Goal: Contribute content

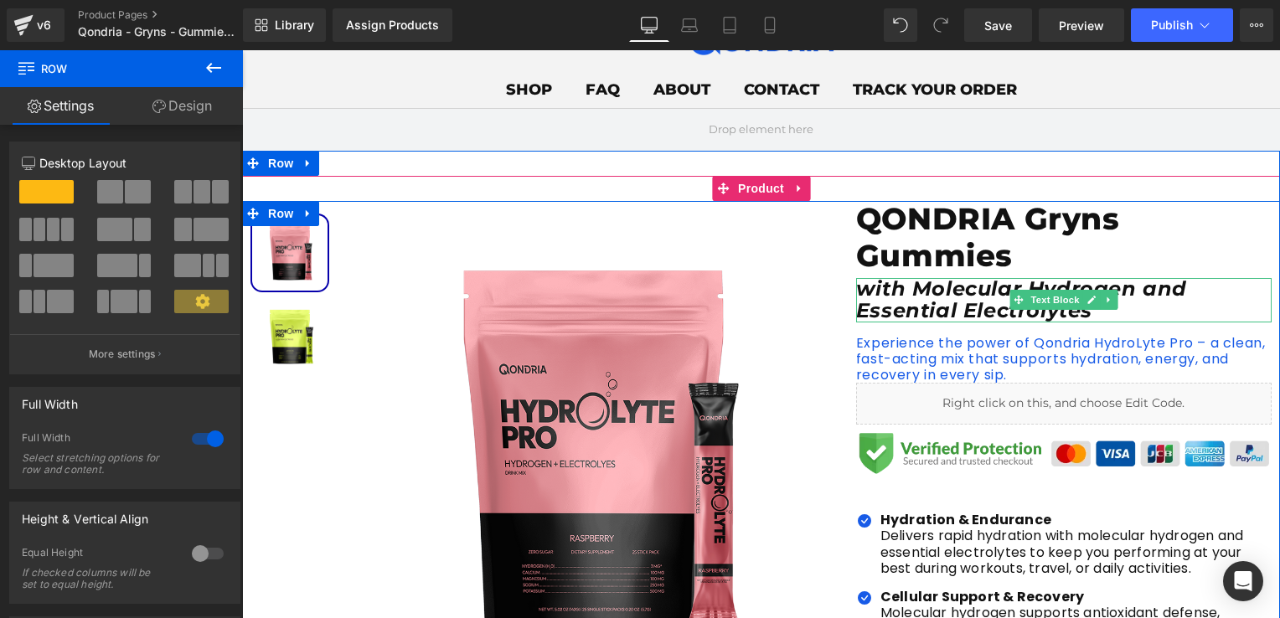
click at [915, 310] on icon "with Molecular Hydrogen and Essential Electrolytes" at bounding box center [1021, 299] width 331 height 46
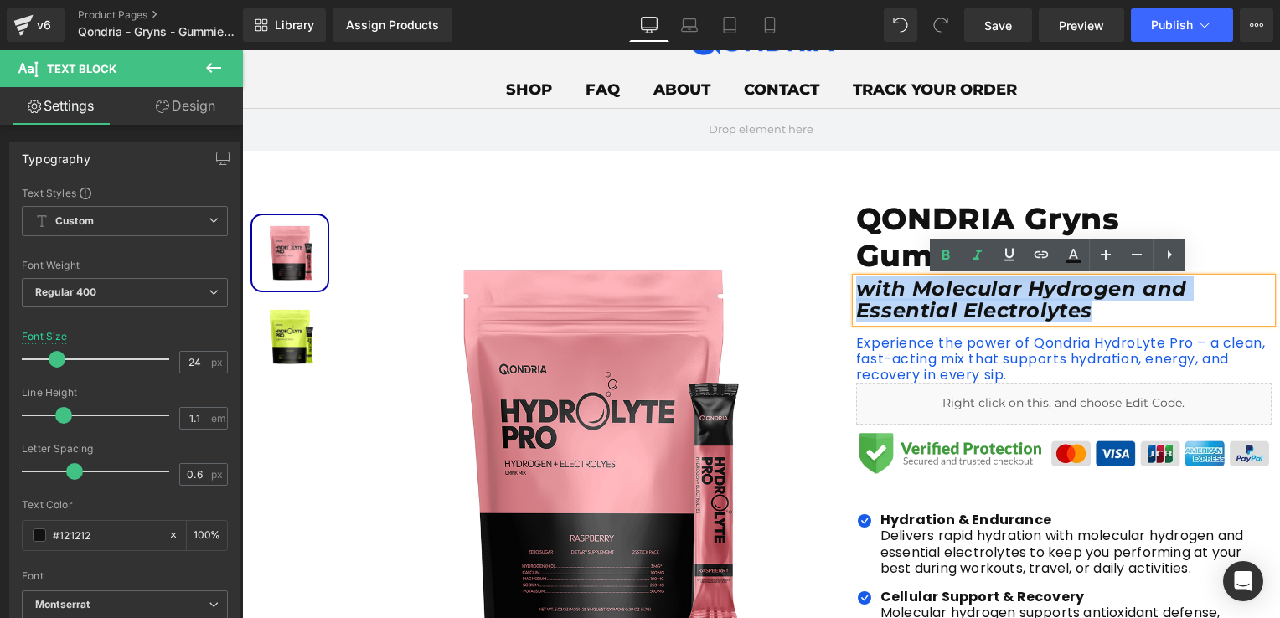
drag, startPoint x: 964, startPoint y: 316, endPoint x: 853, endPoint y: 290, distance: 114.4
click at [856, 290] on p "with Molecular Hydrogen and Essential Electrolytes" at bounding box center [1064, 300] width 416 height 44
paste div
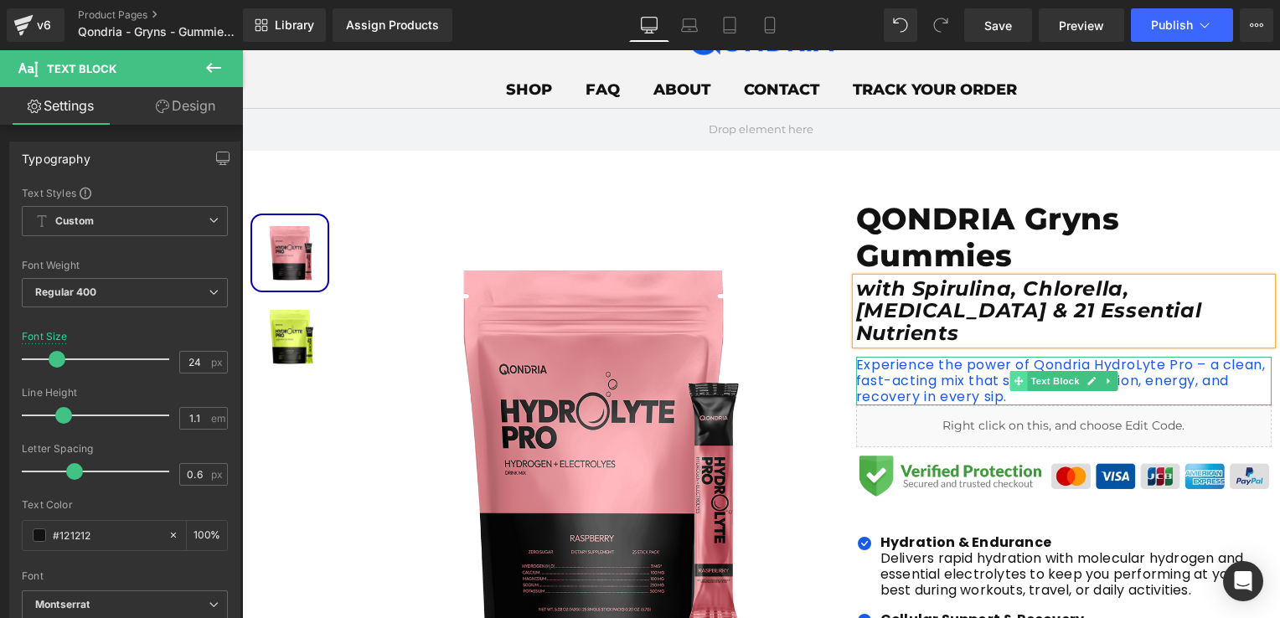
scroll to position [168, 0]
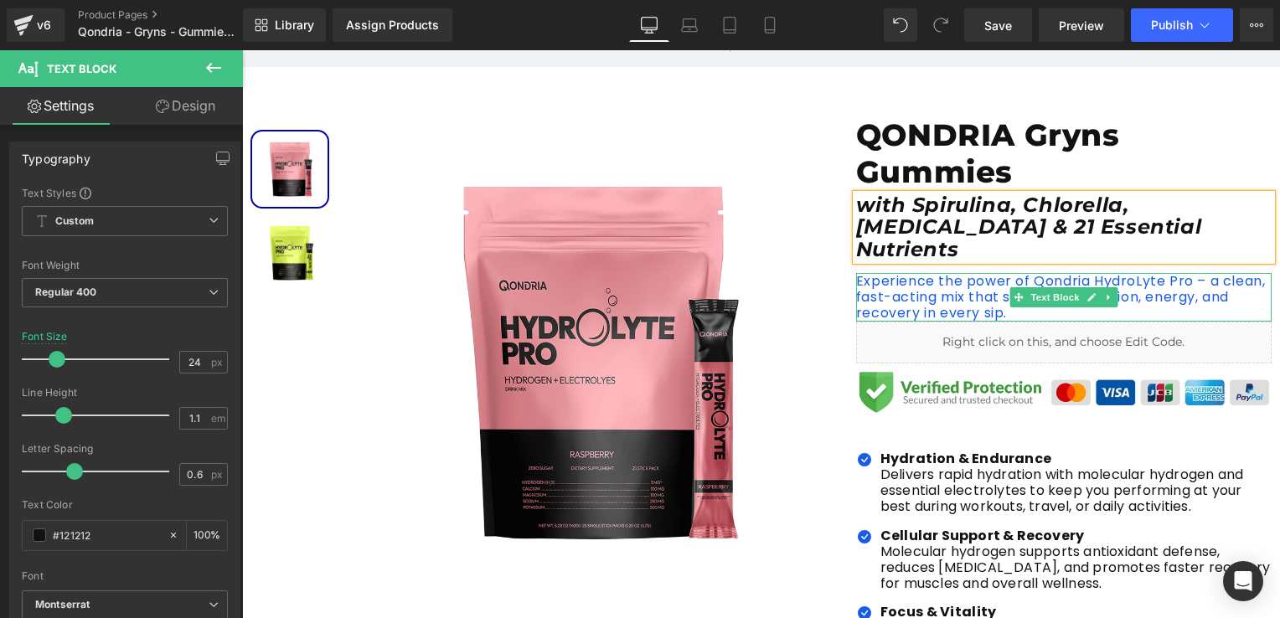
click at [972, 287] on p "Experience the power of Qondria HydroLyte Pro – a clean, fast-acting mix that s…" at bounding box center [1064, 297] width 416 height 49
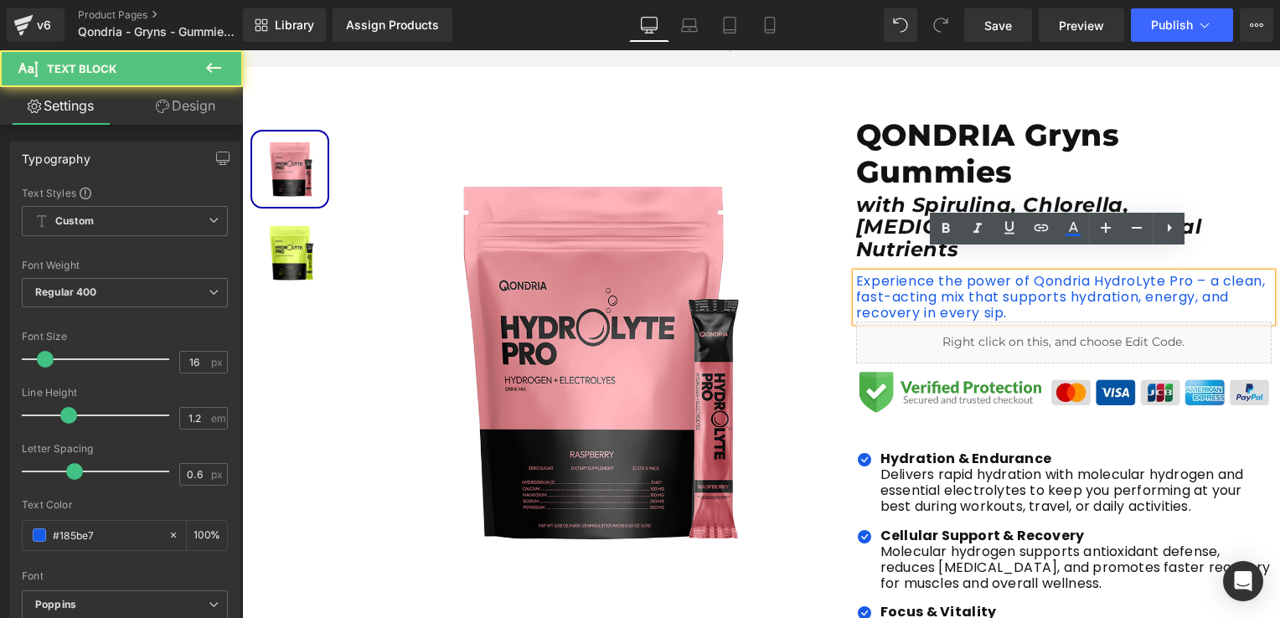
click at [1009, 292] on p "Experience the power of Qondria HydroLyte Pro – a clean, fast-acting mix that s…" at bounding box center [1064, 297] width 416 height 49
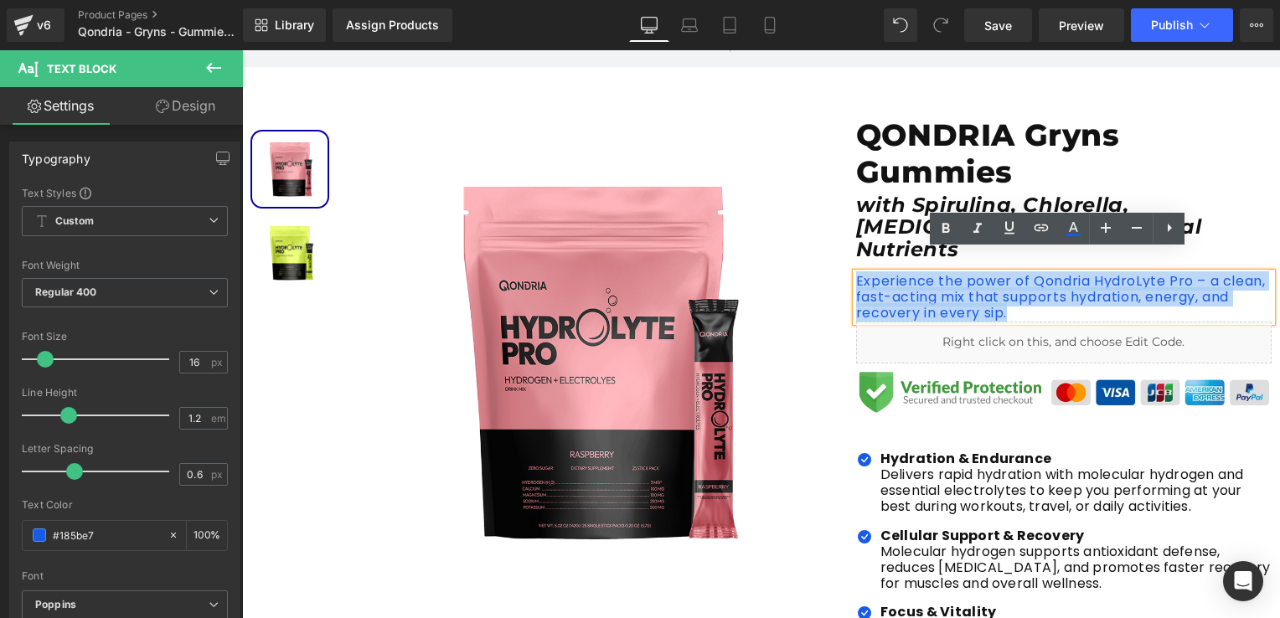
drag, startPoint x: 1009, startPoint y: 292, endPoint x: 851, endPoint y: 260, distance: 160.9
click at [856, 273] on p "Experience the power of Qondria HydroLyte Pro – a clean, fast-acting mix that s…" at bounding box center [1064, 297] width 416 height 49
paste div
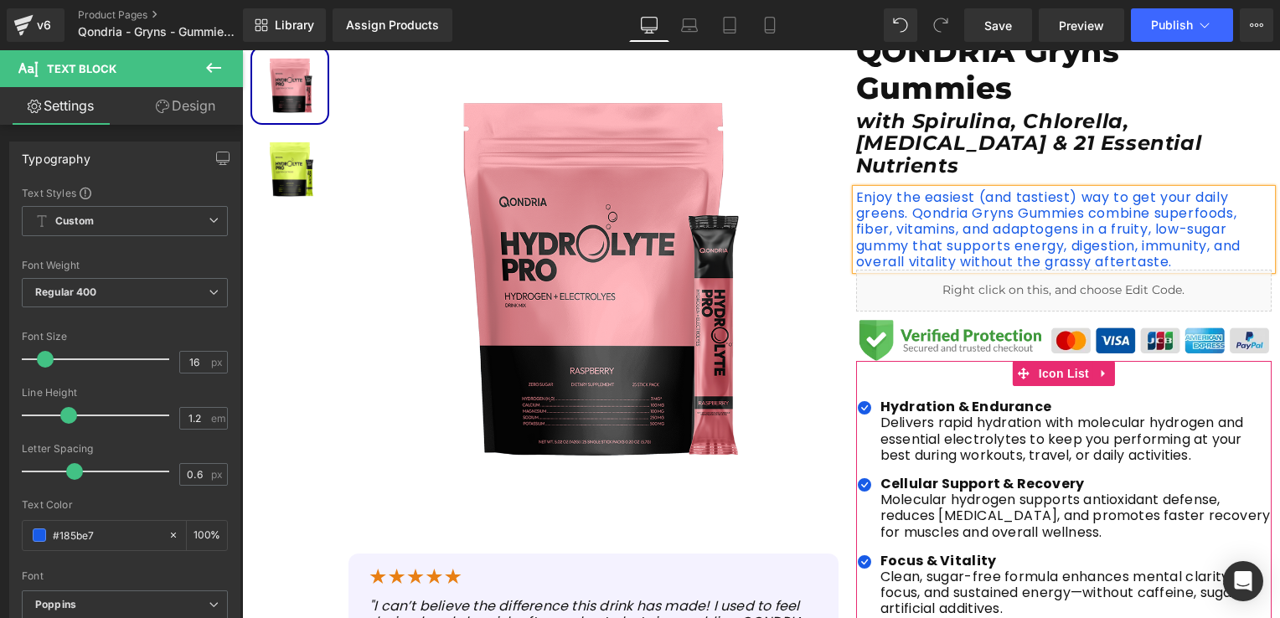
scroll to position [419, 0]
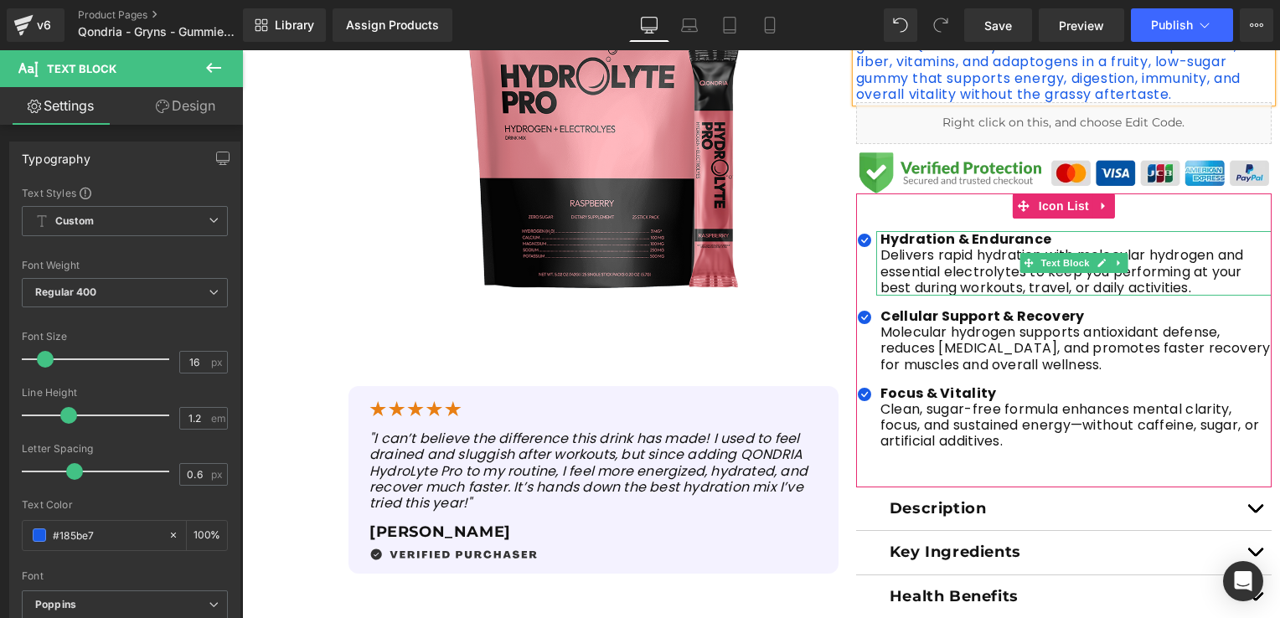
click at [981, 256] on p "Delivers rapid hydration with molecular hydrogen and essential electrolytes to …" at bounding box center [1076, 271] width 391 height 49
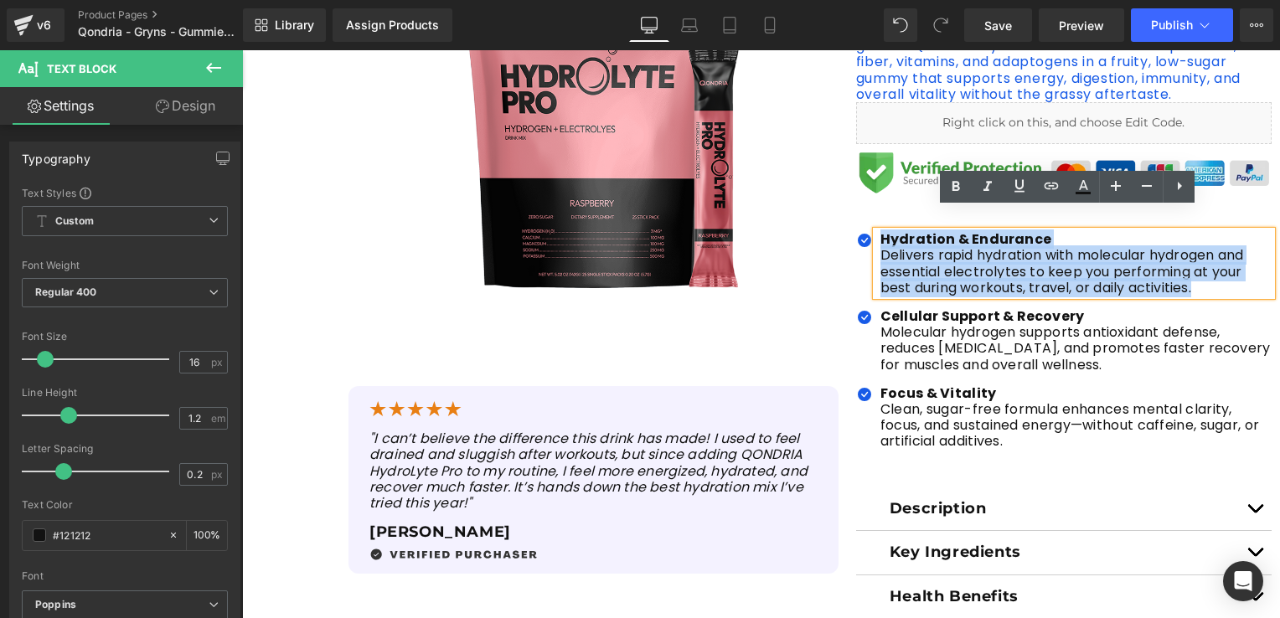
drag, startPoint x: 1196, startPoint y: 266, endPoint x: 875, endPoint y: 220, distance: 324.3
click at [876, 231] on div "Hydration & Endurance Delivers rapid hydration with molecular hydrogen and esse…" at bounding box center [1073, 263] width 395 height 65
paste div
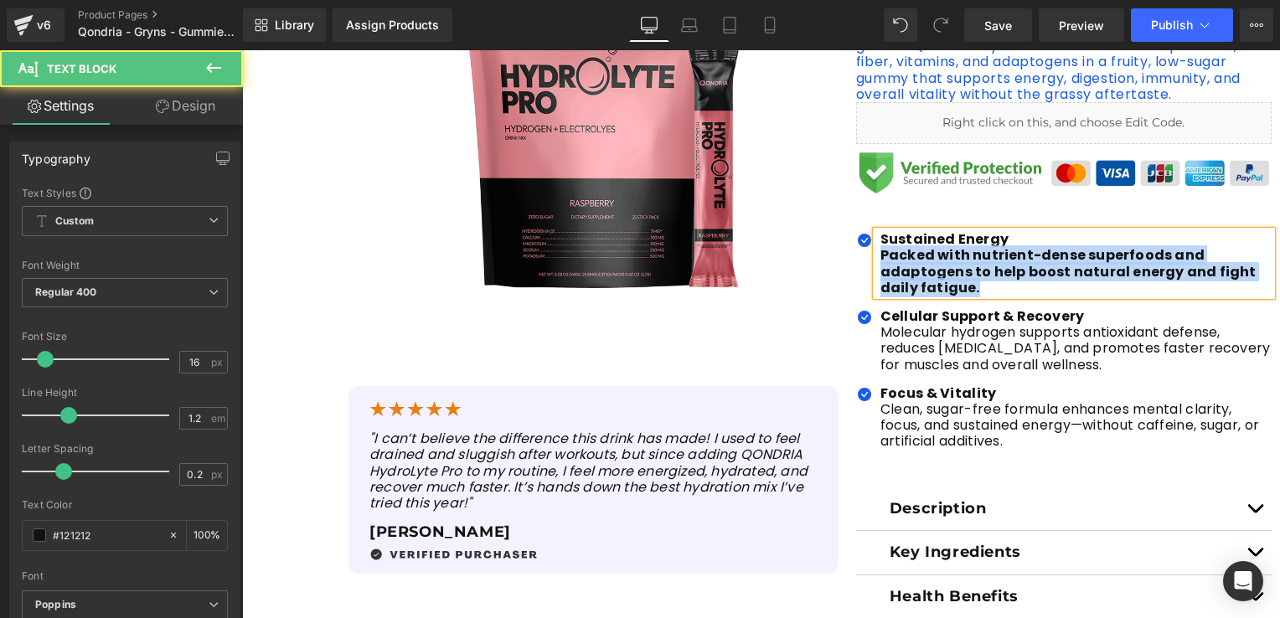
drag, startPoint x: 874, startPoint y: 237, endPoint x: 980, endPoint y: 266, distance: 110.4
click at [980, 266] on p "Packed with nutrient-dense superfoods and adaptogens to help boost natural ener…" at bounding box center [1076, 271] width 391 height 49
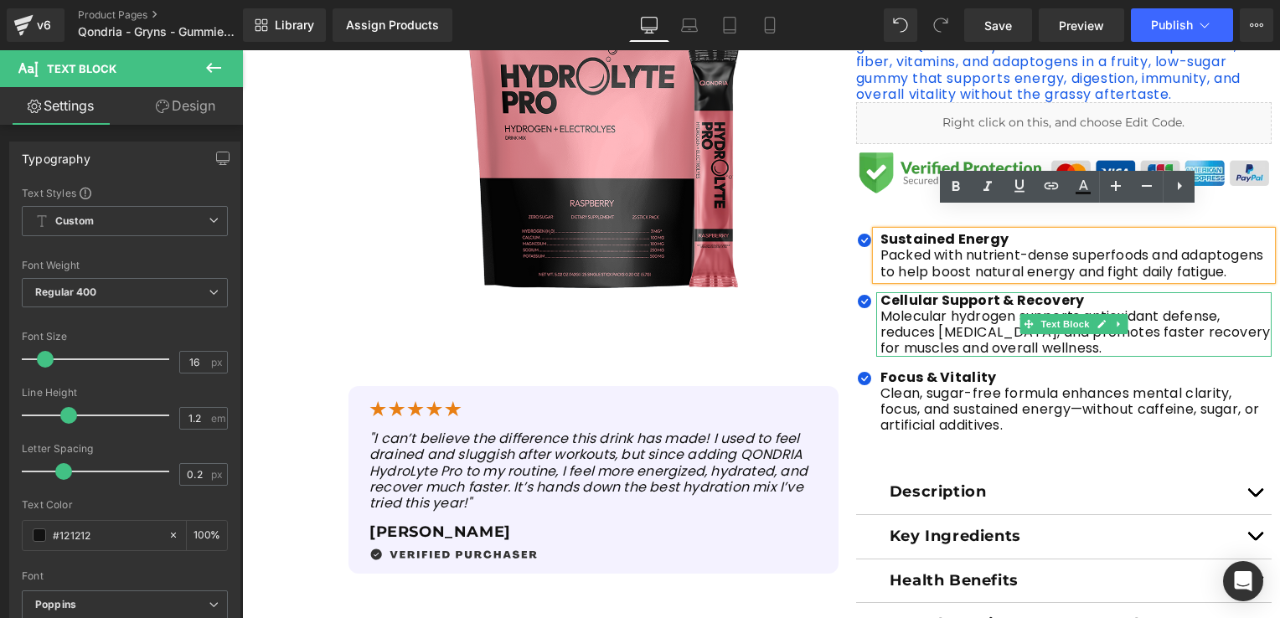
click at [962, 308] on p "Molecular hydrogen supports antioxidant defense, reduces [MEDICAL_DATA], and pr…" at bounding box center [1076, 332] width 391 height 49
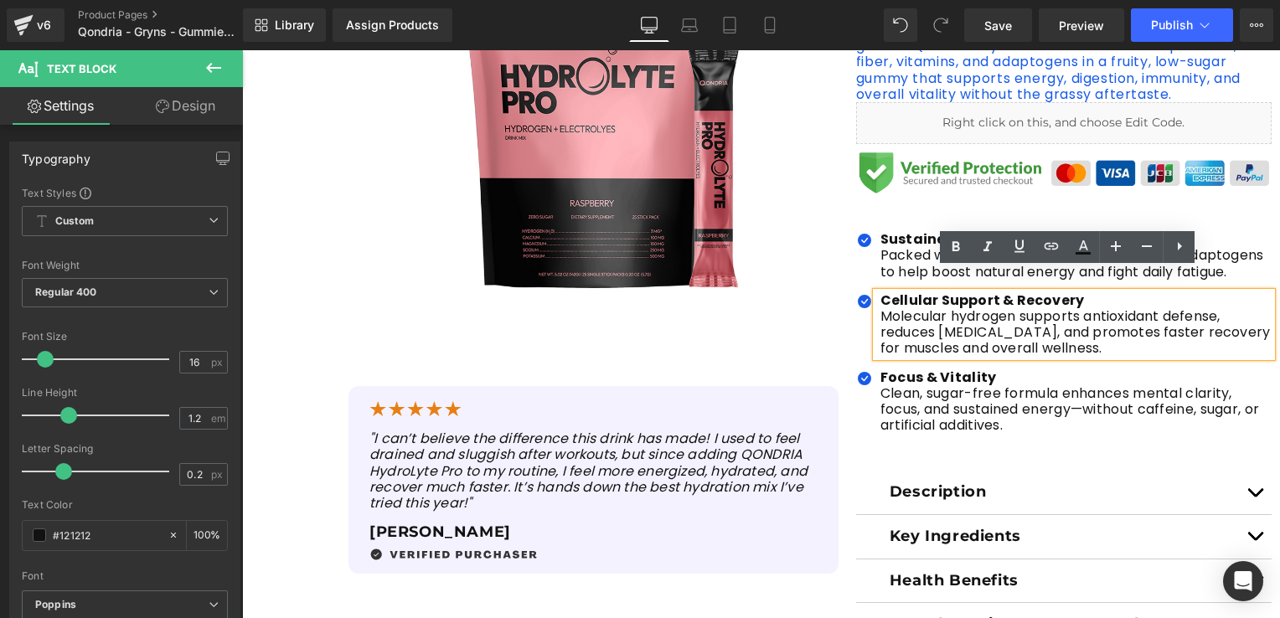
drag, startPoint x: 1105, startPoint y: 326, endPoint x: 873, endPoint y: 283, distance: 236.0
click at [876, 292] on div "Cellular Support & Recovery Molecular hydrogen supports antioxidant defense, re…" at bounding box center [1073, 324] width 395 height 65
paste div
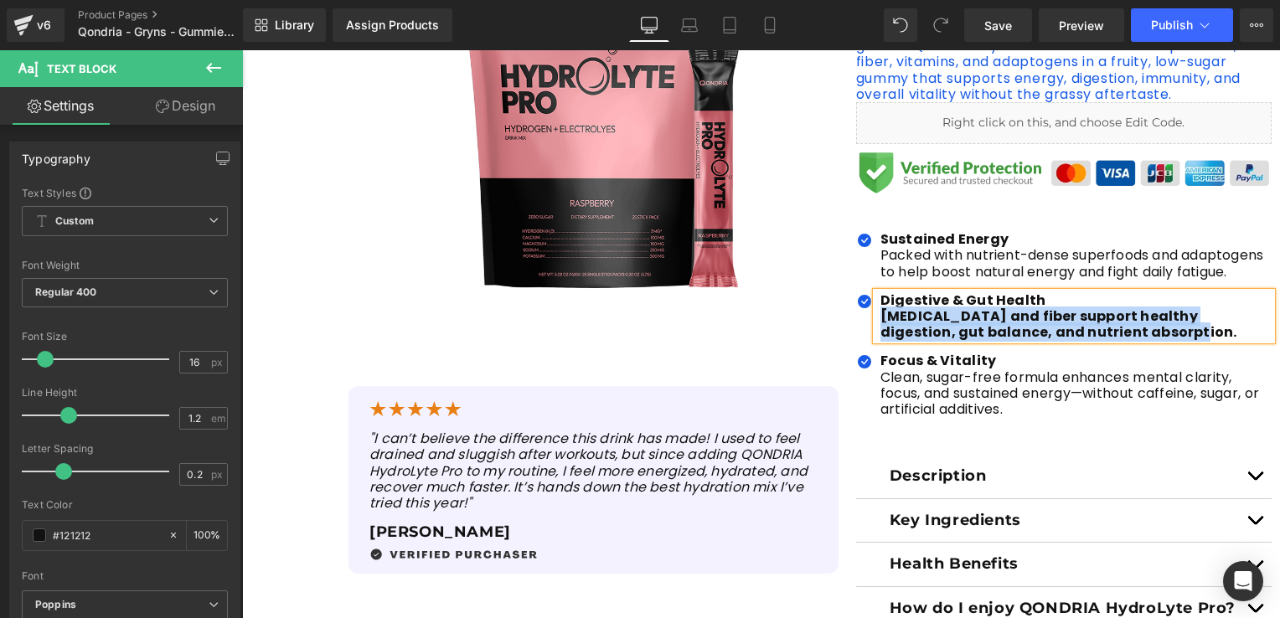
click at [865, 296] on div "Digestive & Gut Health [MEDICAL_DATA] and fiber support healthy digestion, gut…" at bounding box center [1066, 316] width 412 height 49
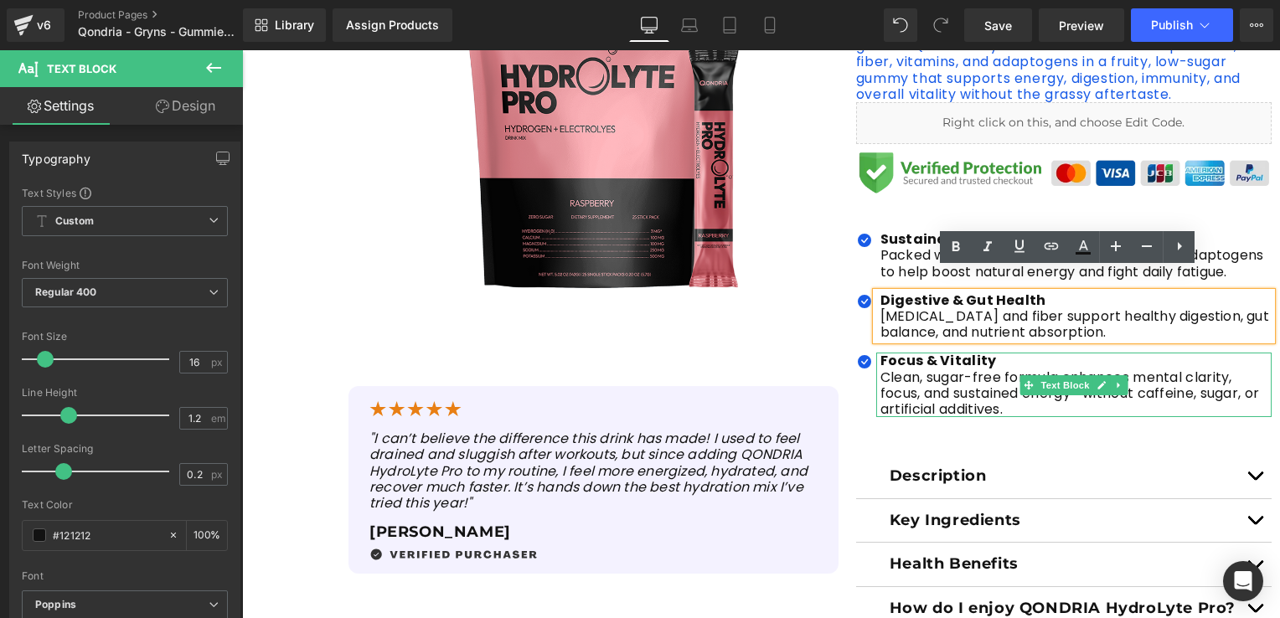
click at [953, 373] on p "Clean, sugar-free formula enhances mental clarity, focus, and sustained energy—…" at bounding box center [1076, 393] width 391 height 49
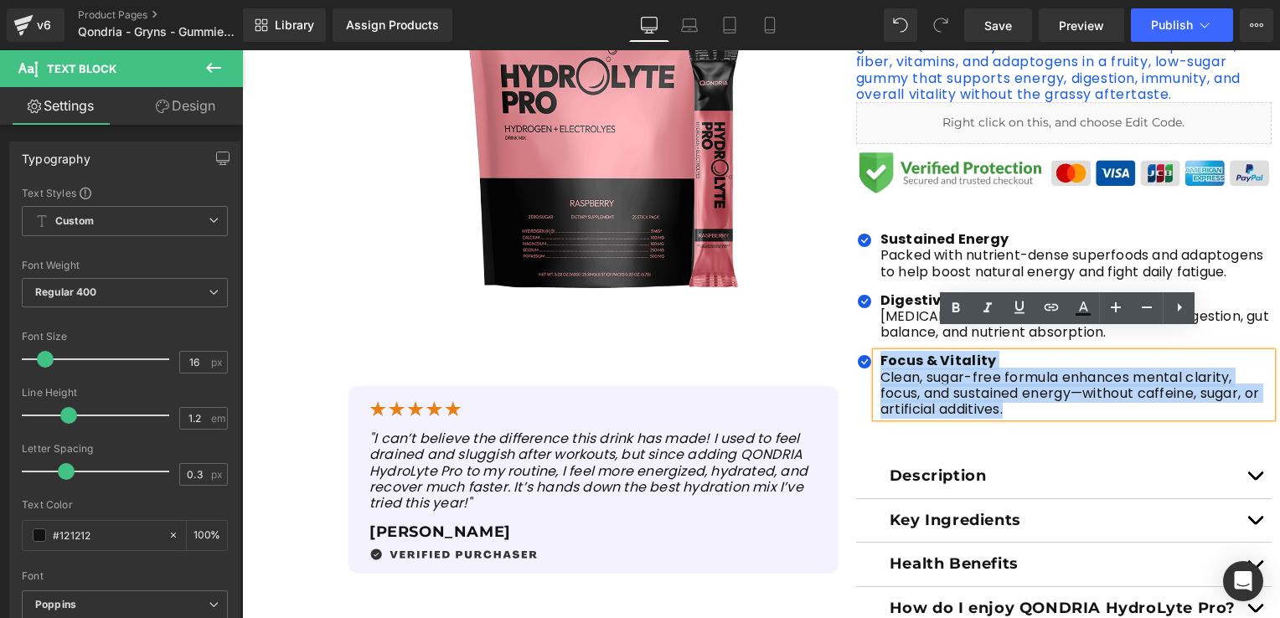
drag, startPoint x: 1020, startPoint y: 395, endPoint x: 875, endPoint y: 340, distance: 155.6
click at [876, 353] on div "Focus & Vitality Clean, sugar-free formula enhances mental clarity, focus, and …" at bounding box center [1073, 385] width 395 height 65
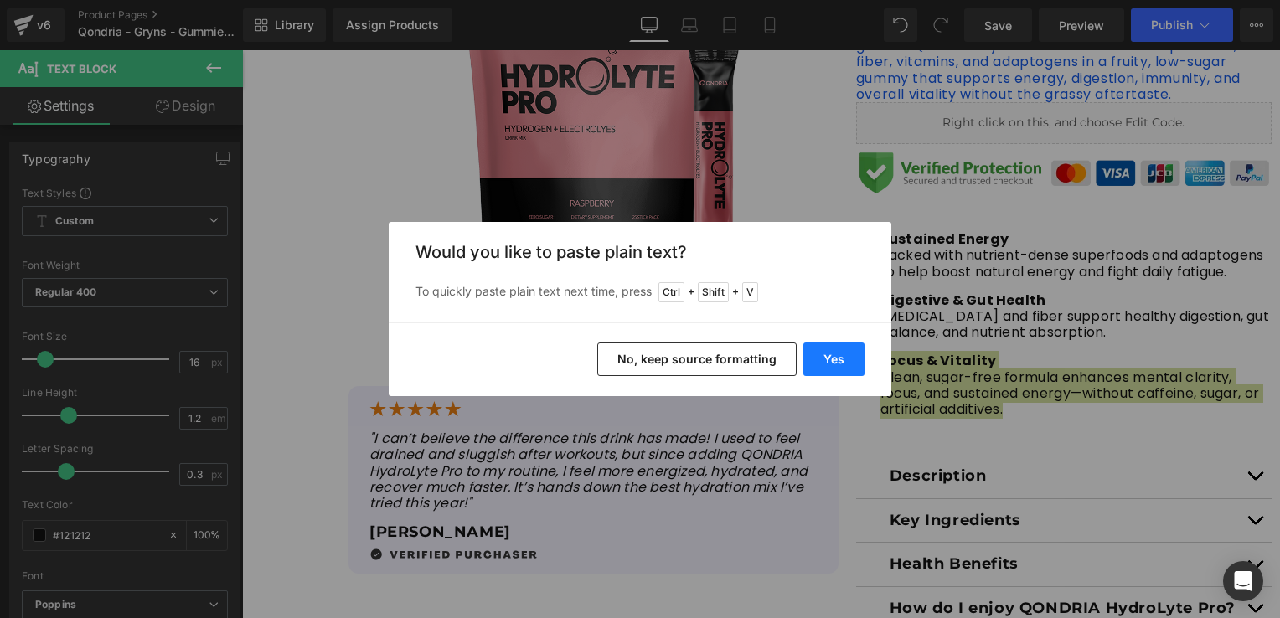
click at [826, 361] on button "Yes" at bounding box center [833, 360] width 61 height 34
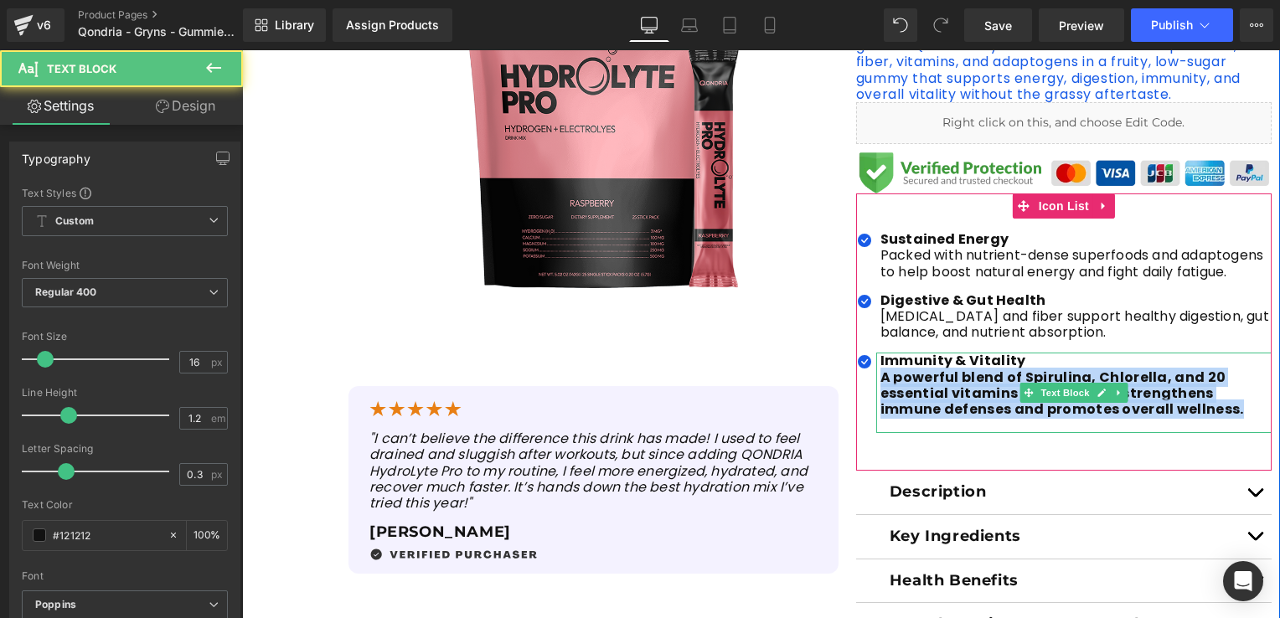
drag, startPoint x: 875, startPoint y: 357, endPoint x: 1181, endPoint y: 402, distance: 310.0
click at [1181, 402] on div "Immunity & Vitality A powerful blend of Spirulina, Chlorella, and 20 essential…" at bounding box center [1073, 393] width 395 height 80
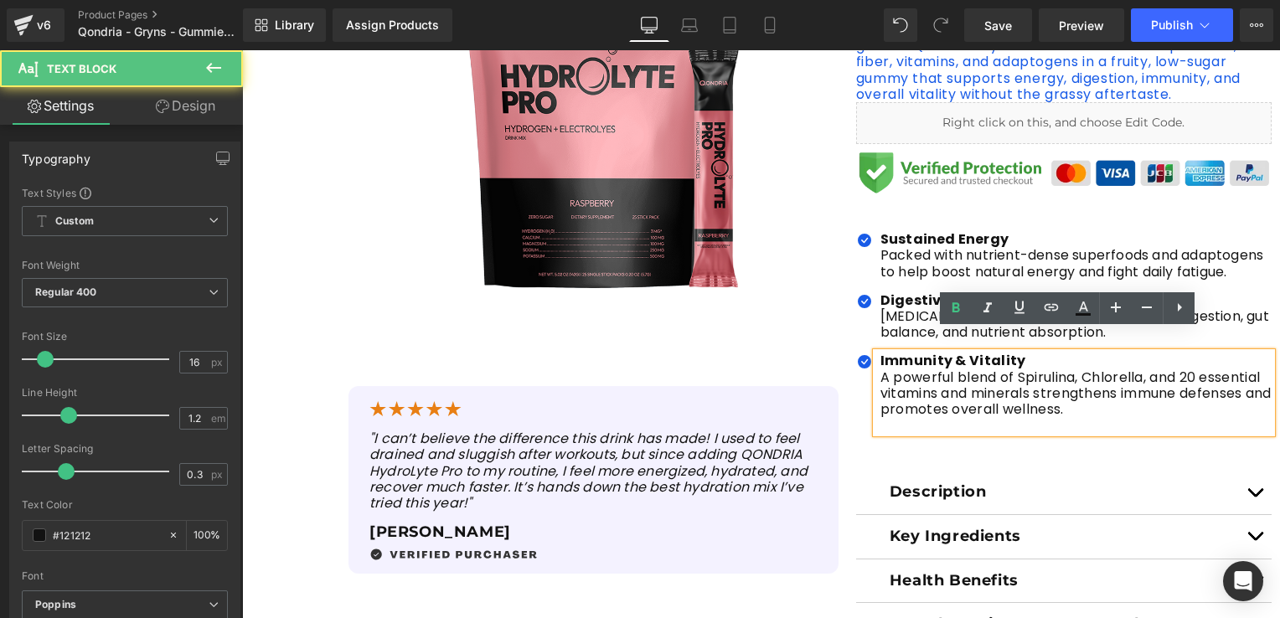
click at [1082, 388] on p "A powerful blend of Spirulina, Chlorella, and 20 essential vitamins and mineral…" at bounding box center [1076, 393] width 391 height 49
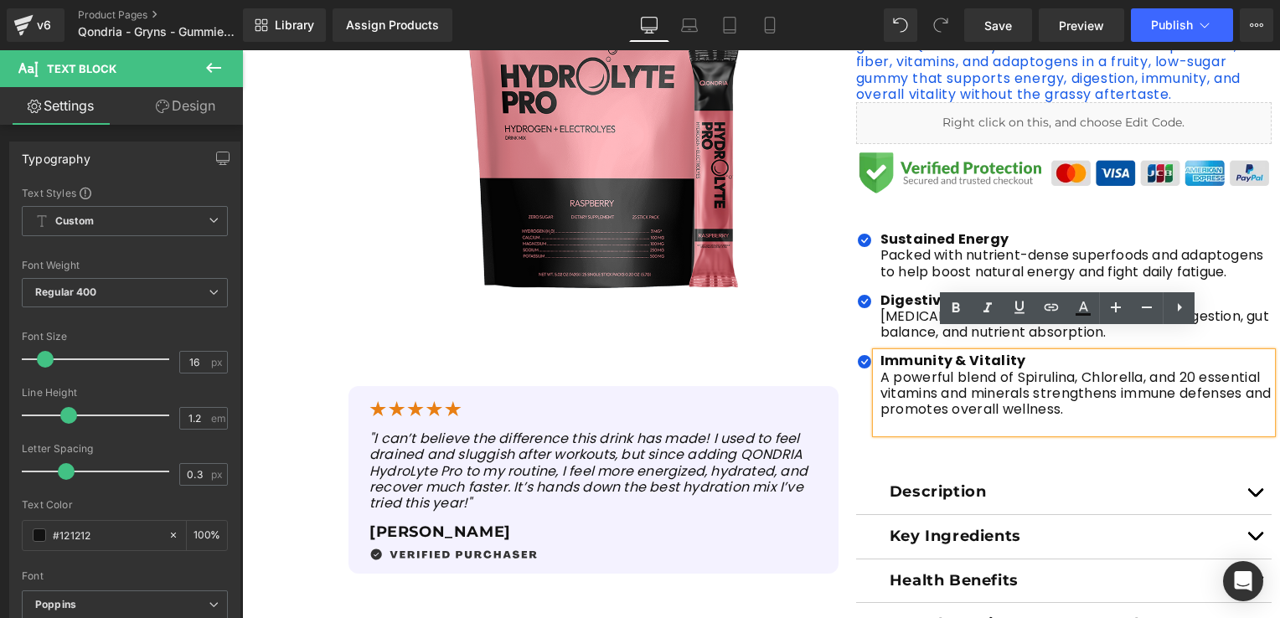
click at [848, 411] on div "QONDRIA Gryns Gummies Heading with Spirulina, Chlorella, [MEDICAL_DATA] & 21 Es…" at bounding box center [1064, 301] width 432 height 870
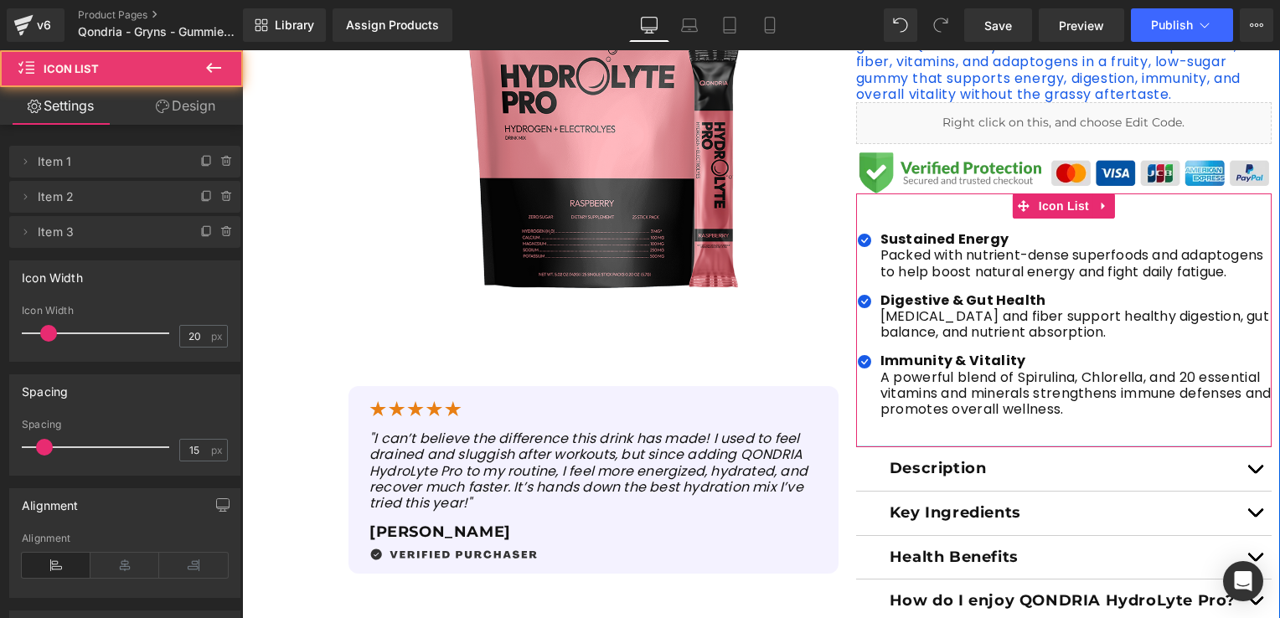
drag, startPoint x: 927, startPoint y: 447, endPoint x: 928, endPoint y: 424, distance: 23.5
click at [928, 446] on div at bounding box center [1064, 447] width 416 height 2
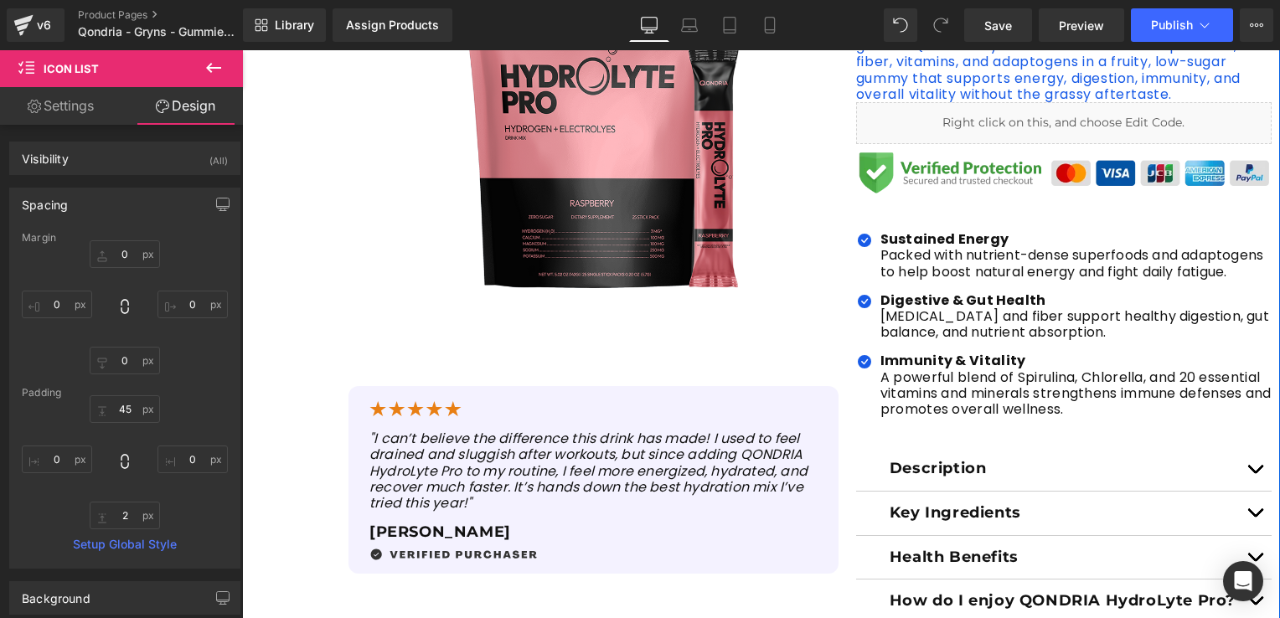
click at [848, 419] on div "QONDRIA Gryns Gummies Heading with Spirulina, Chlorella, [MEDICAL_DATA] & 21 Es…" at bounding box center [1064, 289] width 432 height 846
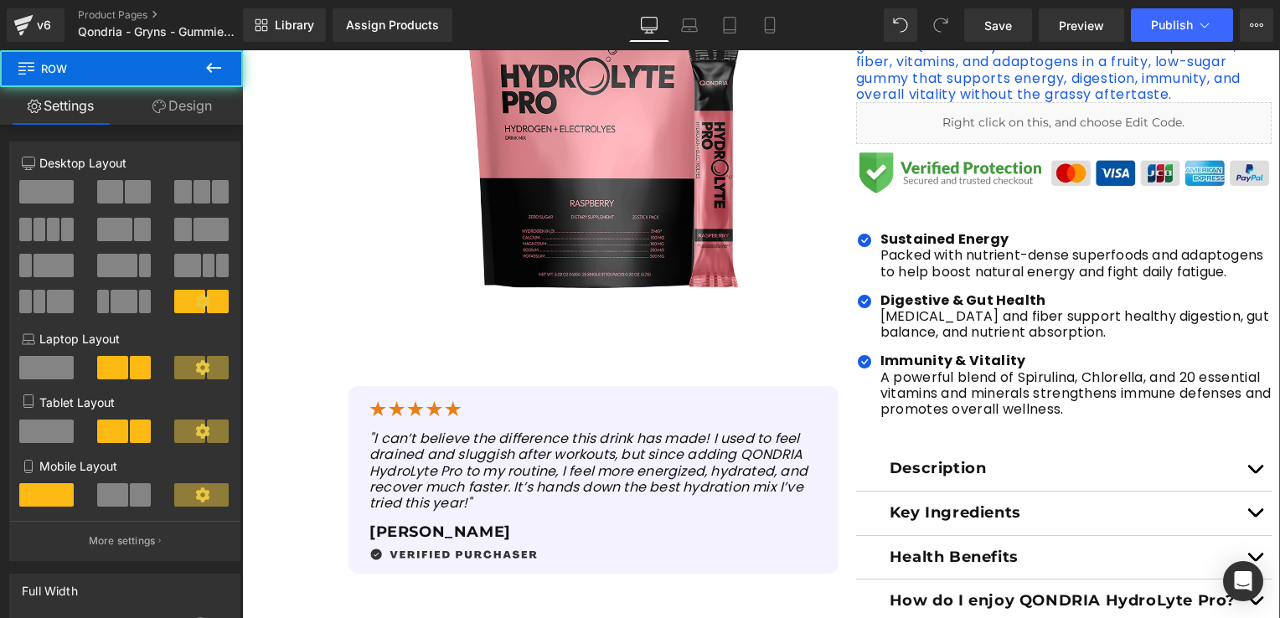
scroll to position [586, 0]
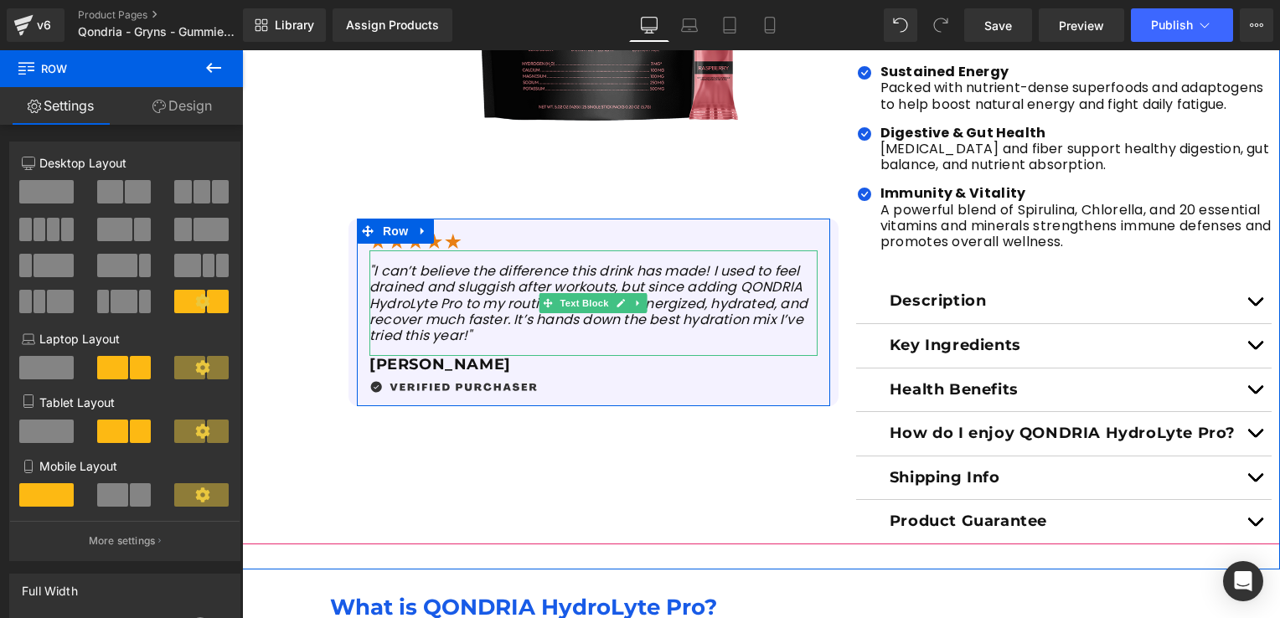
click at [480, 328] on icon ""I can’t believe the difference this drink has made! I used to feel drained and…" at bounding box center [588, 303] width 438 height 84
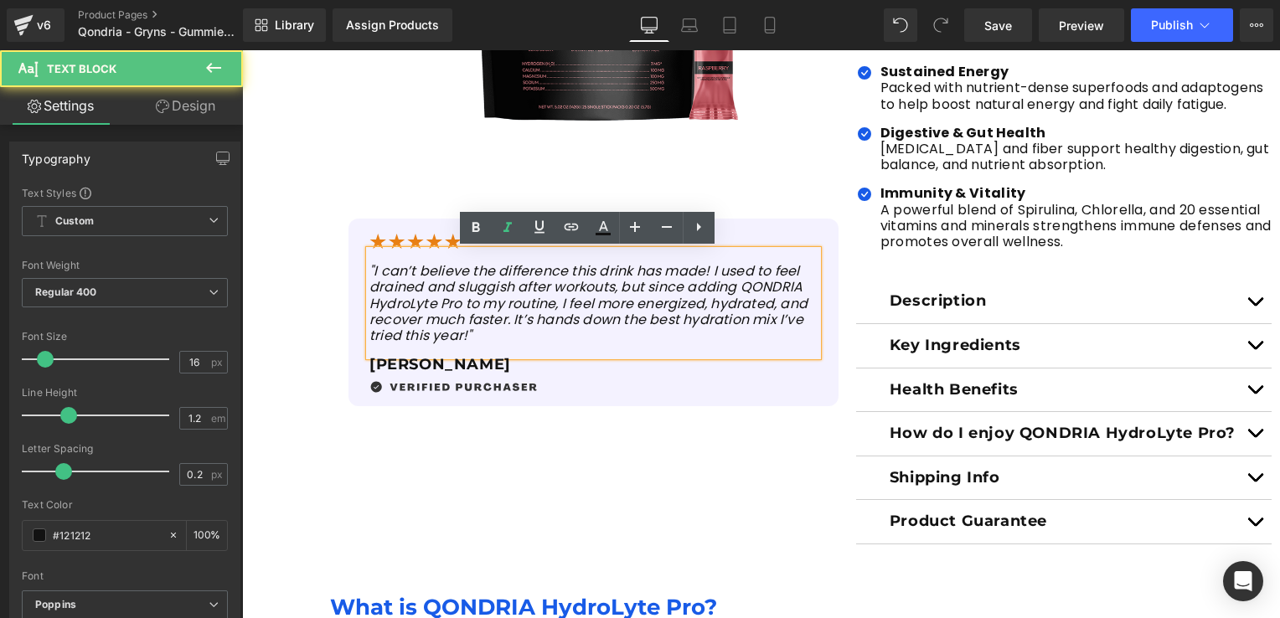
click at [472, 339] on p ""I can’t believe the difference this drink has made! I used to feel drained and…" at bounding box center [593, 303] width 448 height 80
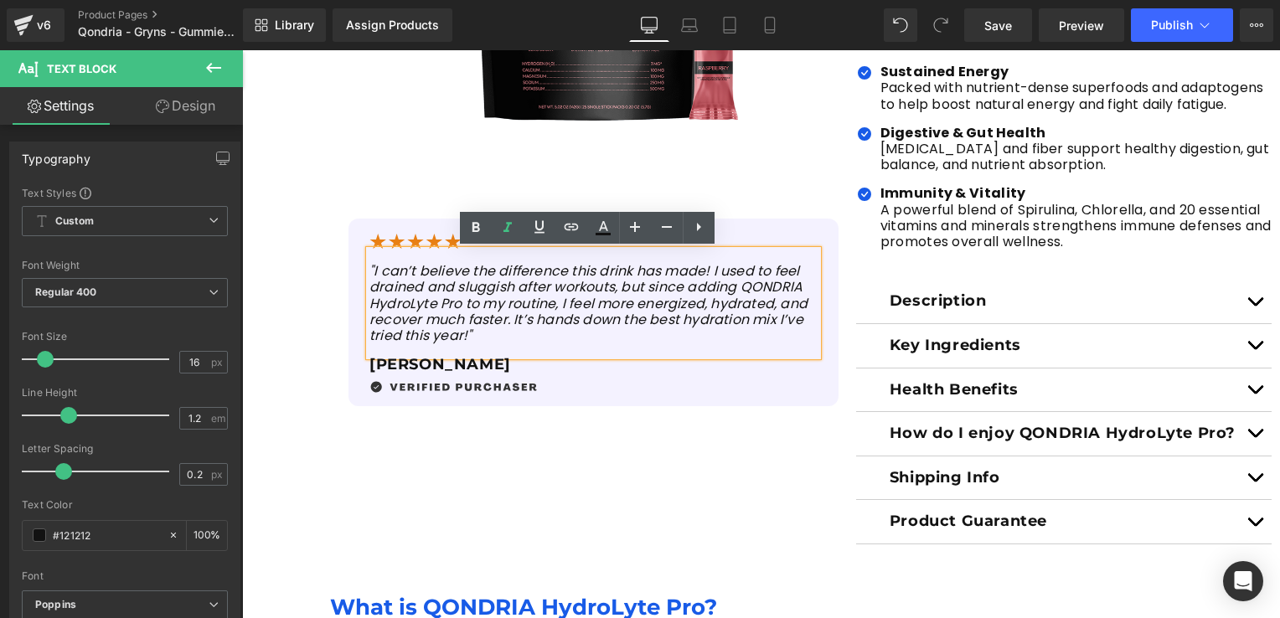
drag, startPoint x: 473, startPoint y: 338, endPoint x: 359, endPoint y: 261, distance: 137.6
click at [369, 261] on div ""I can’t believe the difference this drink has made! I used to feel drained and…" at bounding box center [593, 303] width 448 height 106
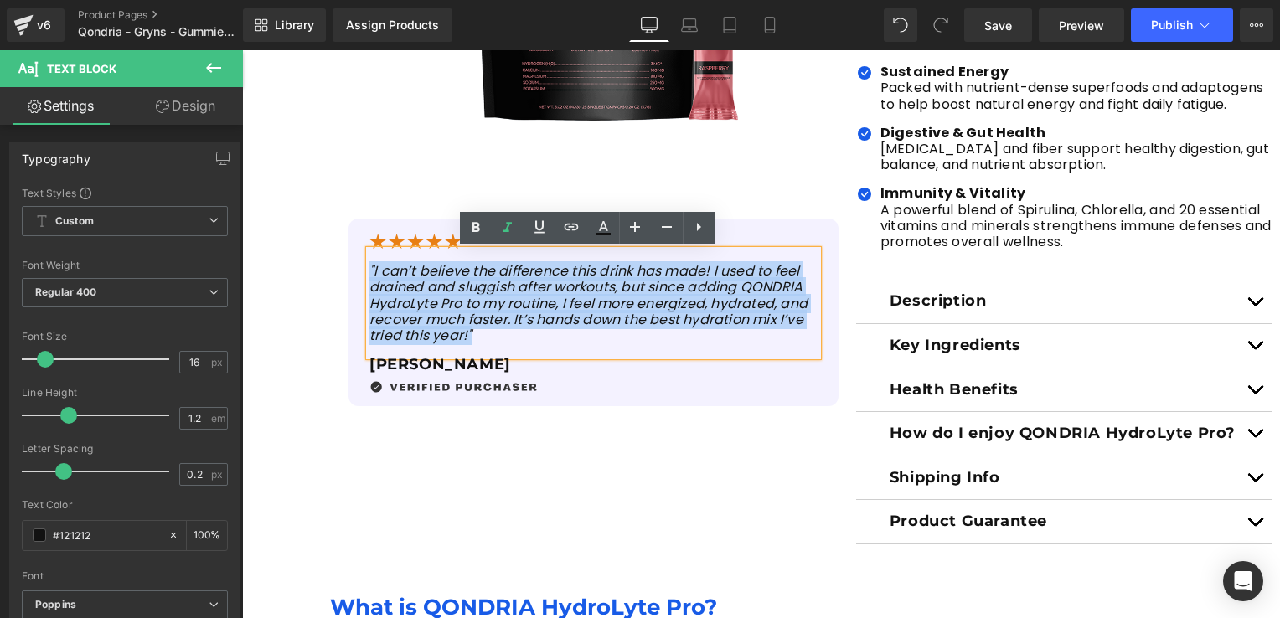
click at [369, 267] on div ""I can’t believe the difference this drink has made! I used to feel drained and…" at bounding box center [593, 303] width 448 height 106
paste div
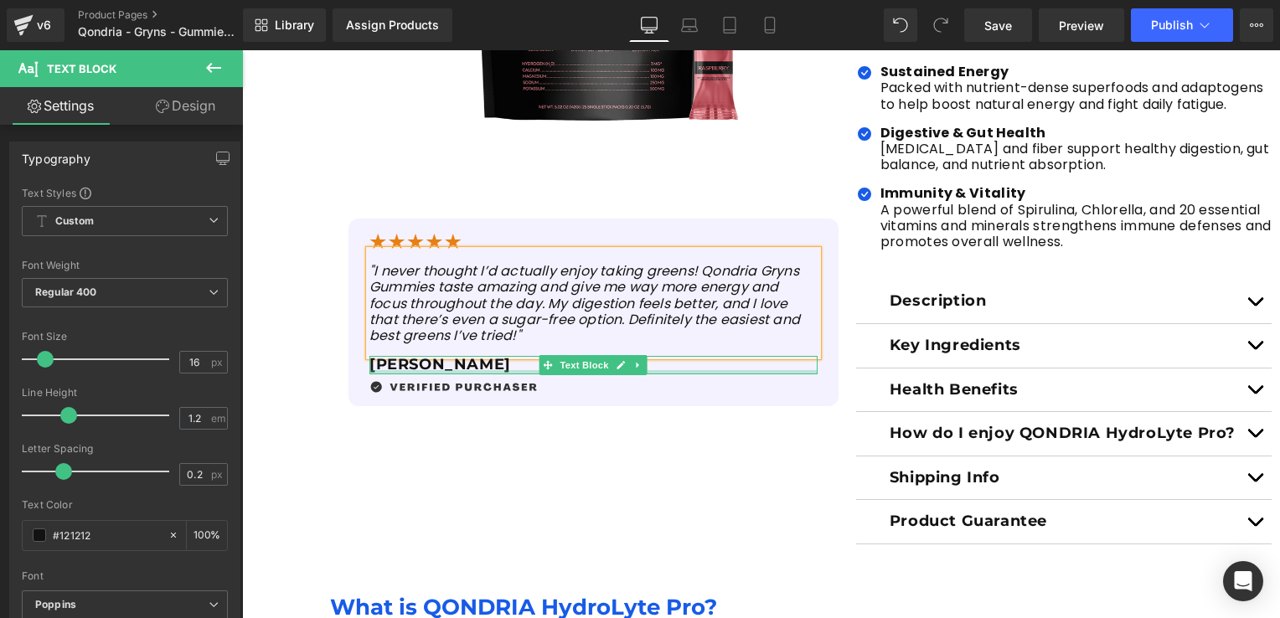
click at [391, 367] on p "[PERSON_NAME]" at bounding box center [593, 365] width 448 height 18
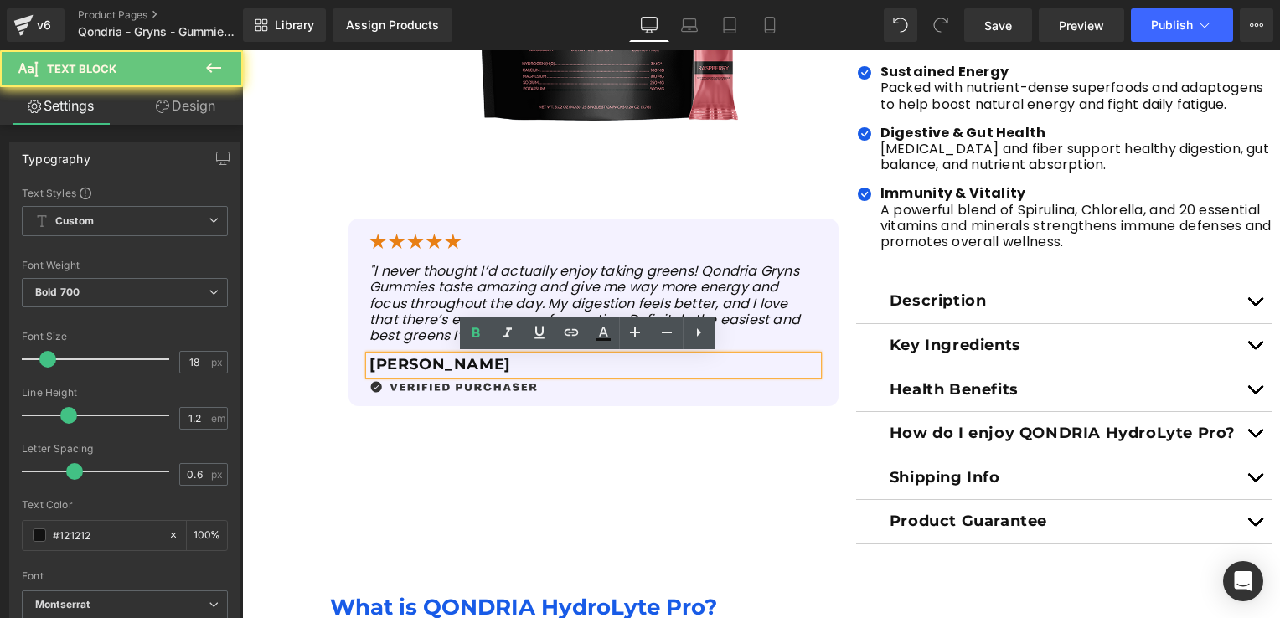
click at [407, 366] on p "[PERSON_NAME]" at bounding box center [593, 365] width 448 height 18
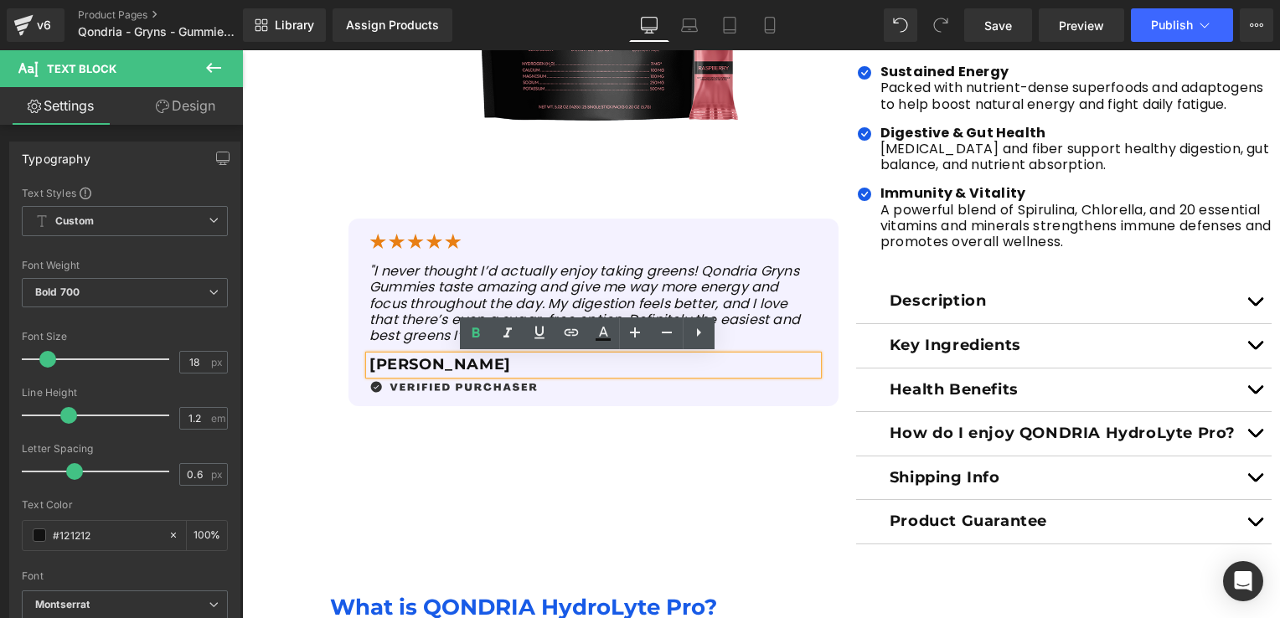
click at [425, 364] on p "[PERSON_NAME]" at bounding box center [593, 365] width 448 height 18
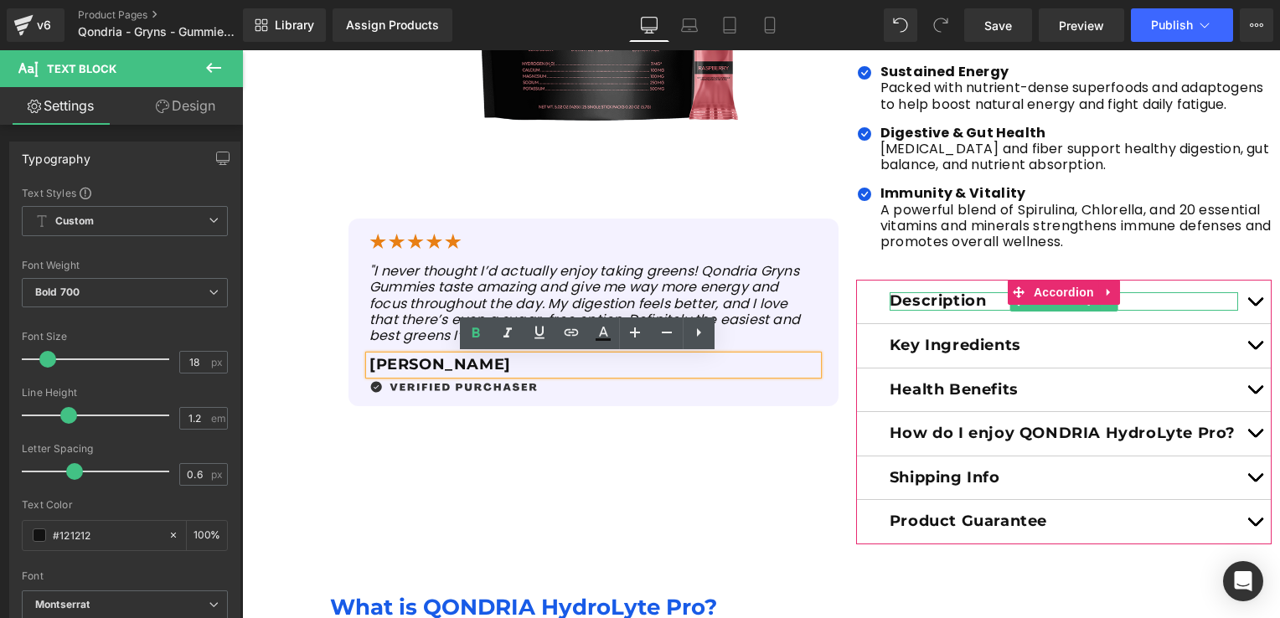
drag, startPoint x: 952, startPoint y: 270, endPoint x: 963, endPoint y: 274, distance: 12.5
click at [952, 292] on p "Description" at bounding box center [1064, 301] width 349 height 18
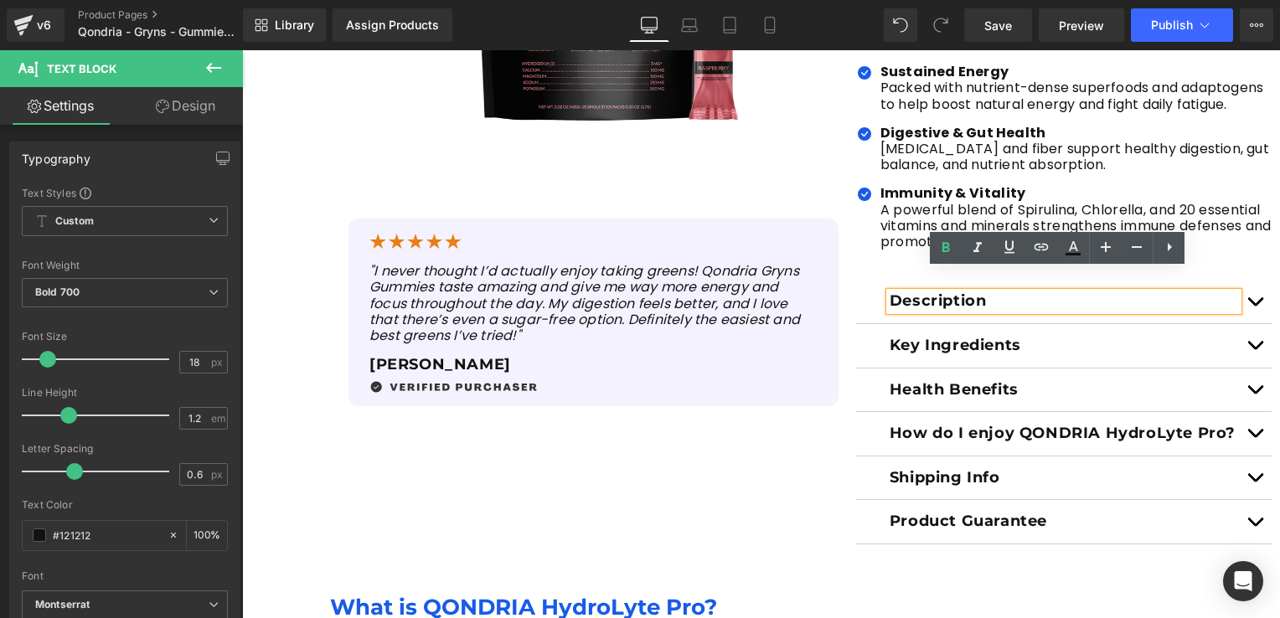
click at [1252, 281] on button "button" at bounding box center [1255, 302] width 34 height 44
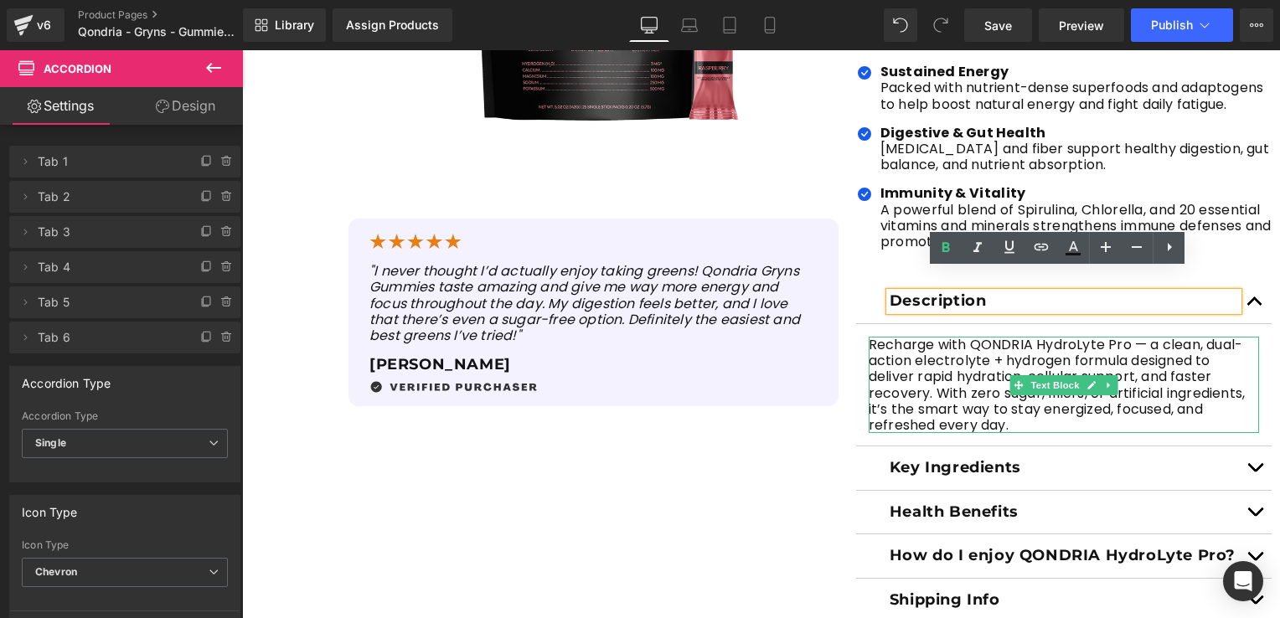
click at [1008, 400] on p "Recharge with QONDRIA HydroLyte Pro — a clean, dual-action electrolyte + hydrog…" at bounding box center [1064, 385] width 390 height 96
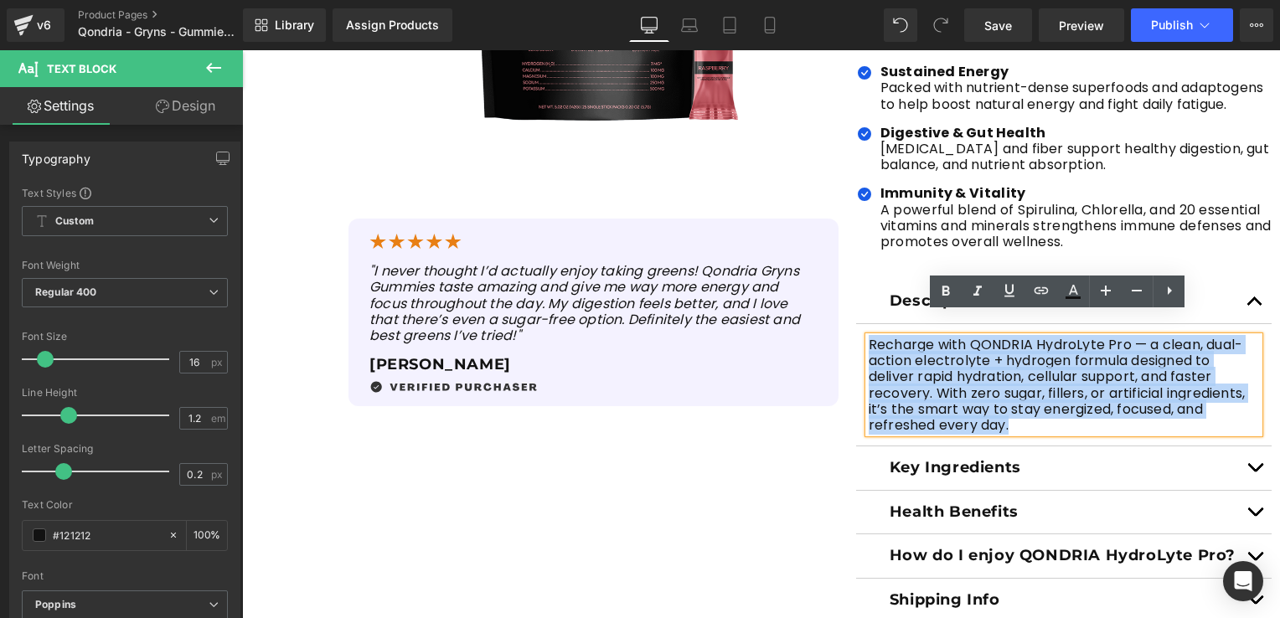
drag, startPoint x: 1010, startPoint y: 403, endPoint x: 865, endPoint y: 327, distance: 164.5
click at [869, 337] on p "Recharge with QONDRIA HydroLyte Pro — a clean, dual-action electrolyte + hydrog…" at bounding box center [1064, 385] width 390 height 96
paste div
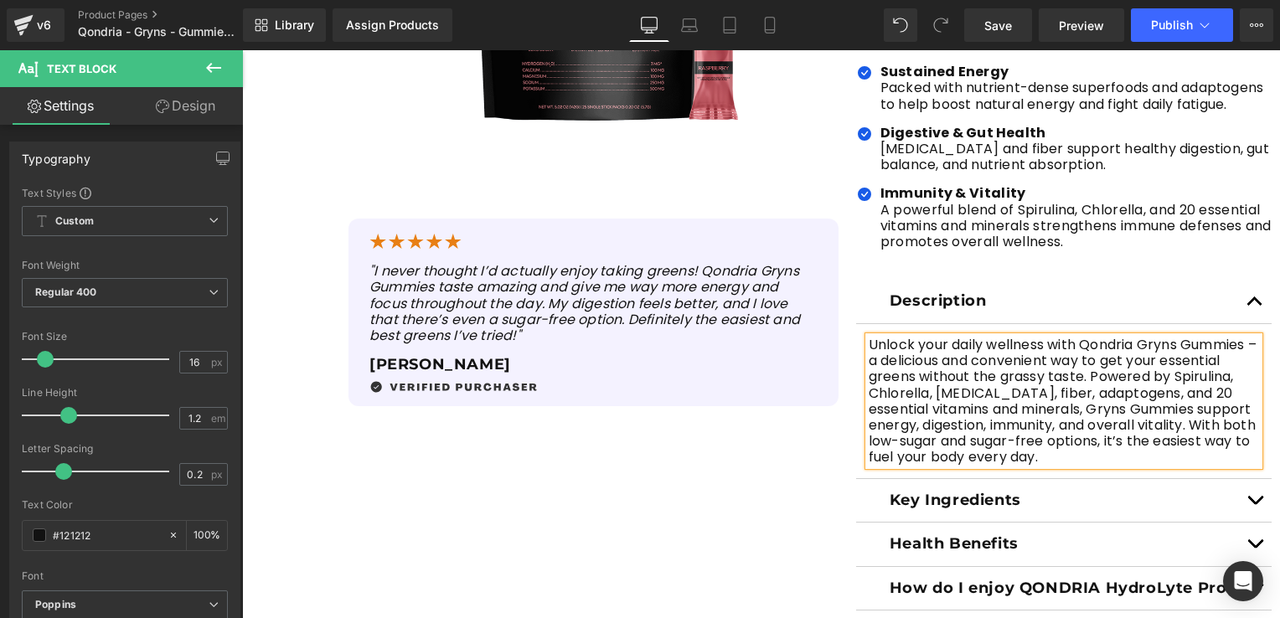
click at [1255, 504] on span "button" at bounding box center [1255, 504] width 0 height 0
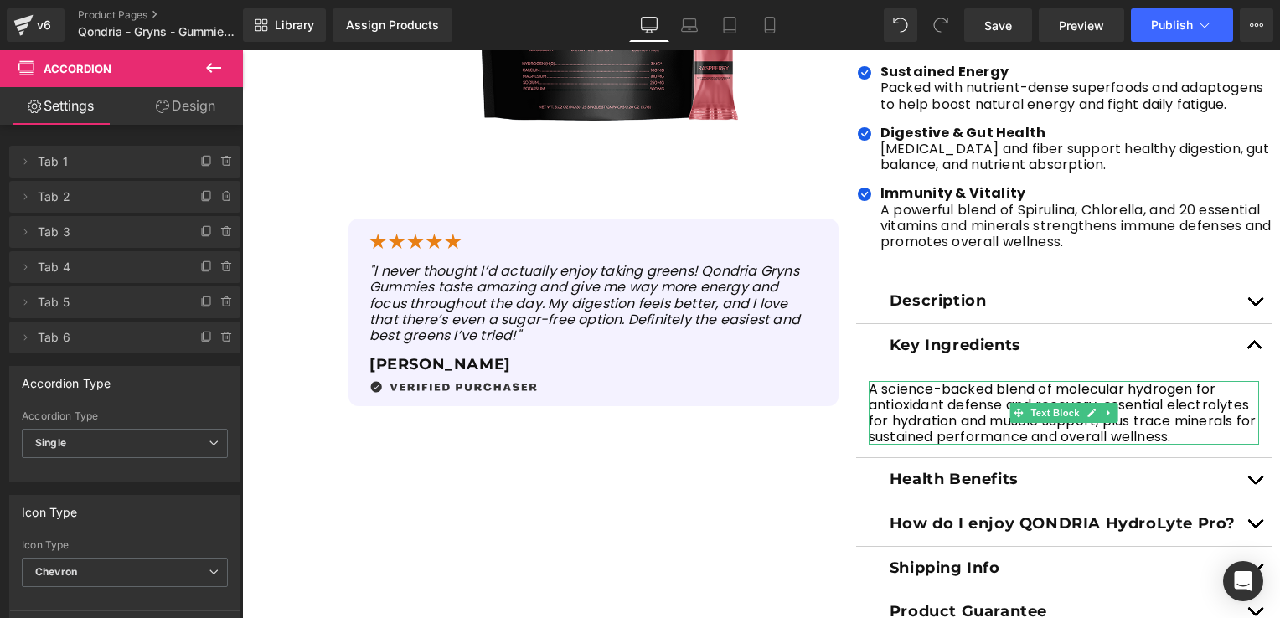
click at [1196, 417] on p "A science-backed blend of molecular hydrogen for antioxidant defense and recove…" at bounding box center [1064, 413] width 390 height 65
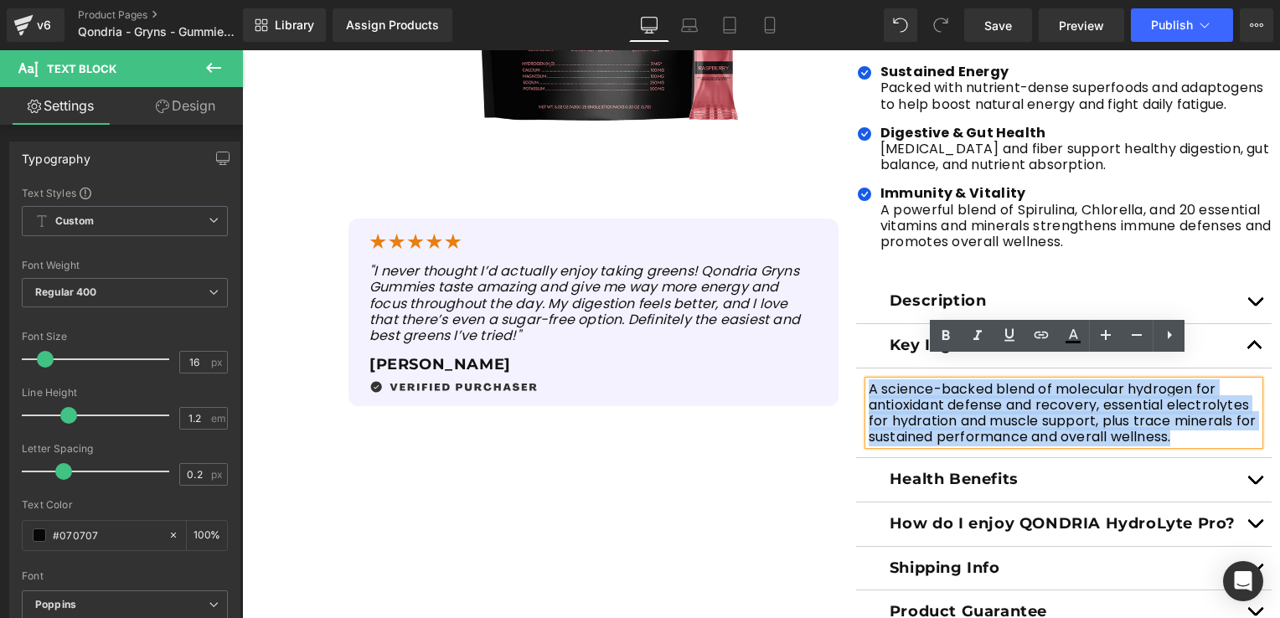
drag, startPoint x: 1196, startPoint y: 417, endPoint x: 863, endPoint y: 365, distance: 337.5
click at [869, 381] on p "A science-backed blend of molecular hydrogen for antioxidant defense and recove…" at bounding box center [1064, 413] width 390 height 65
paste div
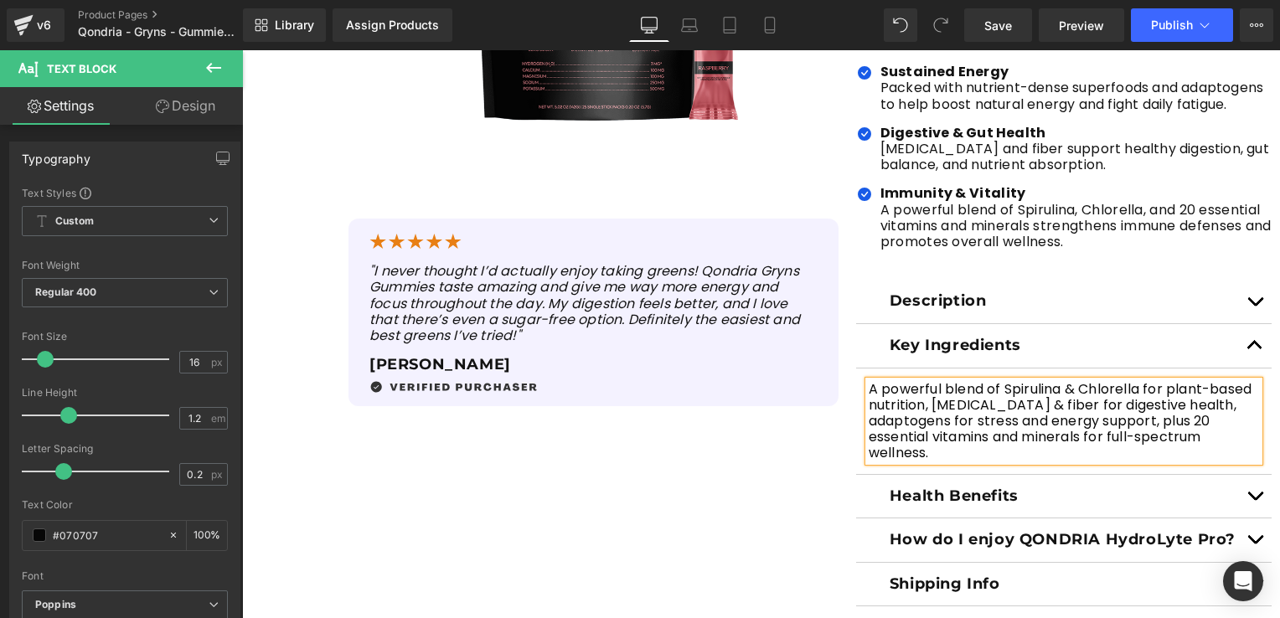
click at [1202, 400] on p "A powerful blend of Spirulina & Chlorella for plant-based nutrition, [MEDICAL_D…" at bounding box center [1064, 421] width 390 height 80
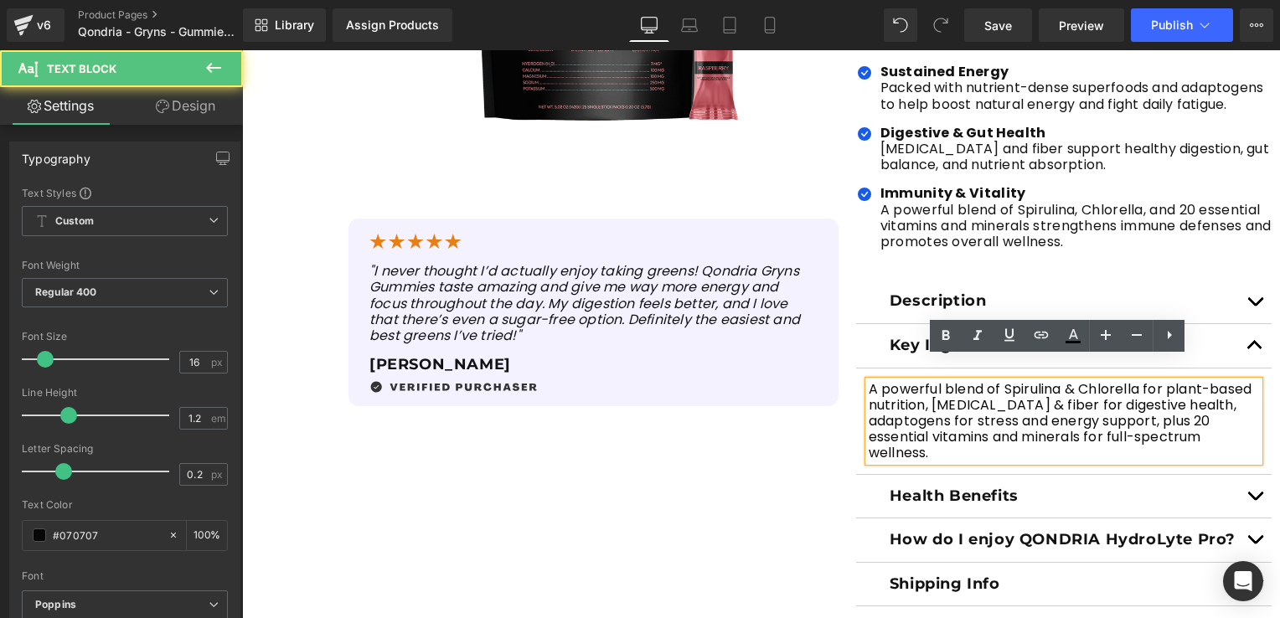
click at [1206, 400] on p "A powerful blend of Spirulina & Chlorella for plant-based nutrition, [MEDICAL_D…" at bounding box center [1064, 421] width 390 height 80
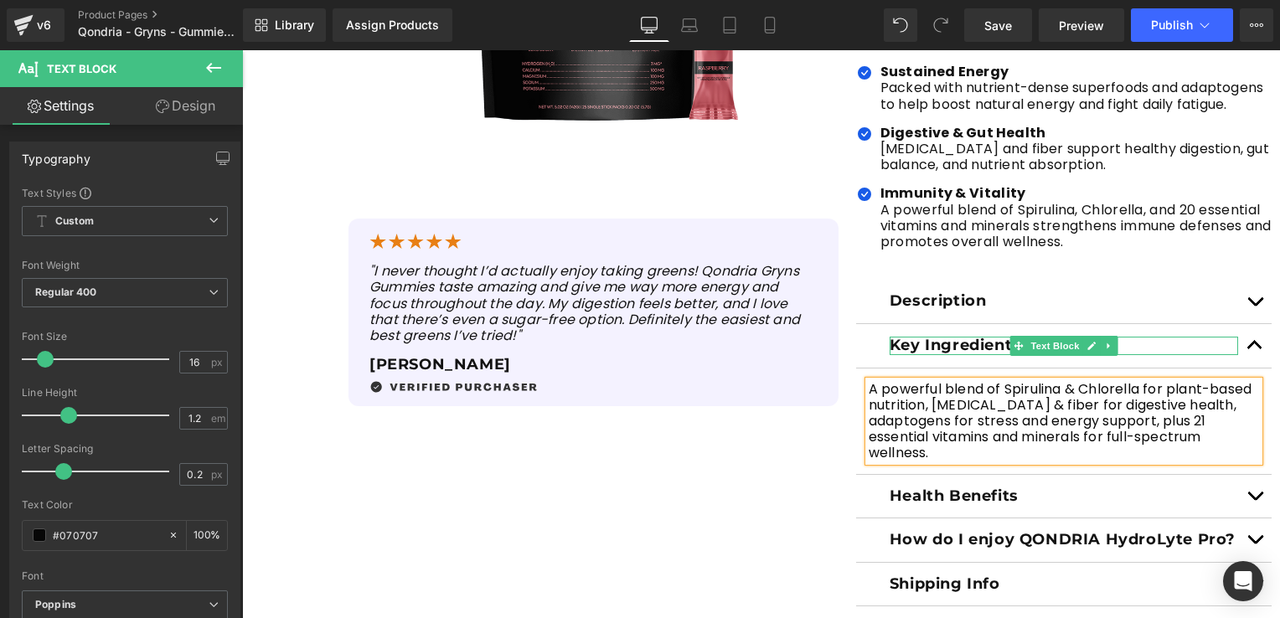
click at [1188, 337] on p "Key Ingredients" at bounding box center [1064, 346] width 349 height 18
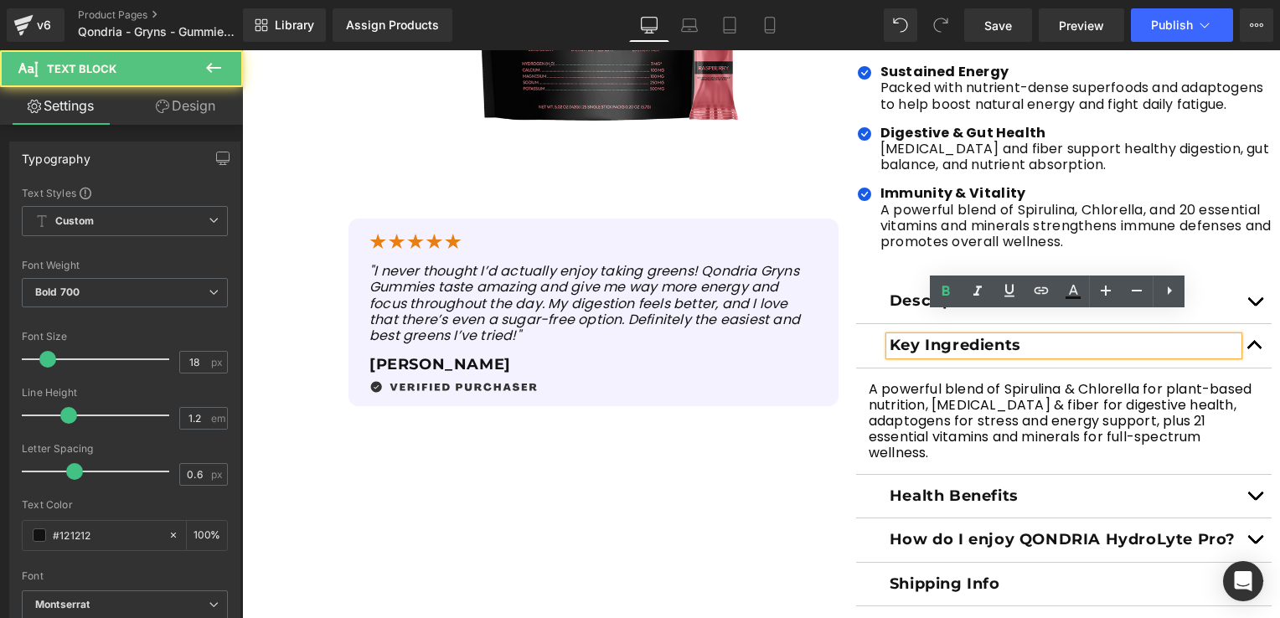
click at [1255, 349] on span "button" at bounding box center [1255, 349] width 0 height 0
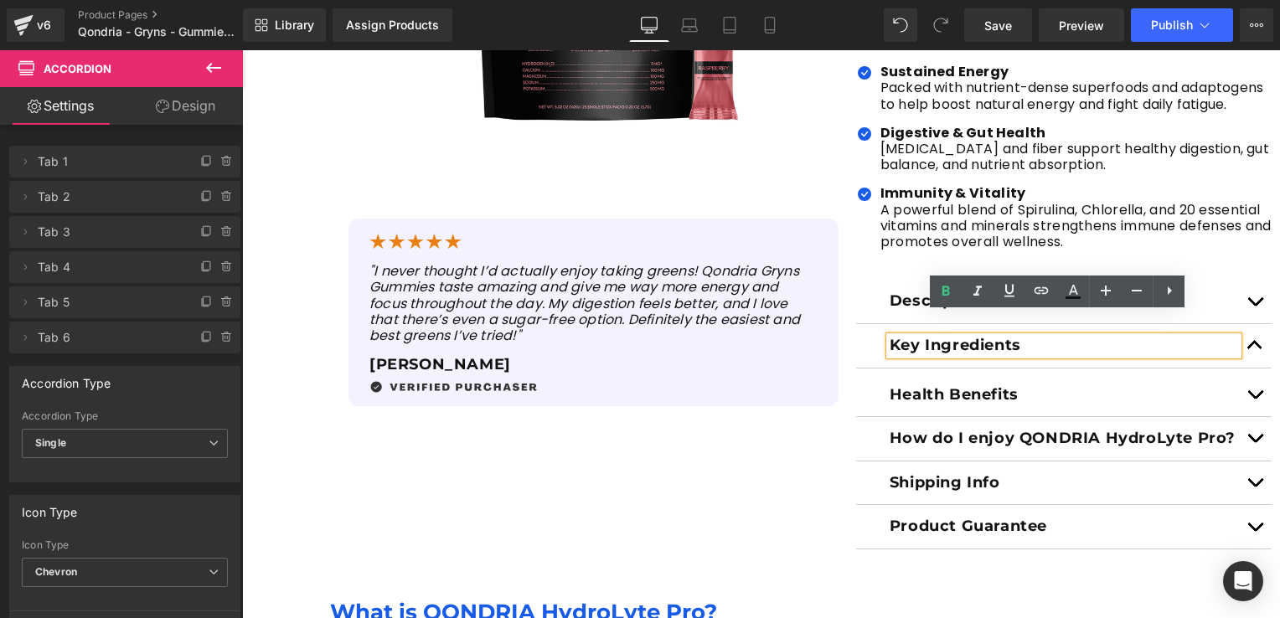
click at [1250, 324] on button "button" at bounding box center [1255, 346] width 34 height 44
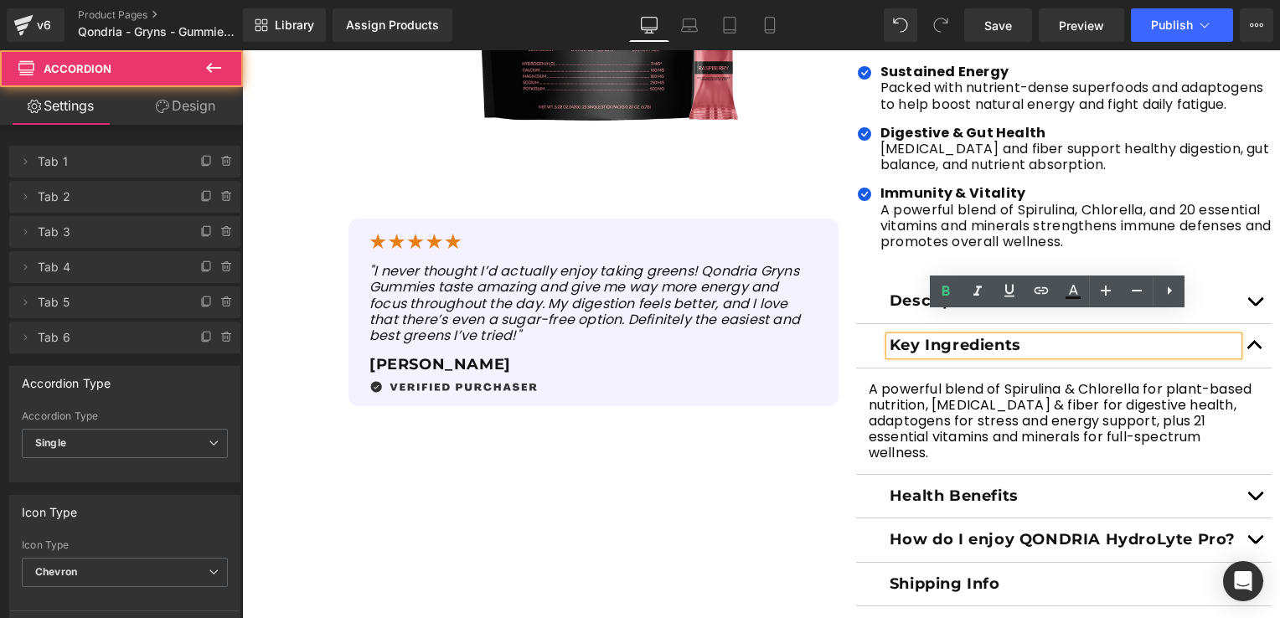
click at [1245, 285] on button "button" at bounding box center [1255, 302] width 34 height 44
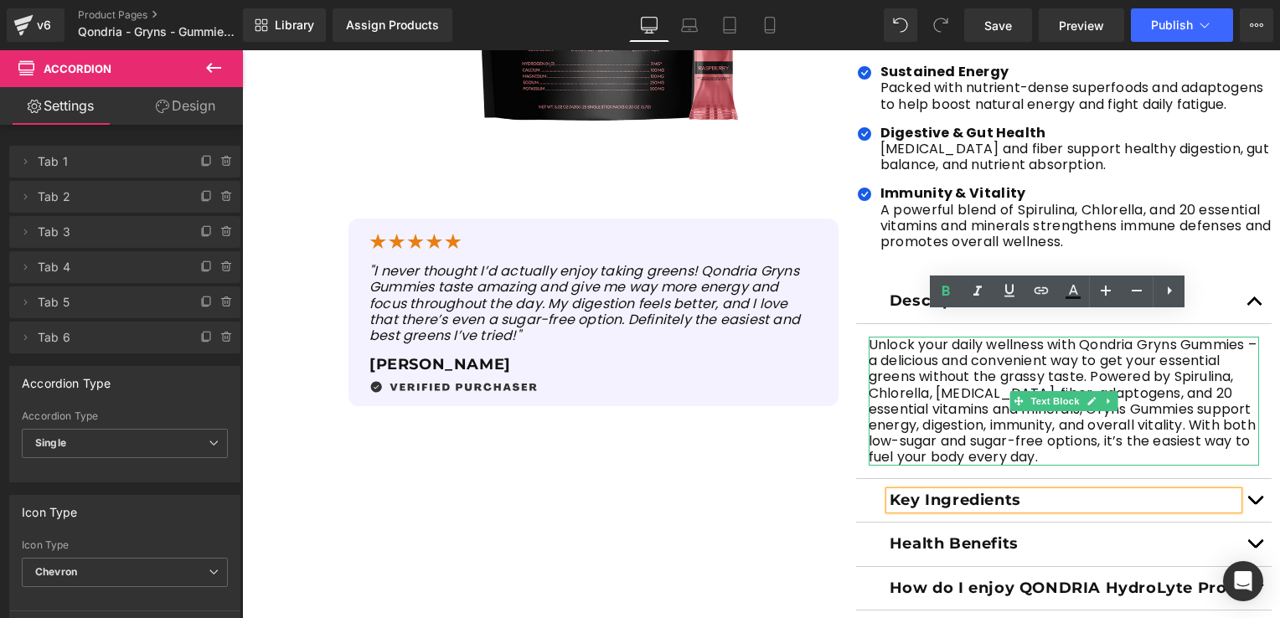
click at [1180, 367] on p "Unlock your daily wellness with Qondria Gryns Gummies – a delicious and conveni…" at bounding box center [1064, 401] width 390 height 129
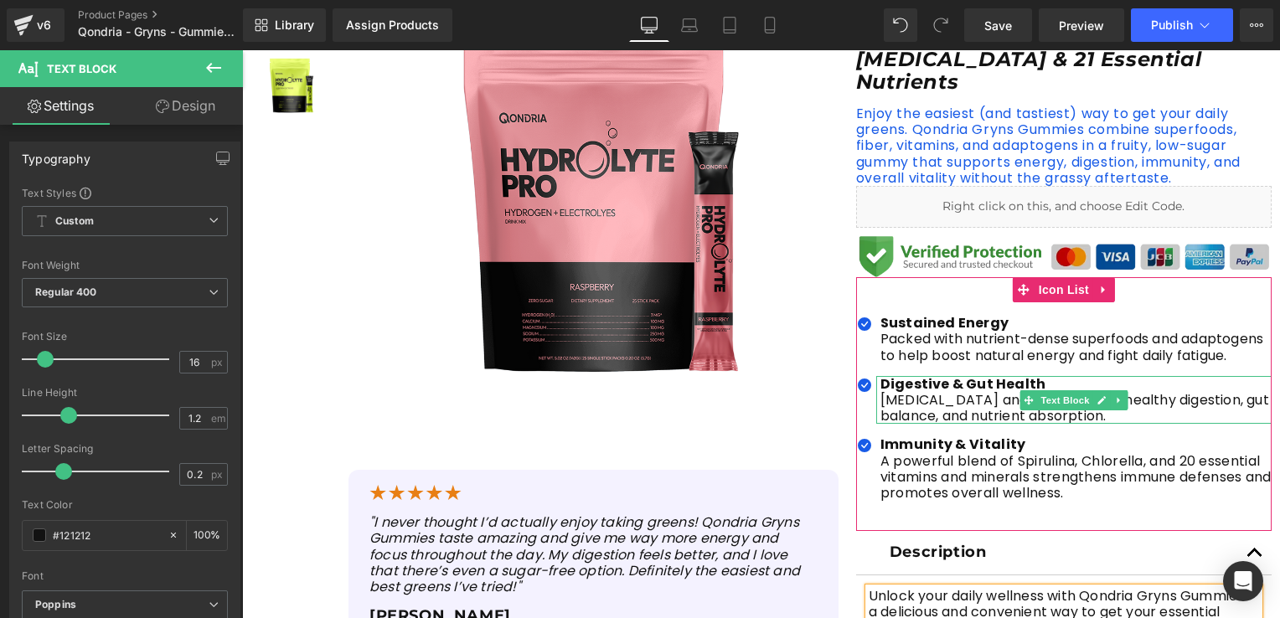
scroll to position [419, 0]
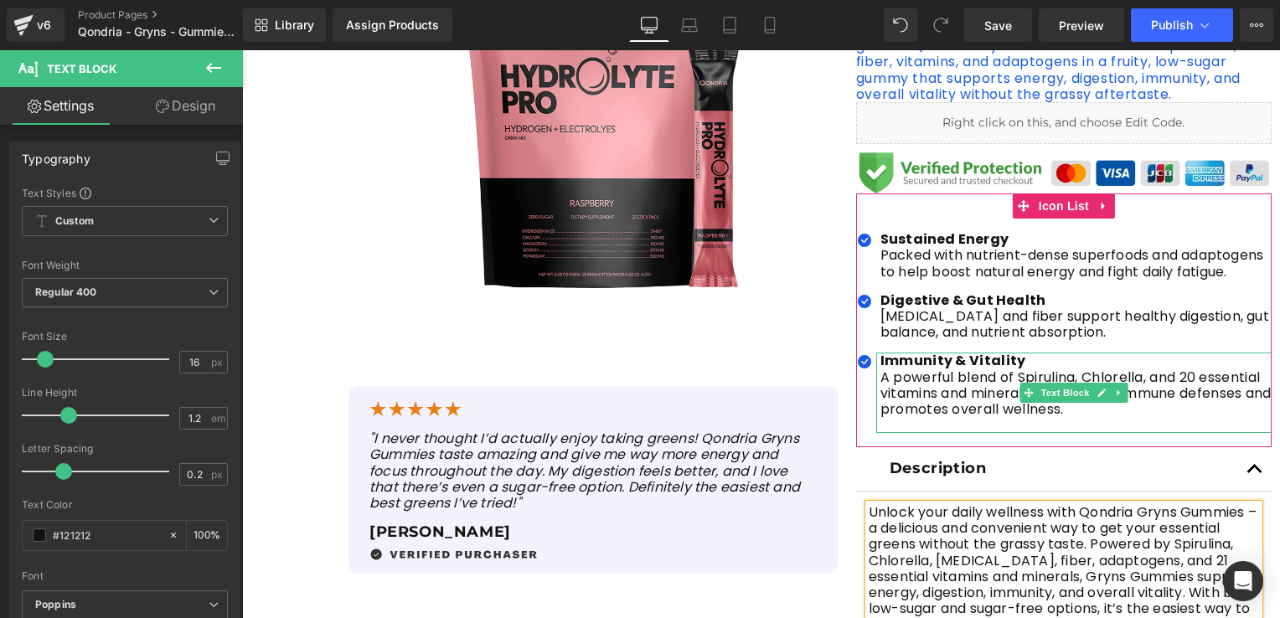
click at [1192, 369] on p "A powerful blend of Spirulina, Chlorella, and 20 essential vitamins and mineral…" at bounding box center [1076, 393] width 391 height 49
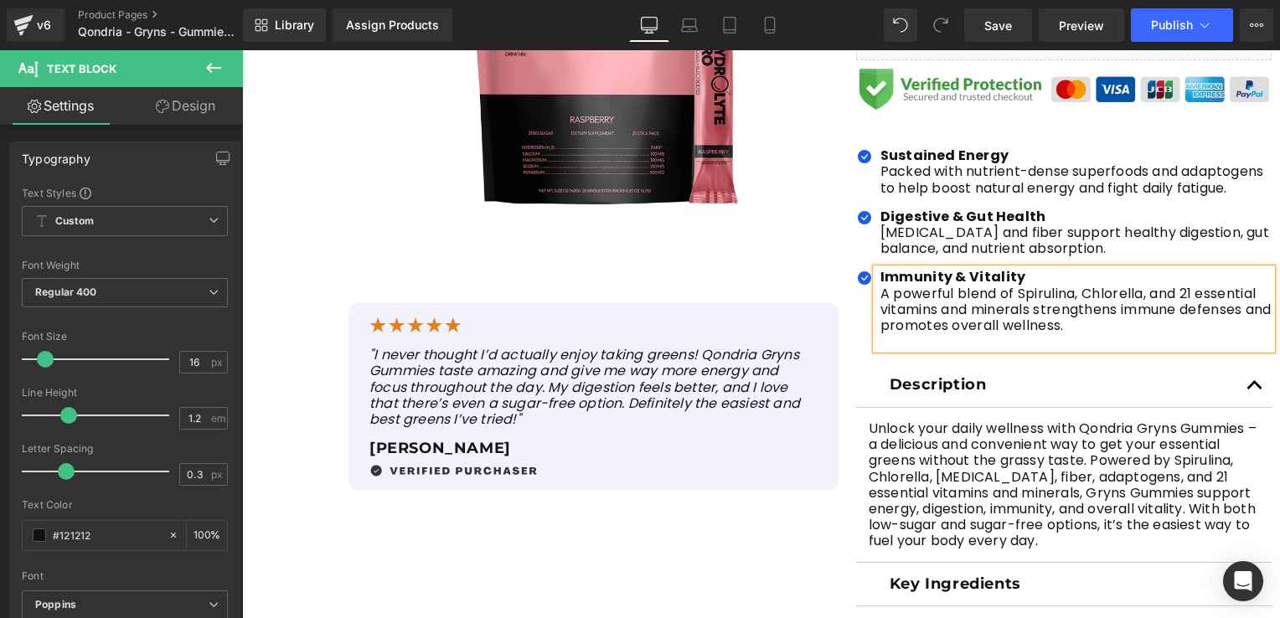
scroll to position [670, 0]
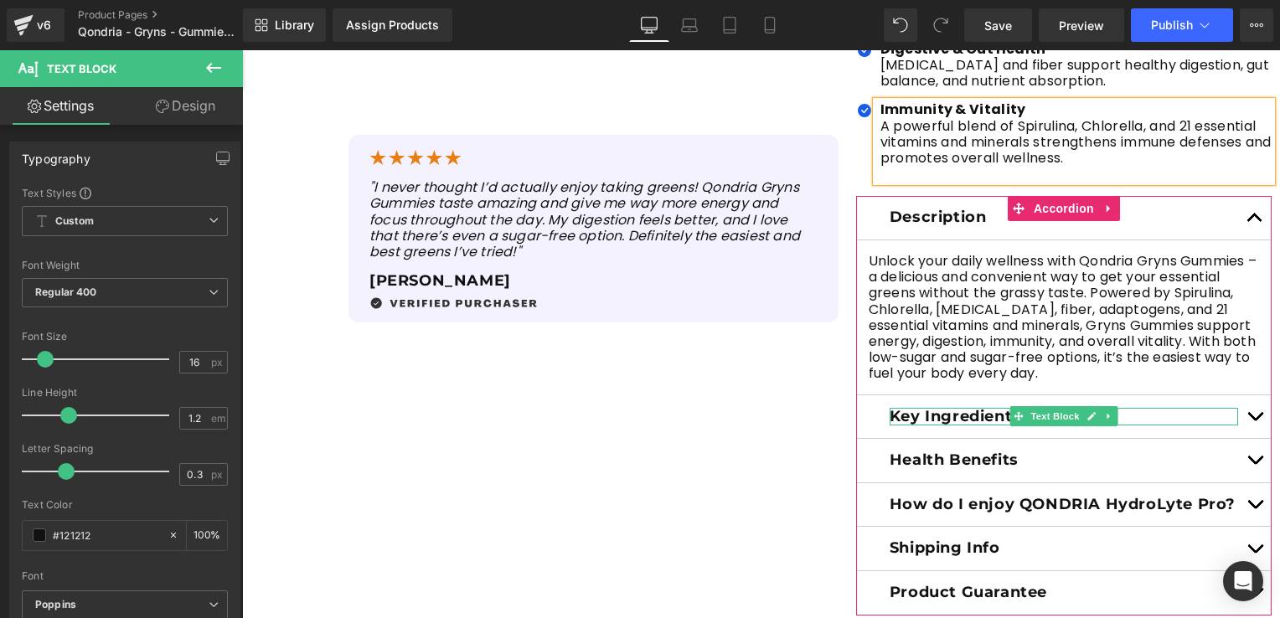
click at [1202, 408] on p "Key Ingredients" at bounding box center [1064, 417] width 349 height 18
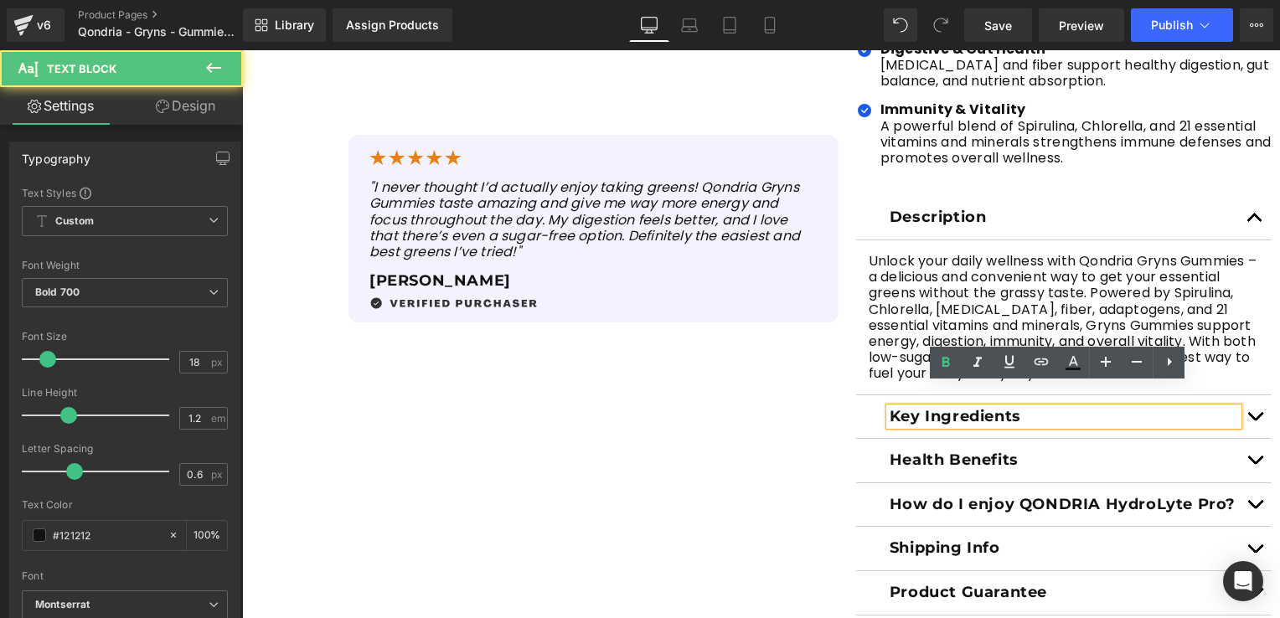
click at [1248, 395] on button "button" at bounding box center [1255, 417] width 34 height 44
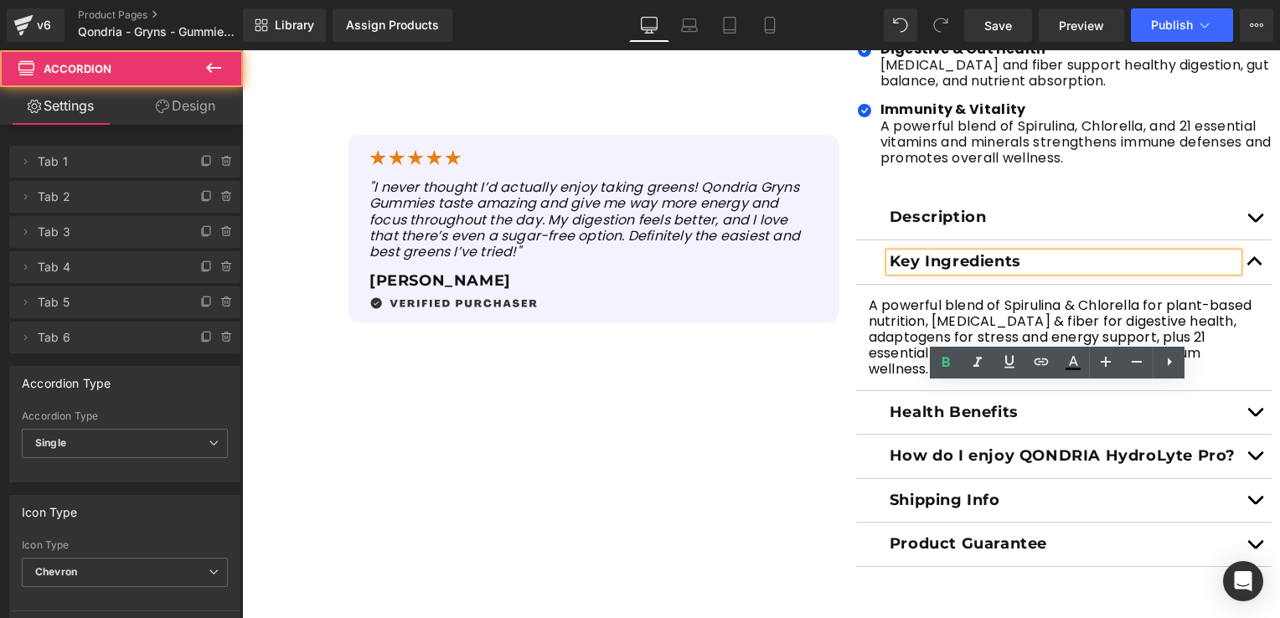
click at [1246, 394] on button "button" at bounding box center [1255, 413] width 34 height 44
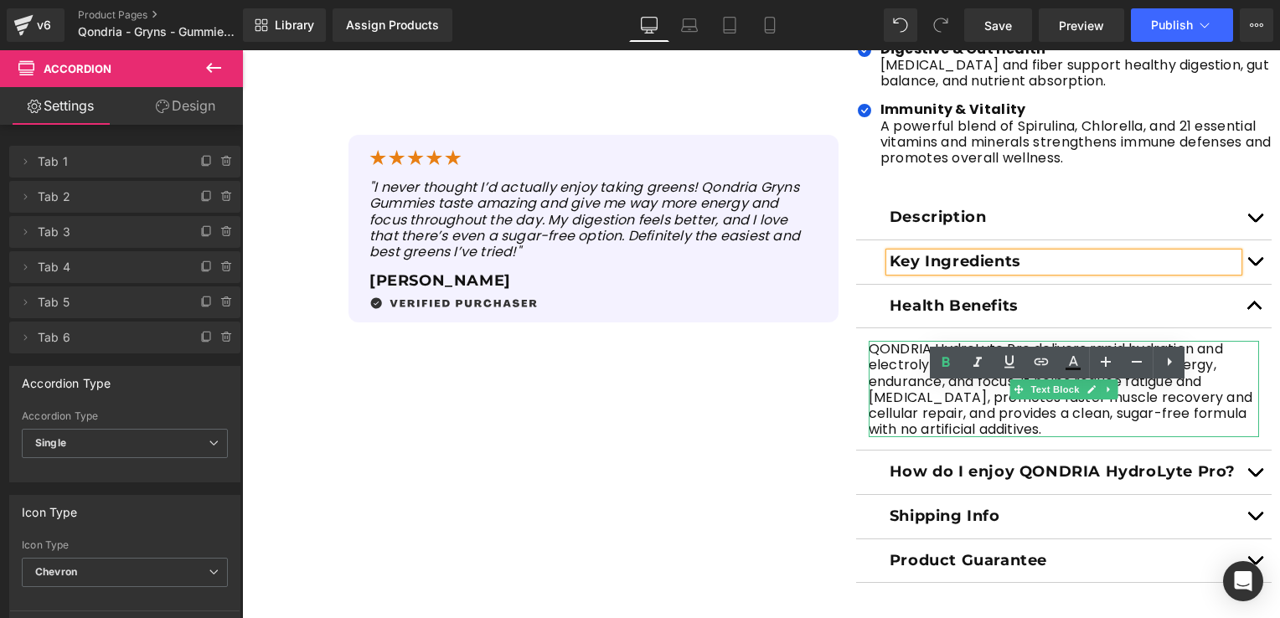
click at [917, 400] on p "QONDRIA HydroLyte Pro delivers rapid hydration and electrolyte replenishment wh…" at bounding box center [1064, 389] width 390 height 96
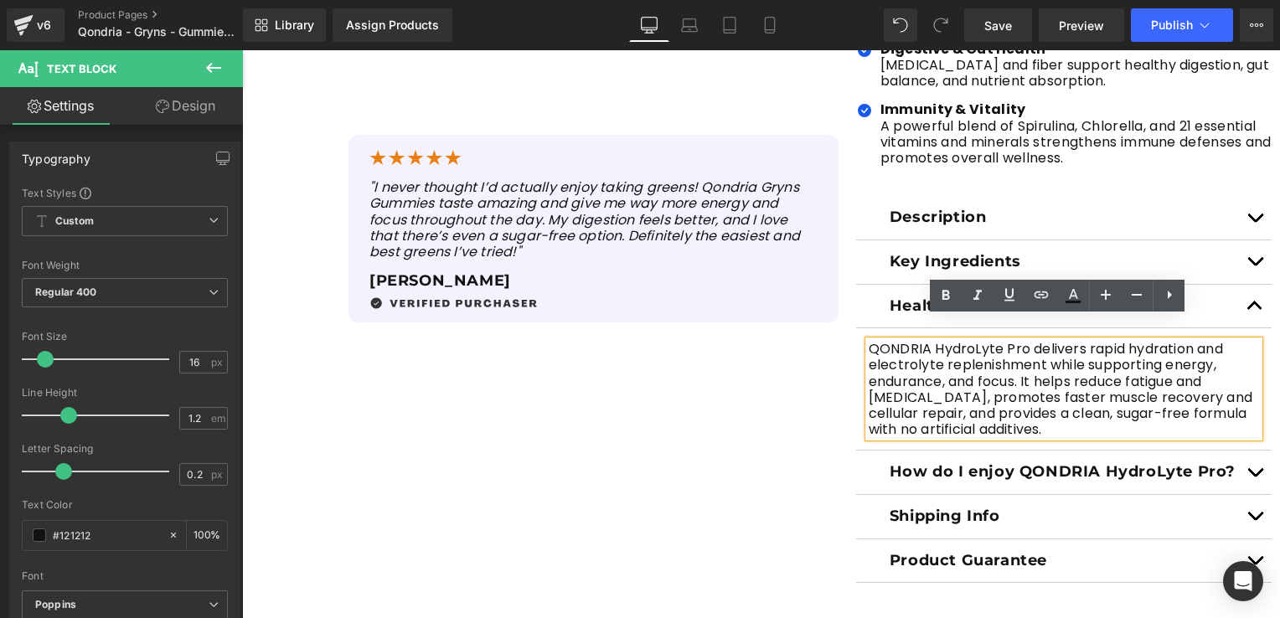
drag, startPoint x: 1052, startPoint y: 411, endPoint x: 862, endPoint y: 328, distance: 207.1
click at [869, 341] on p "QONDRIA HydroLyte Pro delivers rapid hydration and electrolyte replenishment wh…" at bounding box center [1064, 389] width 390 height 96
paste div
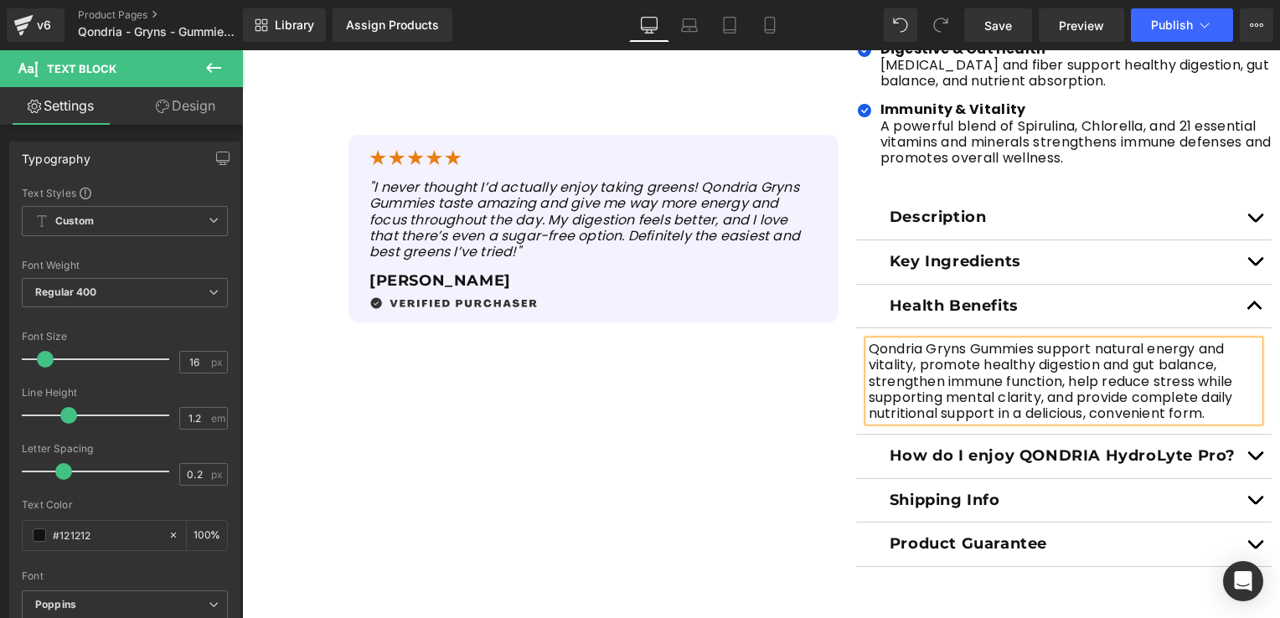
click at [242, 50] on div at bounding box center [242, 50] width 0 height 0
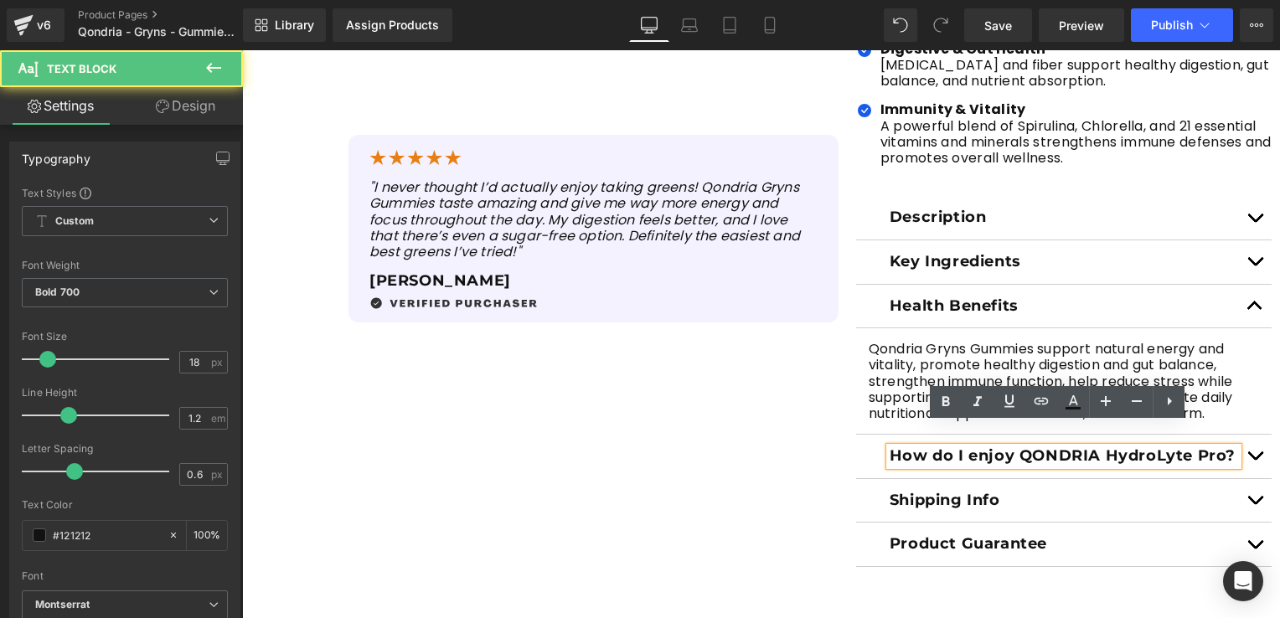
click at [1250, 439] on button "button" at bounding box center [1255, 457] width 34 height 44
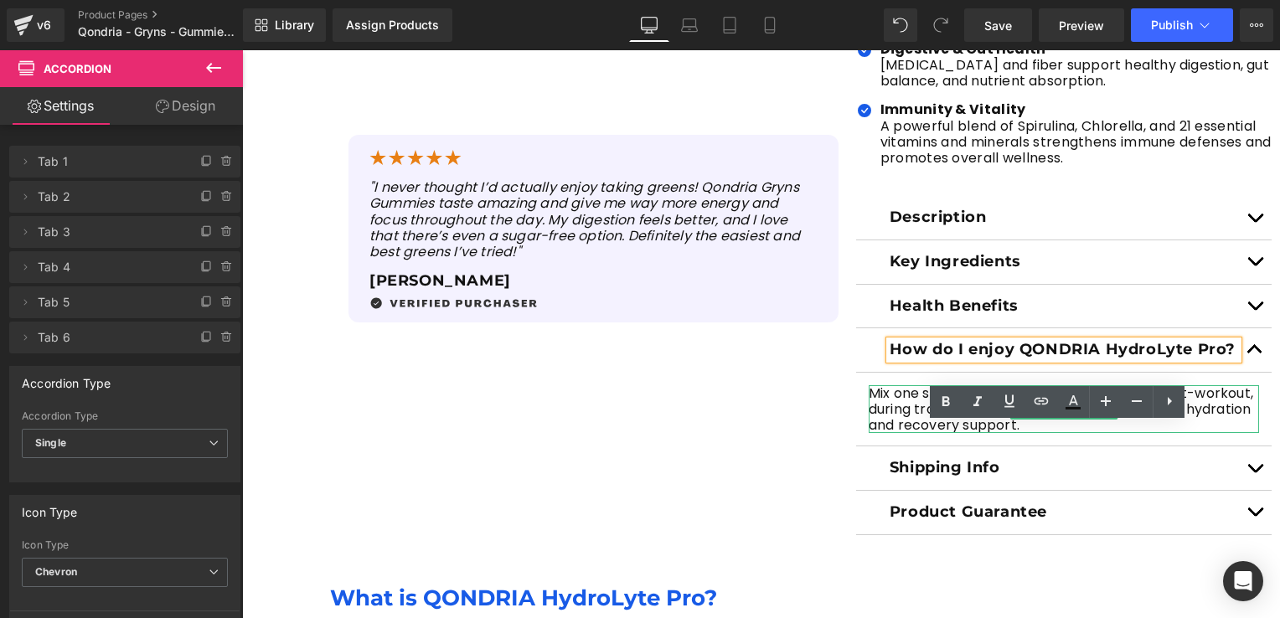
drag, startPoint x: 891, startPoint y: 400, endPoint x: 953, endPoint y: 404, distance: 62.1
click at [891, 399] on p "Mix one sachet with water and drink. Enjoy post-workout, during travel, fasting…" at bounding box center [1064, 409] width 390 height 49
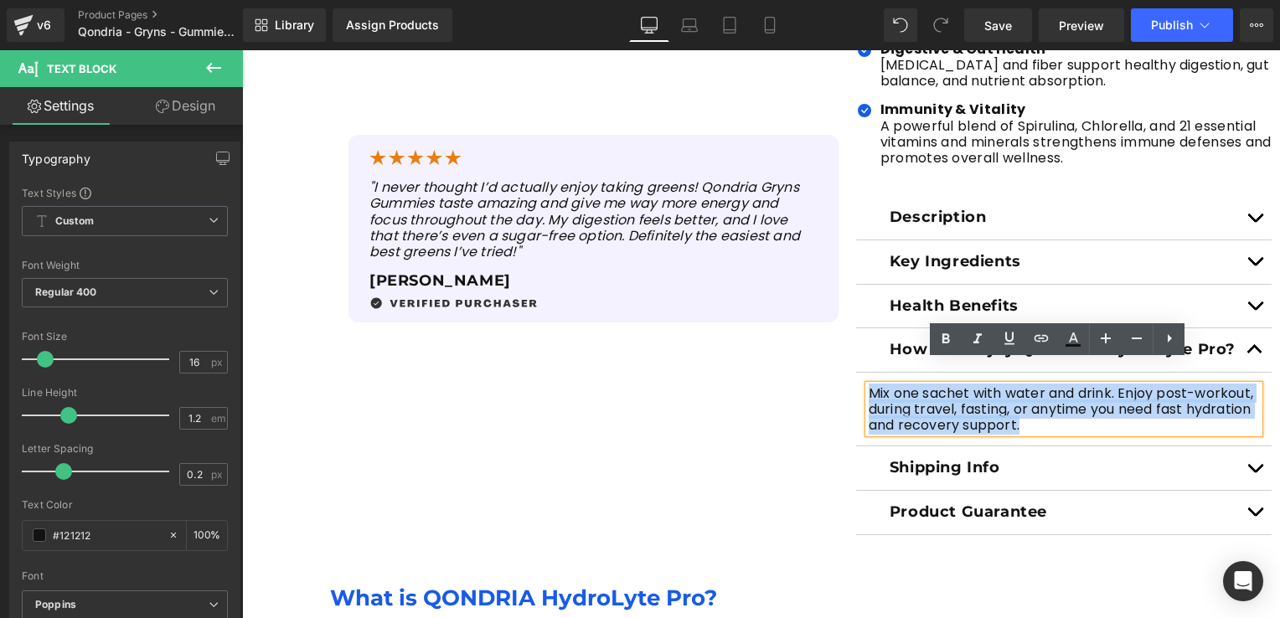
drag, startPoint x: 1025, startPoint y: 408, endPoint x: 866, endPoint y: 367, distance: 164.4
click at [869, 385] on p "Mix one sachet with water and drink. Enjoy post-workout, during travel, fasting…" at bounding box center [1064, 409] width 390 height 49
paste div
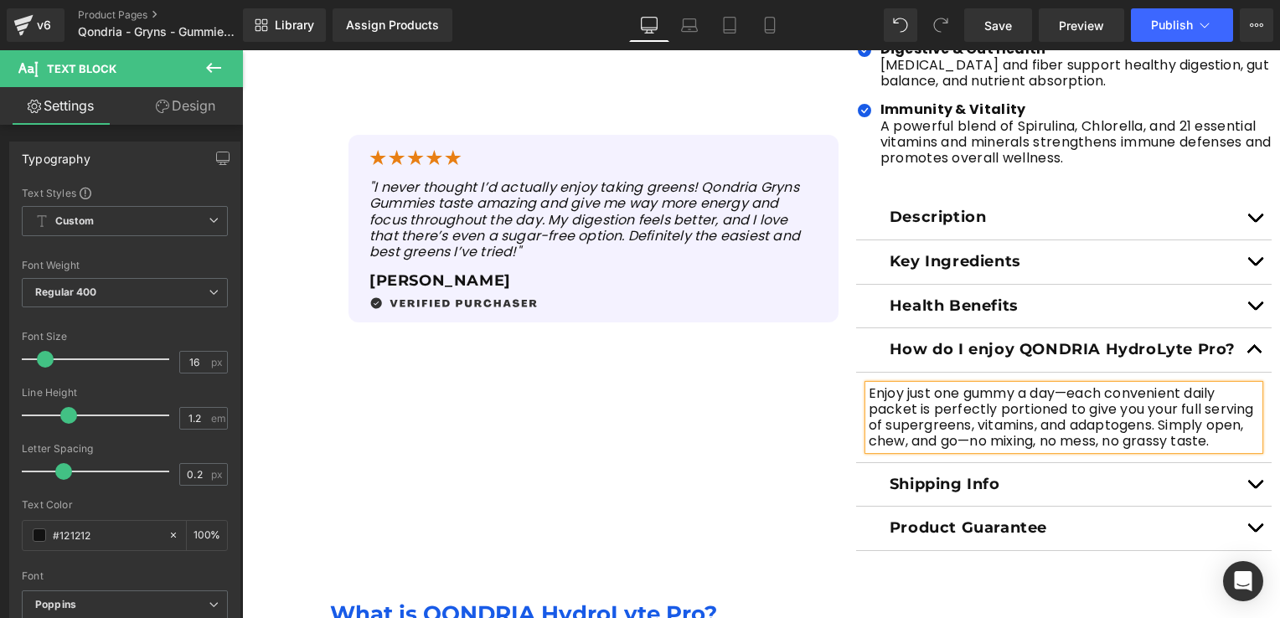
click at [994, 385] on p "Enjoy just one gummy a day—each convenient daily packet is perfectly portioned …" at bounding box center [1064, 417] width 390 height 65
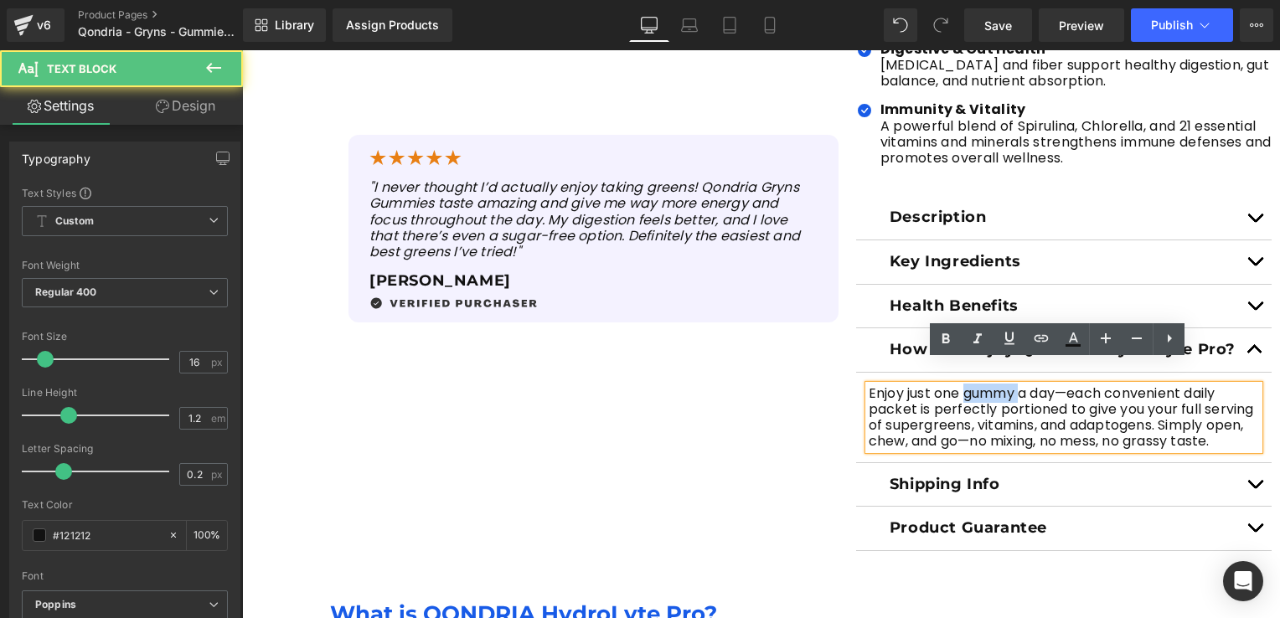
click at [994, 385] on p "Enjoy just one gummy a day—each convenient daily packet is perfectly portioned …" at bounding box center [1064, 417] width 390 height 65
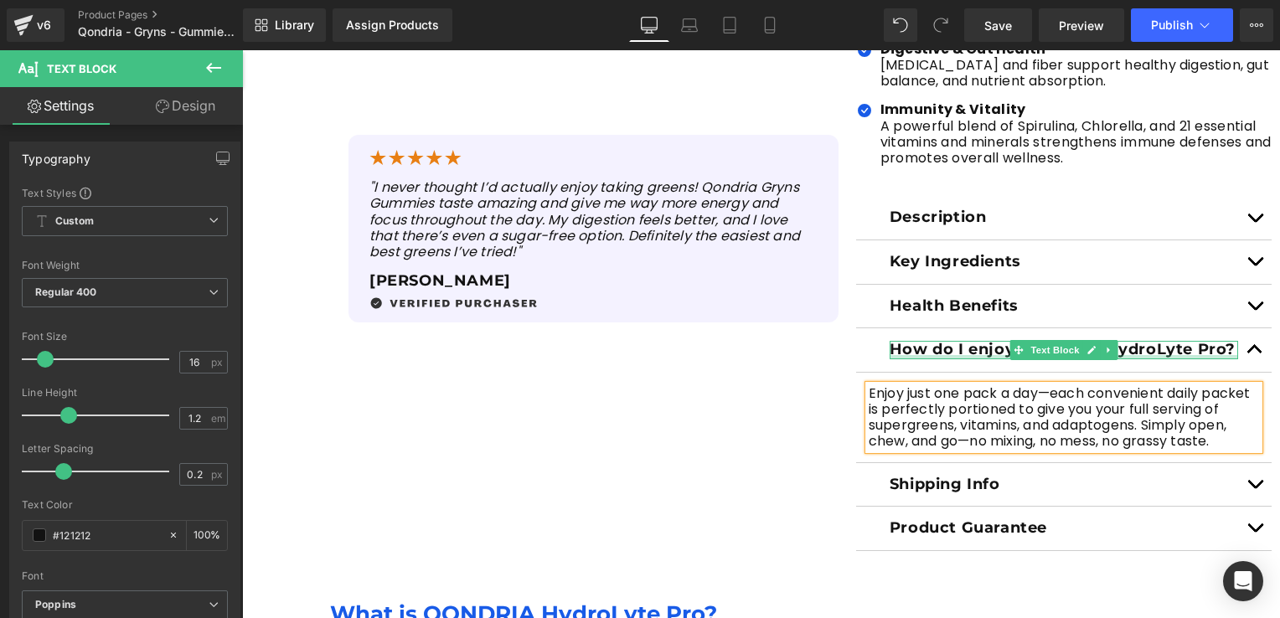
click at [959, 355] on div at bounding box center [1064, 357] width 349 height 4
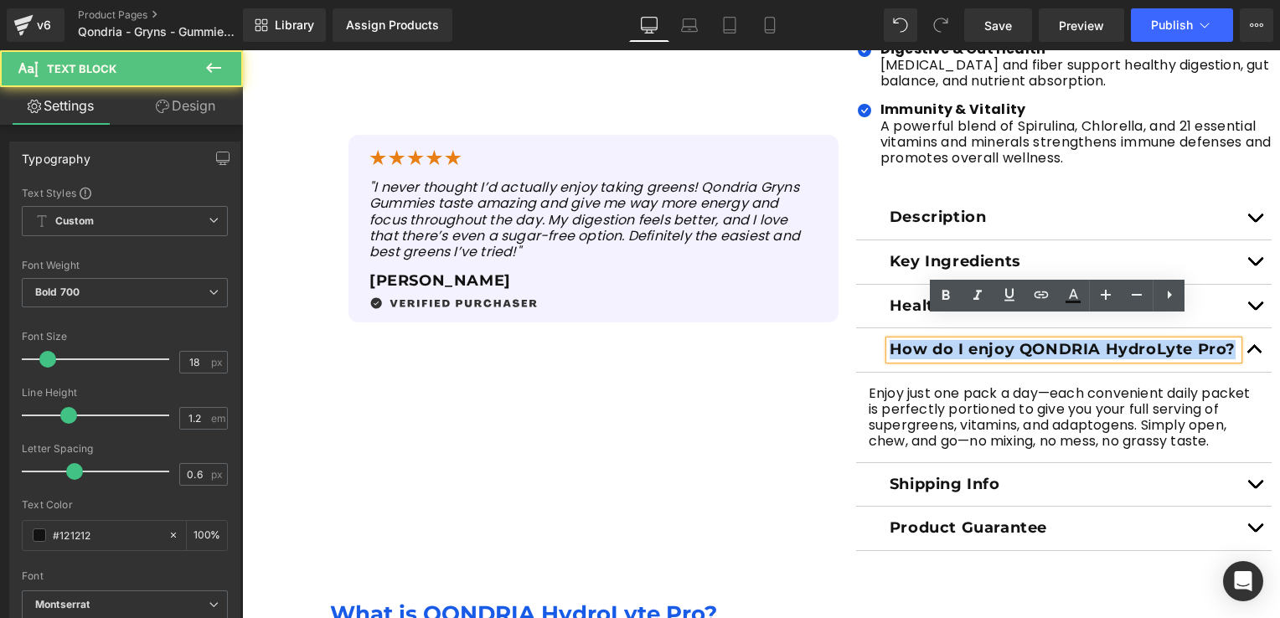
drag, startPoint x: 885, startPoint y: 328, endPoint x: 1222, endPoint y: 327, distance: 337.6
click at [1222, 341] on p "How do I enjoy QONDRIA HydroLyte Pro?" at bounding box center [1064, 350] width 349 height 18
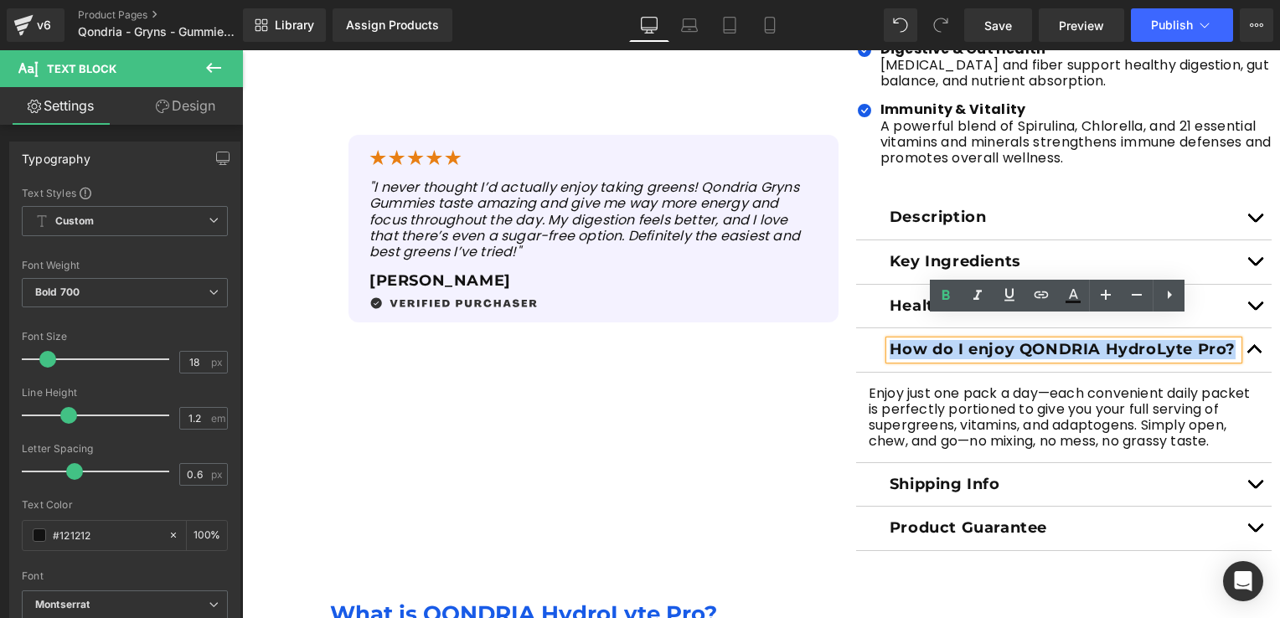
paste div
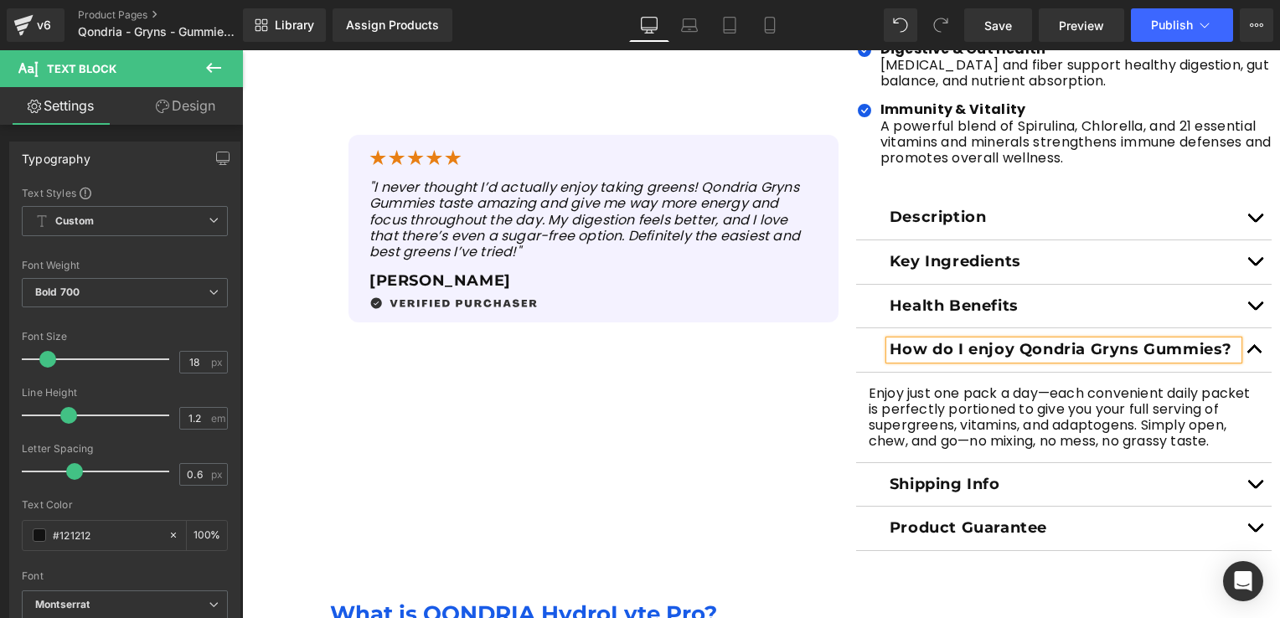
click at [708, 471] on div "Sale Off (P) Image (P) Image List Sale Off" at bounding box center [761, 83] width 1038 height 936
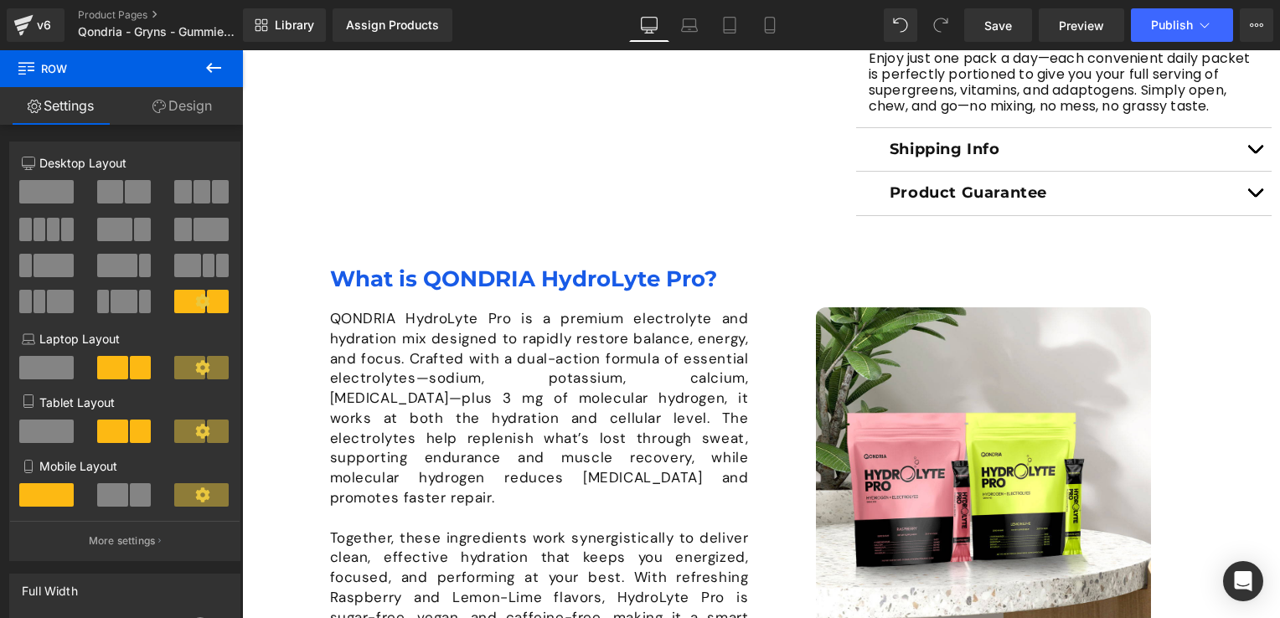
scroll to position [1089, 0]
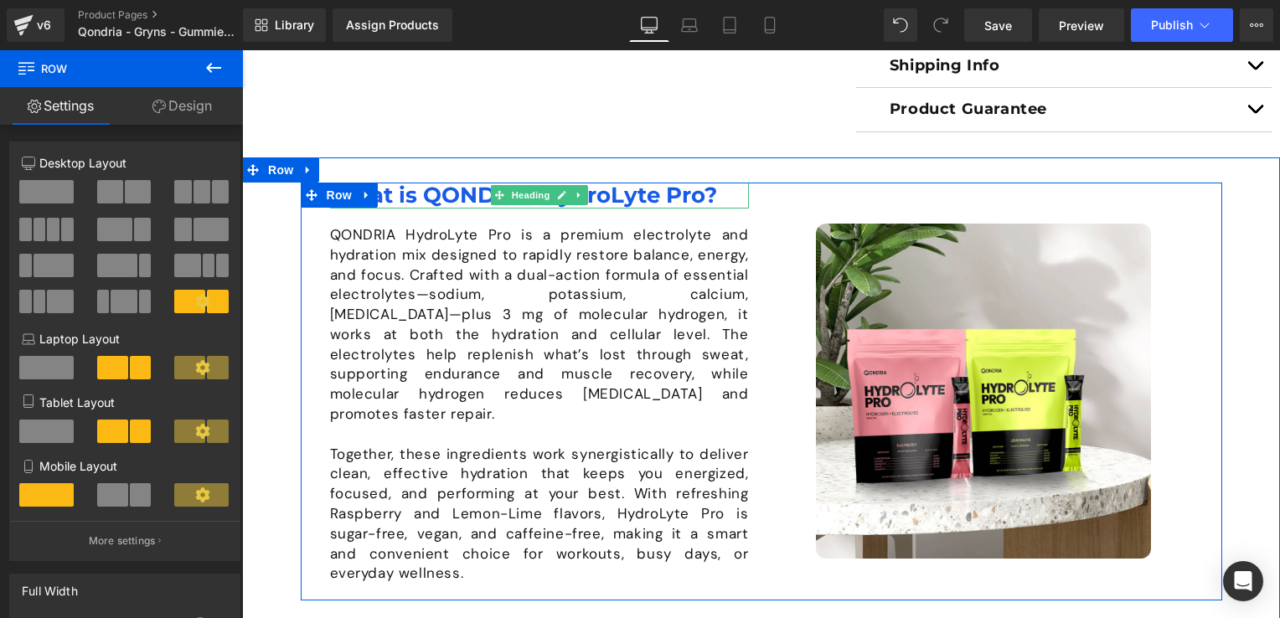
click at [464, 183] on h1 "What is QONDRIA HydroLyte Pro?" at bounding box center [539, 196] width 419 height 26
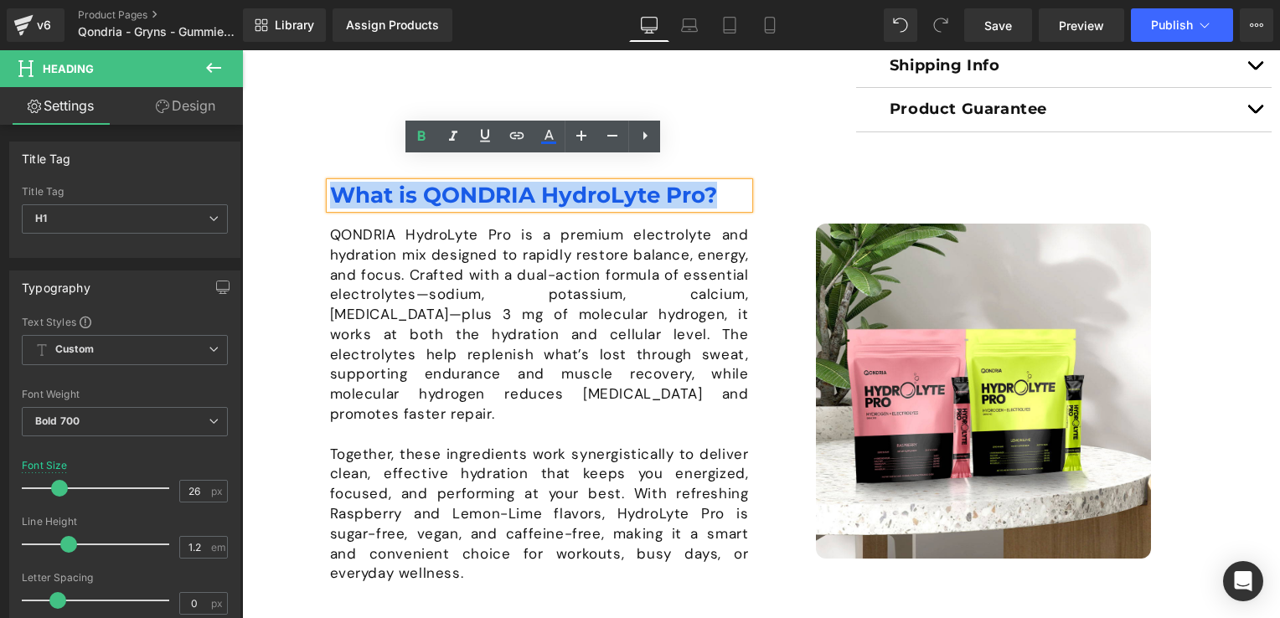
drag, startPoint x: 720, startPoint y: 171, endPoint x: 328, endPoint y: 165, distance: 392.1
click at [328, 183] on div "Image What is QONDRIA HydroLyte Pro? Heading QONDRIA HydroLyte Pro is a premium…" at bounding box center [762, 392] width 922 height 419
paste div
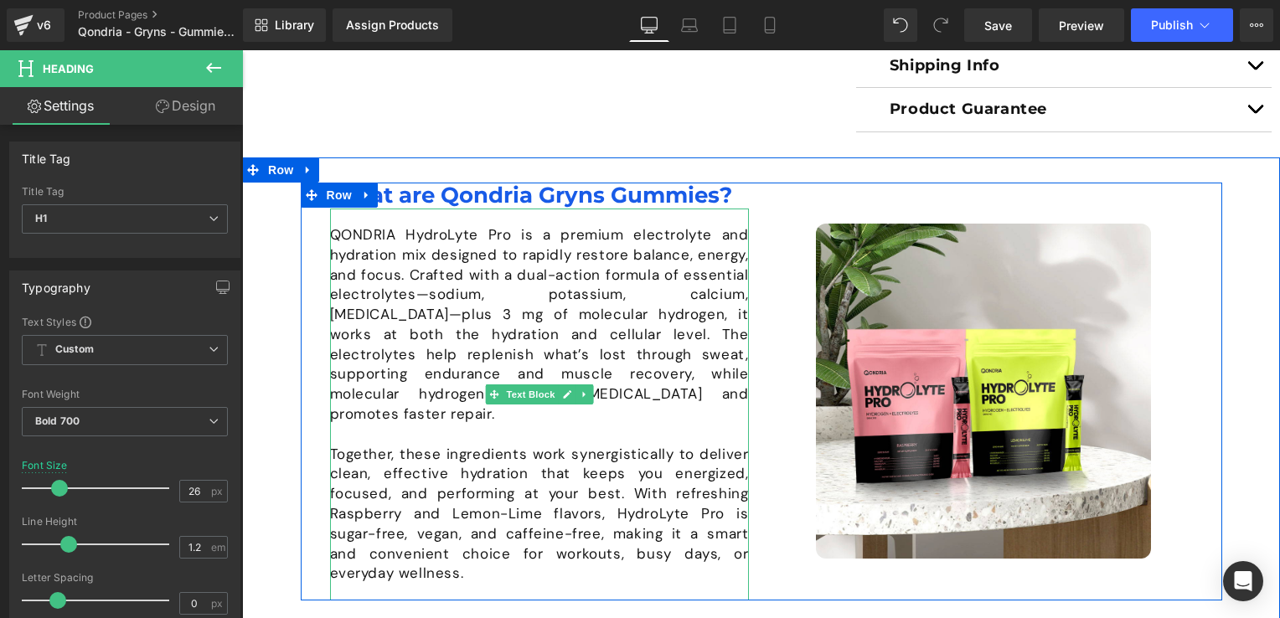
click at [385, 241] on p "QONDRIA HydroLyte Pro is a premium electrolyte and hydration mix designed to ra…" at bounding box center [539, 324] width 419 height 199
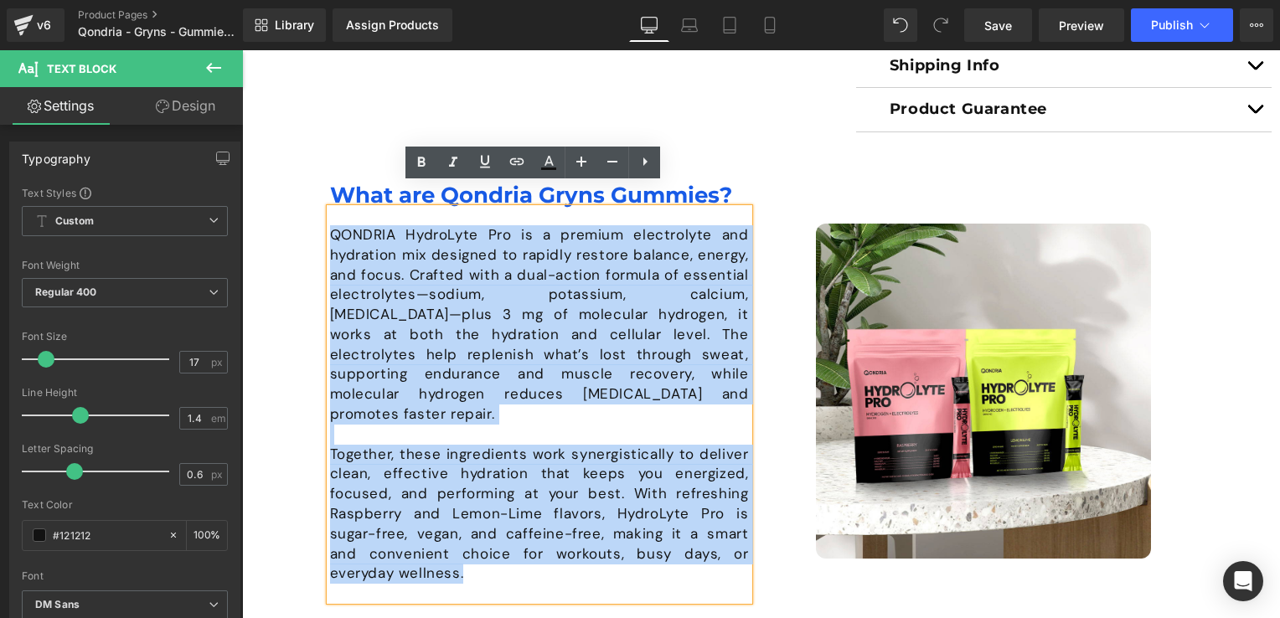
drag, startPoint x: 326, startPoint y: 209, endPoint x: 416, endPoint y: 531, distance: 334.2
click at [416, 531] on div "QONDRIA HydroLyte Pro is a premium electrolyte and hydration mix designed to ra…" at bounding box center [539, 405] width 419 height 392
paste div
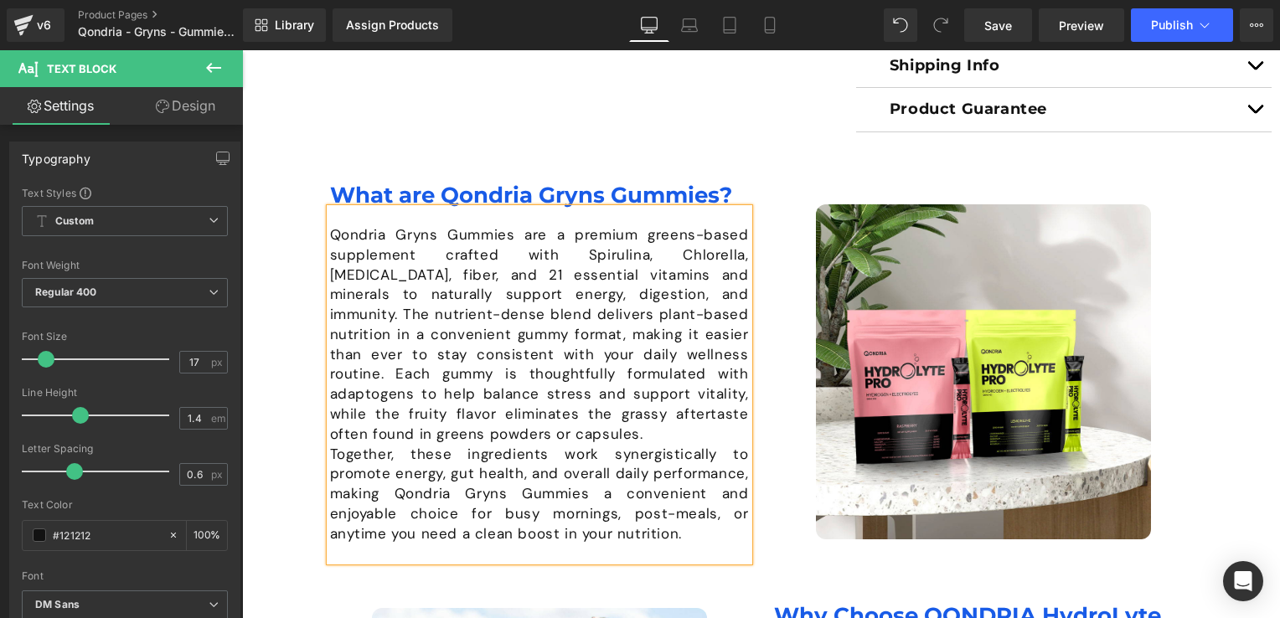
click at [346, 534] on div "Qondria Gryns Gummies are a premium greens-based supplement crafted with Spirul…" at bounding box center [539, 385] width 419 height 353
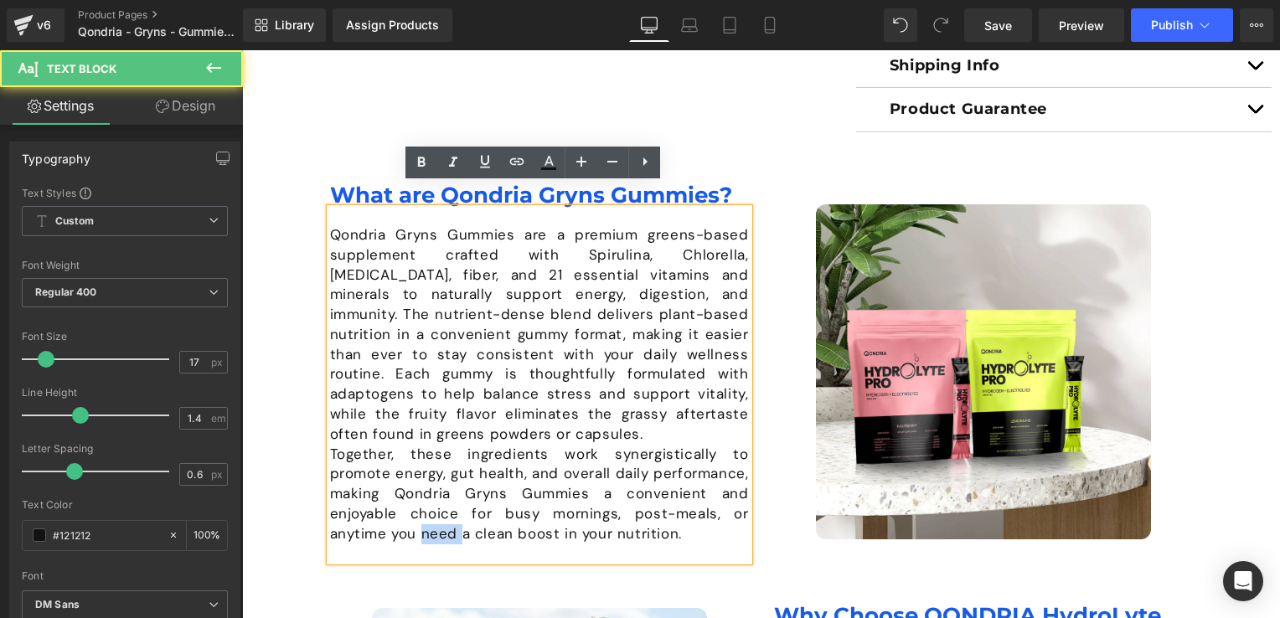
click at [346, 534] on div "Qondria Gryns Gummies are a premium greens-based supplement crafted with Spirul…" at bounding box center [539, 385] width 419 height 353
click at [474, 414] on p "Qondria Gryns Gummies are a premium greens-based supplement crafted with Spirul…" at bounding box center [539, 335] width 419 height 220
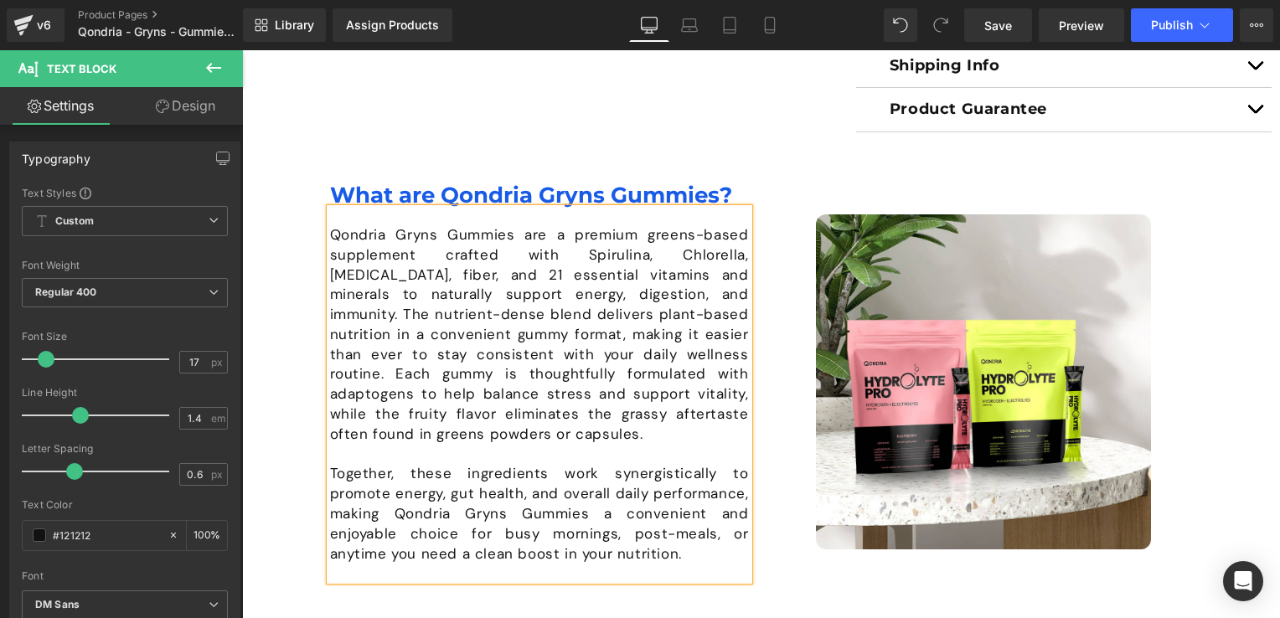
click at [283, 436] on div "Image What are Qondria Gryns Gummies? Heading Qondria Gryns Gummies are a premi…" at bounding box center [761, 576] width 1038 height 786
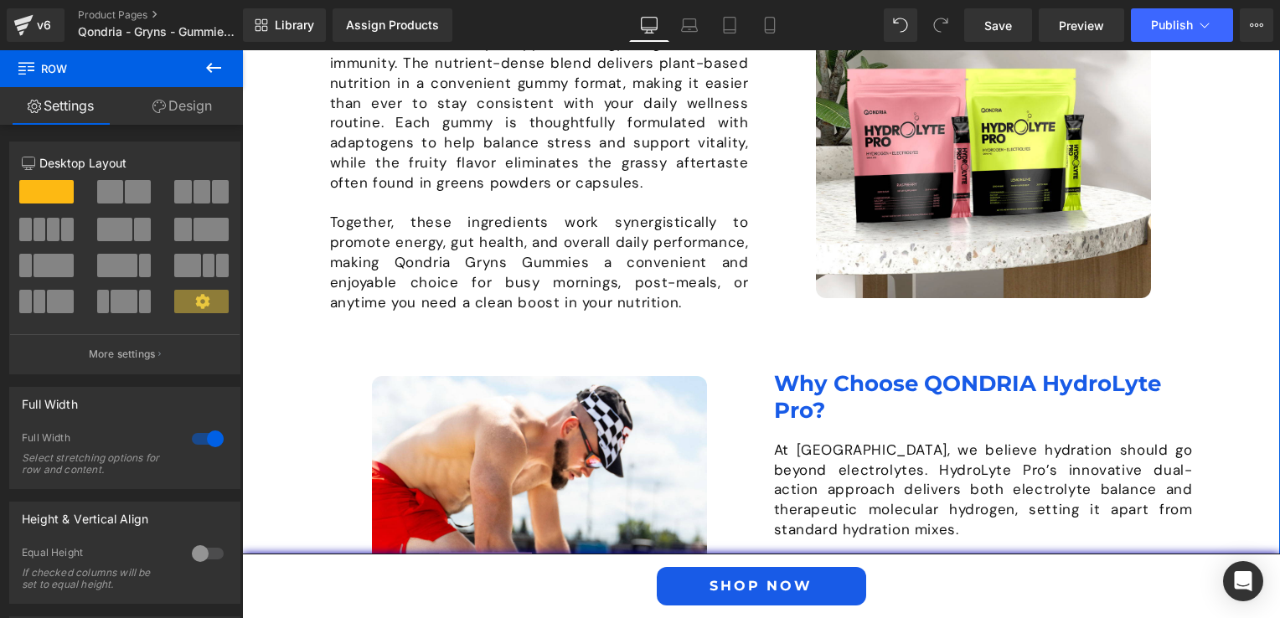
scroll to position [1424, 0]
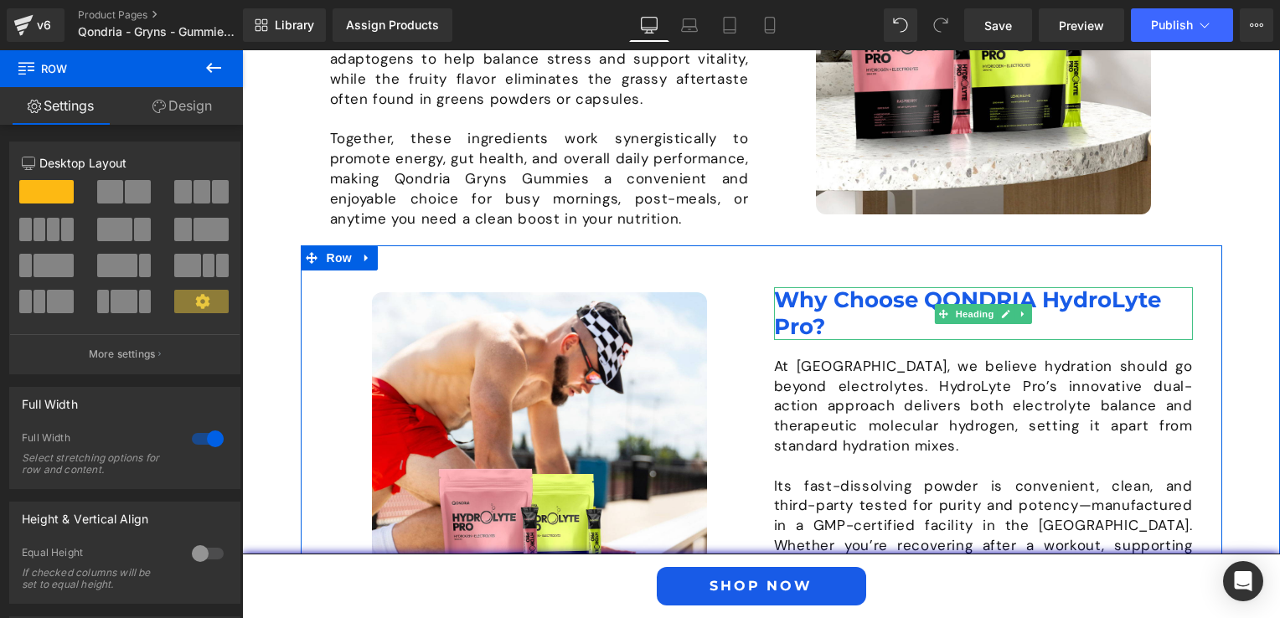
click at [844, 302] on h1 "Why Choose QONDRIA HydroLyte Pro?" at bounding box center [983, 313] width 419 height 52
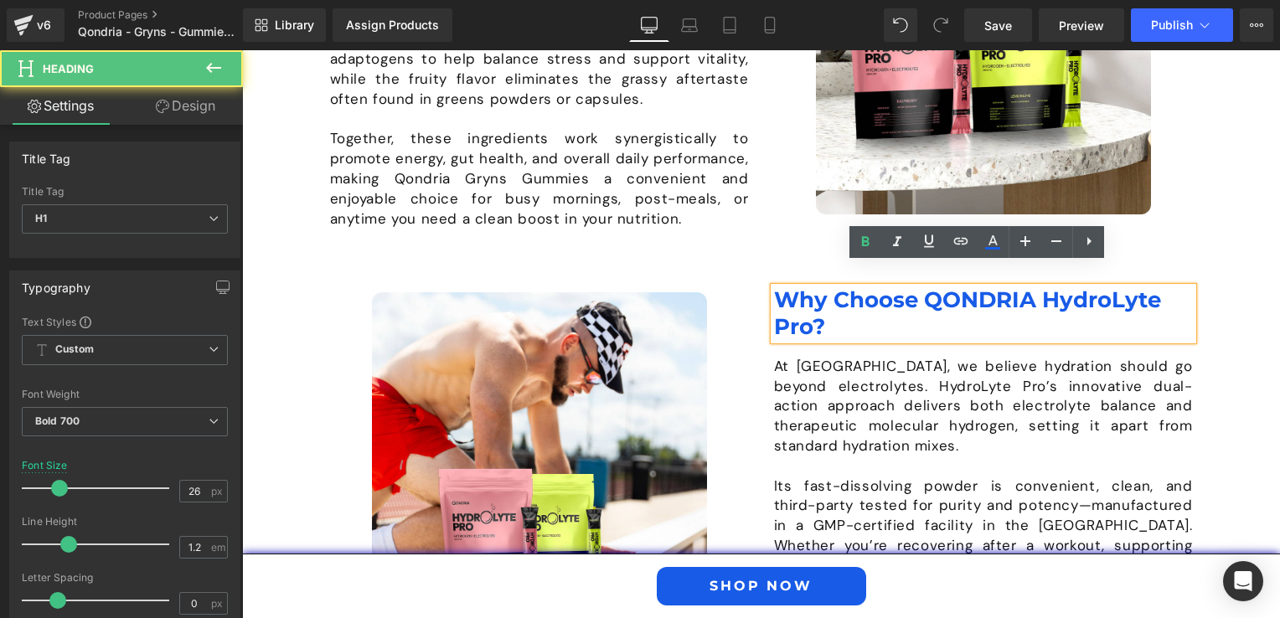
click at [838, 303] on h1 "Why Choose QONDRIA HydroLyte Pro?" at bounding box center [983, 313] width 419 height 52
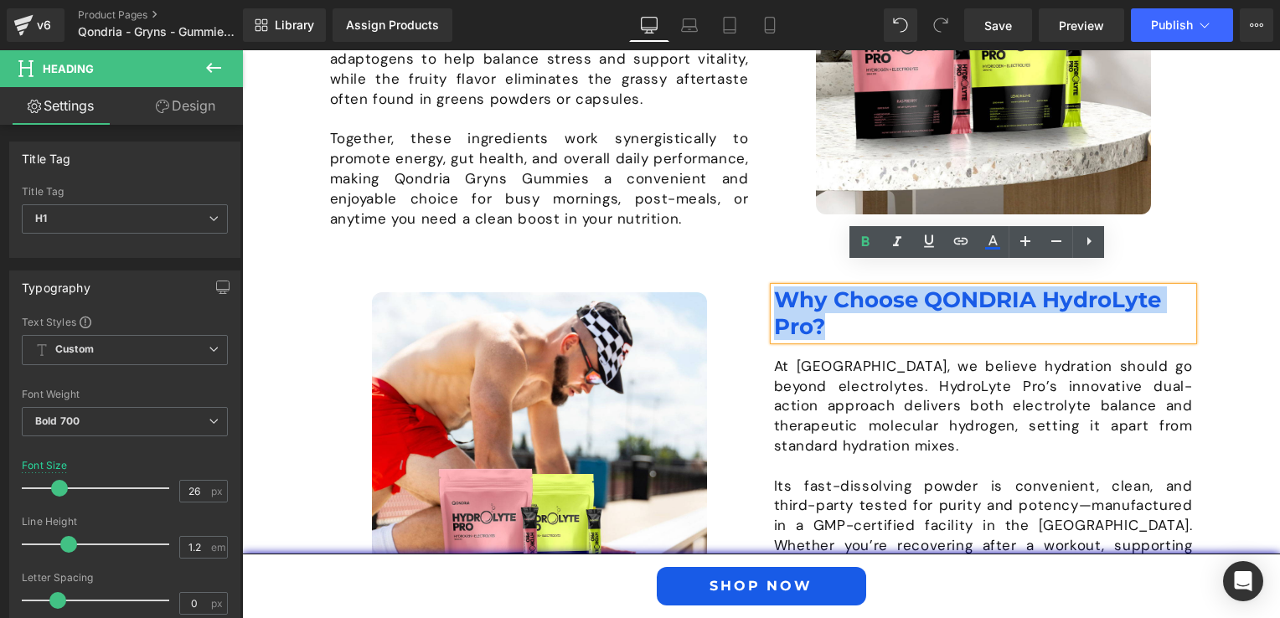
drag, startPoint x: 834, startPoint y: 303, endPoint x: 767, endPoint y: 275, distance: 72.8
click at [774, 287] on h1 "Why Choose QONDRIA HydroLyte Pro?" at bounding box center [983, 313] width 419 height 52
paste div
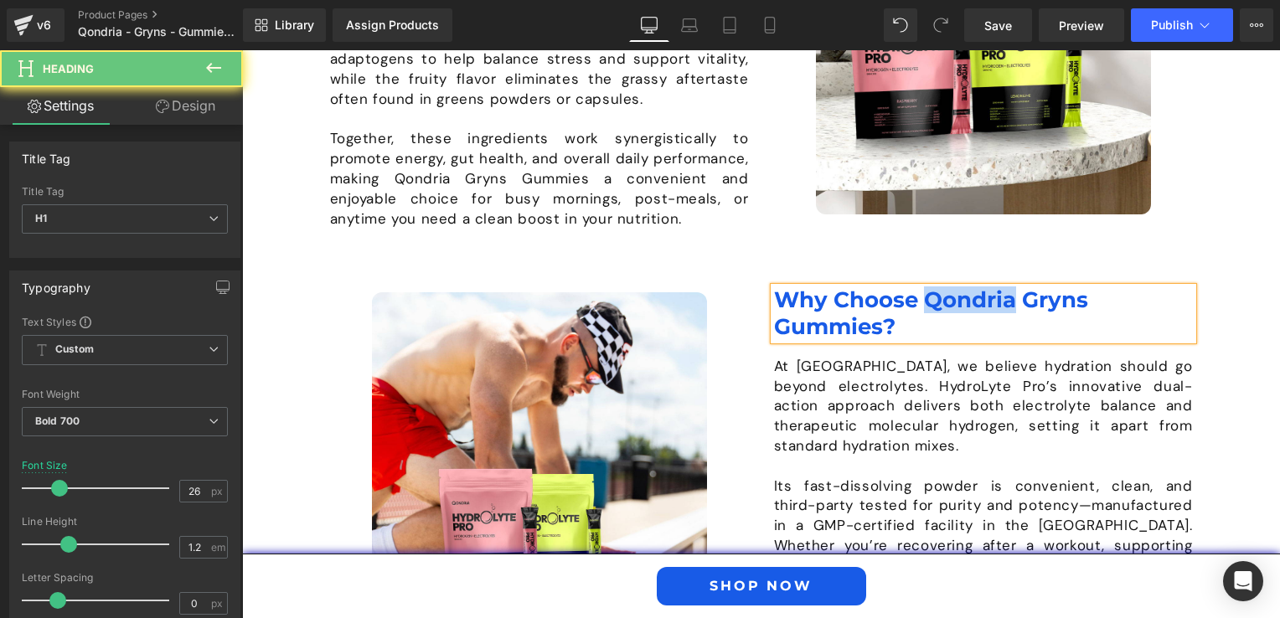
click at [953, 287] on h1 "Why Choose Qondria Gryns Gummies?" at bounding box center [983, 313] width 419 height 52
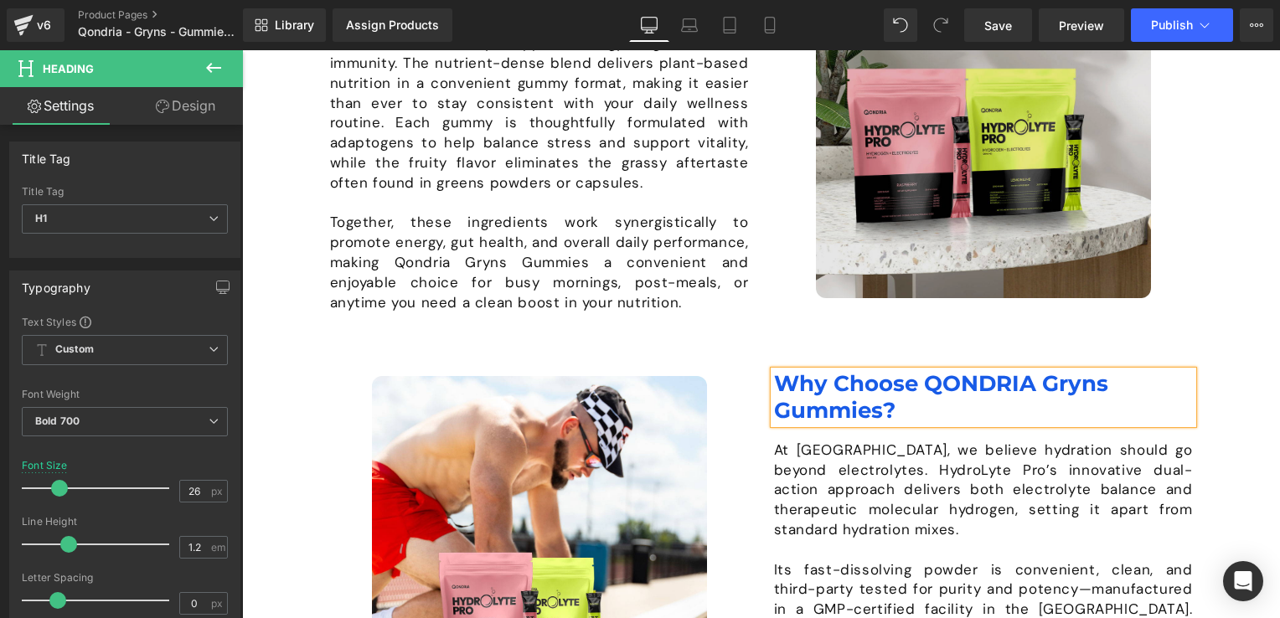
scroll to position [1089, 0]
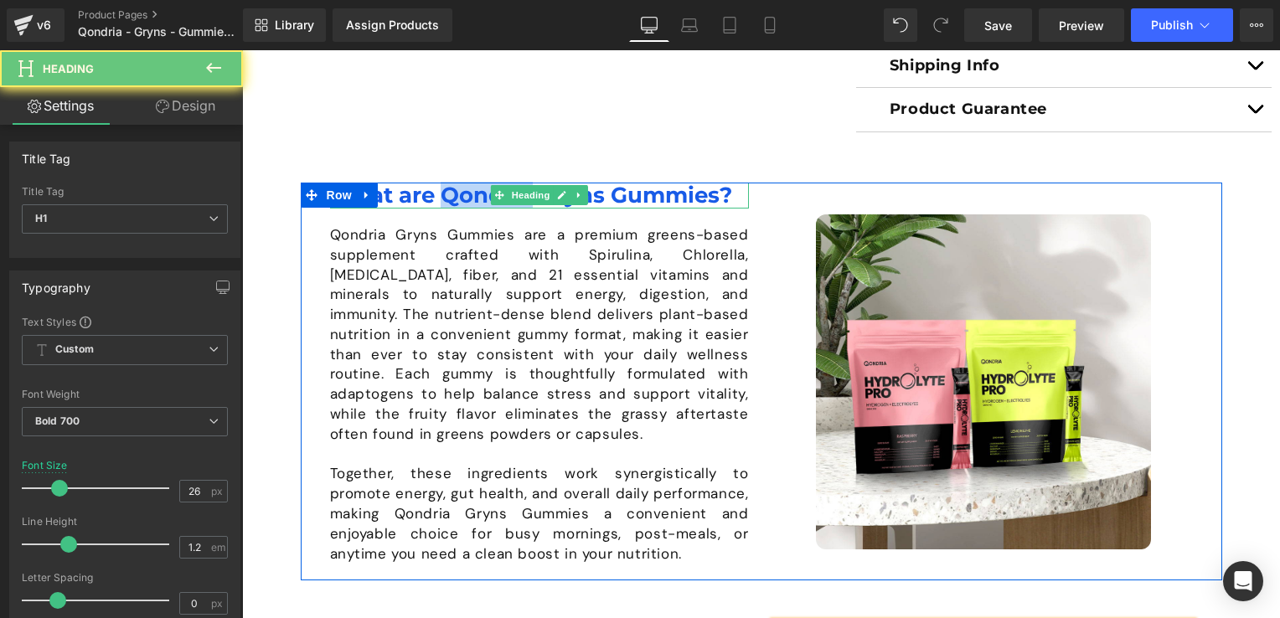
click at [476, 183] on h1 "What are Qondria Gryns Gummies?" at bounding box center [539, 196] width 419 height 26
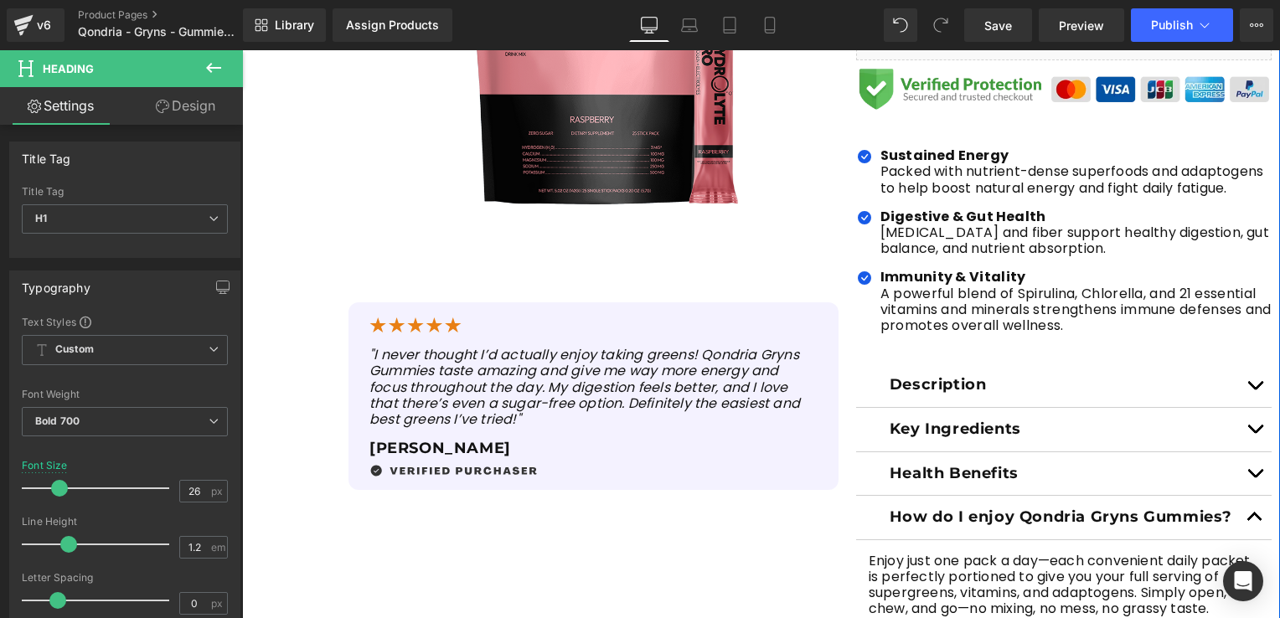
scroll to position [670, 0]
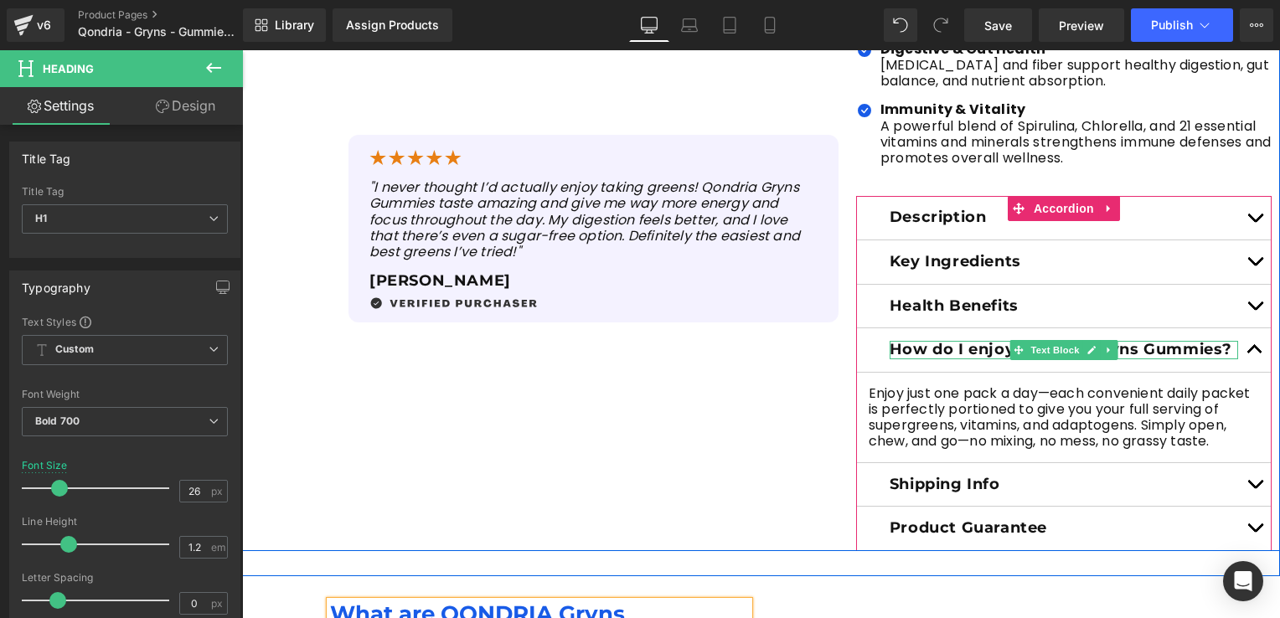
click at [972, 341] on p "How do I enjoy Qondria Gryns Gummies?" at bounding box center [1064, 350] width 349 height 18
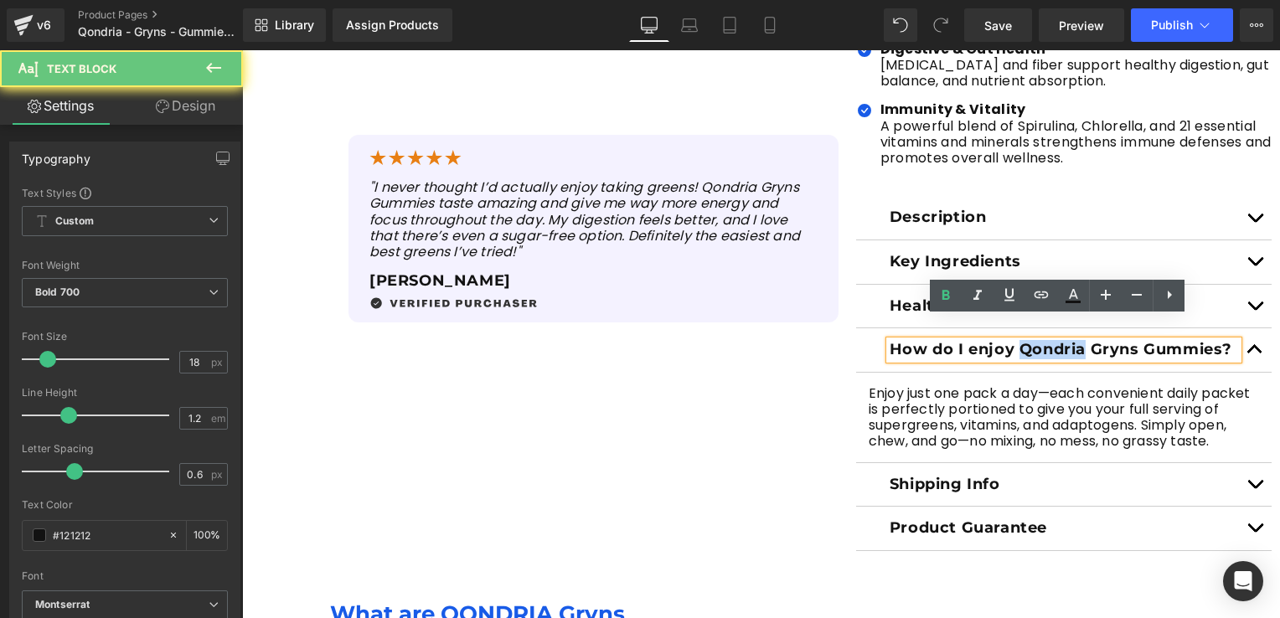
click at [1048, 341] on p "How do I enjoy Qondria Gryns Gummies?" at bounding box center [1064, 350] width 349 height 18
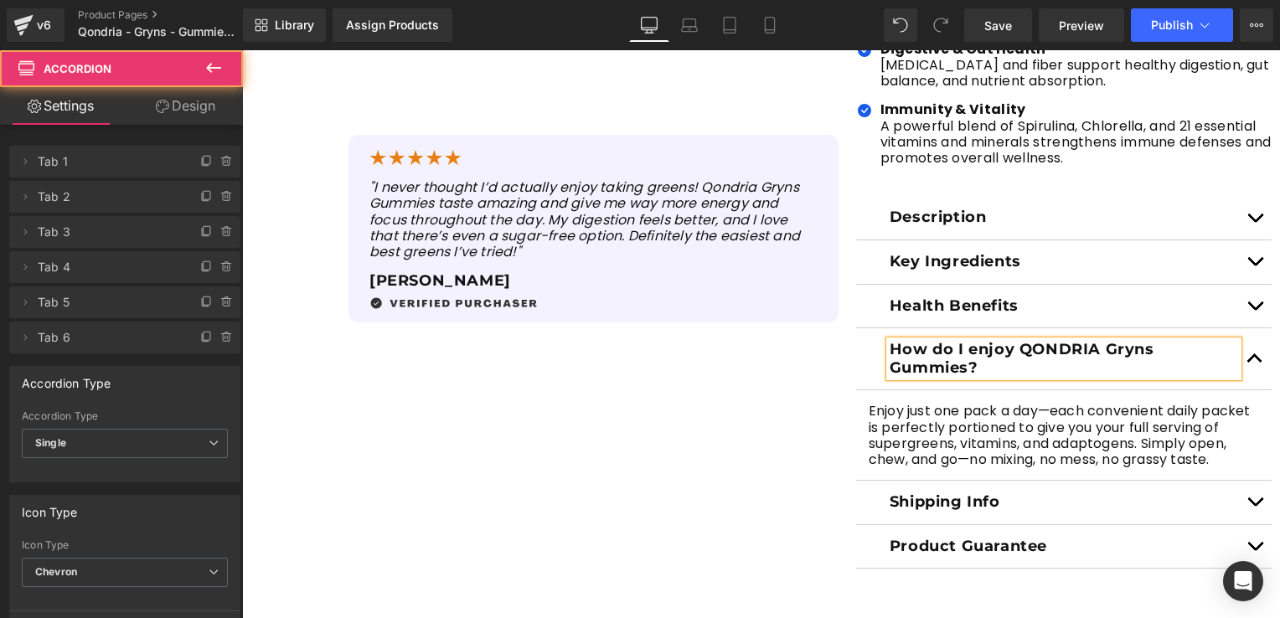
click at [1240, 285] on button "button" at bounding box center [1255, 307] width 34 height 44
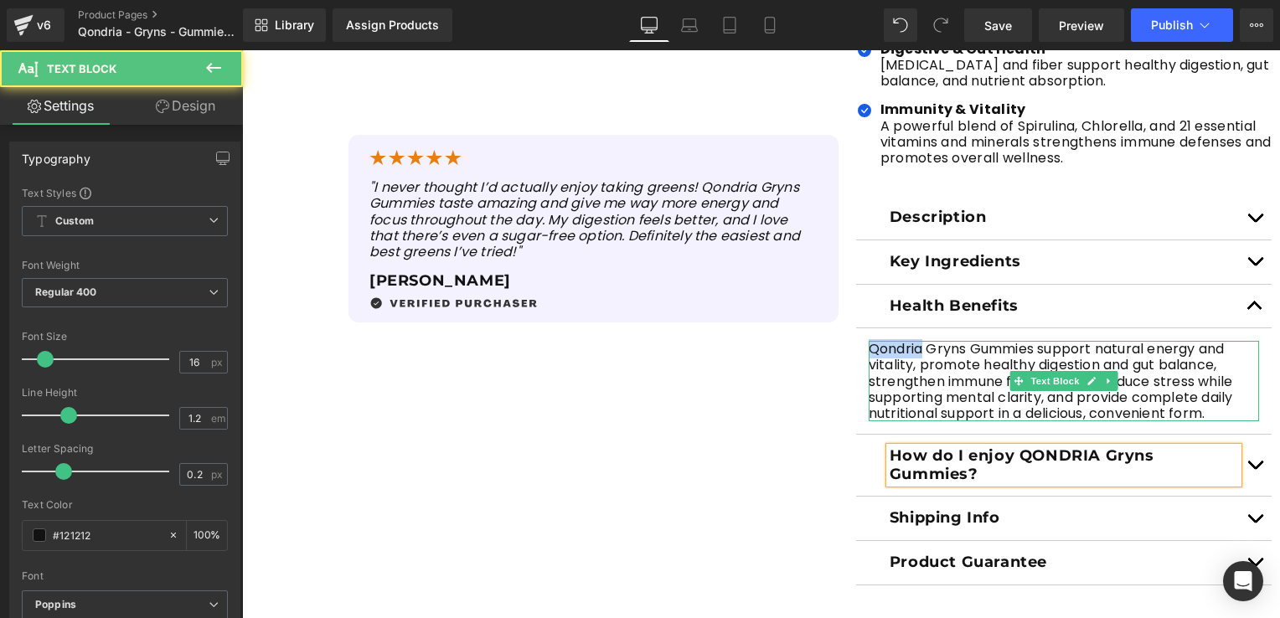
click at [886, 341] on p "Qondria Gryns Gummies support natural energy and vitality, promote healthy dige…" at bounding box center [1064, 381] width 390 height 80
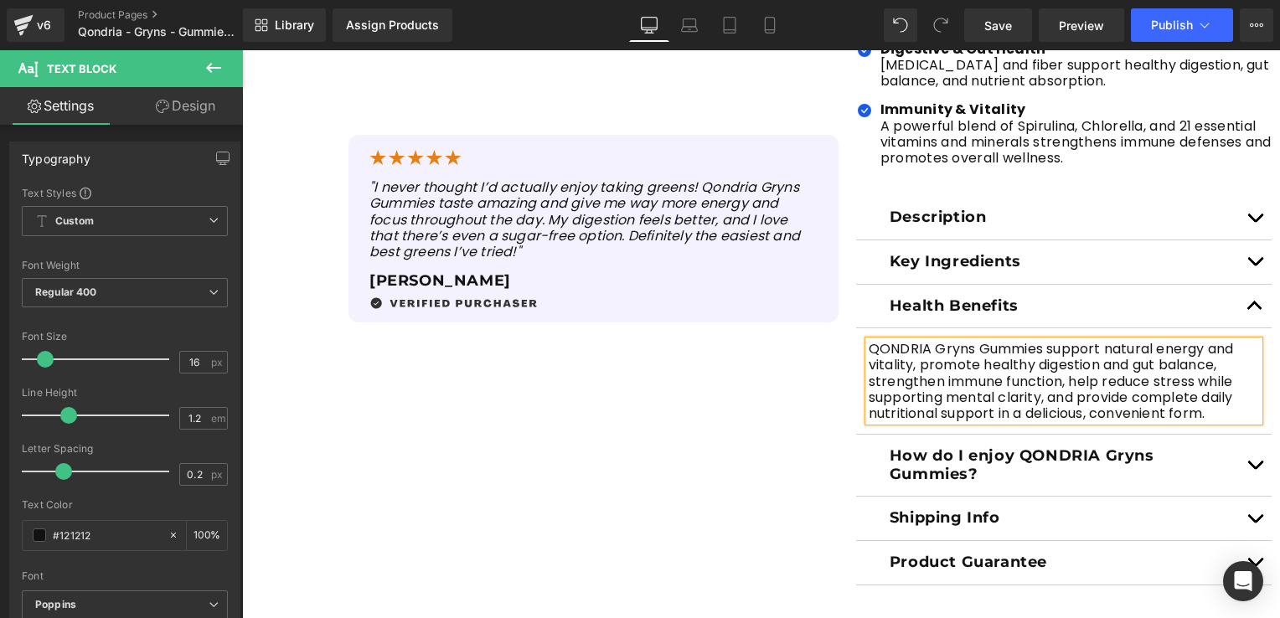
click at [1022, 250] on div "Key Ingredients Text Block" at bounding box center [1064, 262] width 416 height 44
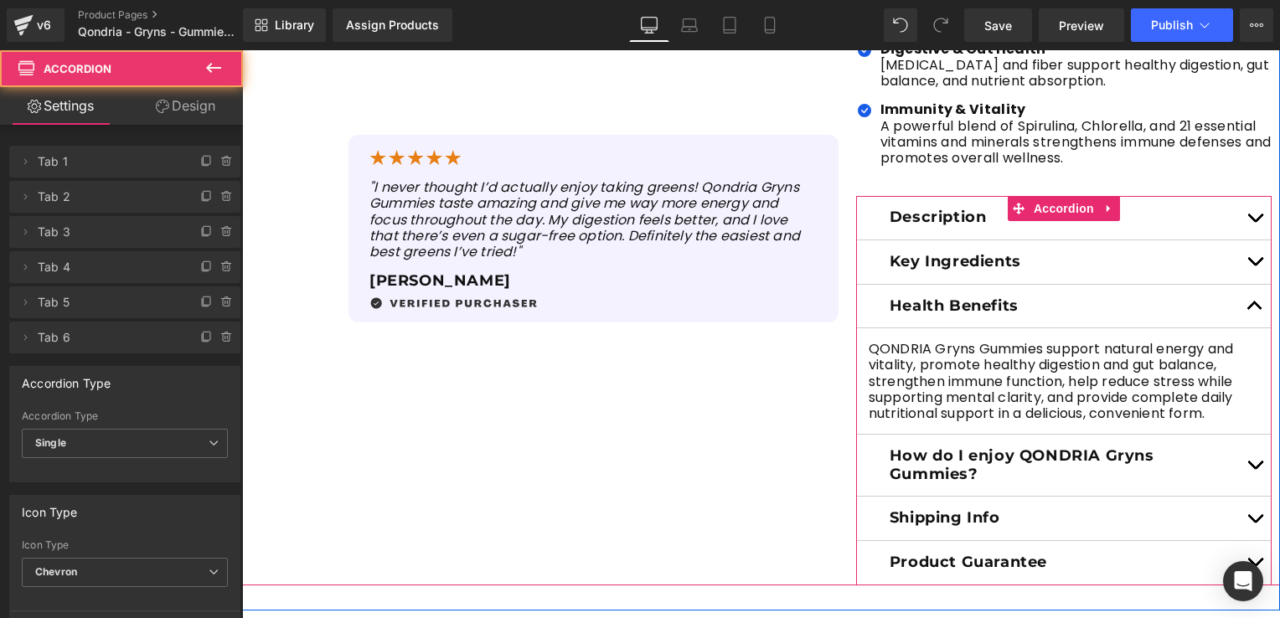
click at [1247, 240] on button "button" at bounding box center [1255, 262] width 34 height 44
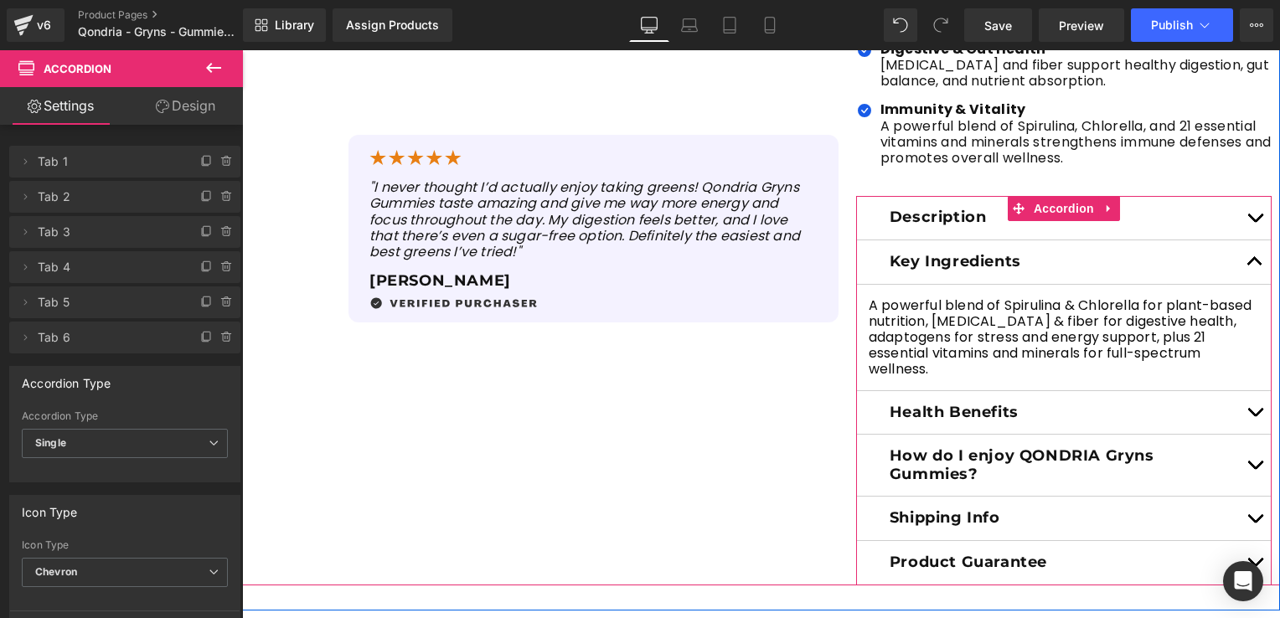
click at [1255, 222] on span "button" at bounding box center [1255, 222] width 0 height 0
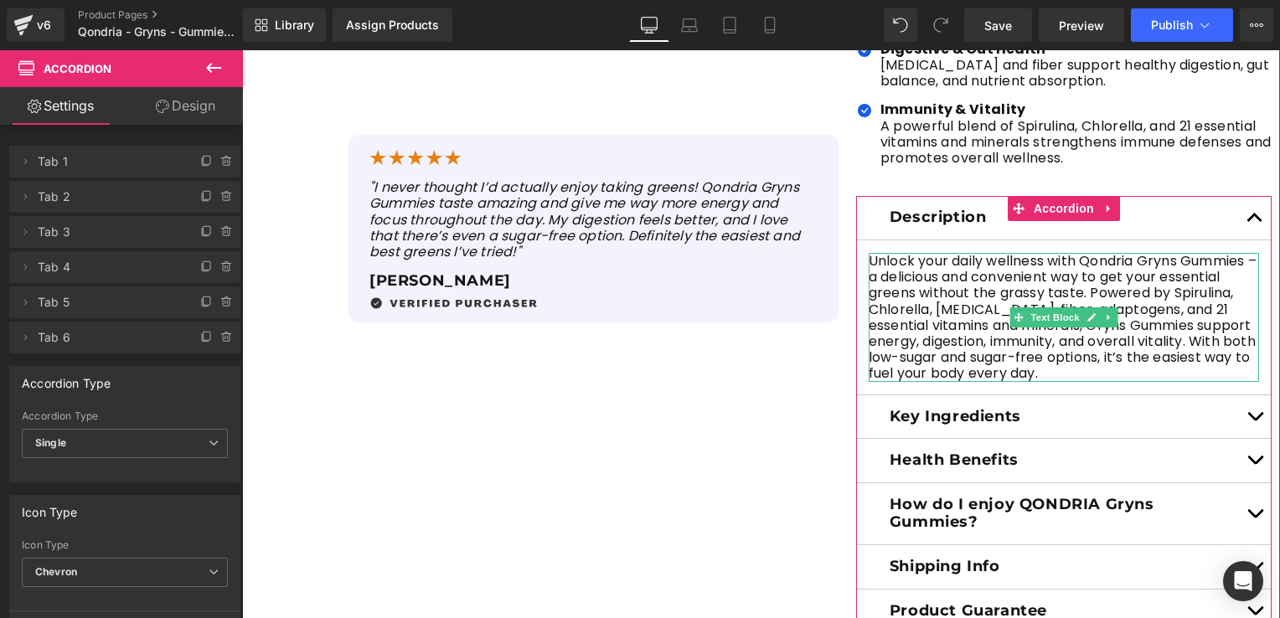
click at [1099, 253] on p "Unlock your daily wellness with Qondria Gryns Gummies – a delicious and conveni…" at bounding box center [1064, 317] width 390 height 129
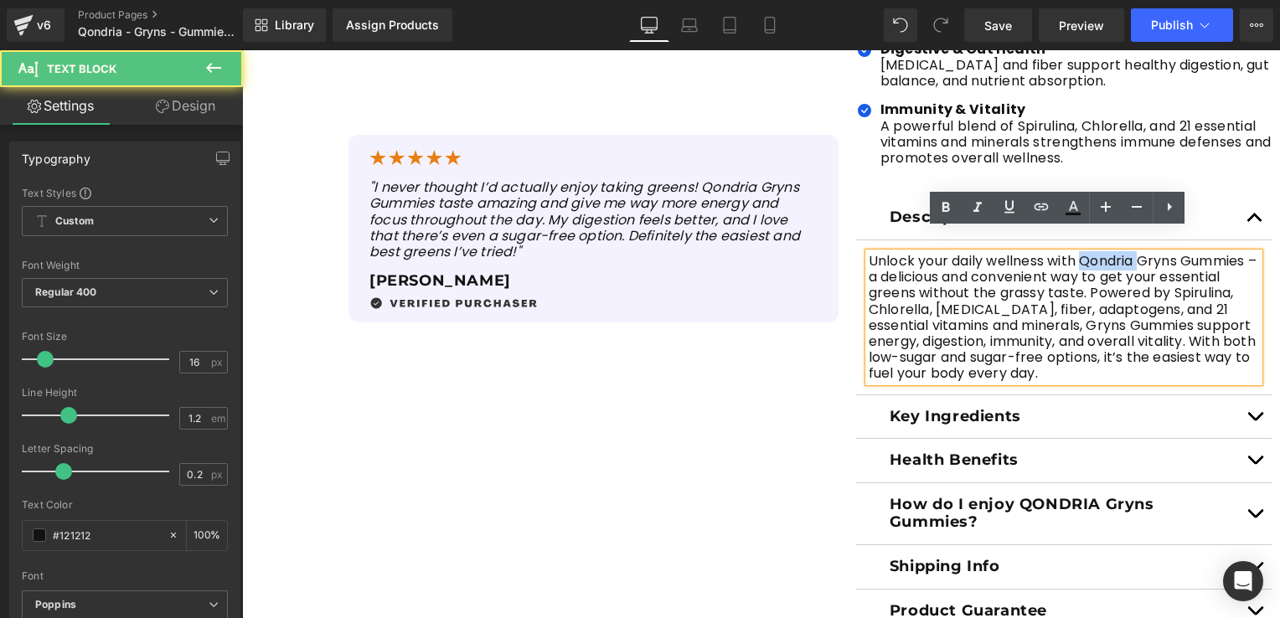
click at [1099, 253] on p "Unlock your daily wellness with Qondria Gryns Gummies – a delicious and conveni…" at bounding box center [1064, 317] width 390 height 129
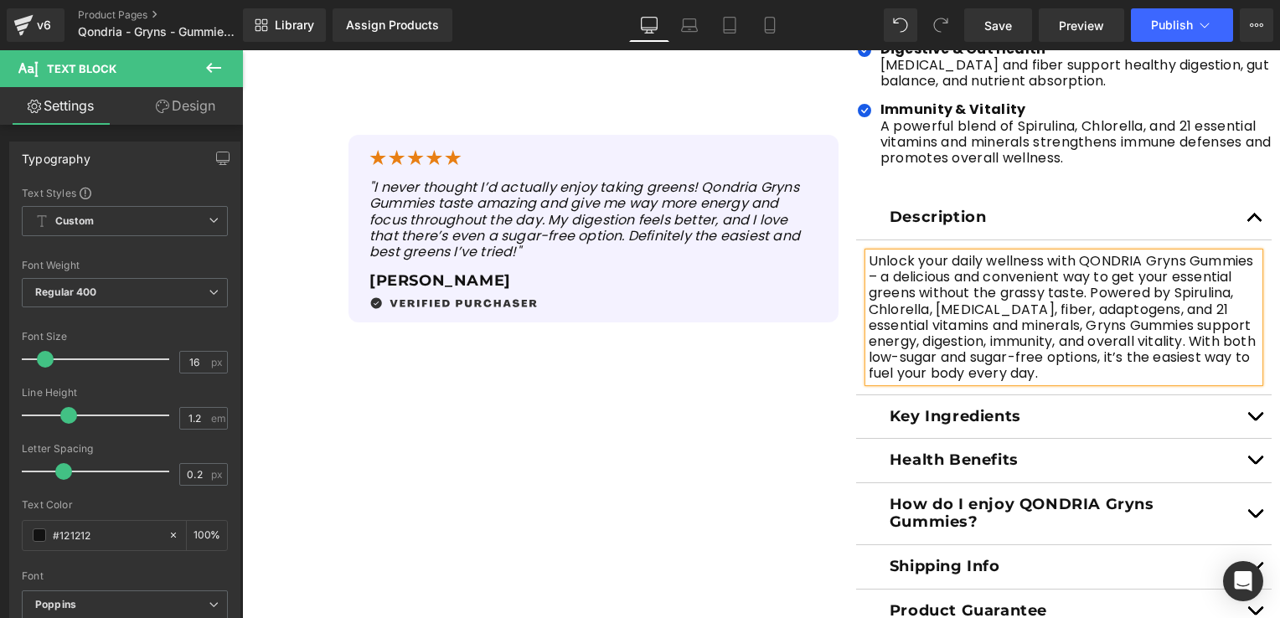
click at [793, 396] on div "Sale Off (P) Image (P) Image List Sale Off" at bounding box center [761, 124] width 1038 height 1019
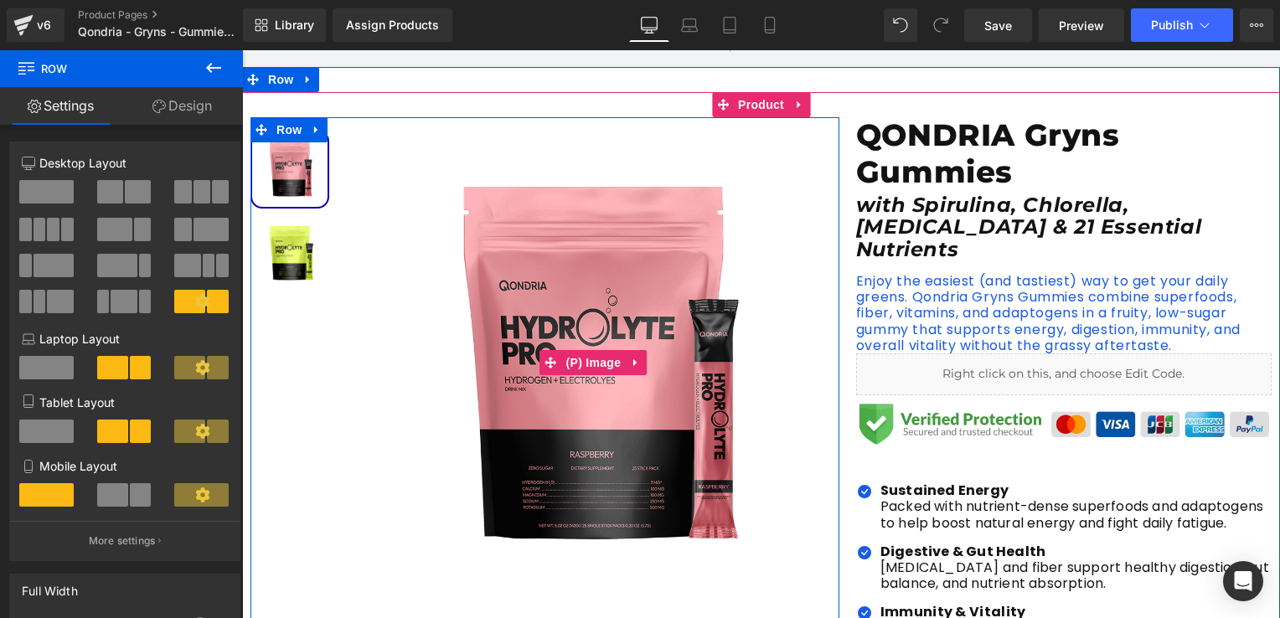
scroll to position [335, 0]
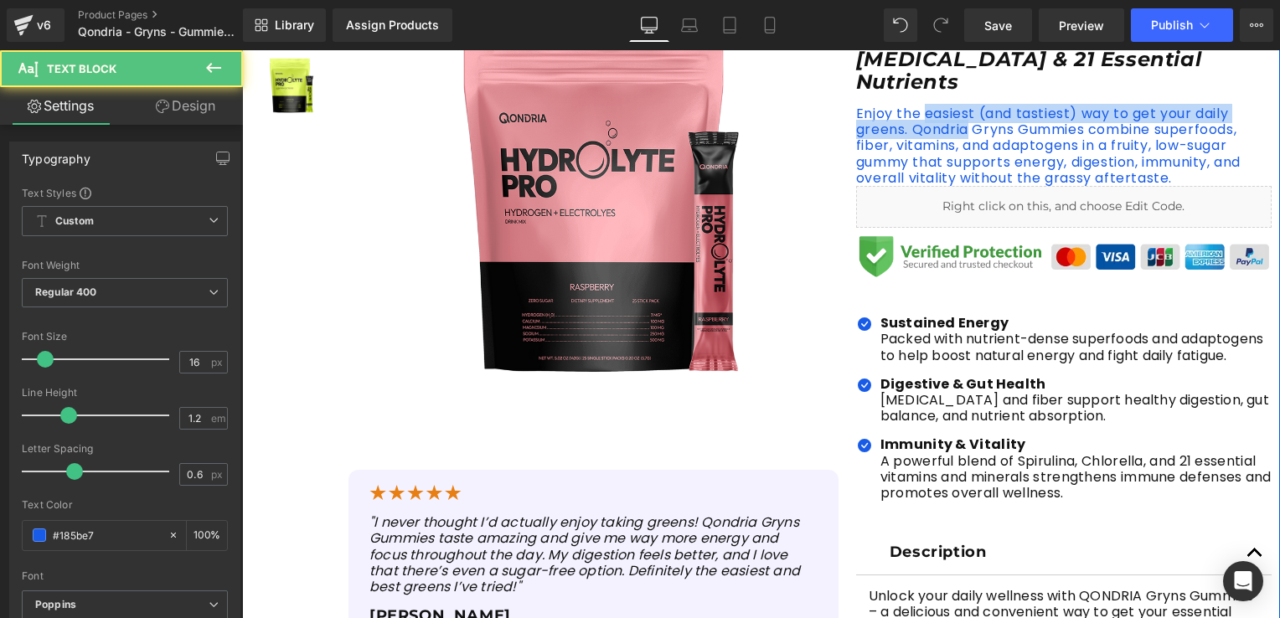
click at [935, 113] on div "Sale Off (P) Image" at bounding box center [761, 446] width 1038 height 1094
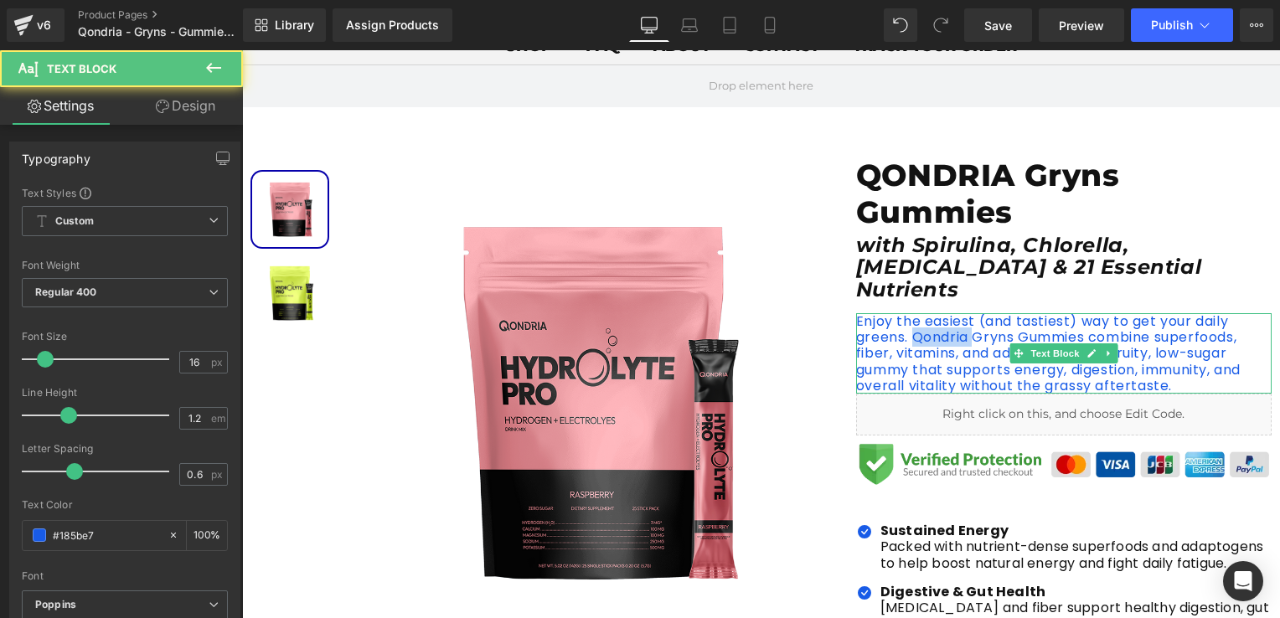
click at [934, 313] on p "Enjoy the easiest (and tastiest) way to get your daily greens. Qondria Gryns Gu…" at bounding box center [1064, 353] width 416 height 80
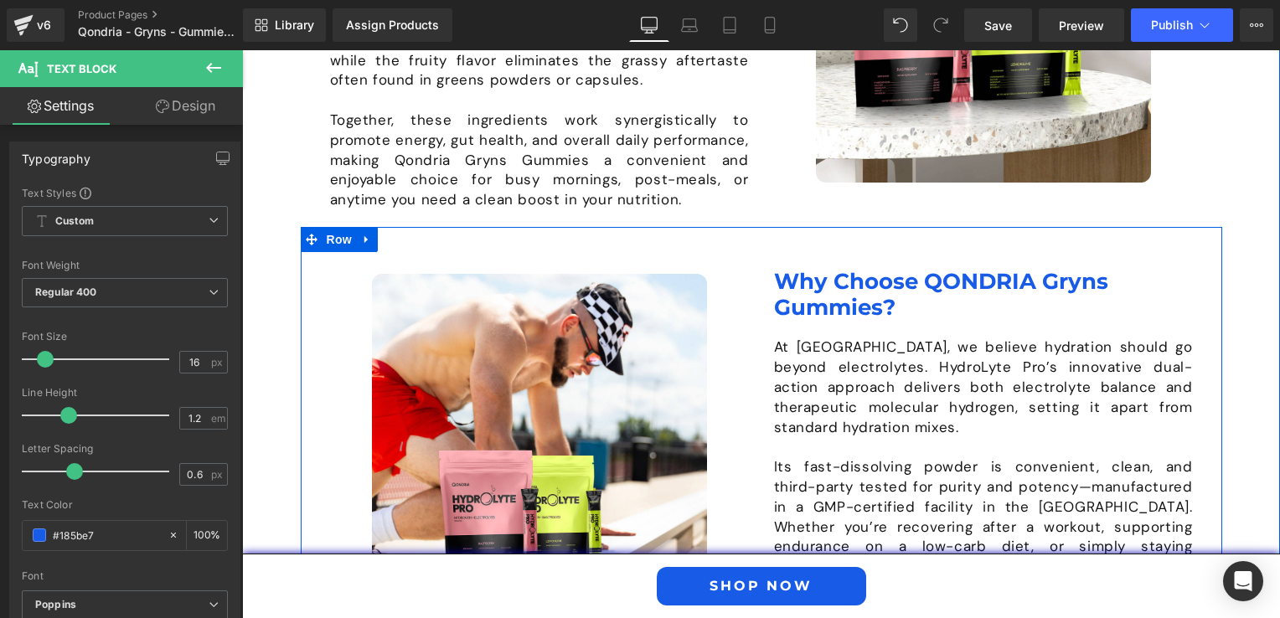
scroll to position [1635, 0]
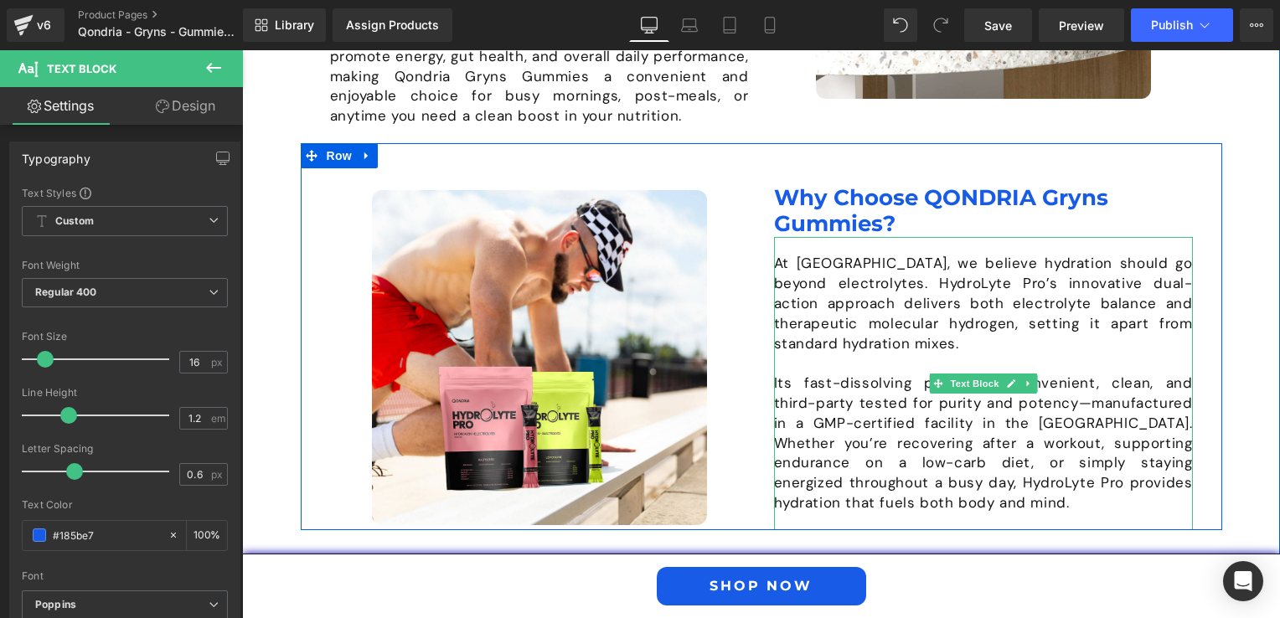
click at [861, 304] on p "At [GEOGRAPHIC_DATA], we believe hydration should go beyond electrolytes. Hydro…" at bounding box center [983, 304] width 419 height 100
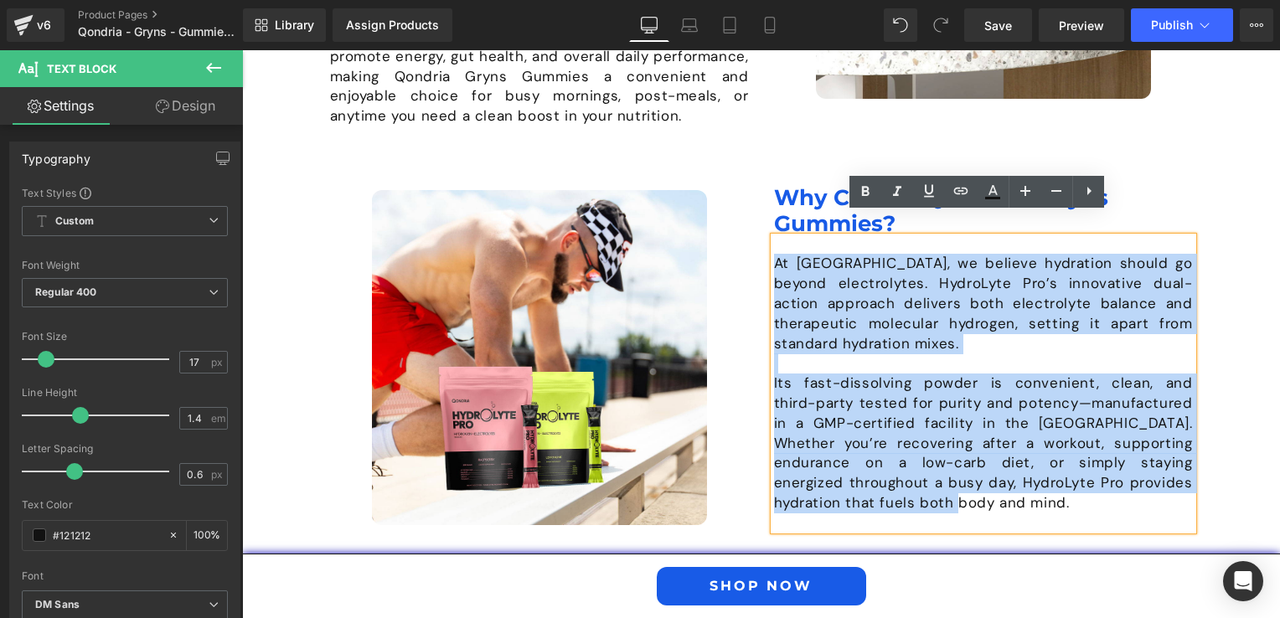
drag, startPoint x: 767, startPoint y: 240, endPoint x: 911, endPoint y: 485, distance: 284.2
click at [914, 488] on div "At [GEOGRAPHIC_DATA], we believe hydration should go beyond electrolytes. Hydro…" at bounding box center [983, 383] width 419 height 292
paste div
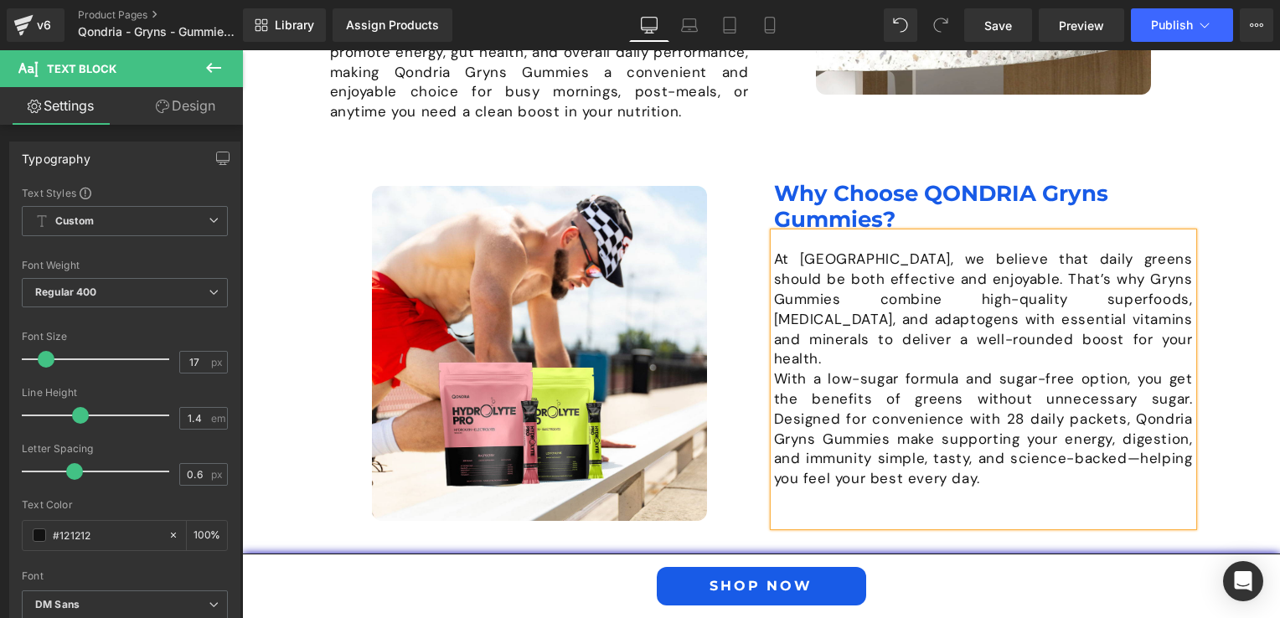
scroll to position [1650, 0]
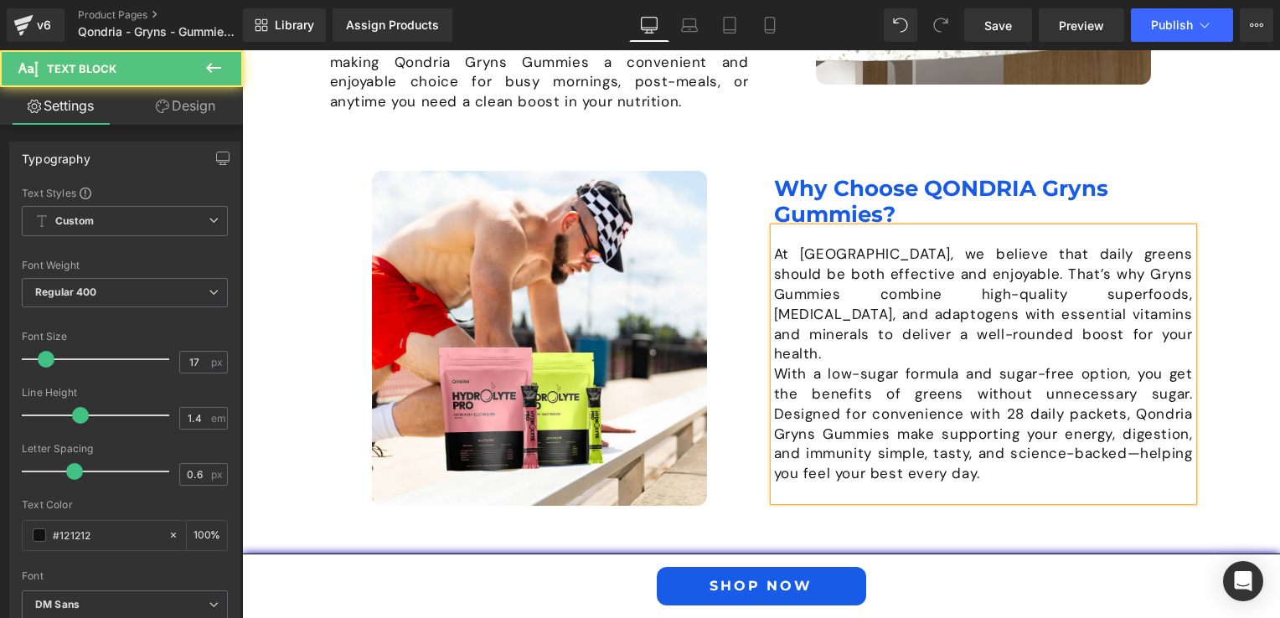
click at [1056, 312] on p "At [GEOGRAPHIC_DATA], we believe that daily greens should be both effective and…" at bounding box center [983, 305] width 419 height 120
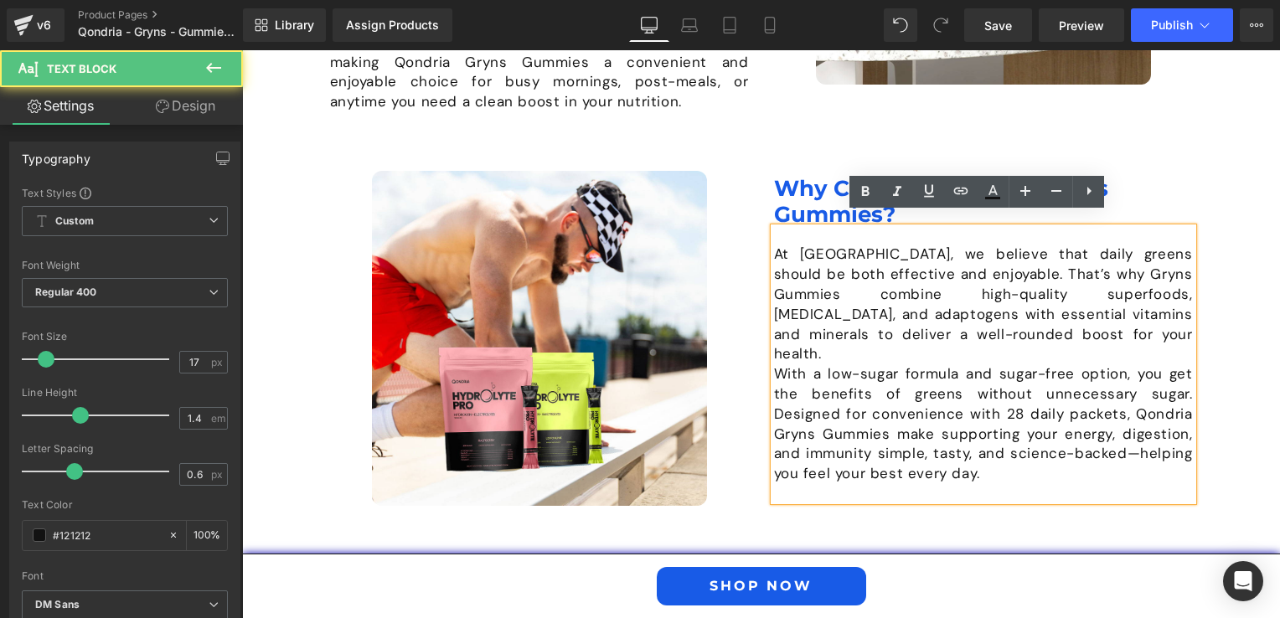
scroll to position [1640, 0]
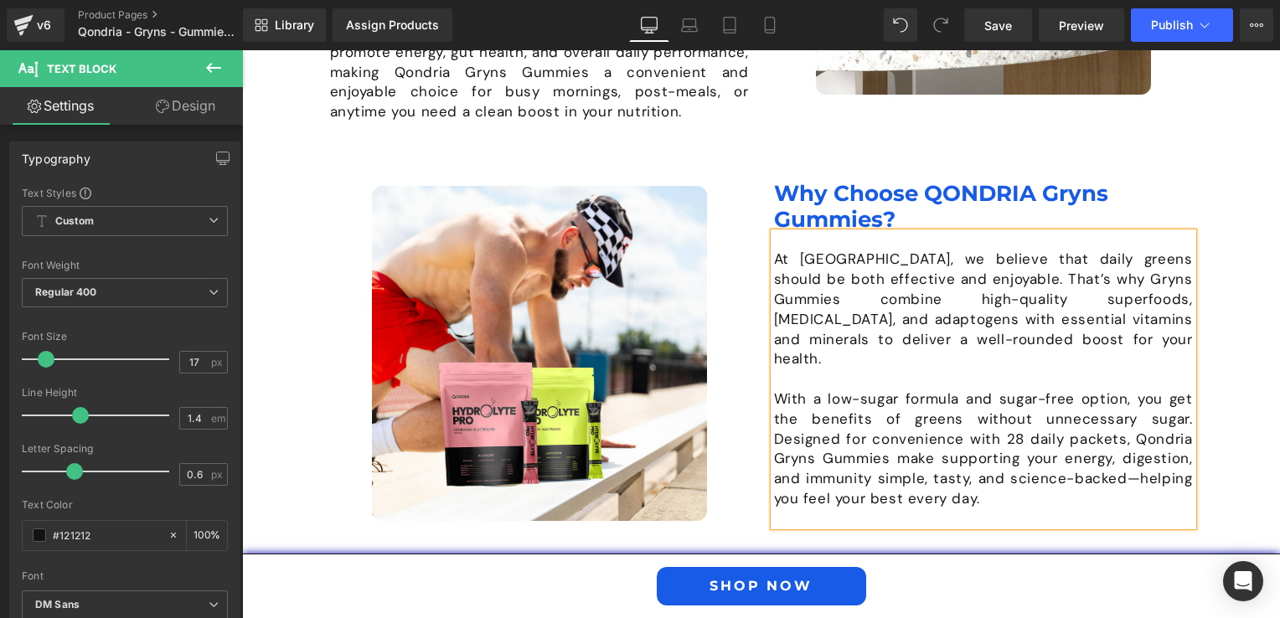
click at [809, 250] on p "At [GEOGRAPHIC_DATA], we believe that daily greens should be both effective and…" at bounding box center [983, 310] width 419 height 120
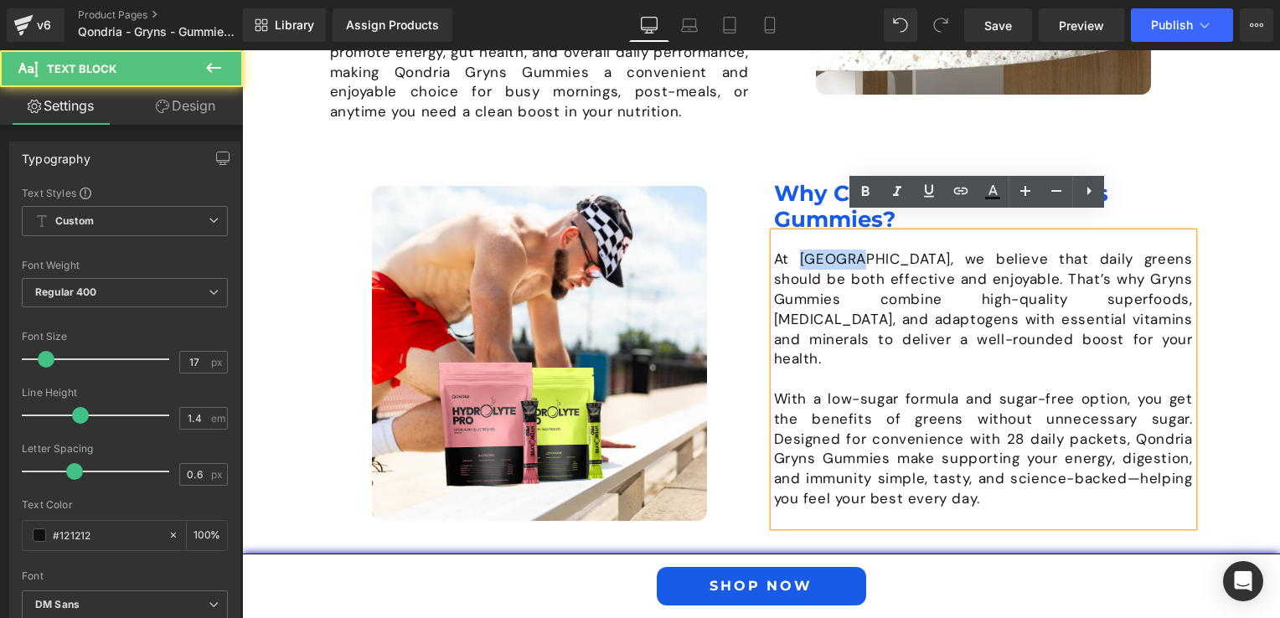
click at [809, 250] on p "At [GEOGRAPHIC_DATA], we believe that daily greens should be both effective and…" at bounding box center [983, 310] width 419 height 120
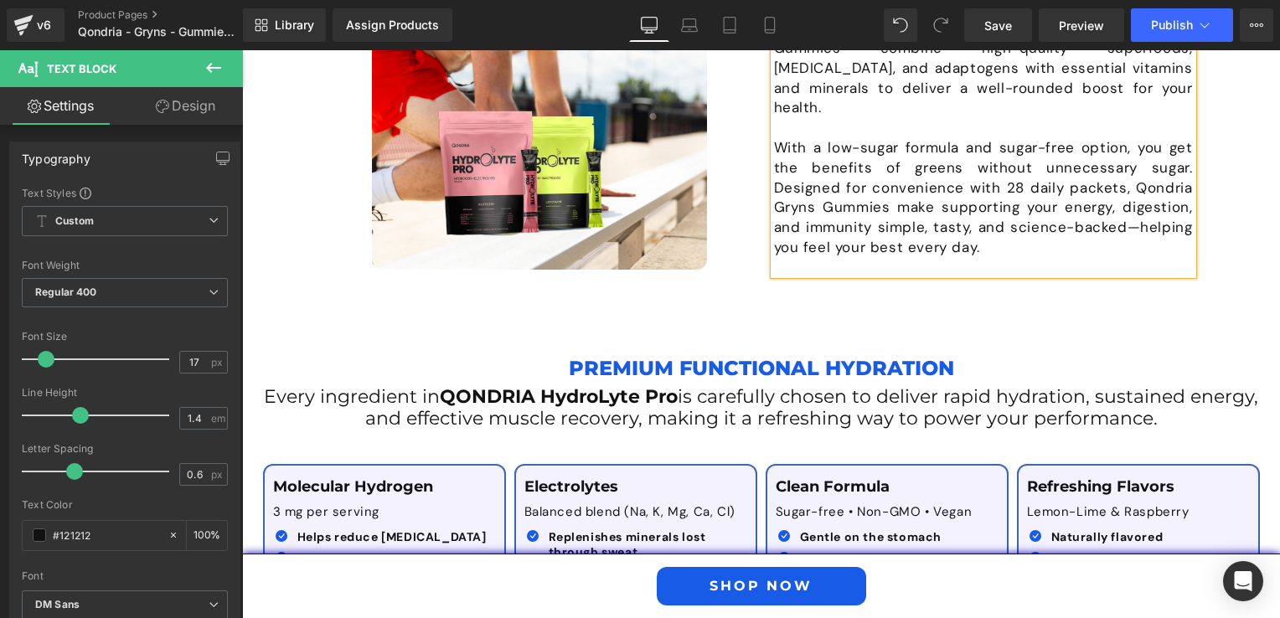
scroll to position [1975, 0]
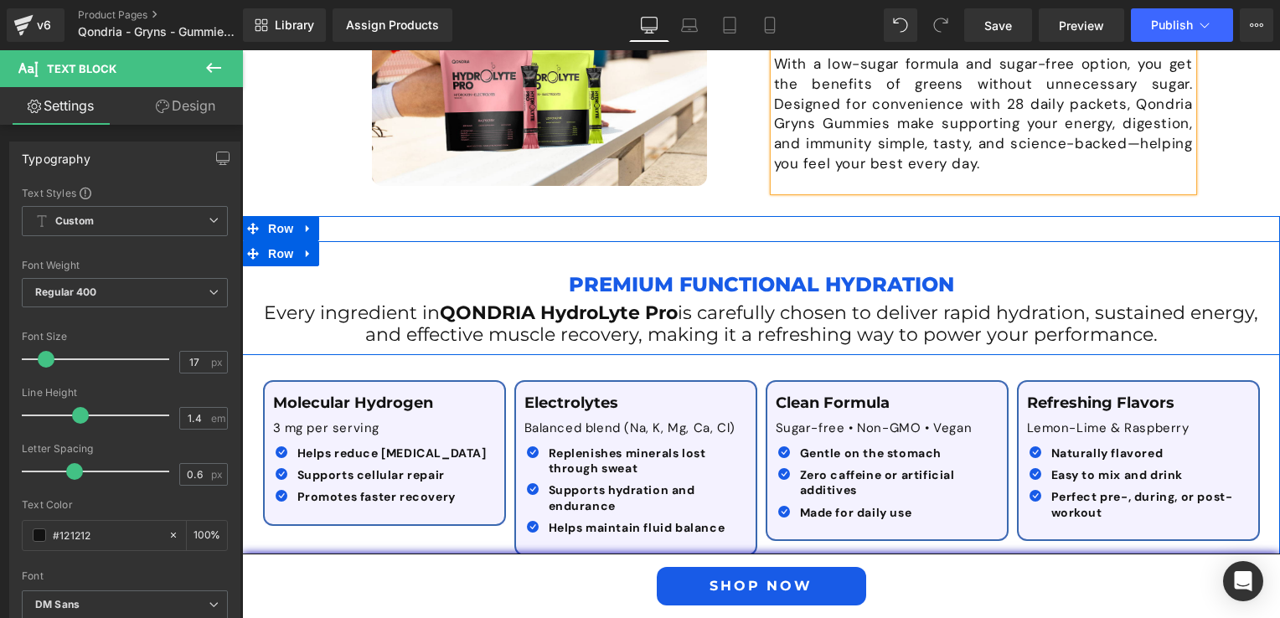
click at [600, 266] on p "Premium Functional Hydration" at bounding box center [761, 284] width 1013 height 36
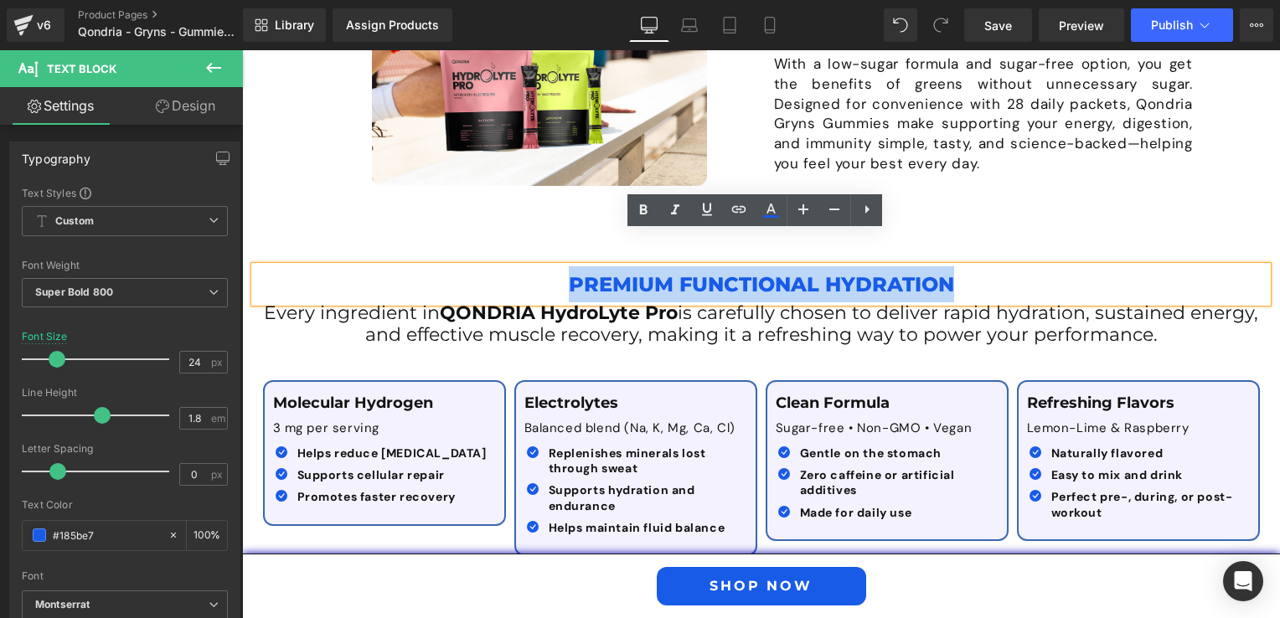
drag, startPoint x: 566, startPoint y: 245, endPoint x: 942, endPoint y: 240, distance: 375.4
click at [948, 266] on p "Premium Functional Hydration" at bounding box center [761, 284] width 1013 height 36
paste div
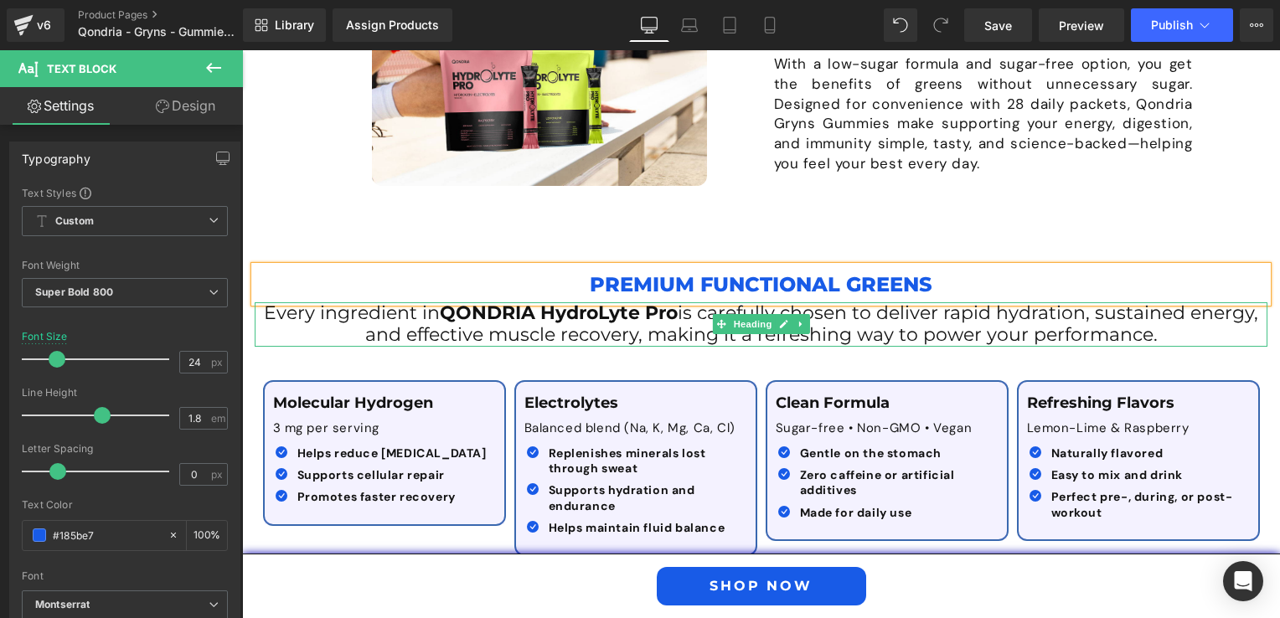
click at [664, 302] on span "is carefully chosen to deliver rapid hydration, sustained energy, and effective…" at bounding box center [812, 324] width 894 height 44
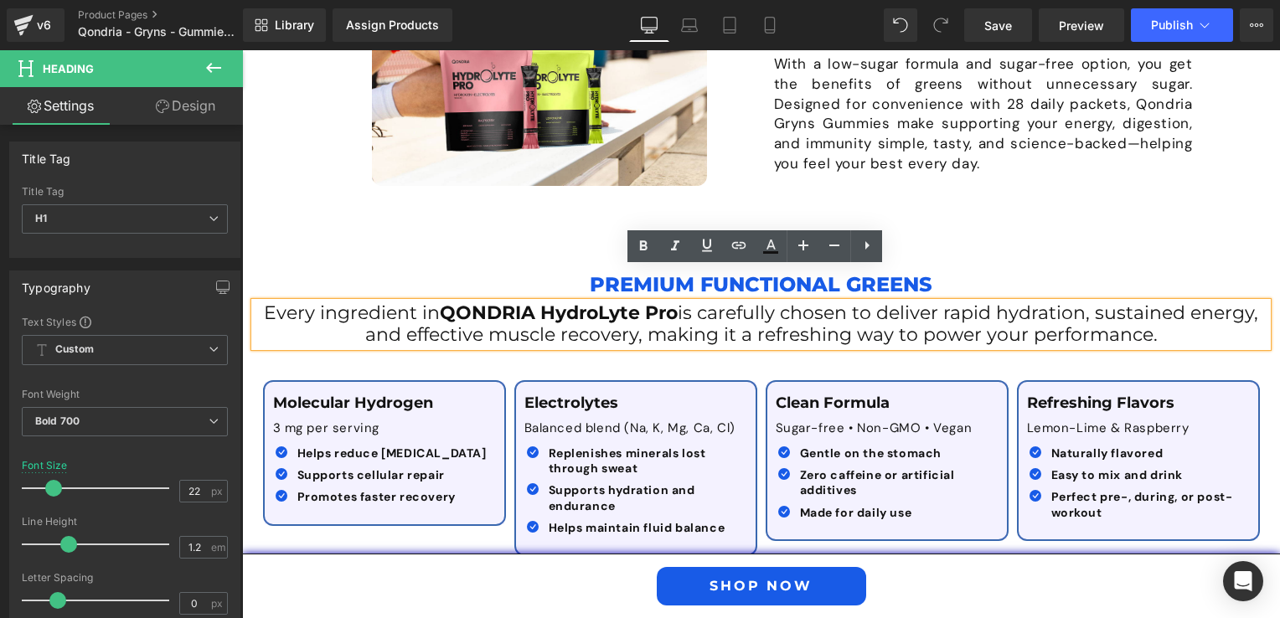
drag, startPoint x: 1151, startPoint y: 307, endPoint x: 259, endPoint y: 277, distance: 892.8
click at [259, 302] on h1 "Every ingredient in QONDRIA HydroLyte Pro is carefully chosen to deliver rapid …" at bounding box center [761, 324] width 1013 height 44
paste div
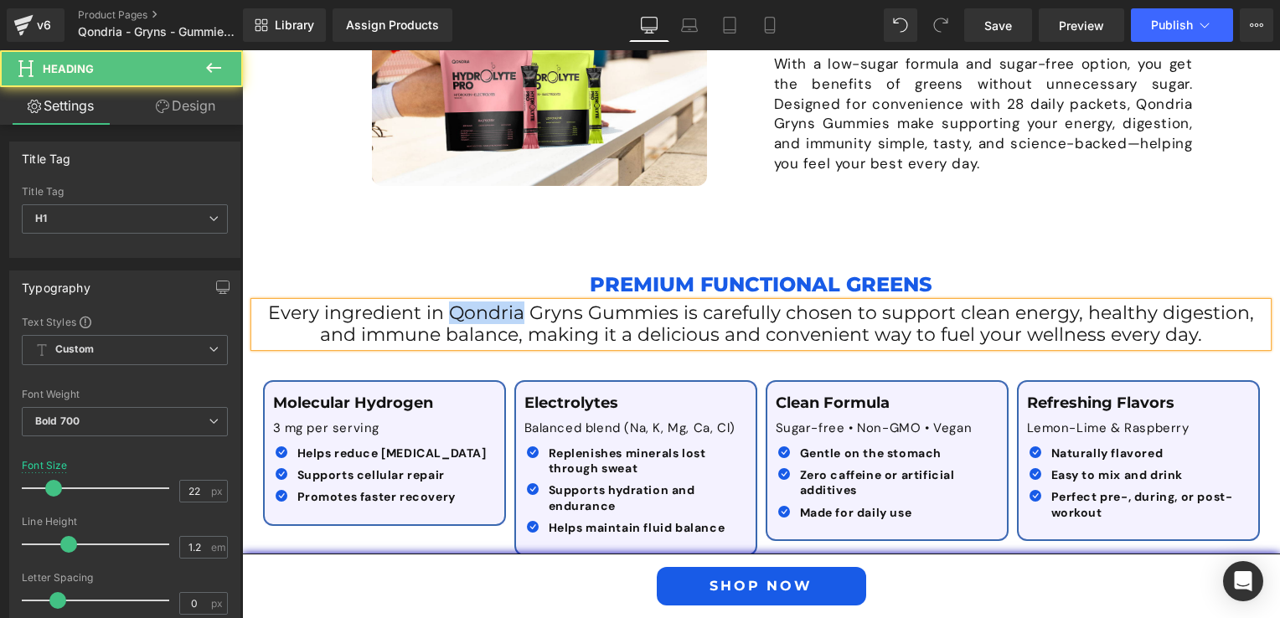
click at [479, 302] on span "Every ingredient in Qondria Gryns Gummies is carefully chosen to support clean …" at bounding box center [761, 324] width 986 height 44
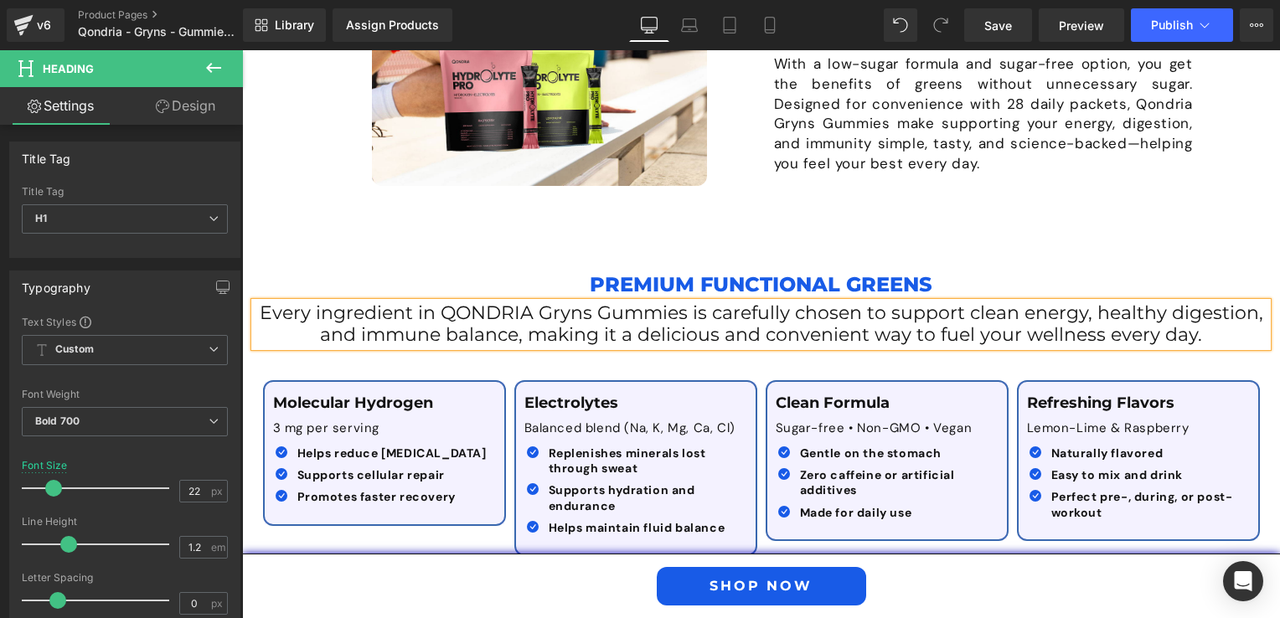
click at [479, 302] on span "Every ingredient in QONDRIA Gryns Gummies is carefully chosen to support clean …" at bounding box center [762, 324] width 1004 height 44
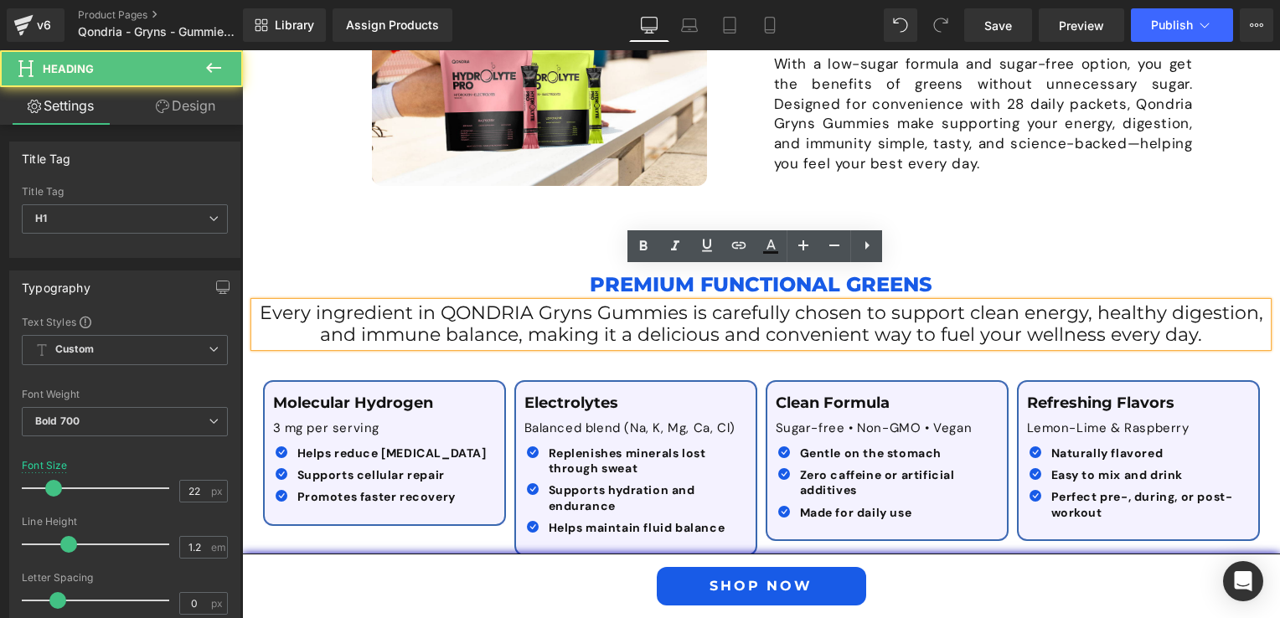
click at [446, 302] on span "Every ingredient in QONDRIA Gryns Gummies is carefully chosen to support clean …" at bounding box center [762, 324] width 1004 height 44
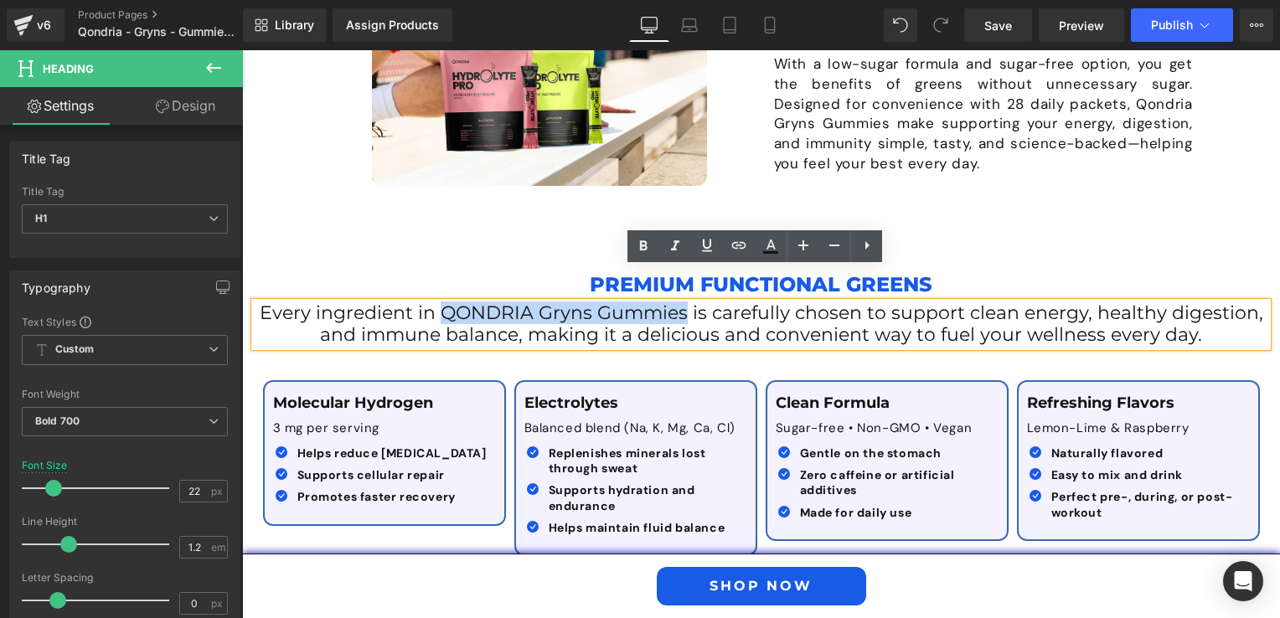
drag, startPoint x: 438, startPoint y: 281, endPoint x: 684, endPoint y: 283, distance: 245.5
click at [684, 302] on span "Every ingredient in QONDRIA Gryns Gummies is carefully chosen to support clean …" at bounding box center [762, 324] width 1004 height 44
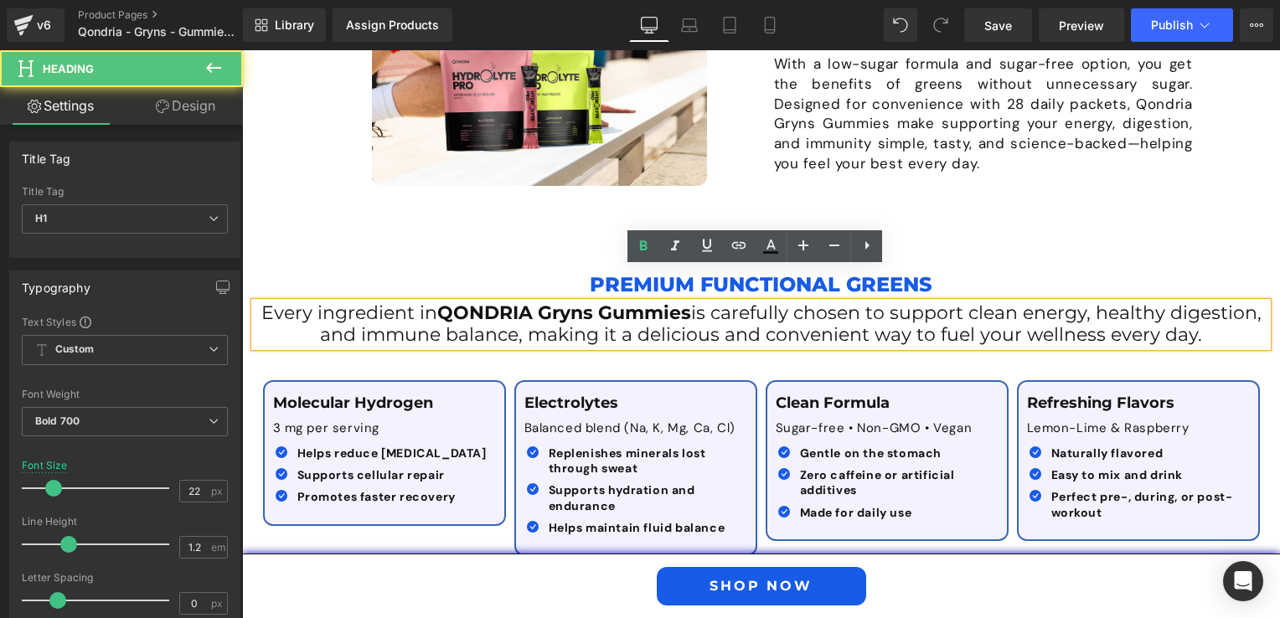
click at [755, 305] on span "is carefully chosen to support clean energy, healthy digestion, and immune bala…" at bounding box center [791, 324] width 942 height 44
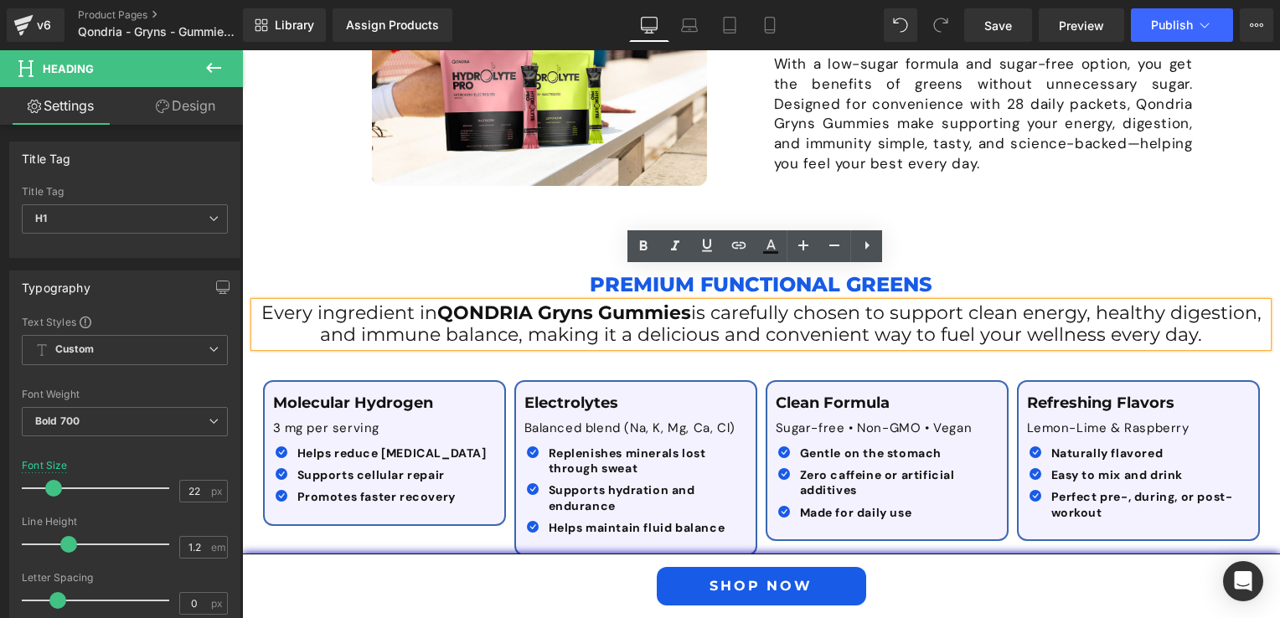
scroll to position [2142, 0]
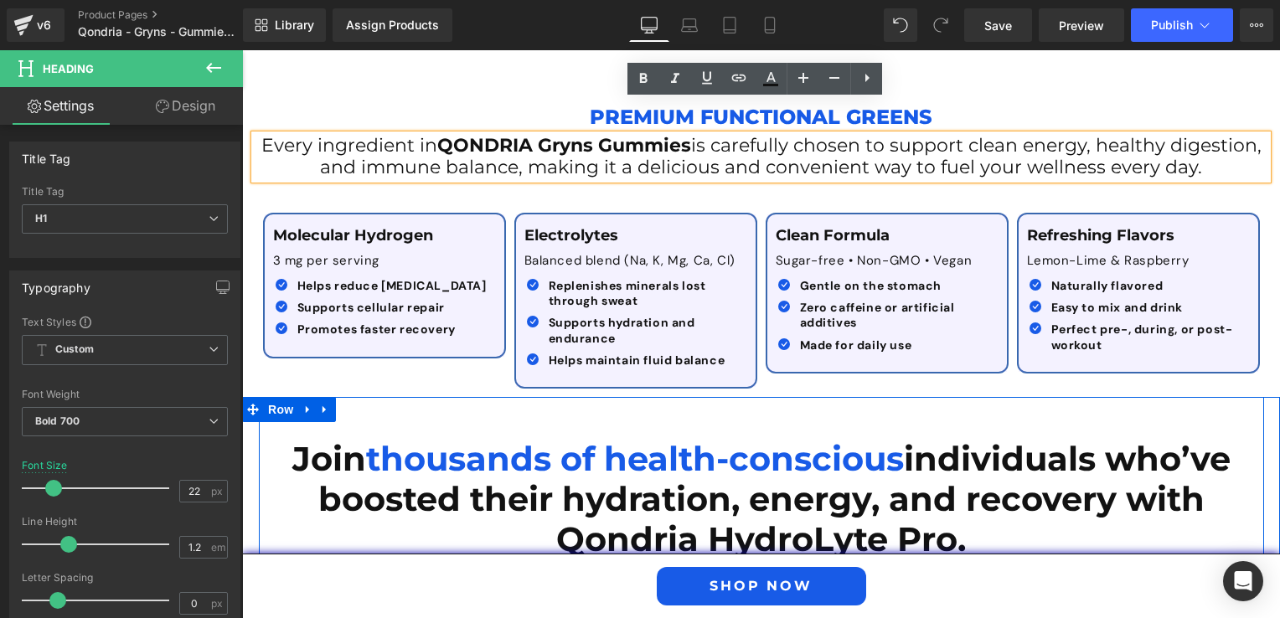
click at [467, 397] on div "Join thousands of health-conscious individuals who’ve boosted their hydration, …" at bounding box center [761, 491] width 1005 height 188
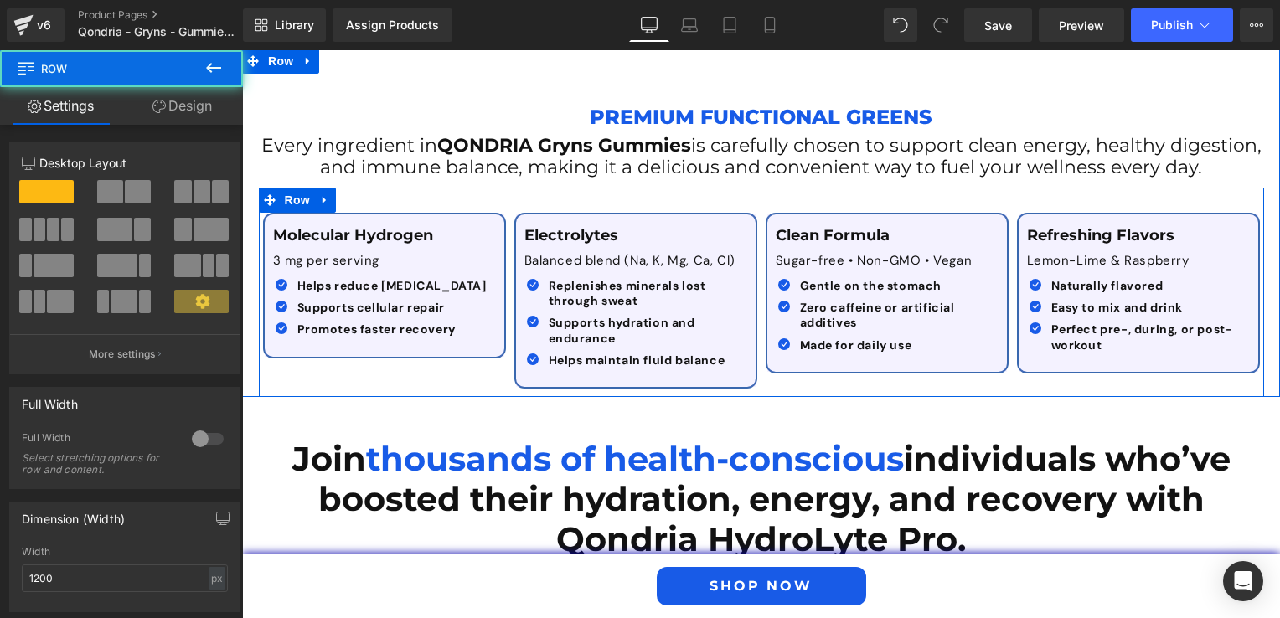
click at [452, 350] on div "Molecular Hydrogen Text Block 3 mg per serving Text Block Icon Helps reduce [ME…" at bounding box center [761, 292] width 1005 height 209
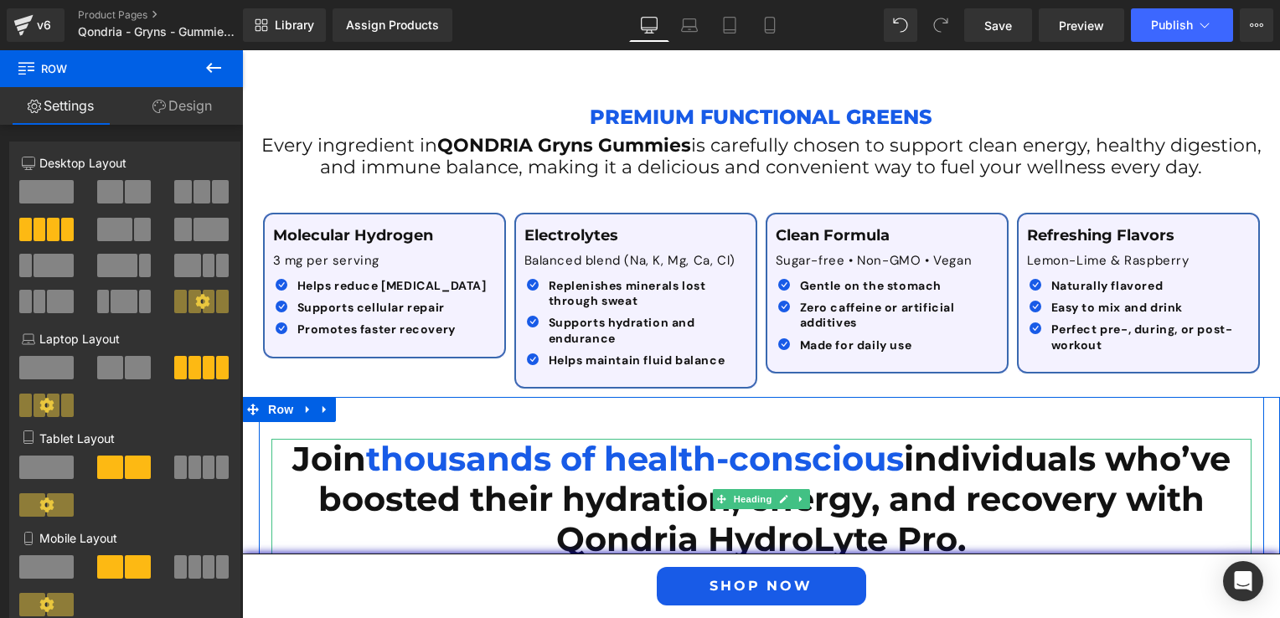
click at [427, 438] on span "thousands of health-conscious" at bounding box center [635, 458] width 538 height 41
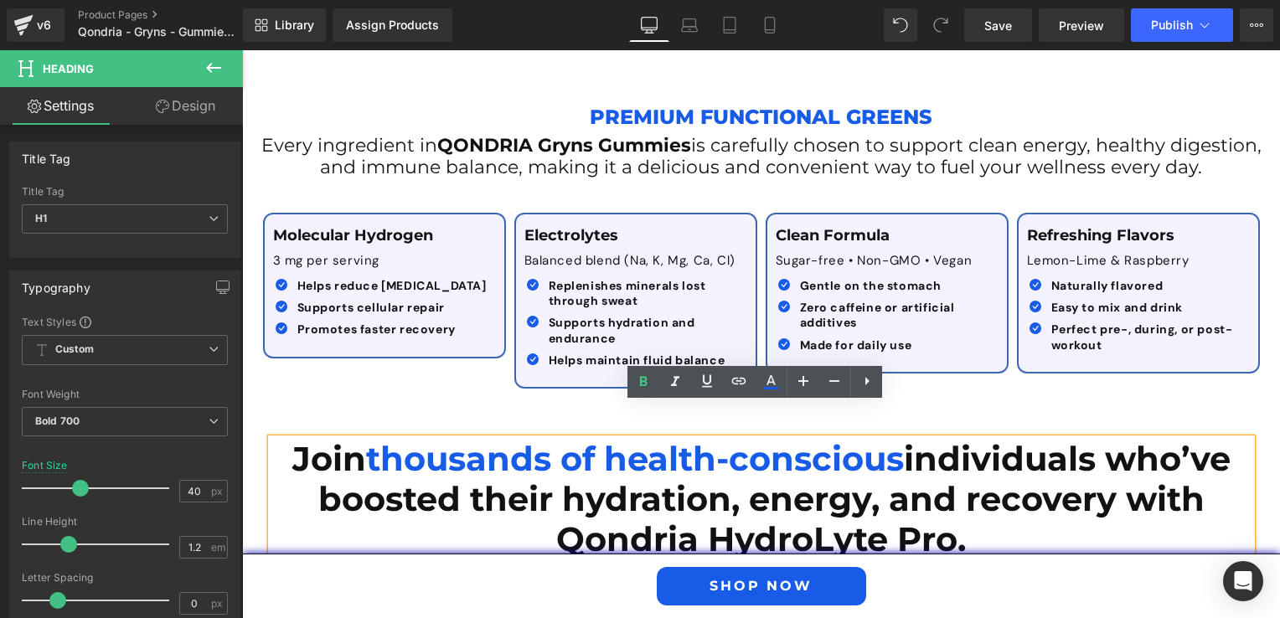
drag, startPoint x: 979, startPoint y: 514, endPoint x: 283, endPoint y: 429, distance: 701.4
click at [283, 439] on h1 "Join thousands of health-conscious individuals who’ve boosted their hydration, …" at bounding box center [761, 499] width 980 height 121
paste div
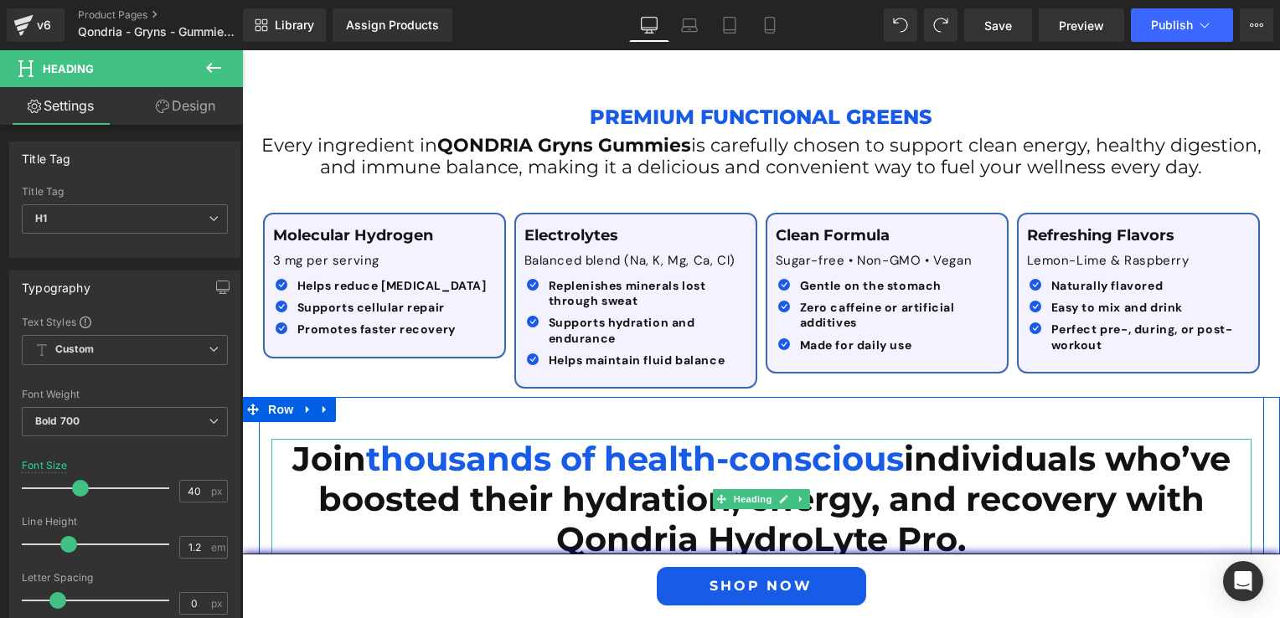
click at [602, 445] on h1 "Join thousands of health-conscious individuals who’ve boosted their hydration, …" at bounding box center [761, 499] width 980 height 121
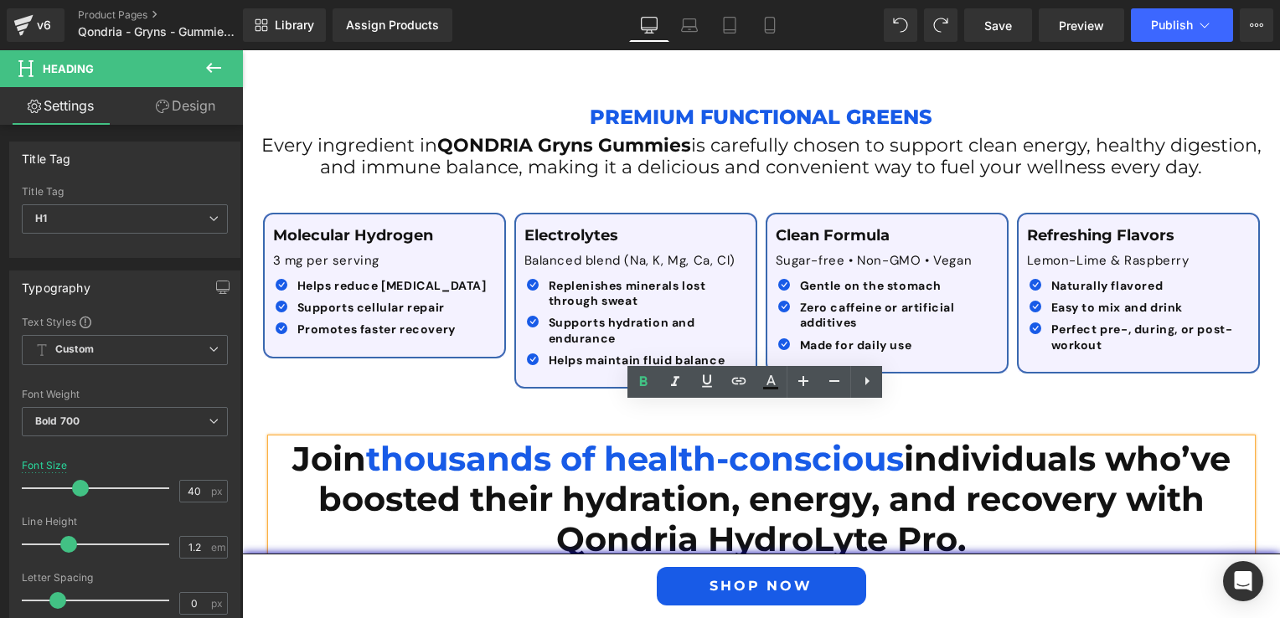
drag, startPoint x: 1119, startPoint y: 424, endPoint x: 978, endPoint y: 509, distance: 165.4
click at [978, 509] on h1 "Join thousands of health-conscious individuals who’ve boosted their hydration, …" at bounding box center [761, 499] width 980 height 121
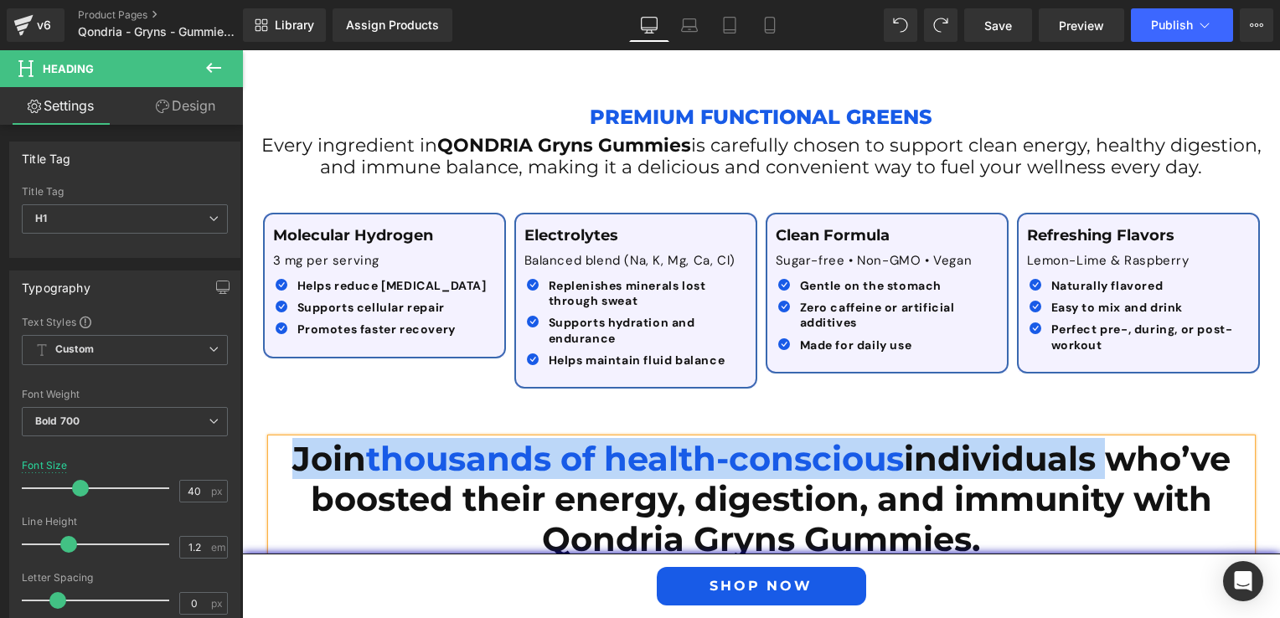
drag, startPoint x: 1091, startPoint y: 418, endPoint x: 278, endPoint y: 418, distance: 812.7
click at [278, 439] on h1 "Join thousands of health-conscious individuals who’ve boosted their energy, dig…" at bounding box center [761, 499] width 980 height 121
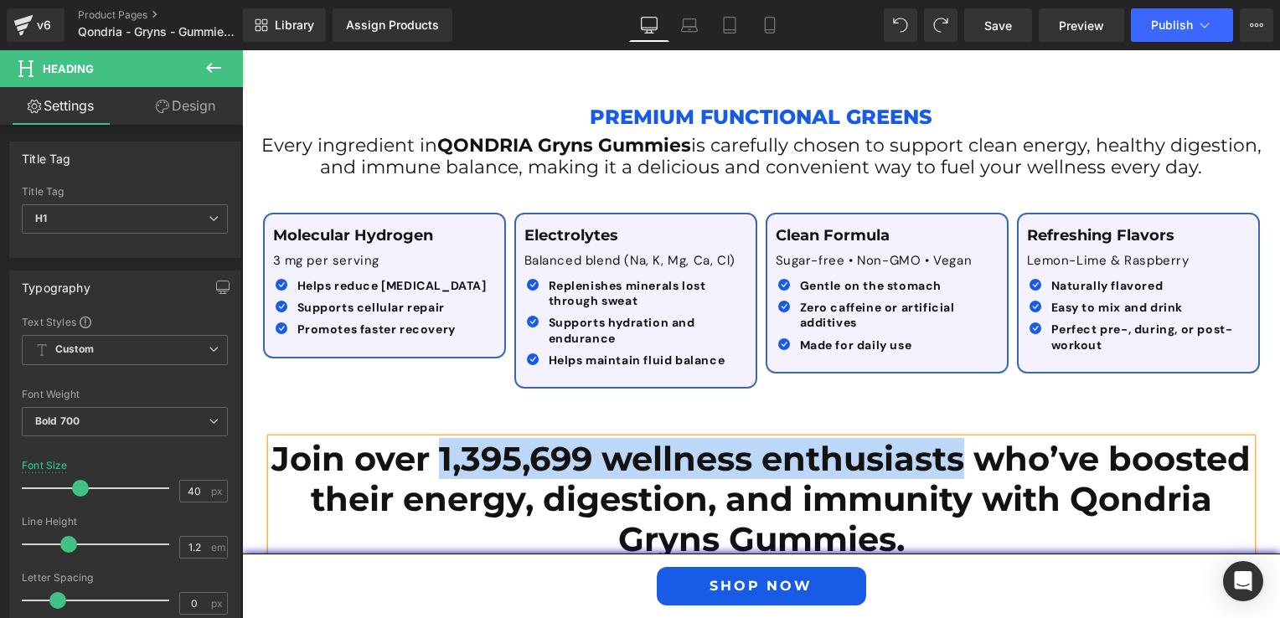
drag, startPoint x: 512, startPoint y: 420, endPoint x: 1038, endPoint y: 421, distance: 526.1
click at [1038, 439] on h1 "Join over 1,395,699 wellness enthusiasts who’ve boosted their energy, digestion…" at bounding box center [761, 499] width 980 height 121
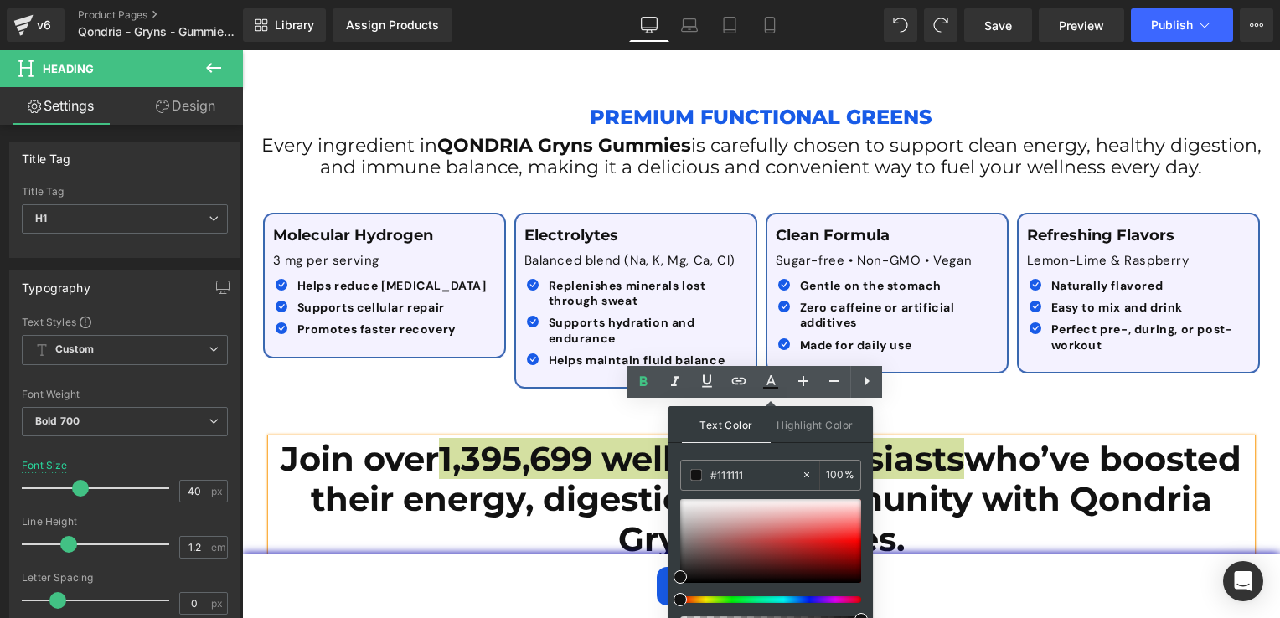
click at [809, 602] on div at bounding box center [764, 600] width 181 height 7
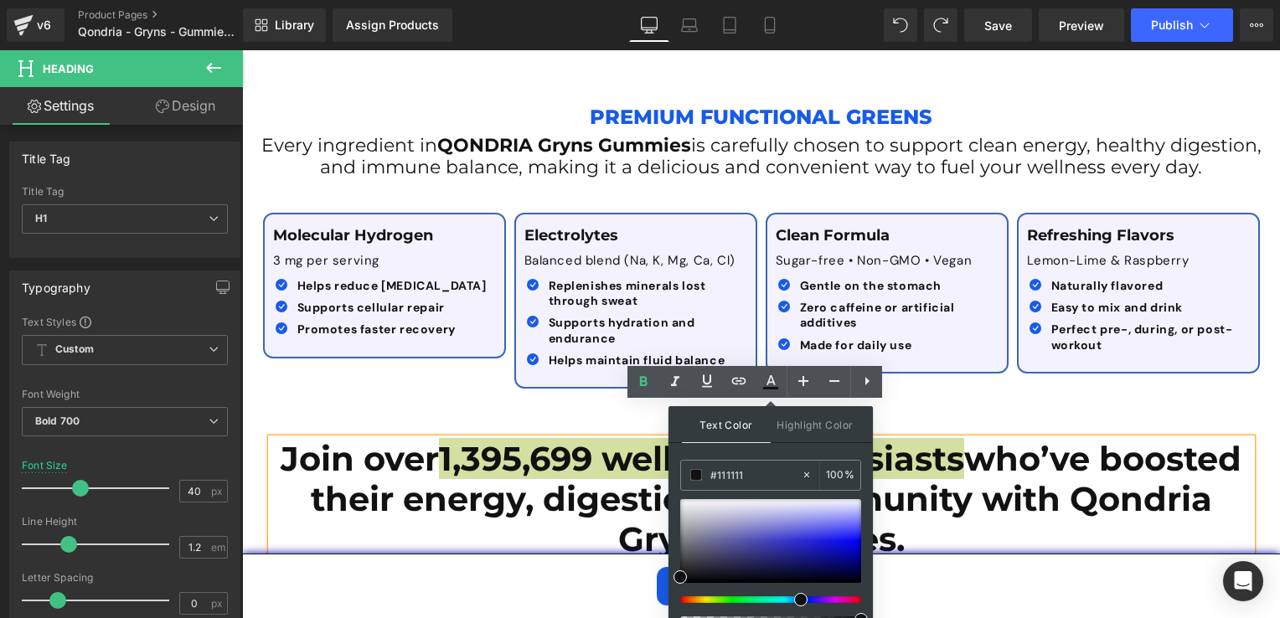
drag, startPoint x: 813, startPoint y: 602, endPoint x: 793, endPoint y: 591, distance: 23.2
click at [793, 591] on div at bounding box center [770, 561] width 181 height 124
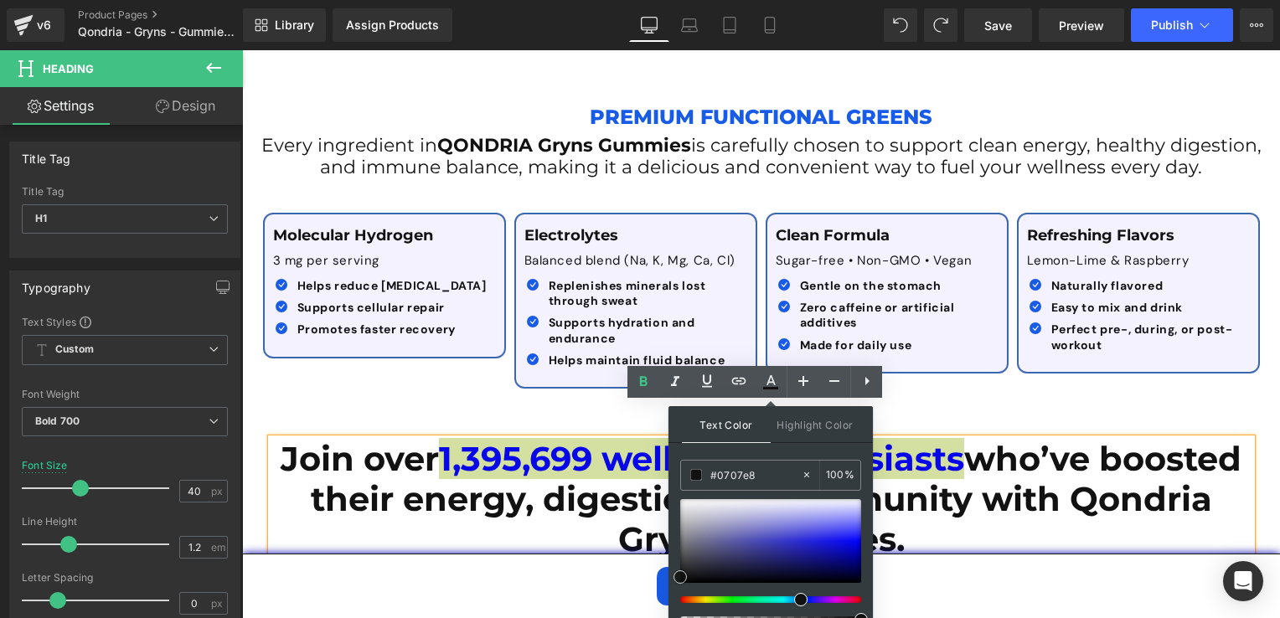
click at [844, 543] on div at bounding box center [770, 541] width 181 height 84
click at [853, 552] on div at bounding box center [770, 541] width 181 height 84
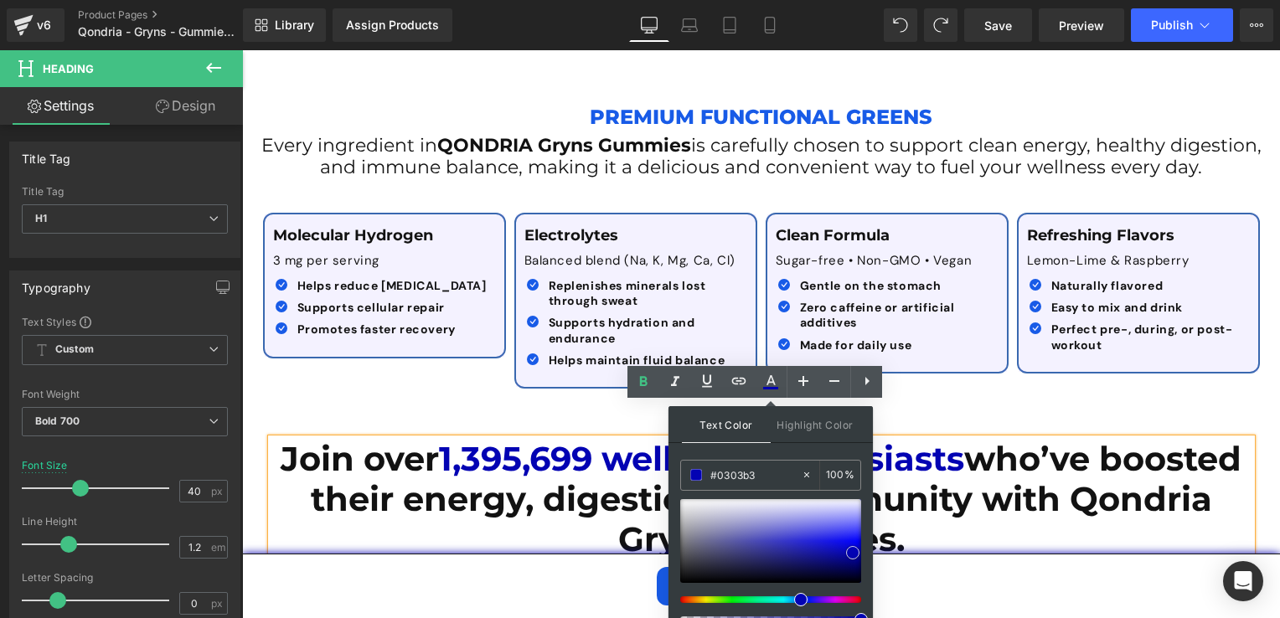
click at [856, 548] on span at bounding box center [852, 552] width 13 height 13
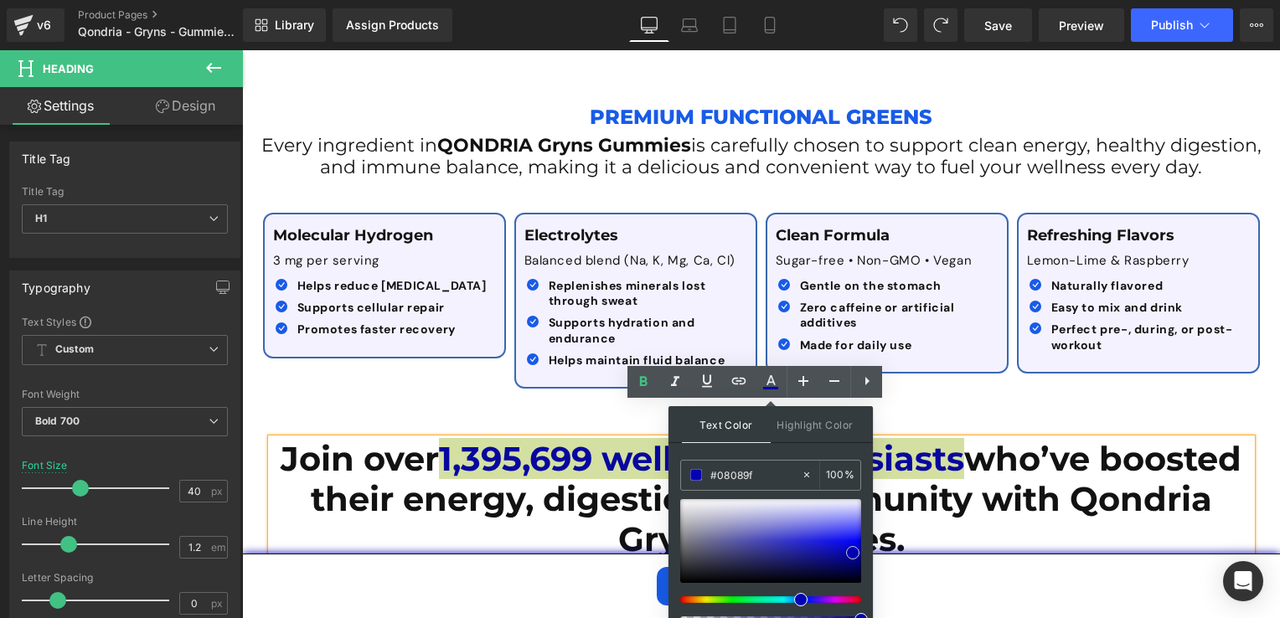
click at [844, 555] on div at bounding box center [770, 541] width 181 height 84
click at [854, 560] on div at bounding box center [770, 541] width 181 height 84
click at [858, 555] on span at bounding box center [853, 560] width 13 height 13
click at [858, 548] on div at bounding box center [770, 541] width 181 height 84
type input "#0606d4"
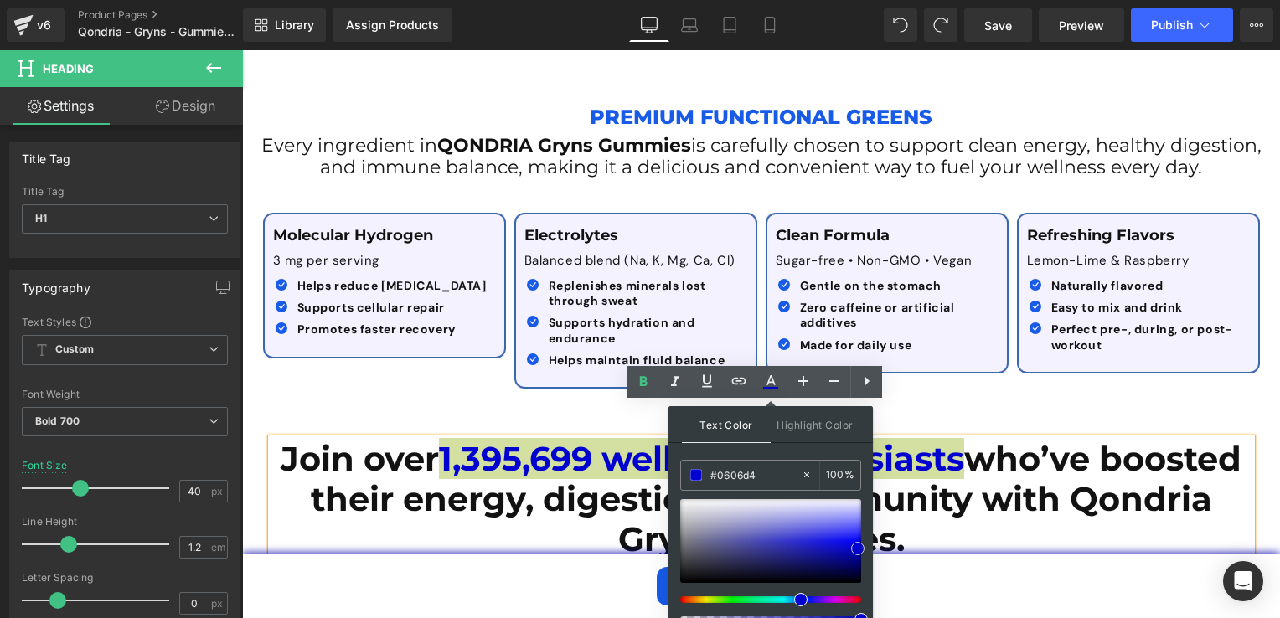
click at [850, 546] on div at bounding box center [770, 541] width 181 height 84
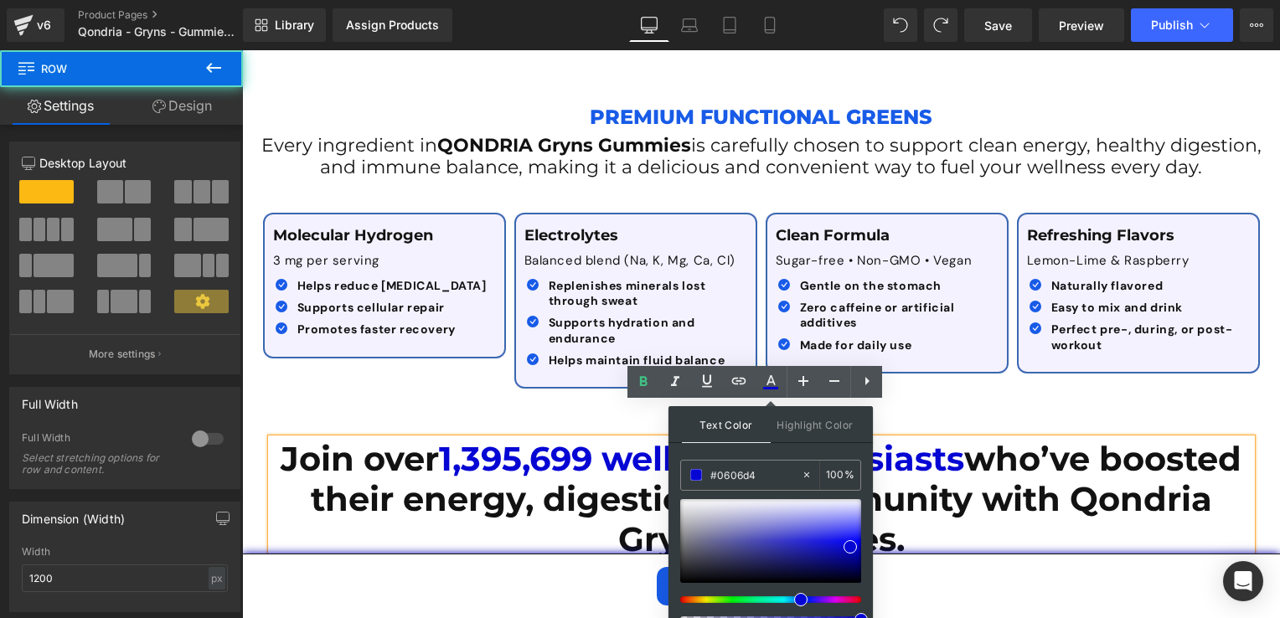
click at [1067, 397] on div "Join over 1,395,699 wellness enthusiasts who’ve boosted their energy, digestion…" at bounding box center [761, 491] width 1005 height 188
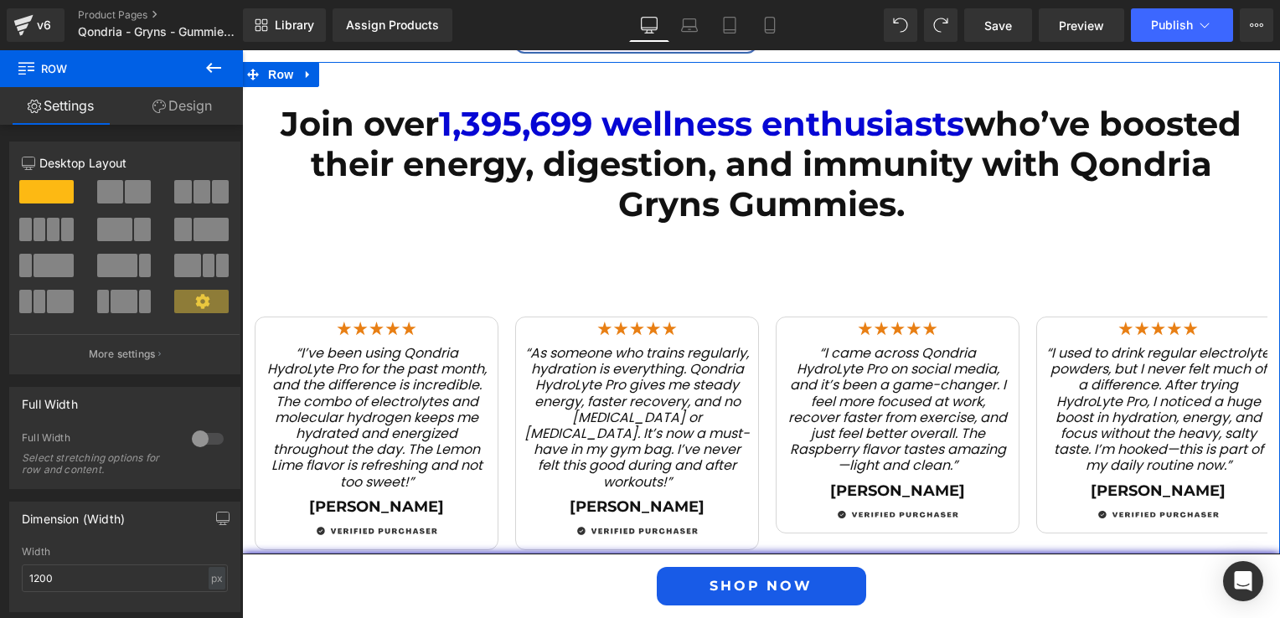
scroll to position [2561, 0]
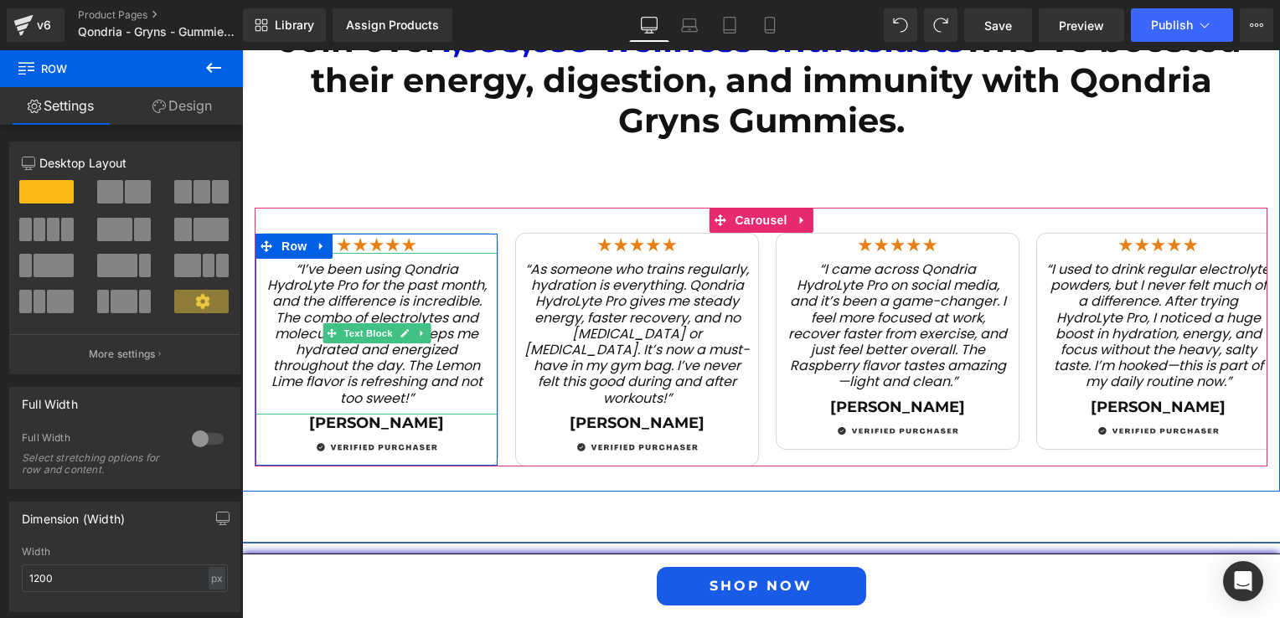
click at [416, 364] on p "“I’ve been using Qondria HydroLyte Pro for the past month, and the difference i…" at bounding box center [376, 333] width 225 height 145
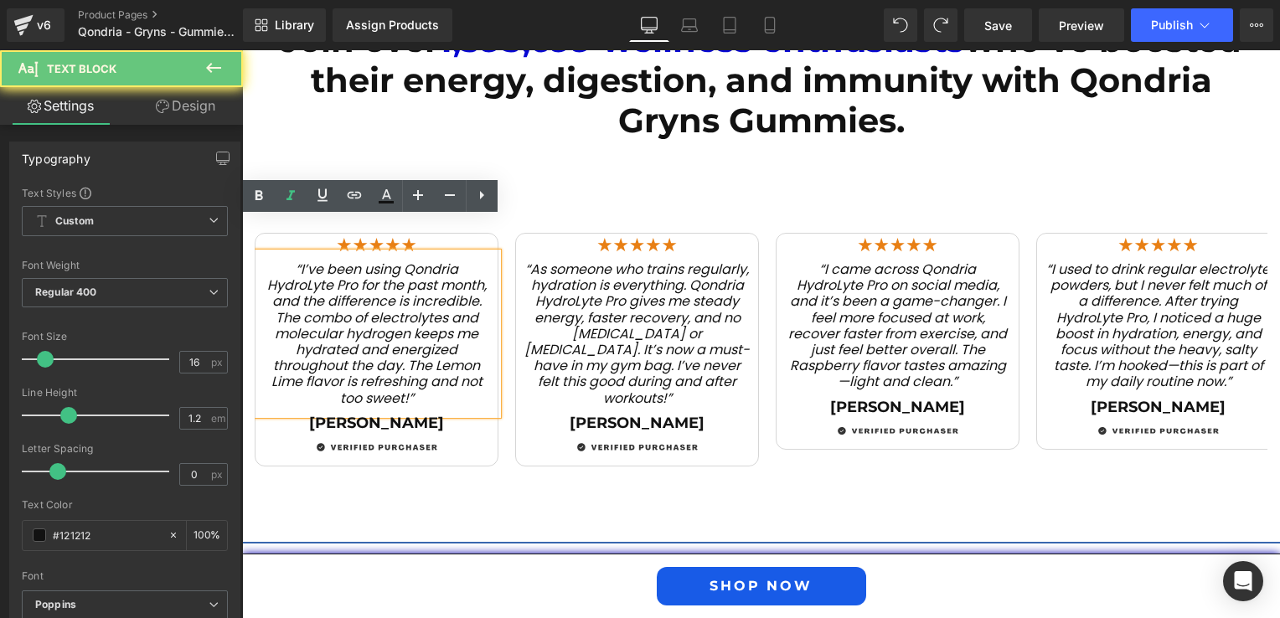
click at [408, 364] on p "“I’ve been using Qondria HydroLyte Pro for the past month, and the difference i…" at bounding box center [376, 333] width 225 height 145
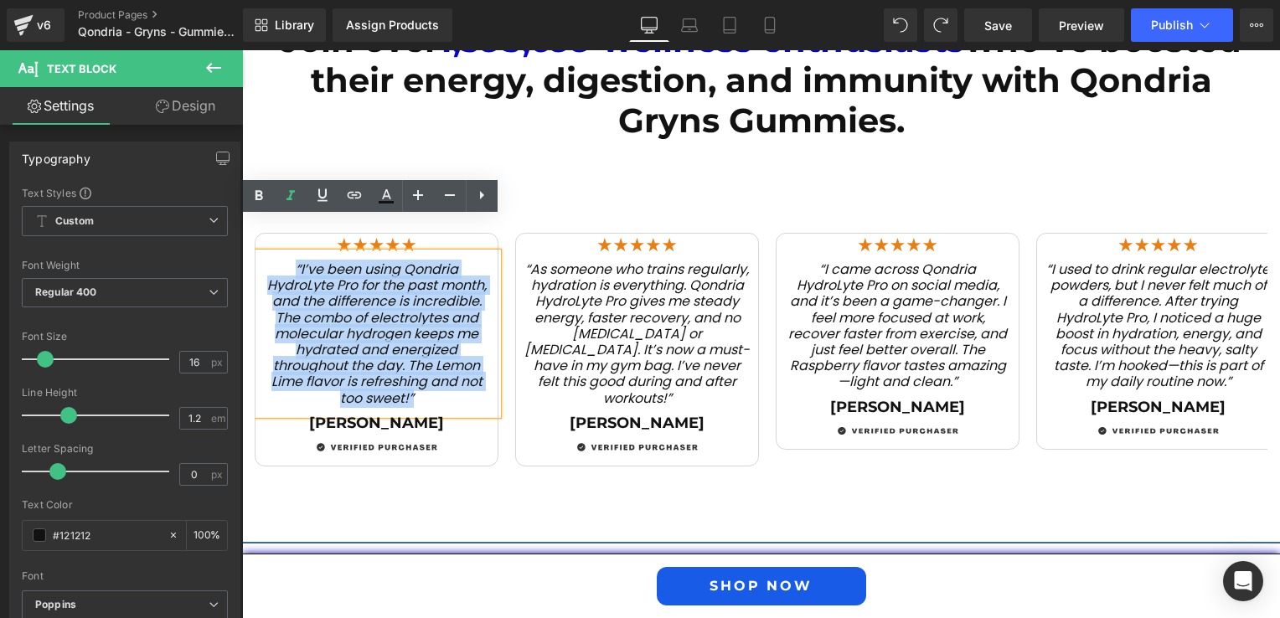
drag, startPoint x: 431, startPoint y: 363, endPoint x: 270, endPoint y: 237, distance: 204.1
click at [270, 261] on p "“I’ve been using Qondria HydroLyte Pro for the past month, and the difference i…" at bounding box center [376, 333] width 225 height 145
paste div
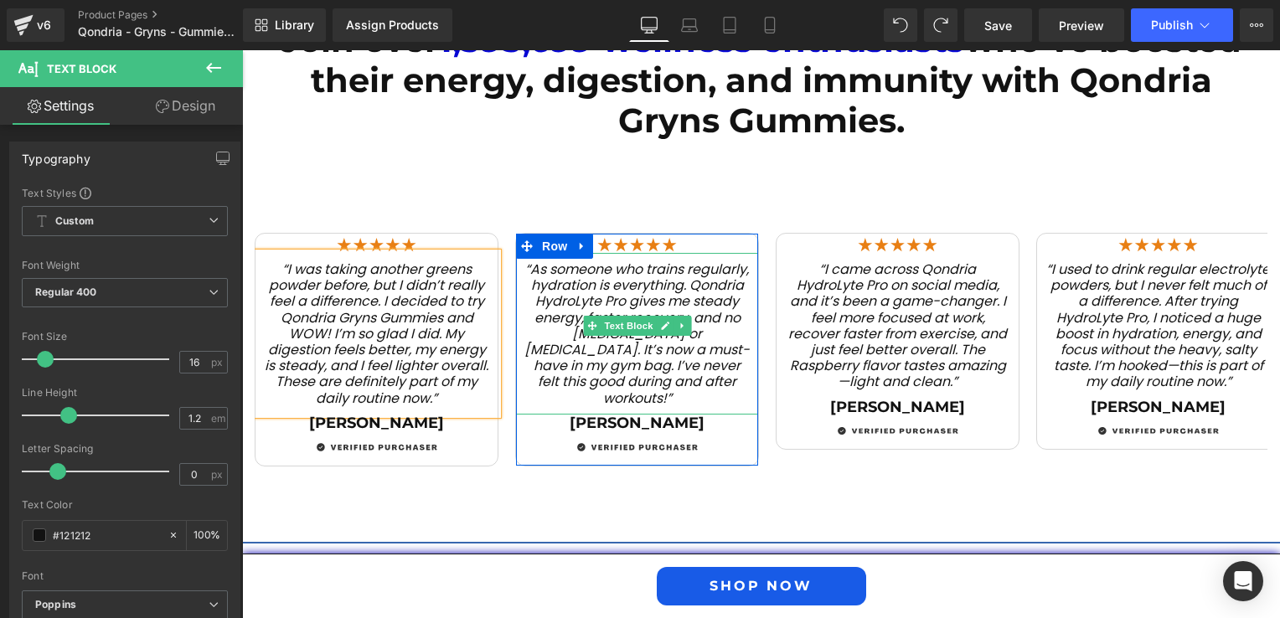
click at [710, 353] on span "“As someone who trains regularly, hydration is everything. Qondria HydroLyte Pr…" at bounding box center [636, 334] width 225 height 148
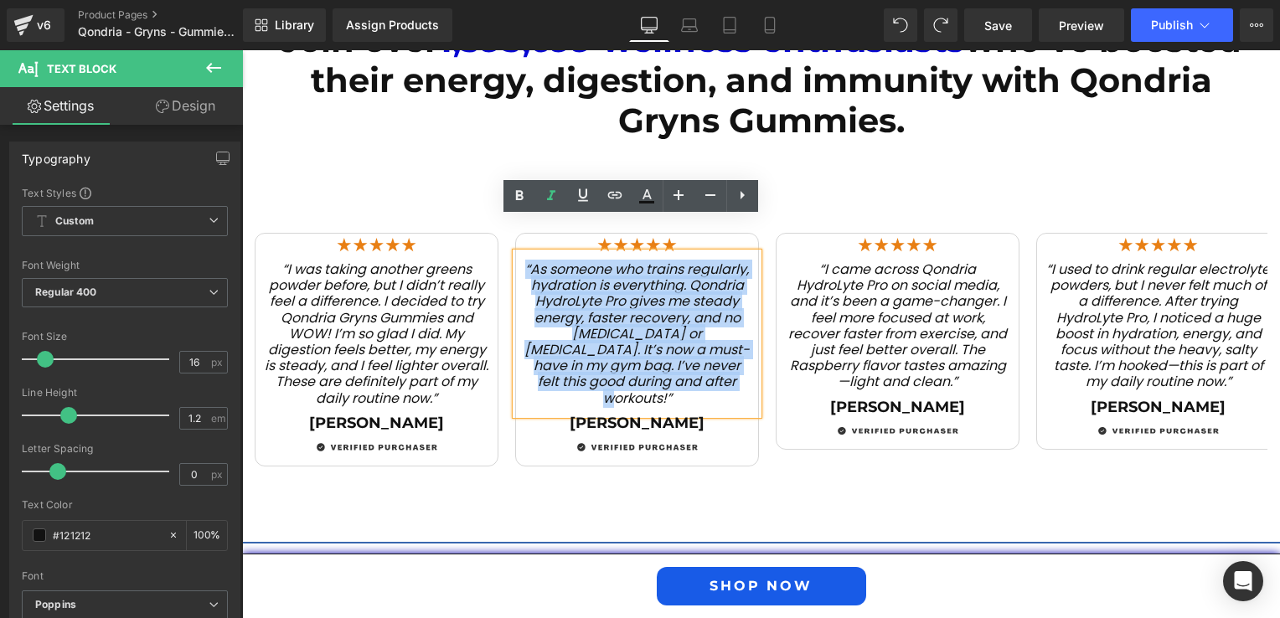
drag, startPoint x: 736, startPoint y: 349, endPoint x: 519, endPoint y: 231, distance: 247.1
click at [524, 261] on p "“As someone who trains regularly, hydration is everything. Qondria HydroLyte Pr…" at bounding box center [636, 333] width 225 height 145
paste div
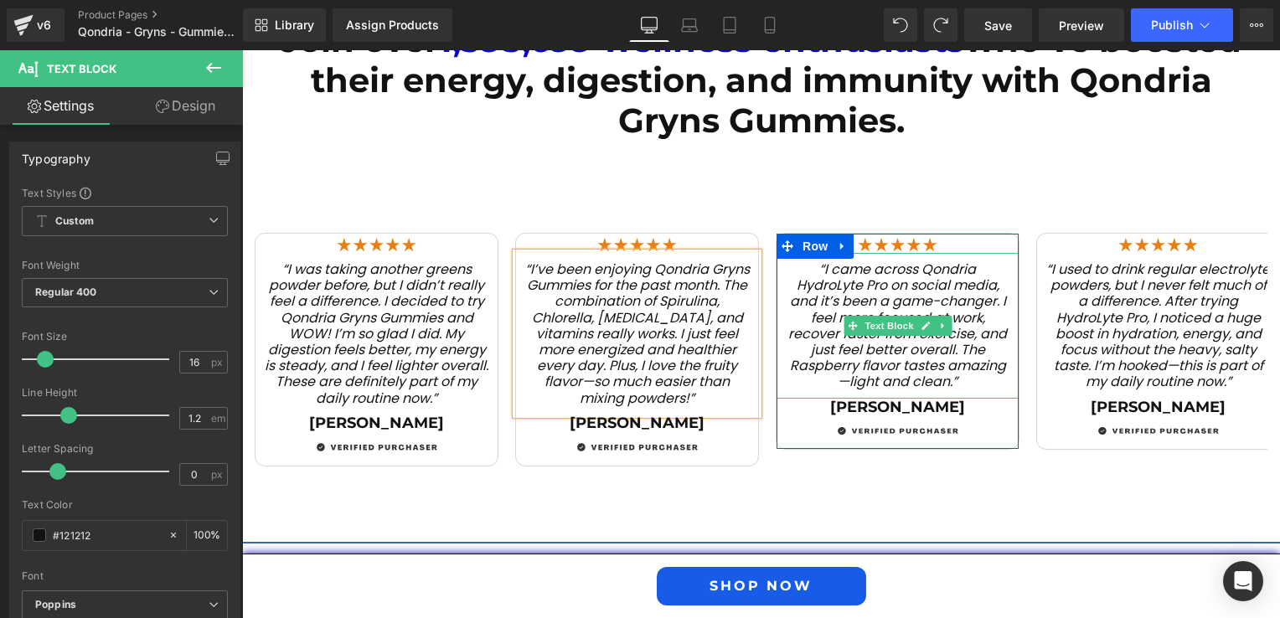
click at [891, 339] on span "“I came across Qondria HydroLyte Pro on social media, and it’s been a game-chan…" at bounding box center [897, 326] width 219 height 132
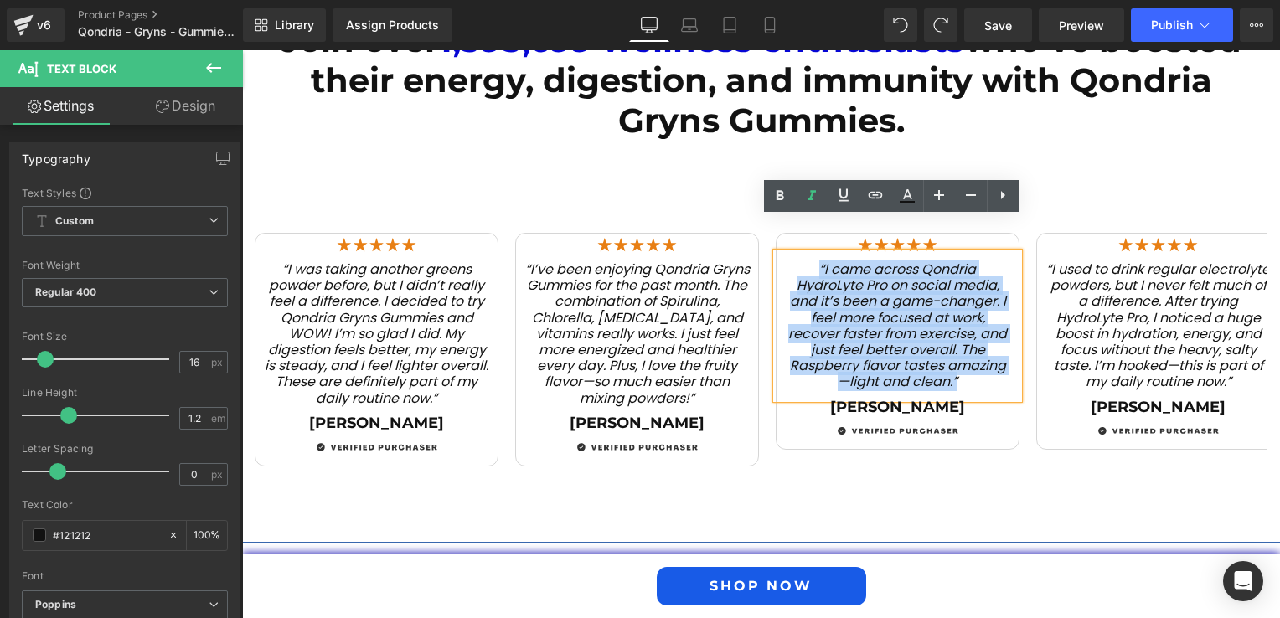
drag, startPoint x: 960, startPoint y: 348, endPoint x: 798, endPoint y: 222, distance: 205.4
click at [798, 253] on div "“I came across Qondria HydroLyte Pro on social media, and it’s been a game-chan…" at bounding box center [898, 326] width 242 height 146
paste div
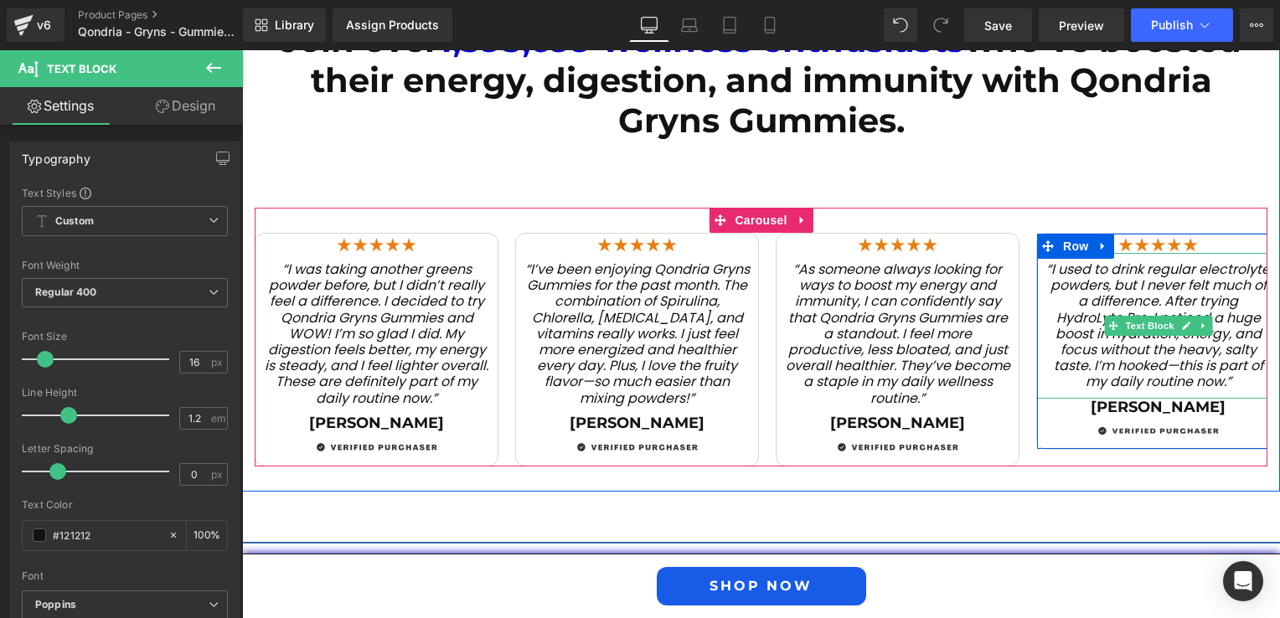
click at [1130, 338] on span "“I used to drink regular electrolyte powders, but I never felt much of a differ…" at bounding box center [1158, 326] width 224 height 132
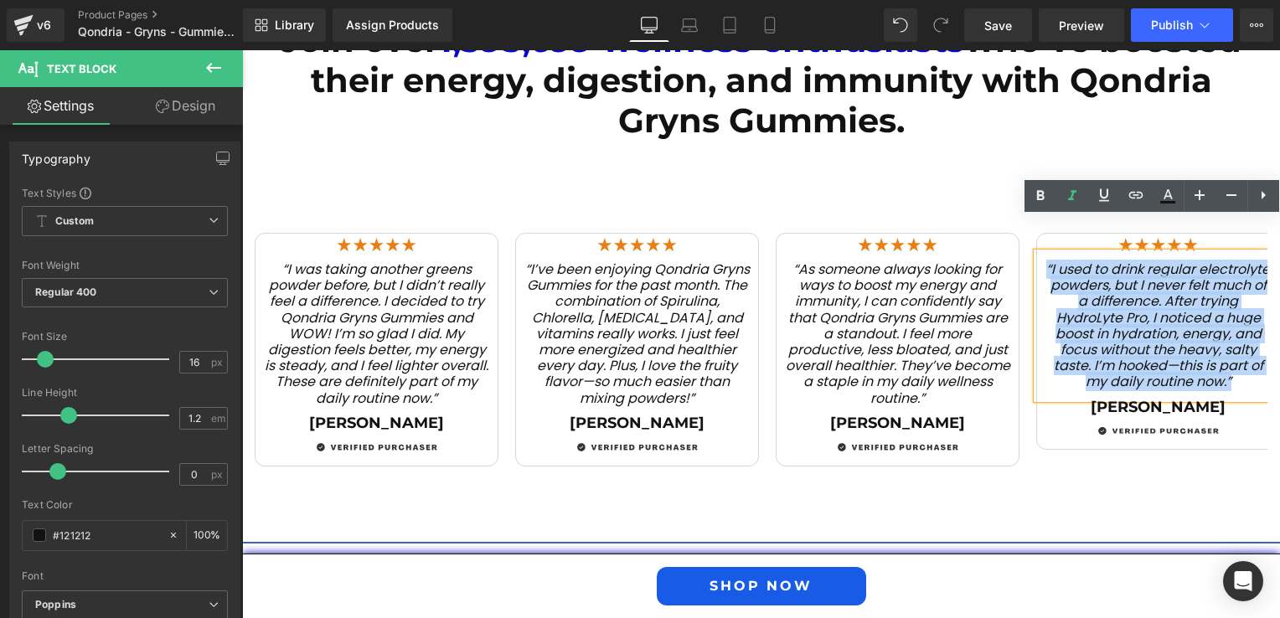
drag, startPoint x: 1242, startPoint y: 343, endPoint x: 1032, endPoint y: 237, distance: 234.9
click at [1037, 253] on div "“I used to drink regular electrolyte powders, but I never felt much of a differ…" at bounding box center [1158, 326] width 242 height 146
paste div
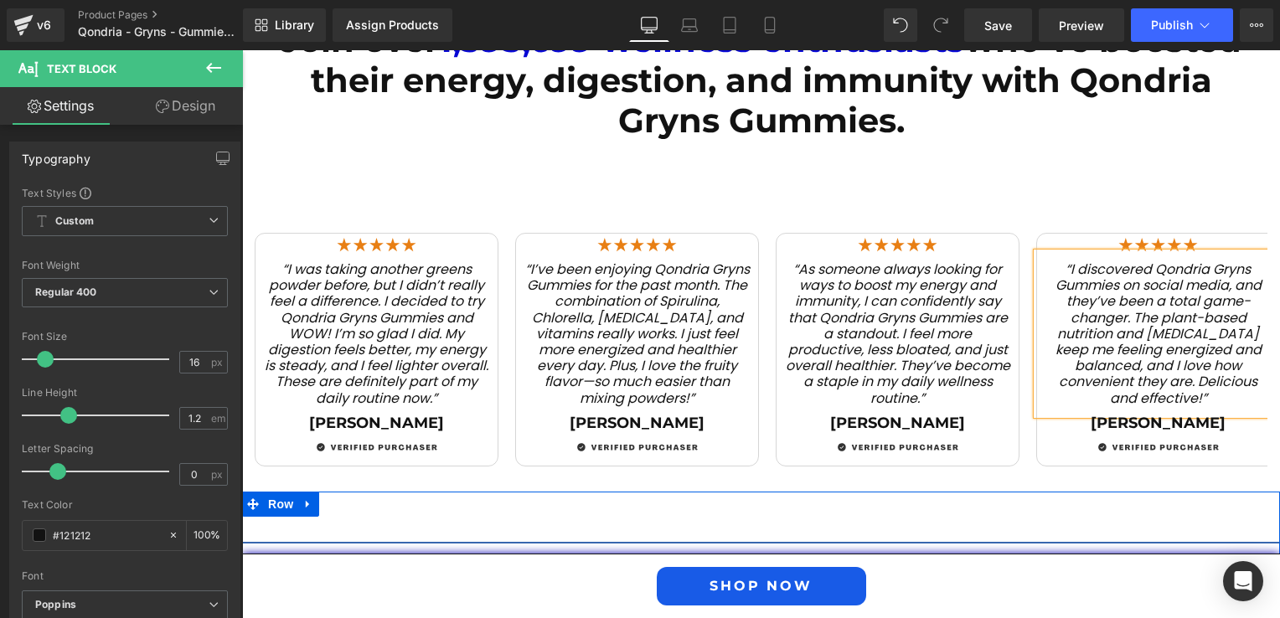
click at [679, 517] on div "Separator Real Reviews Text Block Hear from Those Who Know Us Best Heading Row" at bounding box center [761, 580] width 1038 height 127
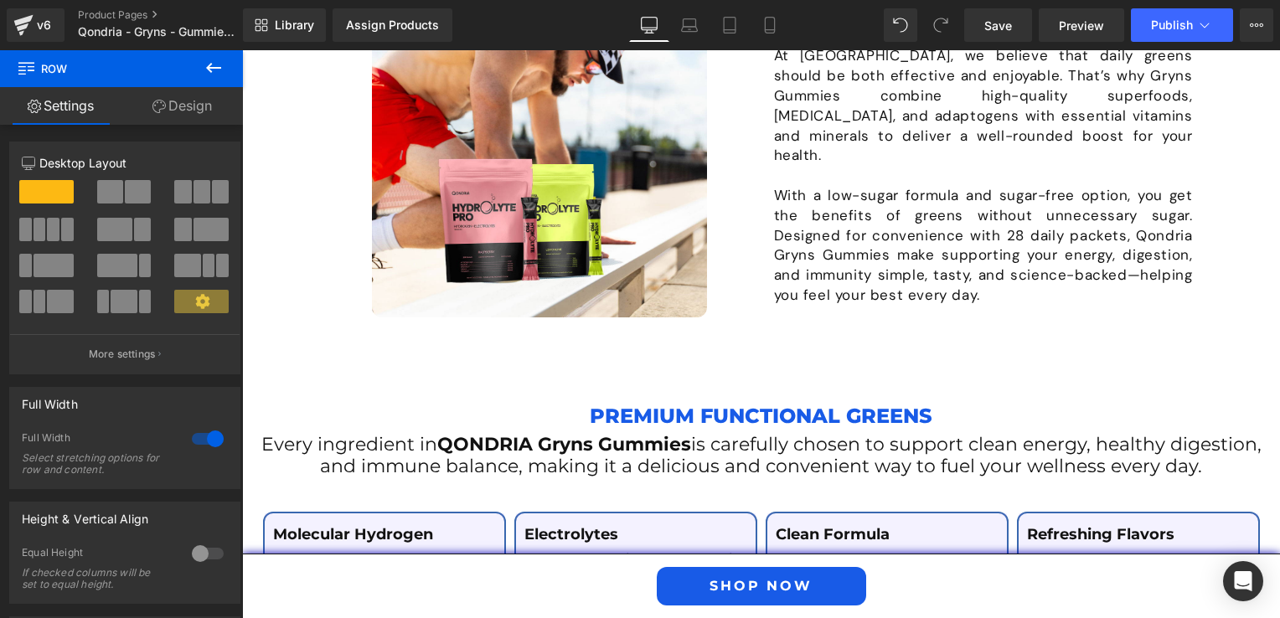
scroll to position [2094, 0]
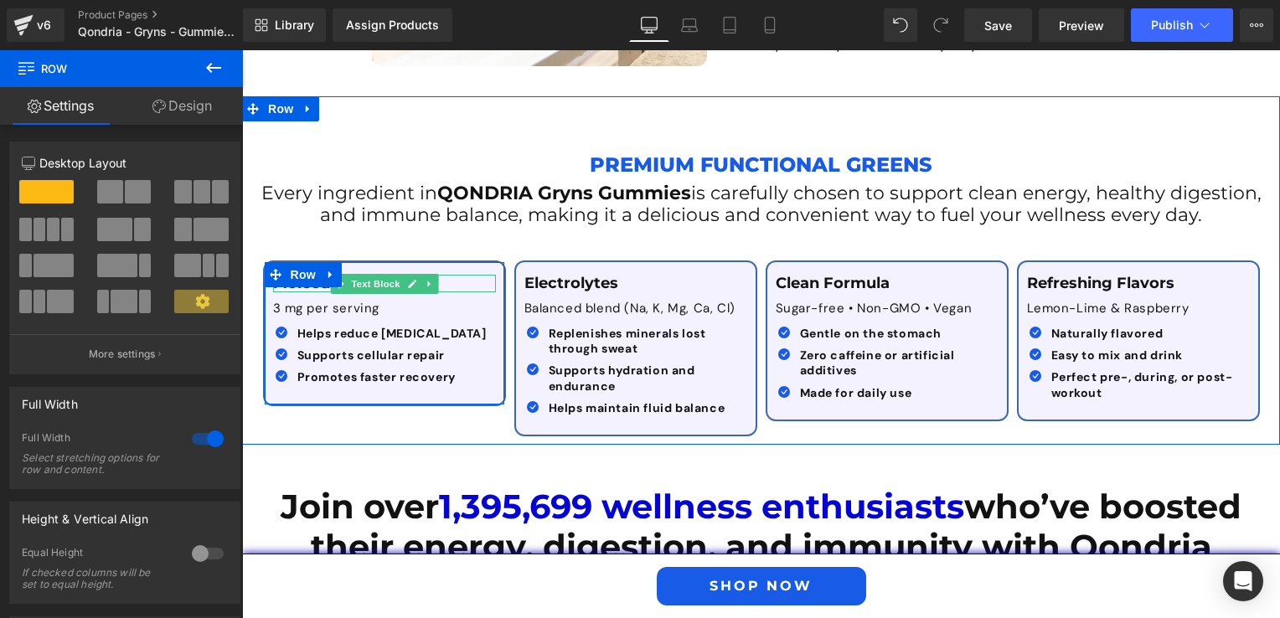
click at [446, 275] on p "Molecular Hydrogen" at bounding box center [384, 284] width 223 height 18
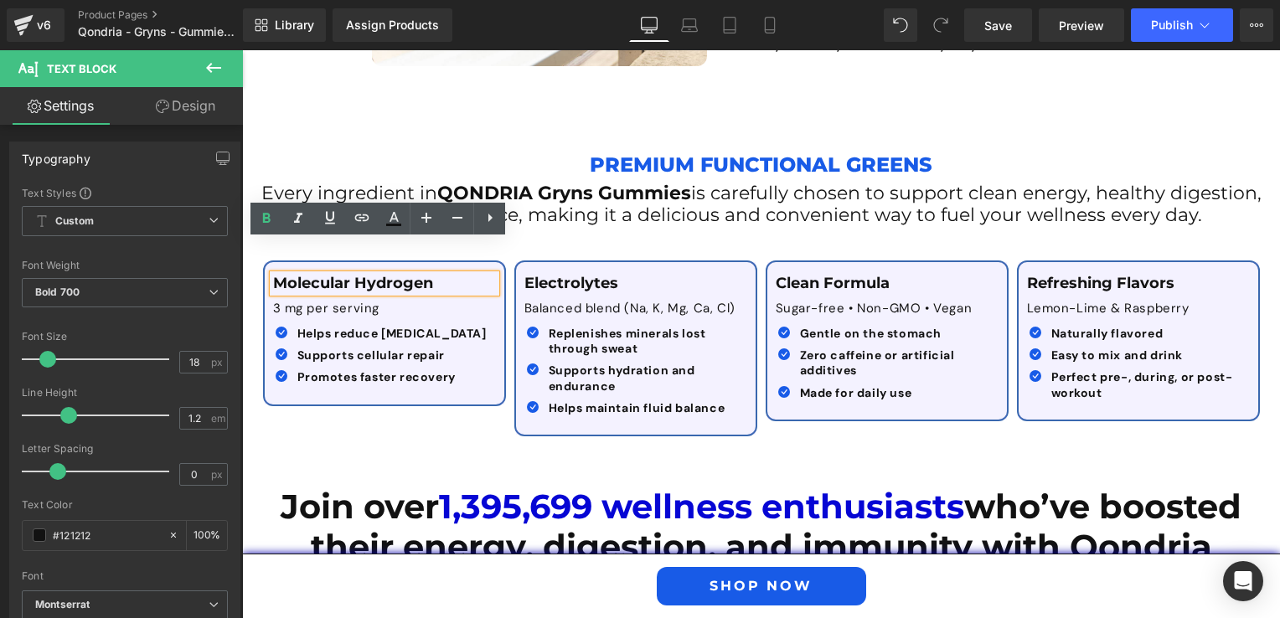
drag, startPoint x: 442, startPoint y: 250, endPoint x: 261, endPoint y: 245, distance: 181.0
click at [273, 275] on div "Molecular Hydrogen" at bounding box center [384, 284] width 223 height 18
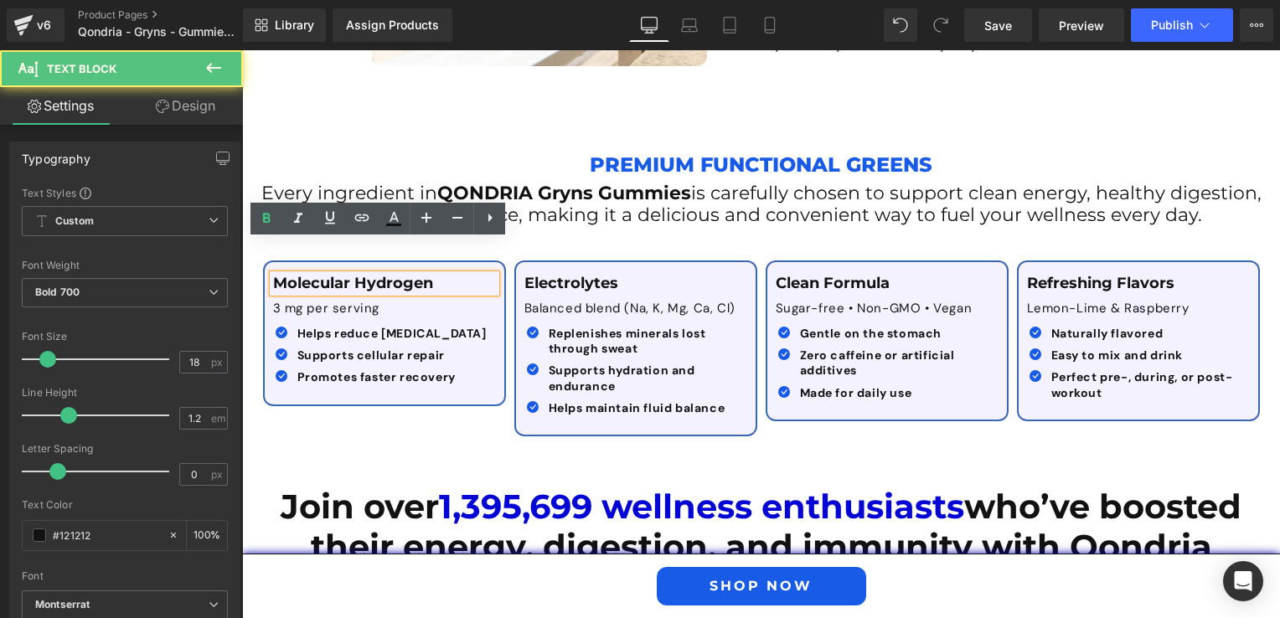
click at [429, 275] on p "Molecular Hydrogen" at bounding box center [384, 284] width 223 height 18
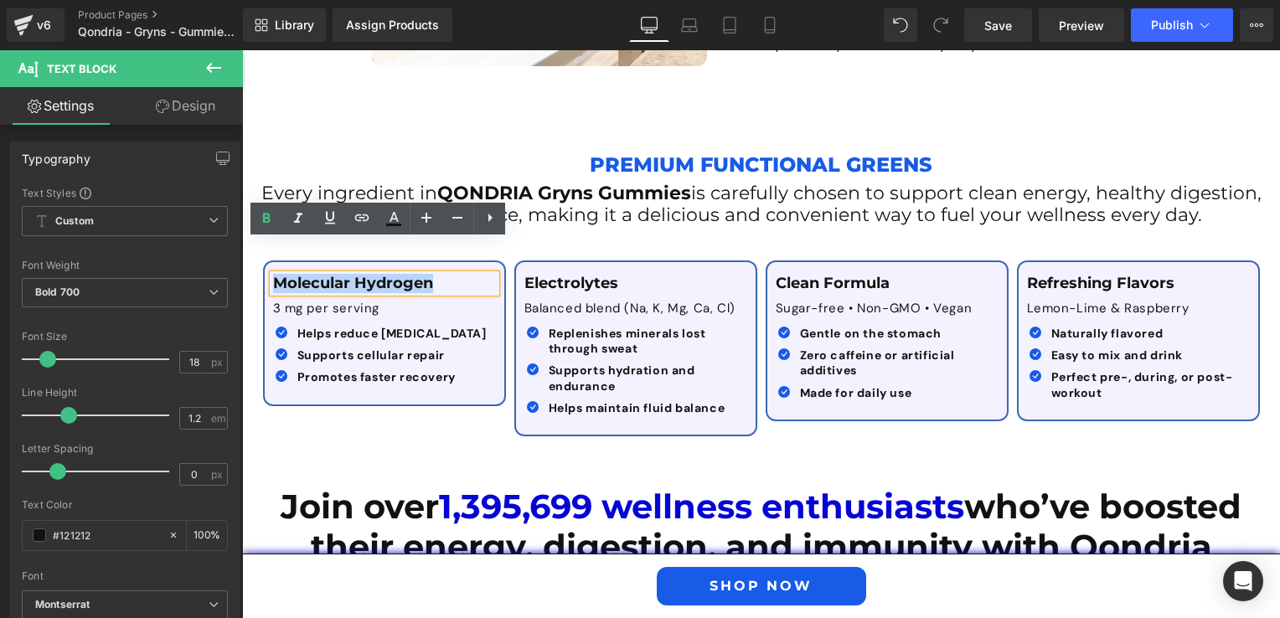
drag, startPoint x: 429, startPoint y: 249, endPoint x: 266, endPoint y: 250, distance: 162.5
click at [273, 275] on p "Molecular Hydrogen" at bounding box center [384, 284] width 223 height 18
paste div
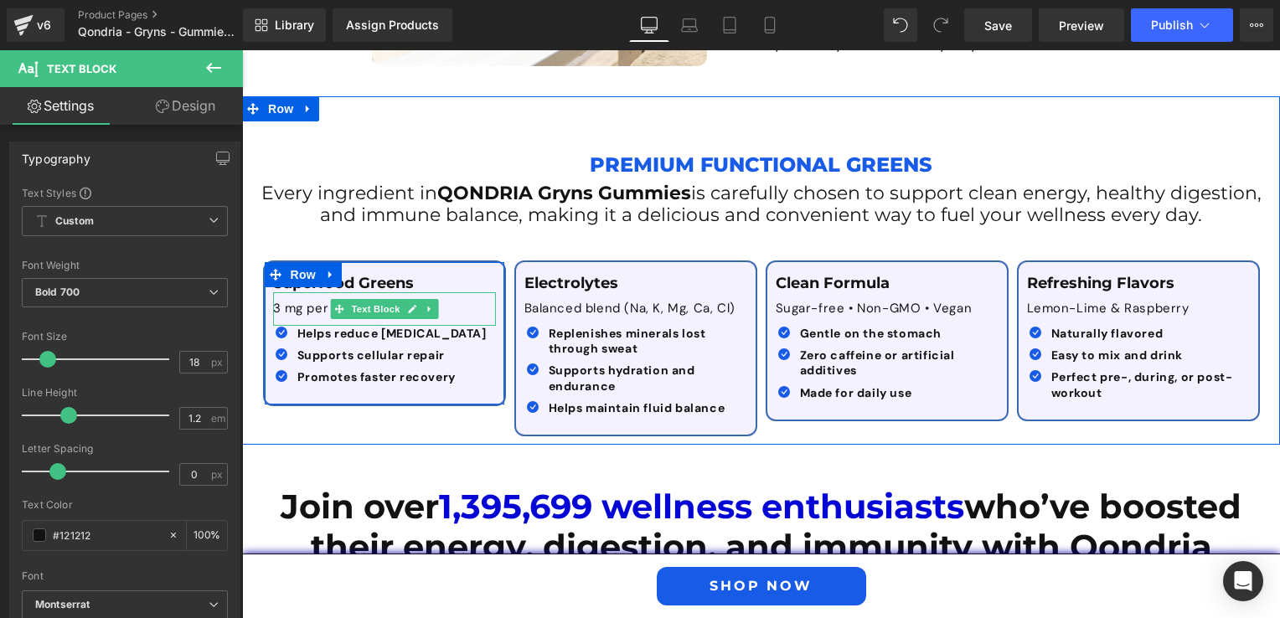
click at [297, 301] on p "3 mg per serving" at bounding box center [384, 309] width 223 height 17
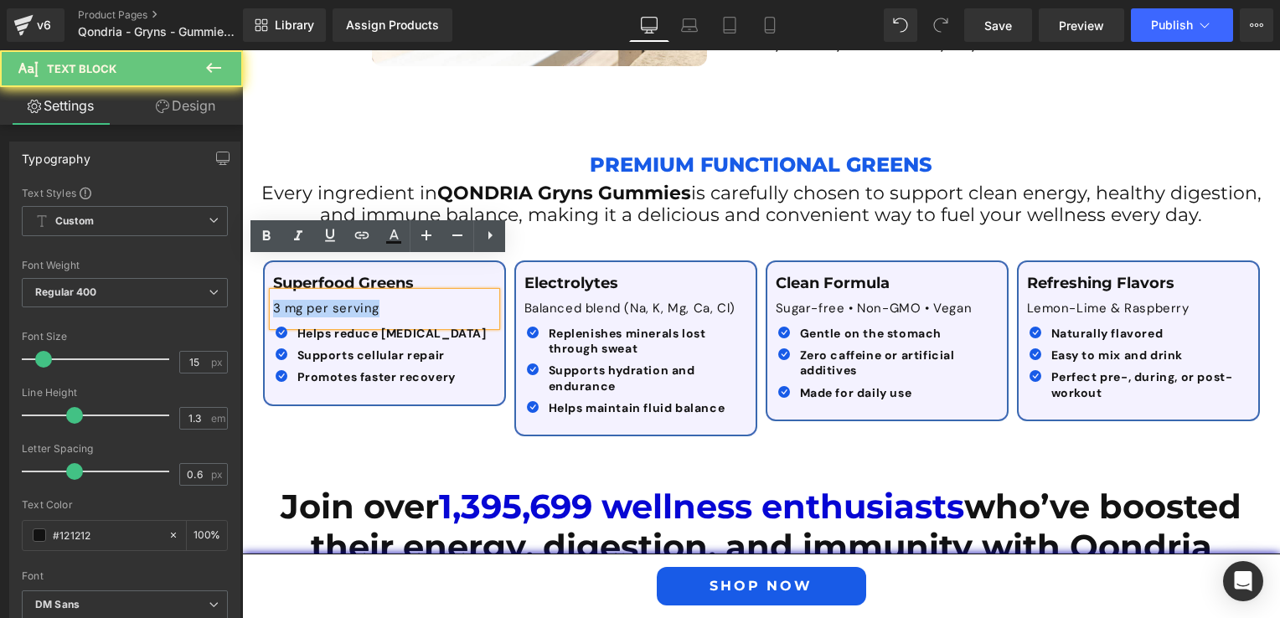
drag, startPoint x: 384, startPoint y: 279, endPoint x: 245, endPoint y: 276, distance: 139.1
click at [245, 276] on div "Premium Functional Greens Text Block Every ingredient in QONDRIA Gryns Gummies …" at bounding box center [761, 282] width 1038 height 323
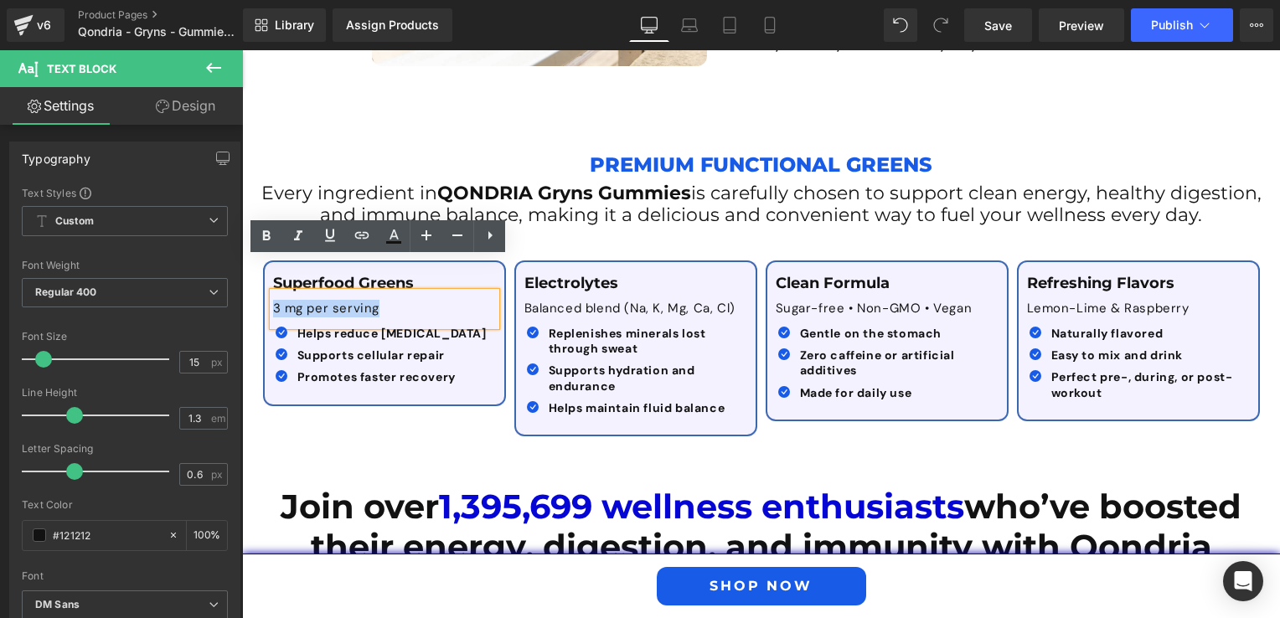
paste div
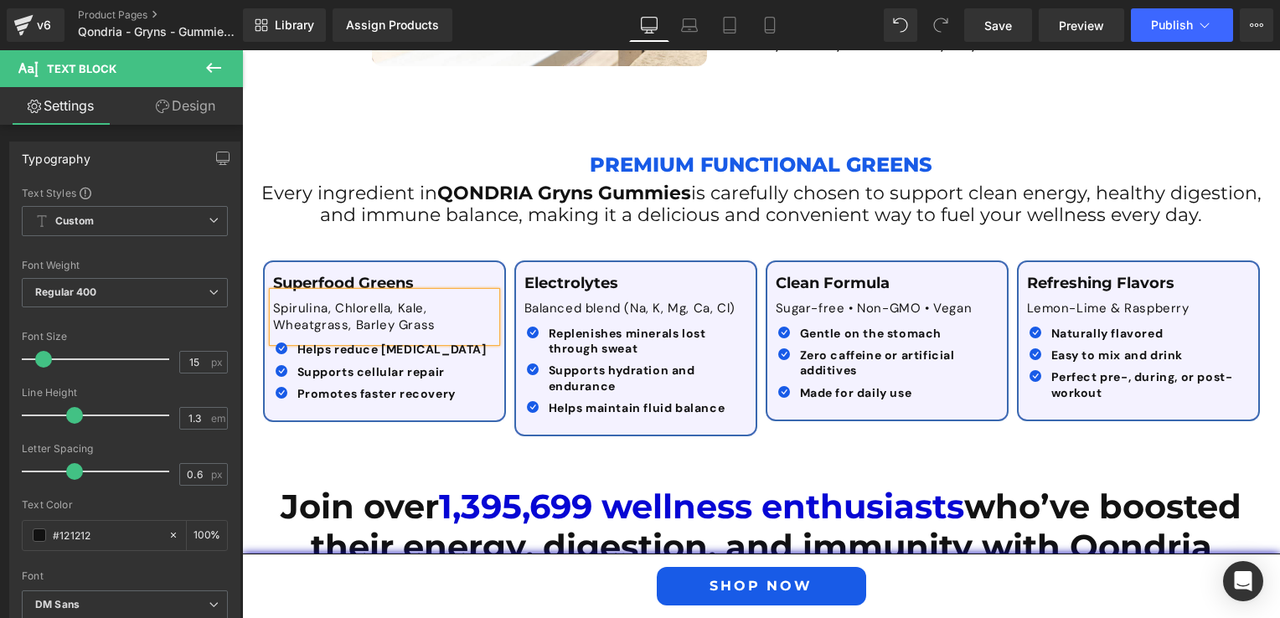
click at [242, 50] on div at bounding box center [242, 50] width 0 height 0
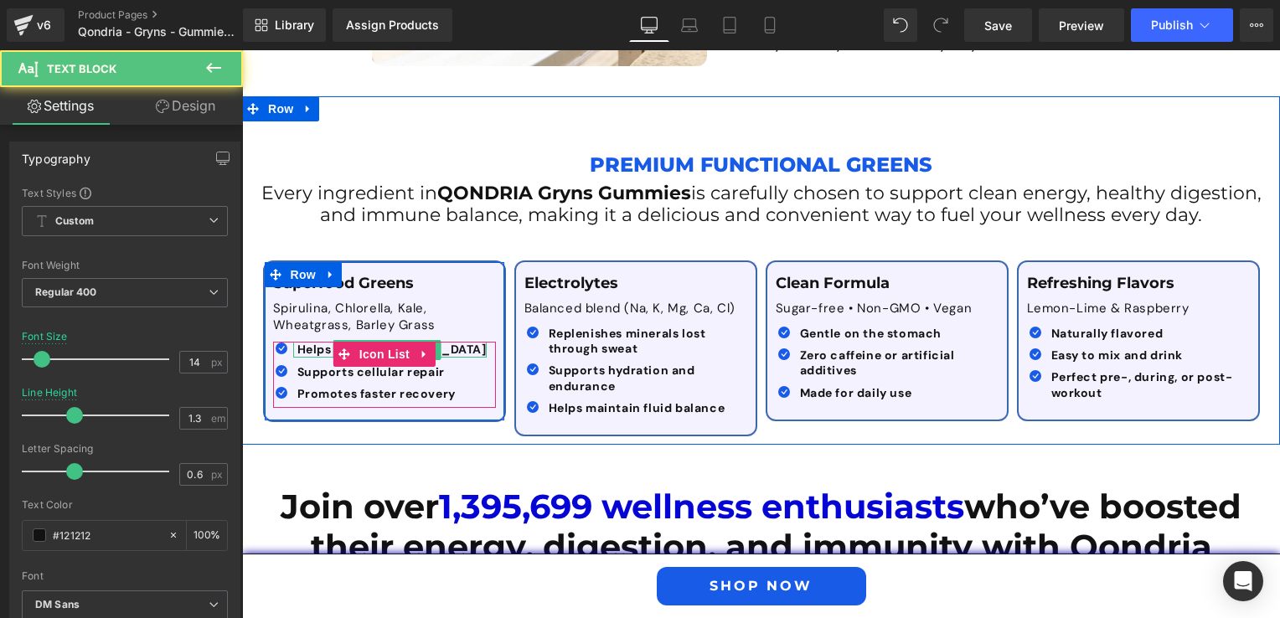
click at [308, 342] on b "Helps reduce [MEDICAL_DATA]" at bounding box center [391, 349] width 189 height 15
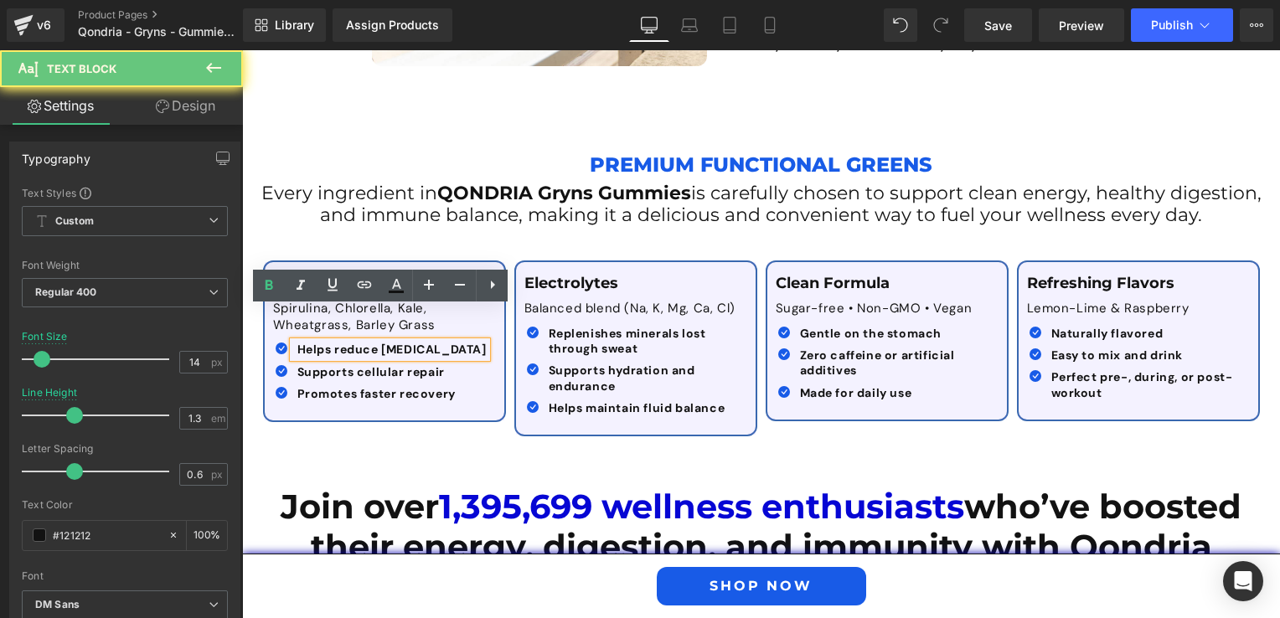
drag, startPoint x: 292, startPoint y: 317, endPoint x: 482, endPoint y: 318, distance: 189.3
click at [482, 342] on div "Icon Helps reduce [MEDICAL_DATA] Text Block Icon Supports cellular repair Text …" at bounding box center [384, 375] width 223 height 66
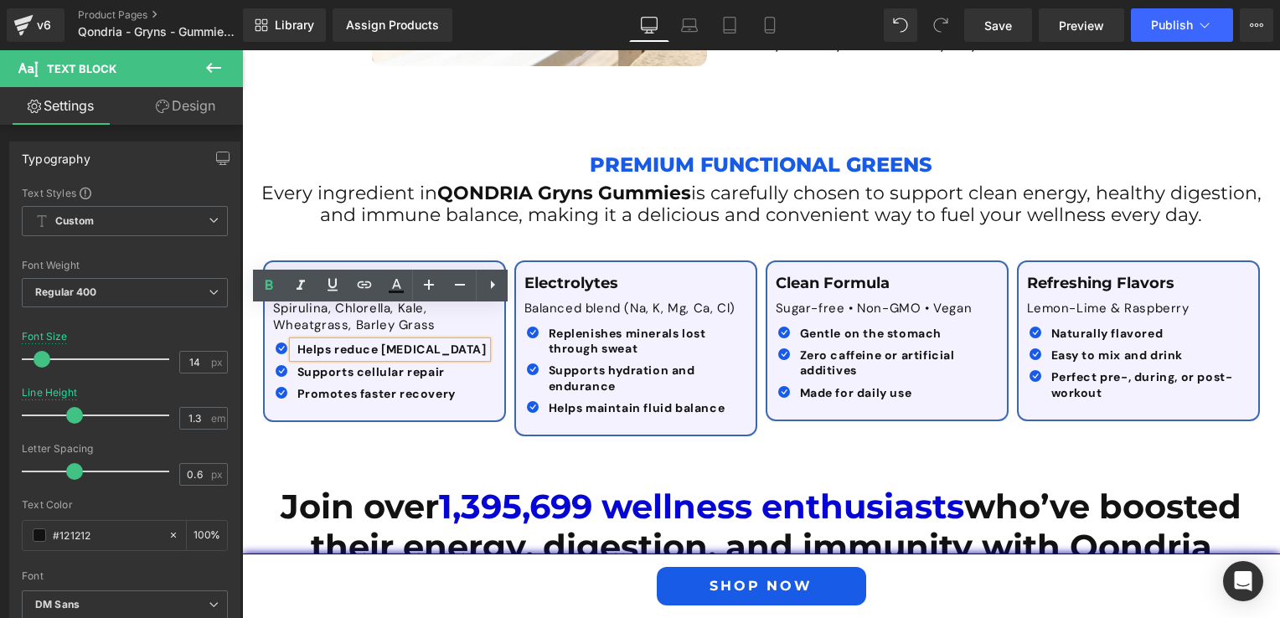
paste div
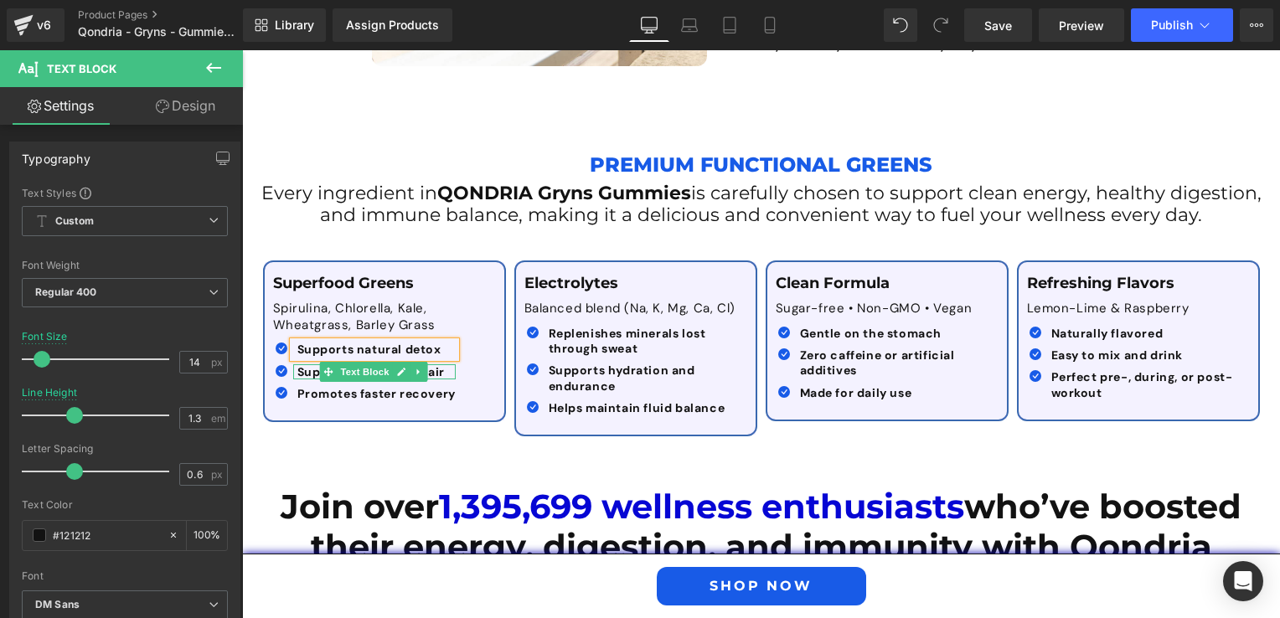
click at [303, 364] on b "Supports cellular repair" at bounding box center [370, 371] width 147 height 15
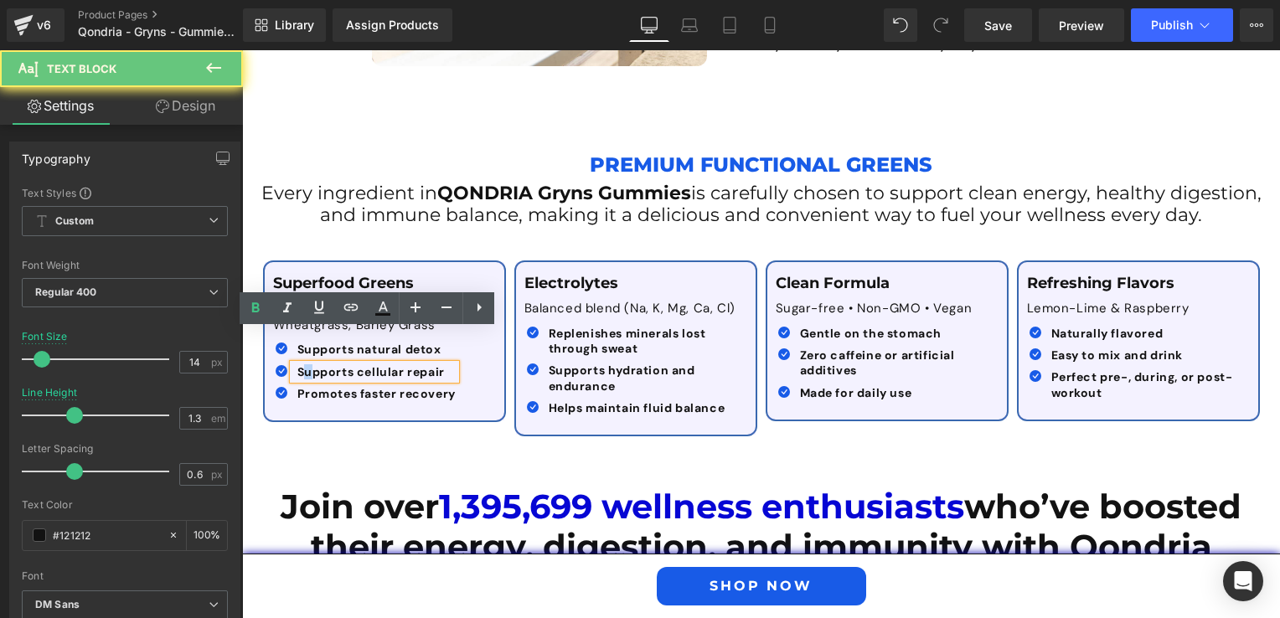
drag, startPoint x: 294, startPoint y: 337, endPoint x: 305, endPoint y: 337, distance: 10.9
click at [305, 364] on b "Supports cellular repair" at bounding box center [370, 371] width 147 height 15
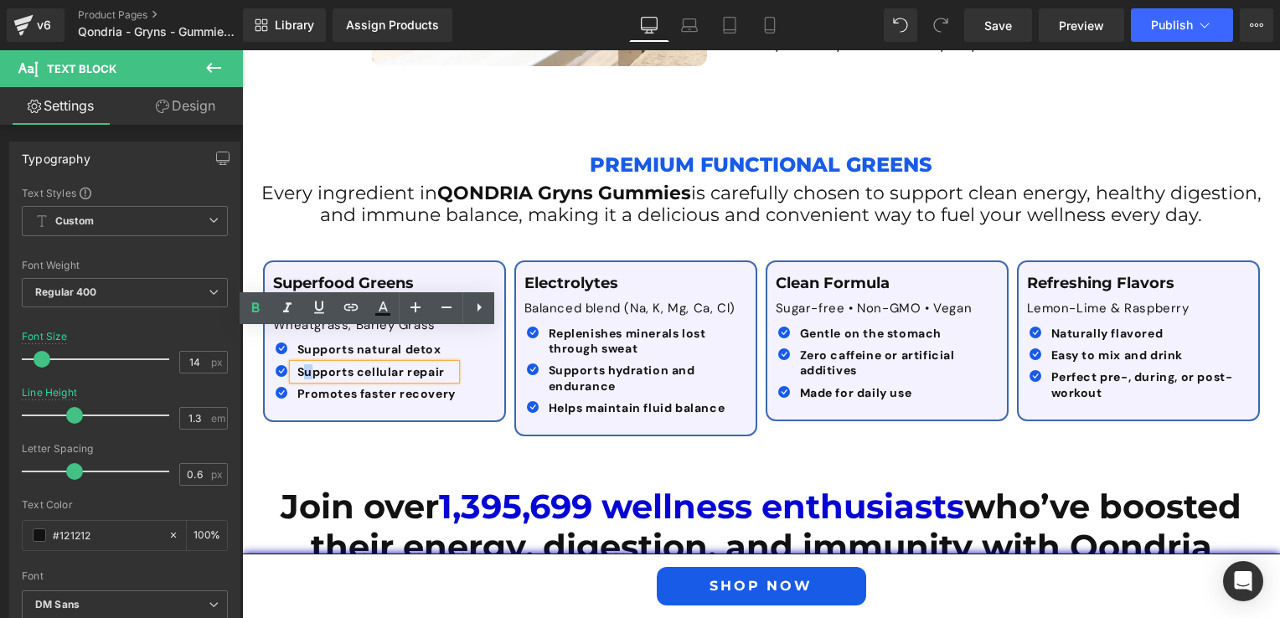
drag, startPoint x: 287, startPoint y: 338, endPoint x: 477, endPoint y: 333, distance: 189.4
click at [477, 342] on div "Icon Supports natural detox Text Block Icon Supports cellular repair Text Block…" at bounding box center [380, 375] width 214 height 66
paste div
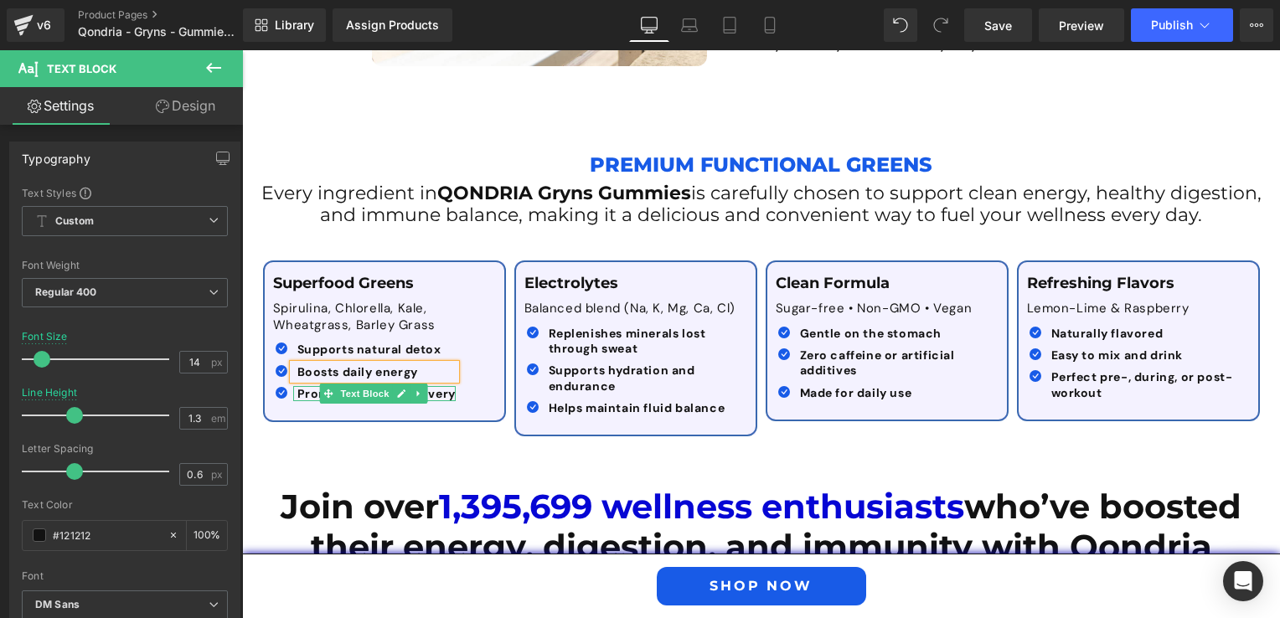
click at [297, 386] on b "Promotes faster recovery" at bounding box center [376, 393] width 158 height 15
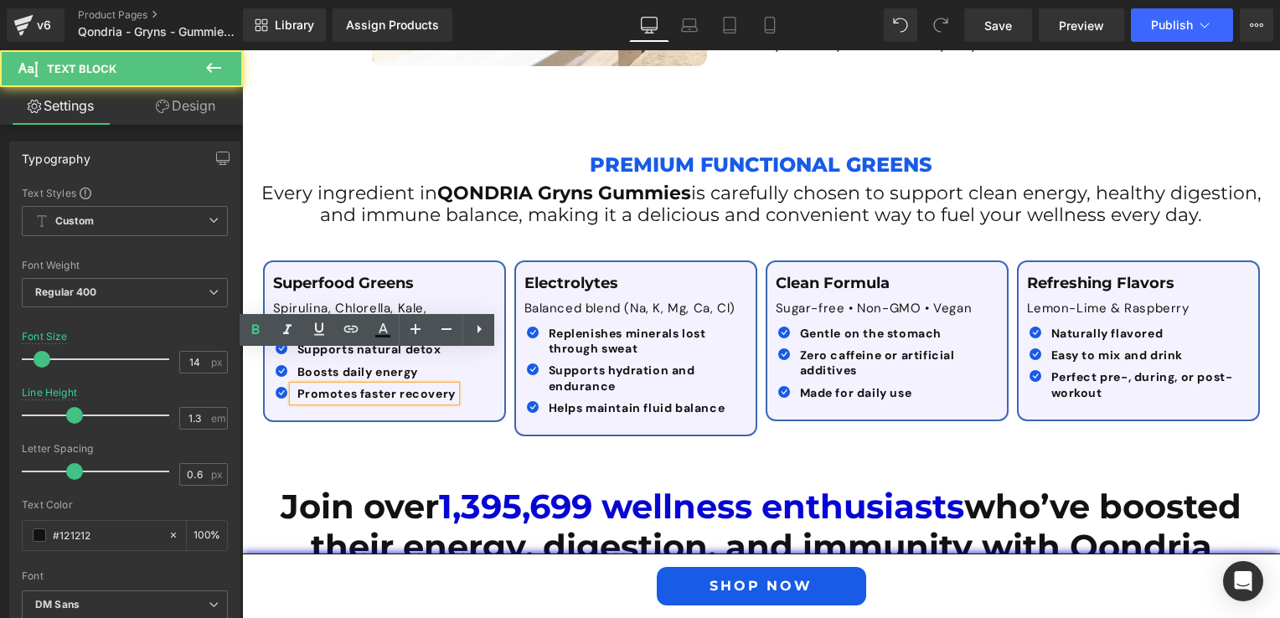
click at [297, 386] on b "Promotes faster recovery" at bounding box center [376, 393] width 158 height 15
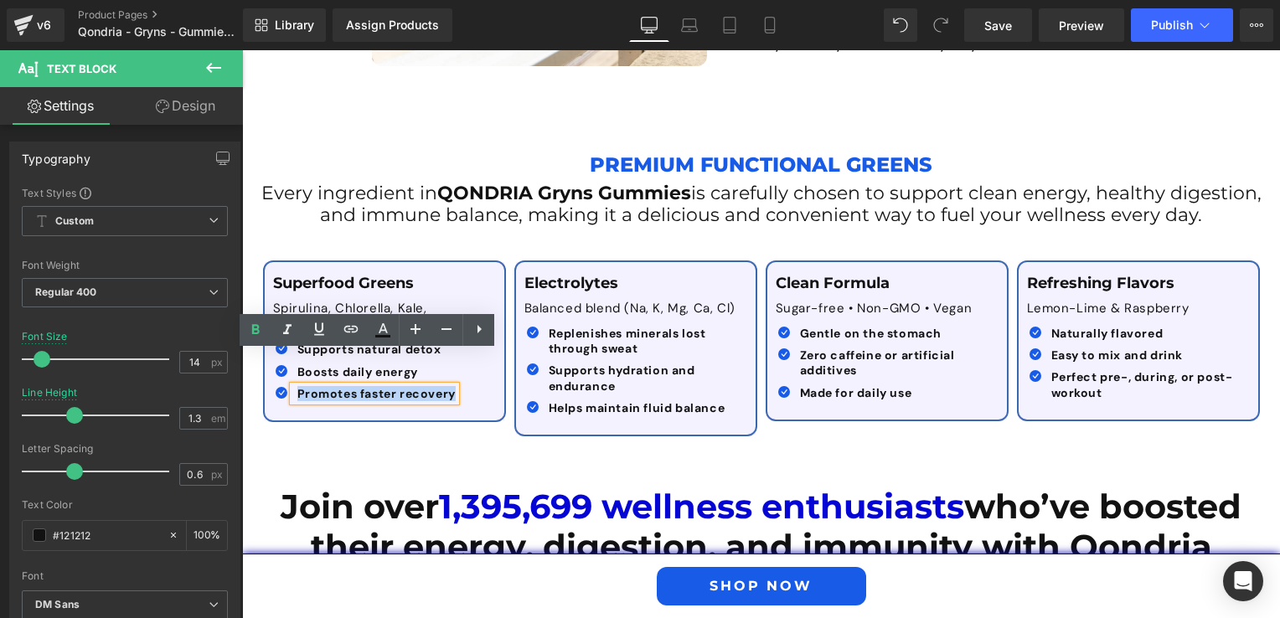
drag, startPoint x: 292, startPoint y: 361, endPoint x: 419, endPoint y: 359, distance: 126.5
click at [419, 386] on b "Promotes faster recovery" at bounding box center [376, 393] width 158 height 15
paste div
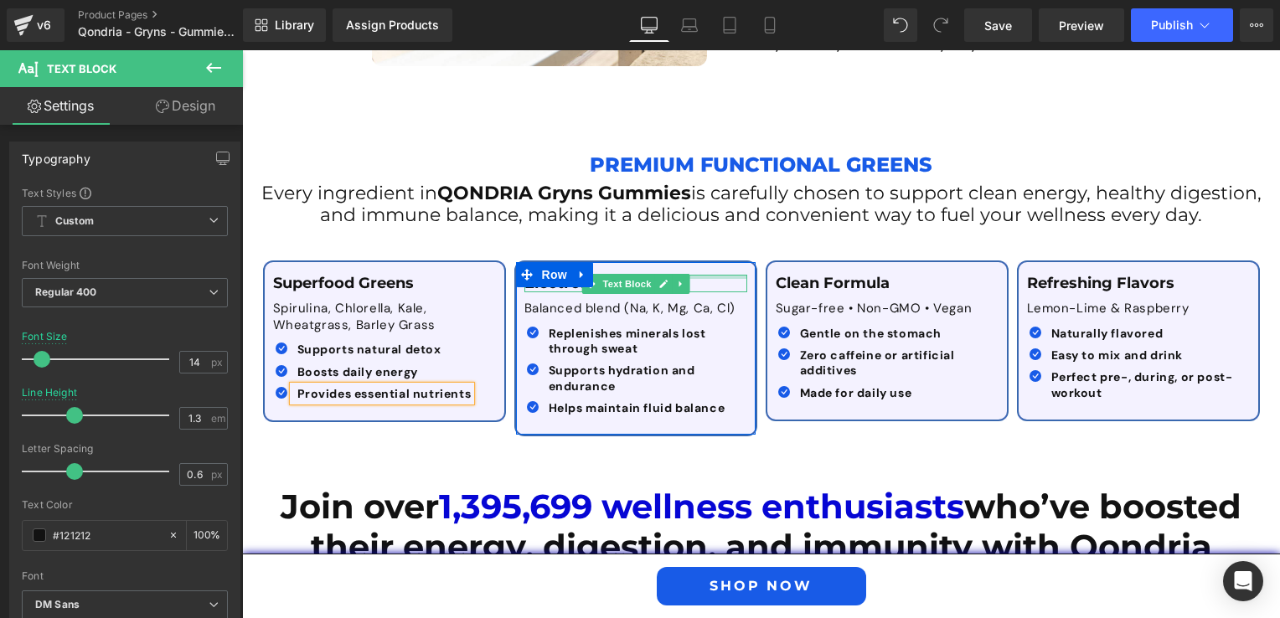
click at [699, 275] on div at bounding box center [635, 277] width 223 height 4
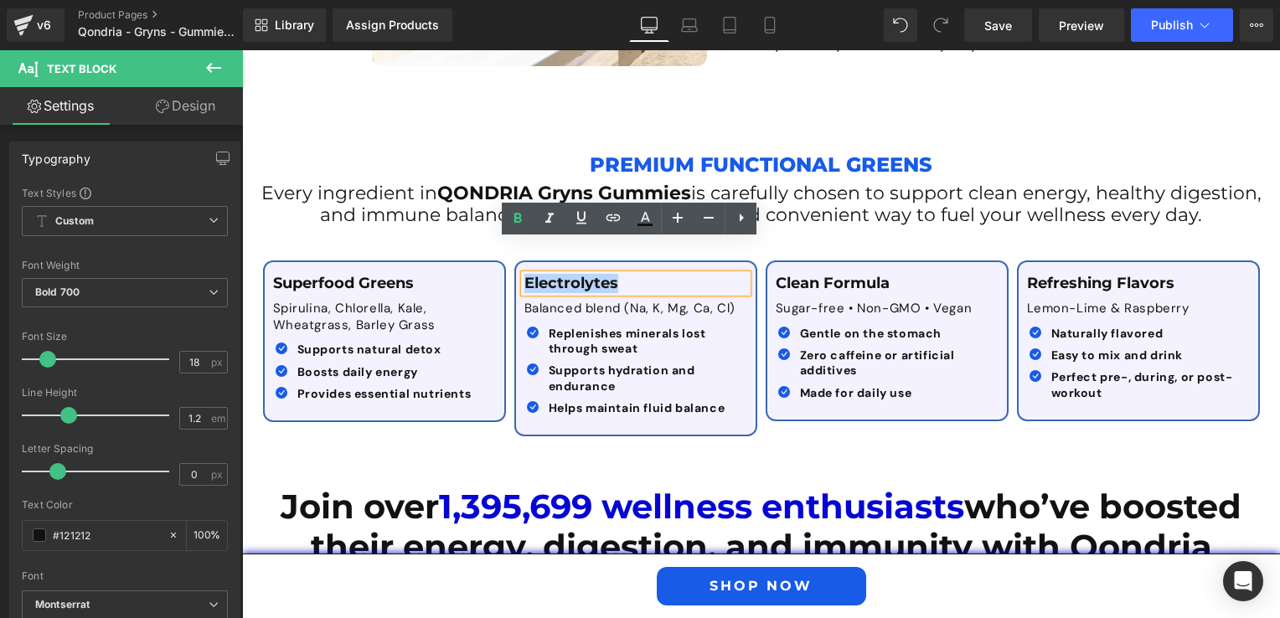
drag, startPoint x: 684, startPoint y: 249, endPoint x: 510, endPoint y: 249, distance: 173.4
click at [516, 275] on div "Electrolytes Text Block Balanced blend (Na, K, Mg, Ca, Cl) Text Block Icon Repl…" at bounding box center [636, 348] width 240 height 147
paste div
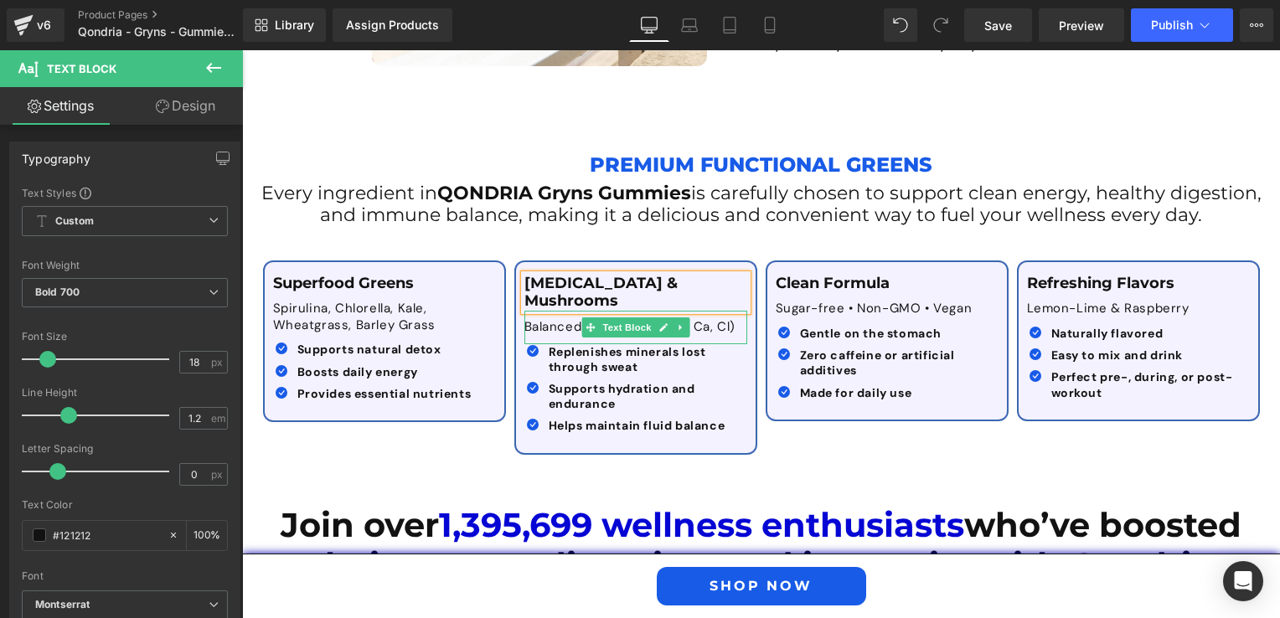
click at [537, 319] on p "Balanced blend (Na, K, Mg, Ca, Cl)" at bounding box center [635, 327] width 223 height 17
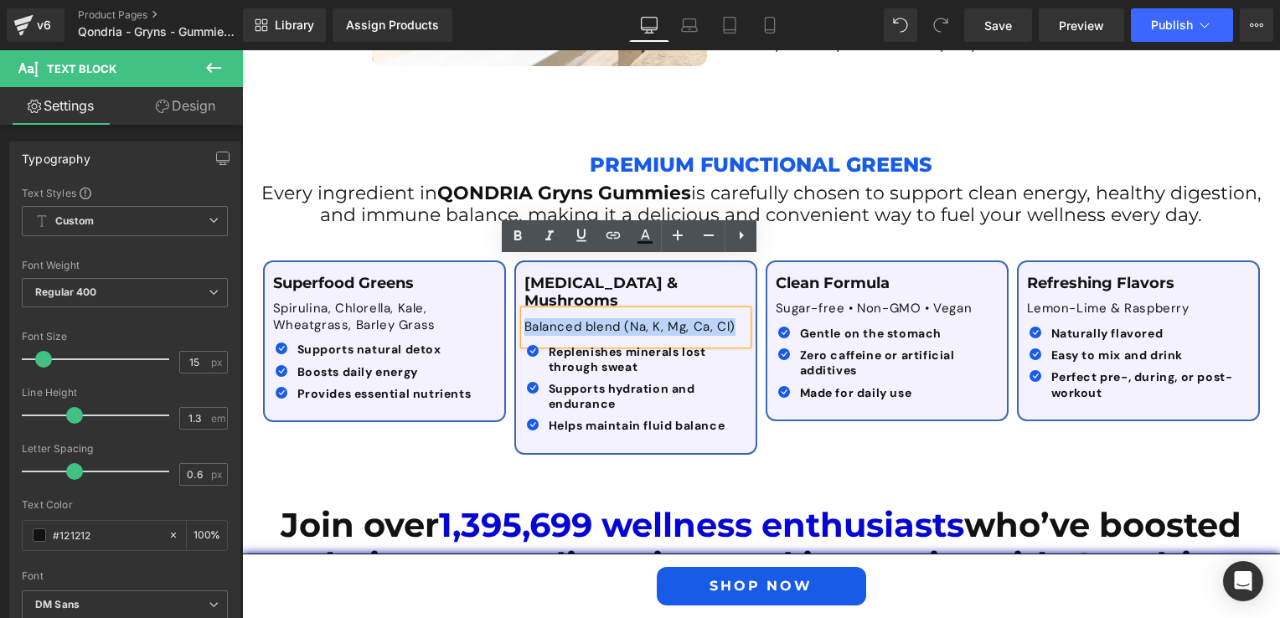
drag, startPoint x: 519, startPoint y: 274, endPoint x: 729, endPoint y: 275, distance: 209.4
click at [729, 319] on p "Balanced blend (Na, K, Mg, Ca, Cl)" at bounding box center [635, 327] width 223 height 17
paste div
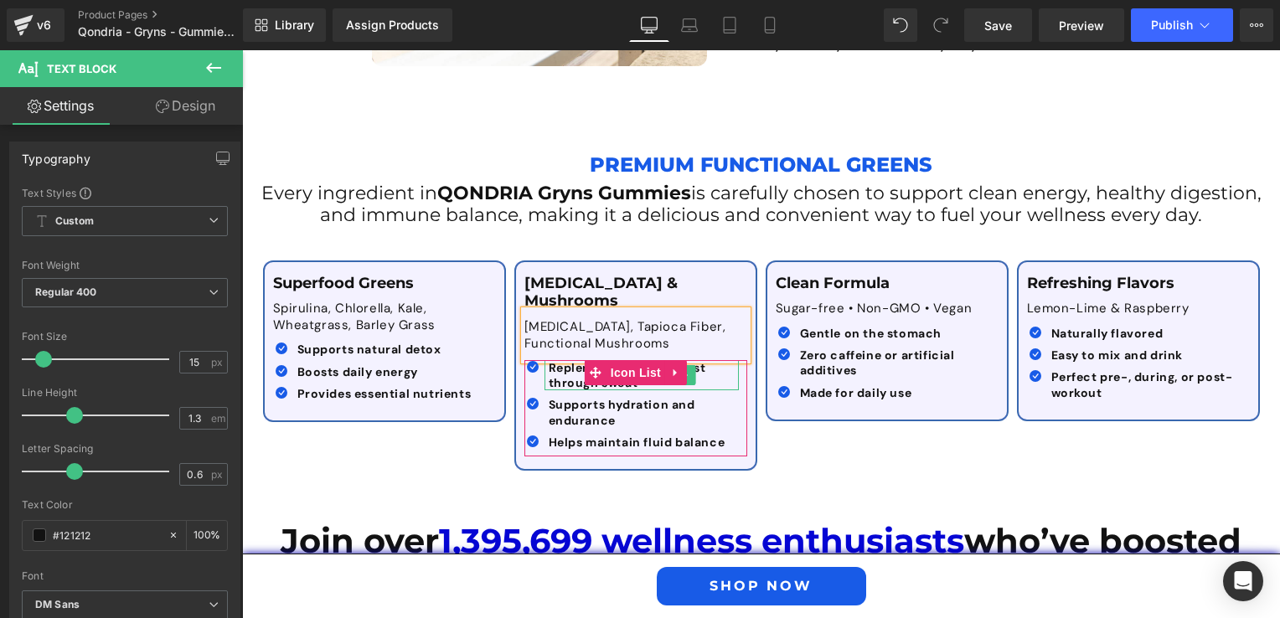
click at [568, 360] on b "Replenishes minerals lost through sweat" at bounding box center [628, 375] width 158 height 30
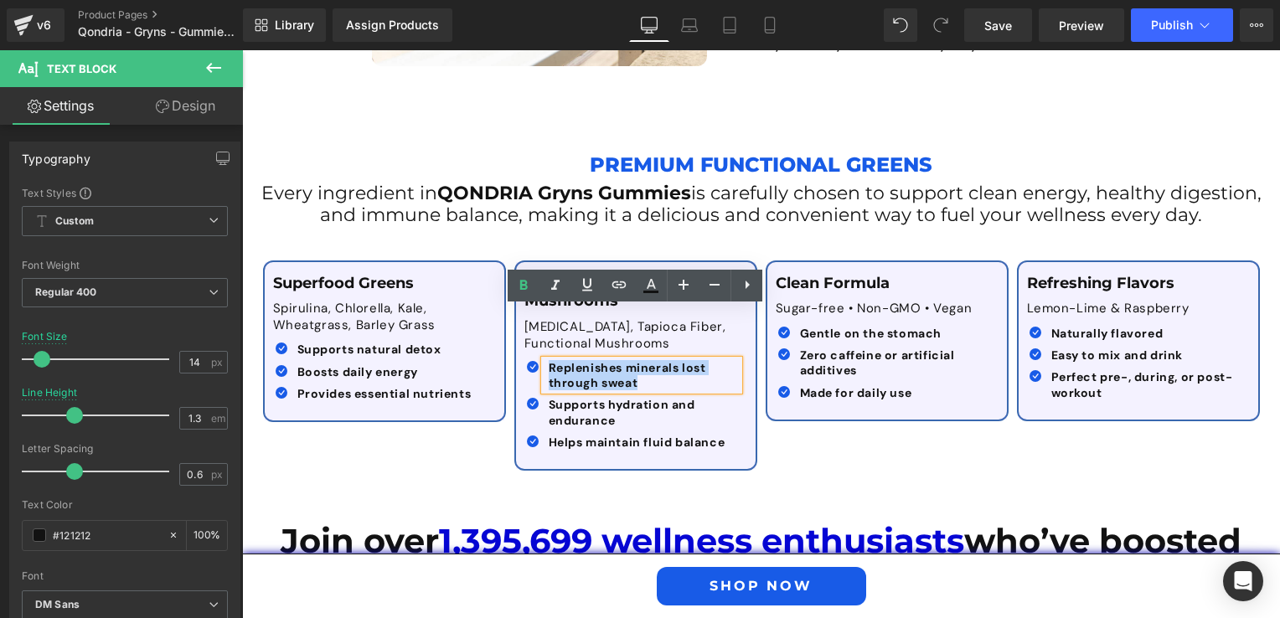
drag, startPoint x: 638, startPoint y: 339, endPoint x: 538, endPoint y: 309, distance: 104.2
click at [545, 360] on div "Replenishes minerals lost through sweat" at bounding box center [642, 375] width 194 height 30
paste div
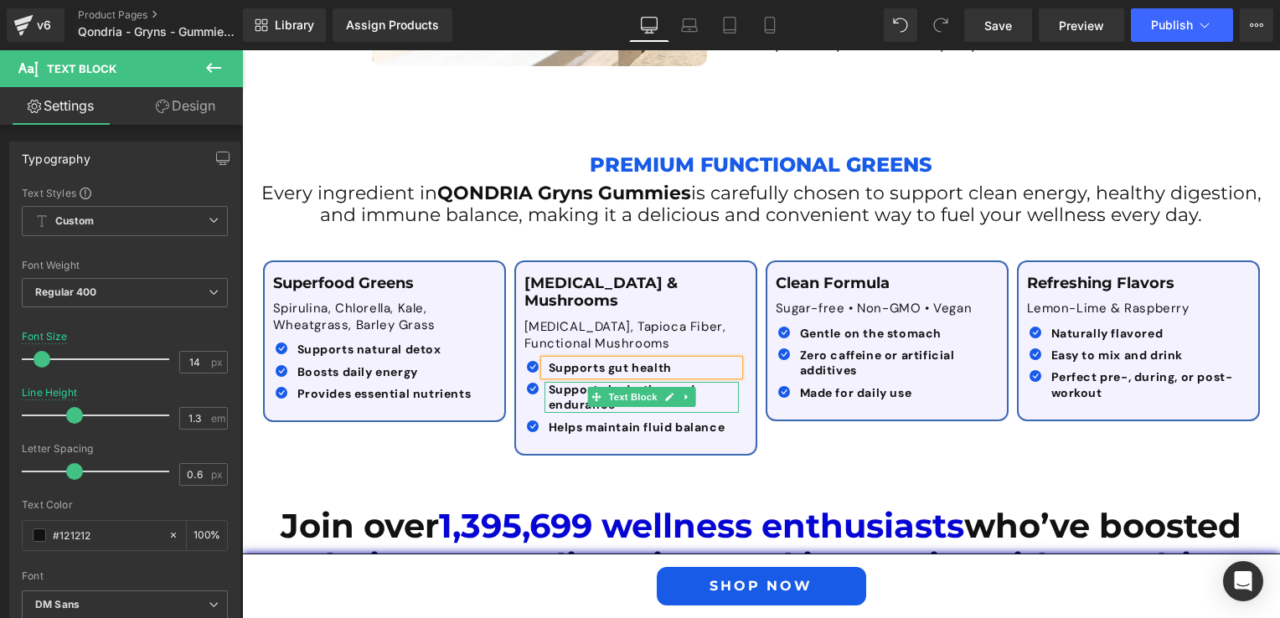
click at [551, 382] on b "Supports hydration and endurance" at bounding box center [622, 397] width 147 height 30
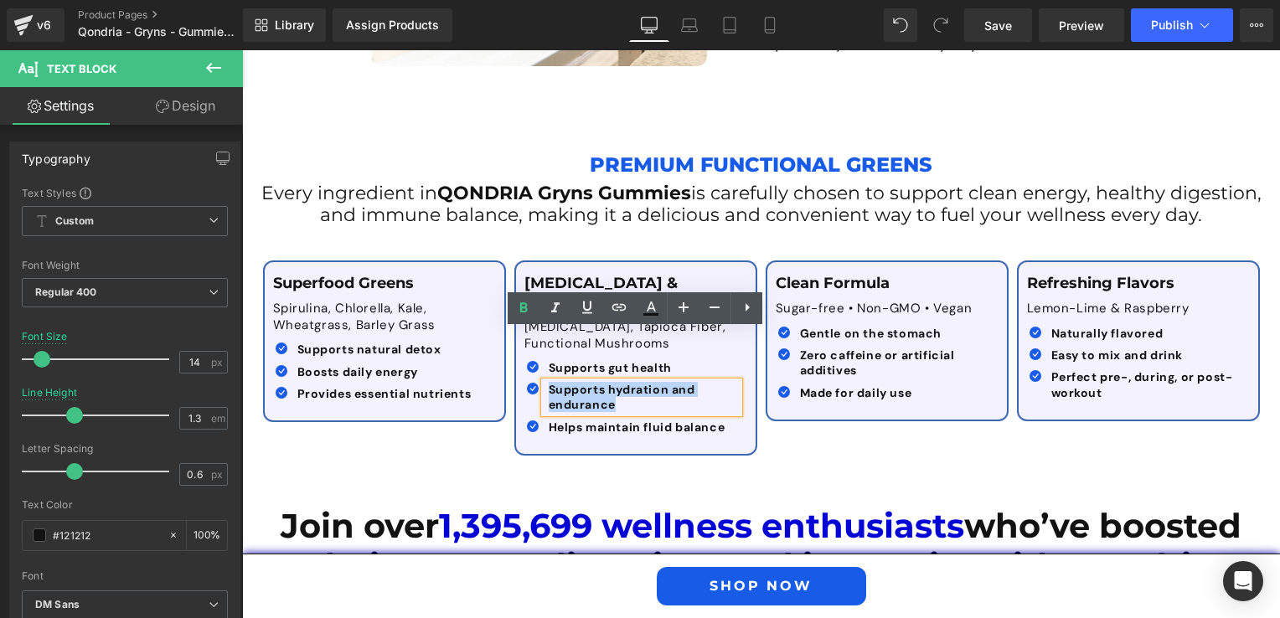
drag, startPoint x: 612, startPoint y: 357, endPoint x: 541, endPoint y: 333, distance: 74.2
click at [549, 382] on p "Supports hydration and endurance" at bounding box center [644, 397] width 190 height 30
paste div
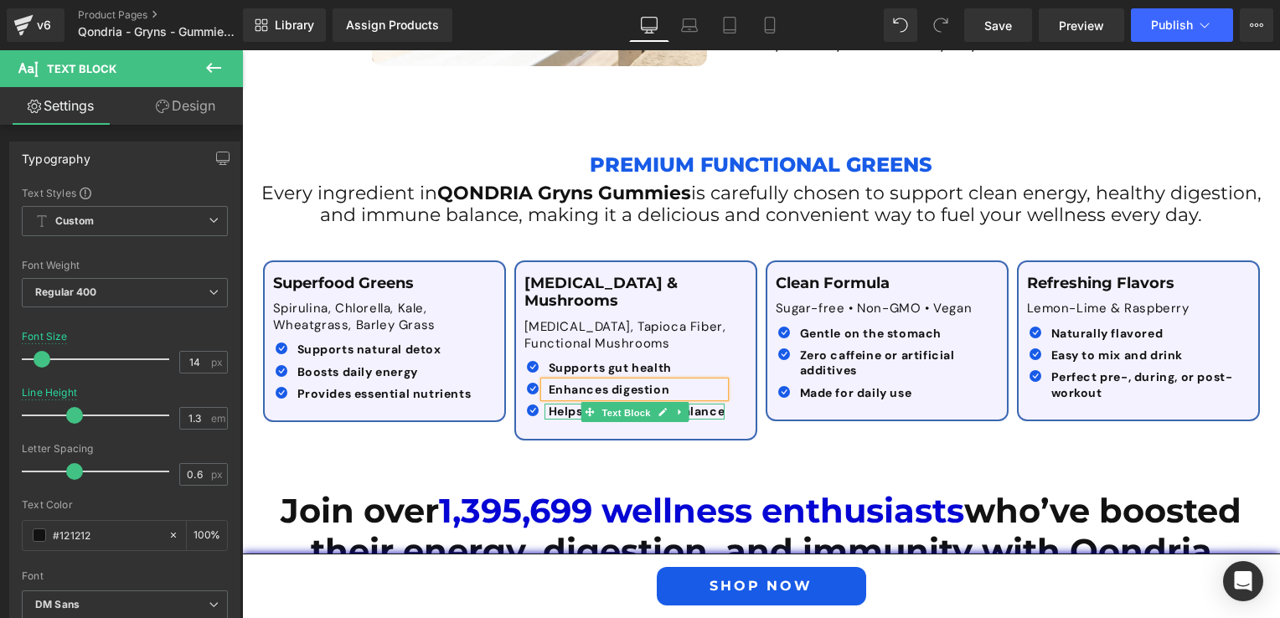
click at [620, 402] on span "Text Block" at bounding box center [625, 412] width 55 height 20
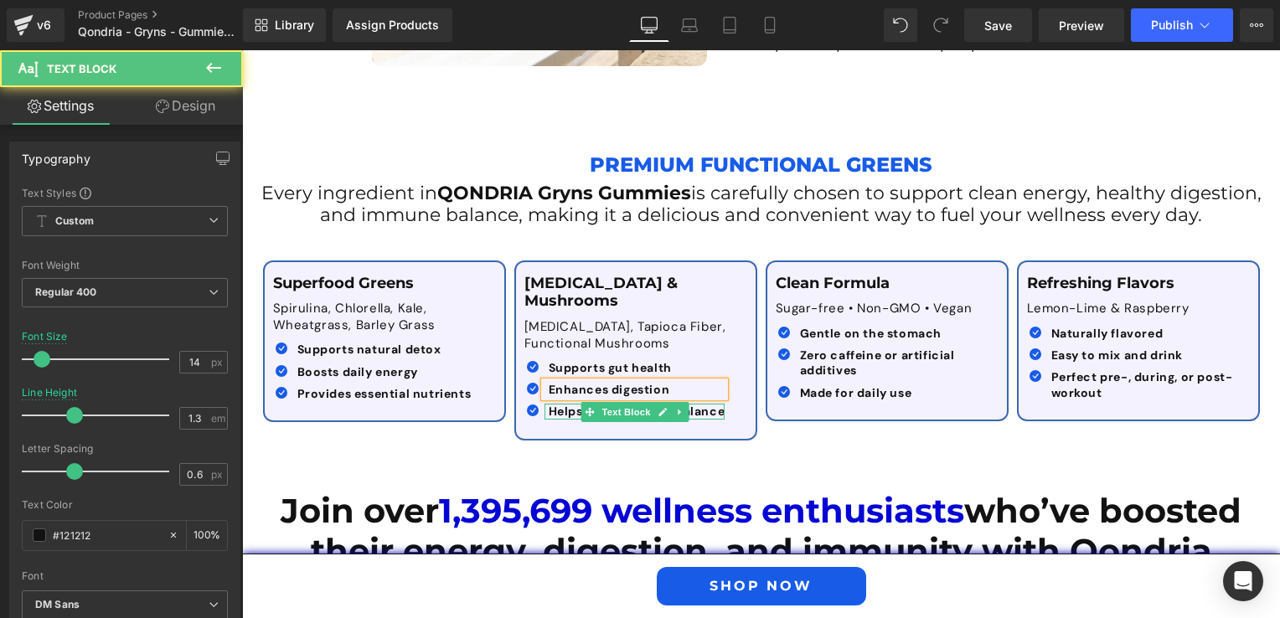
click at [566, 404] on b "Helps maintain fluid balance" at bounding box center [637, 411] width 177 height 15
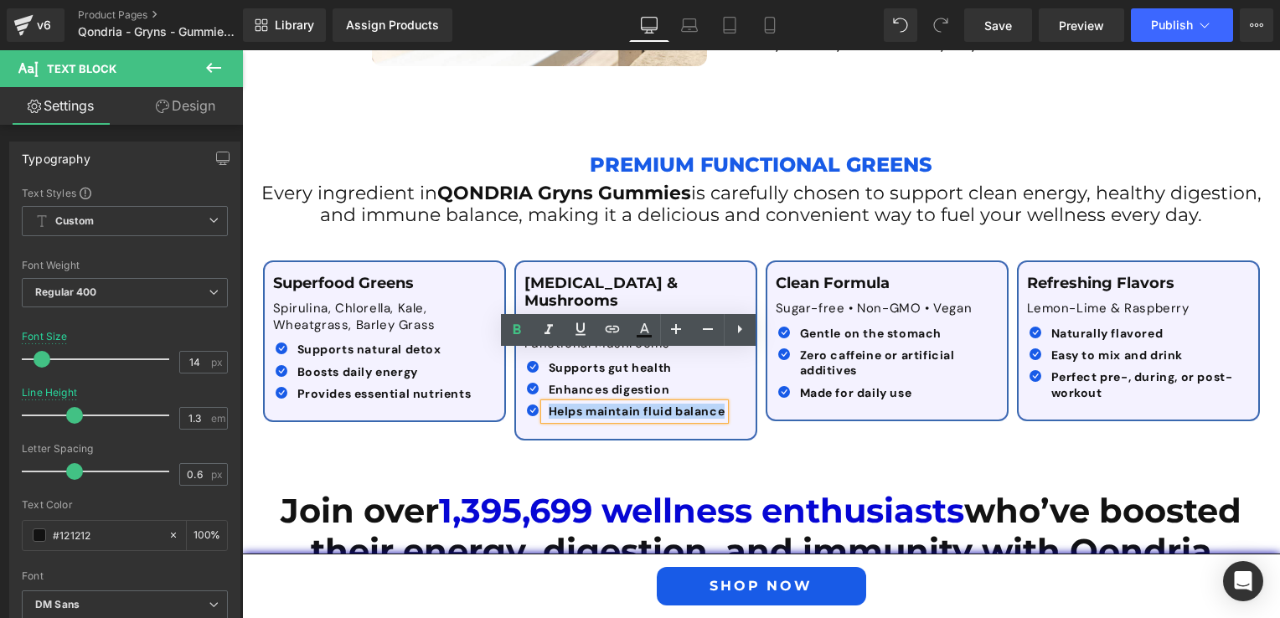
drag, startPoint x: 545, startPoint y: 360, endPoint x: 715, endPoint y: 359, distance: 169.2
click at [715, 404] on b "Helps maintain fluid balance" at bounding box center [637, 411] width 177 height 15
paste div
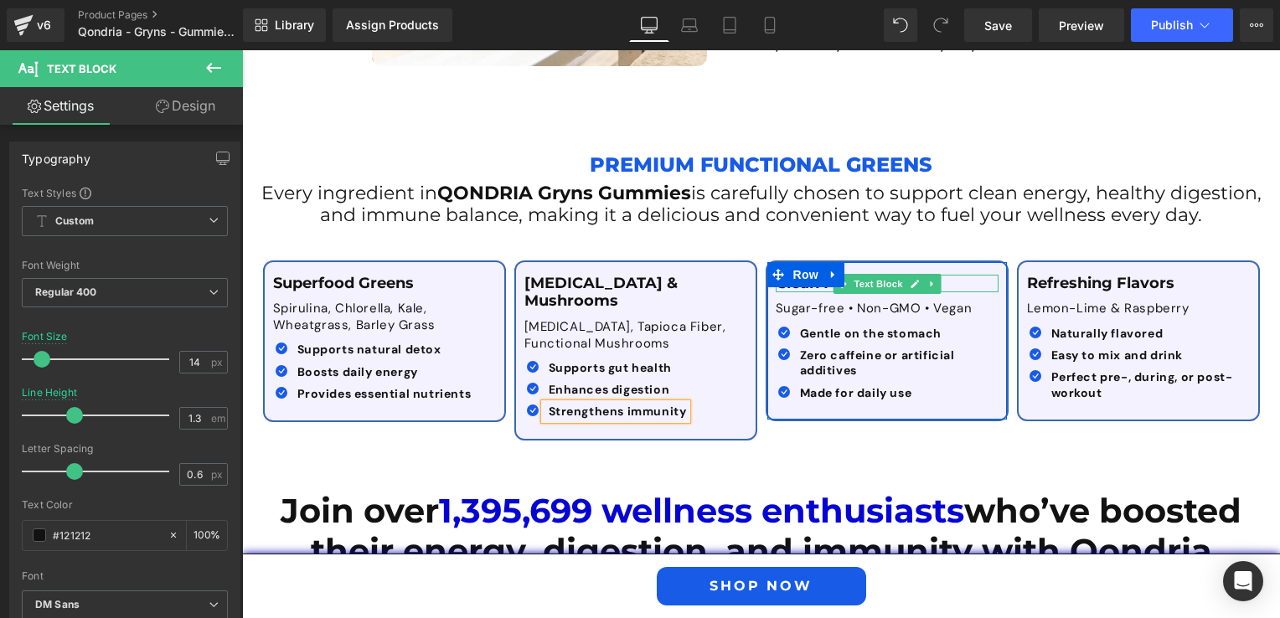
click at [961, 275] on div at bounding box center [887, 277] width 223 height 4
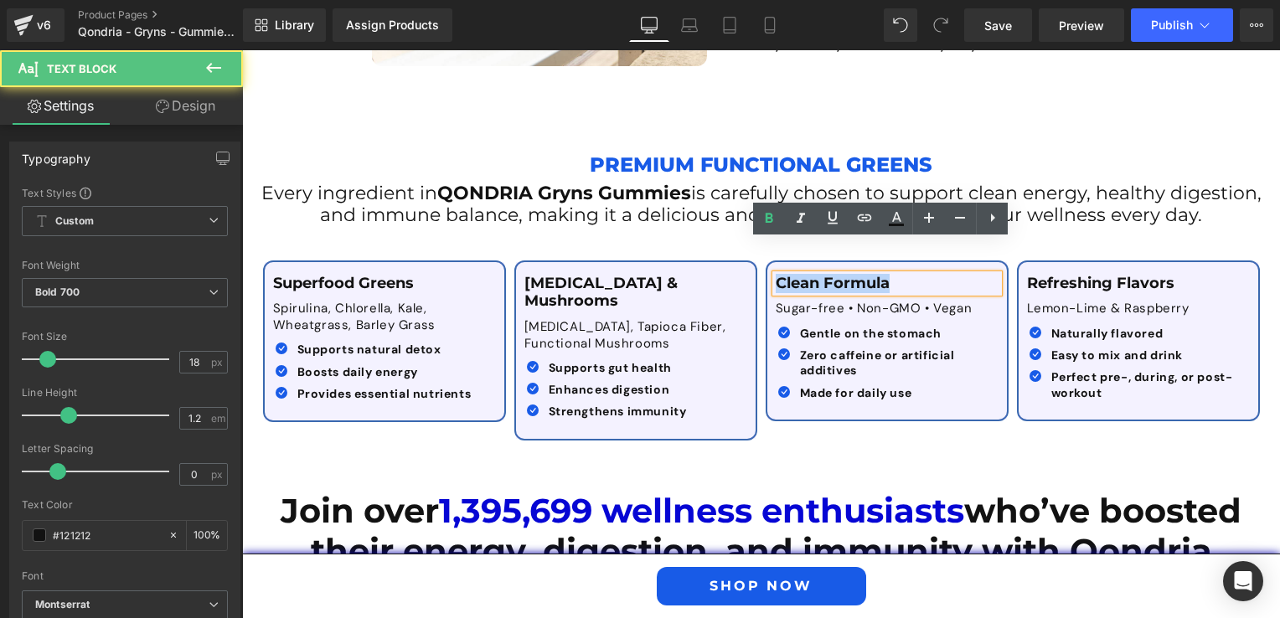
drag, startPoint x: 772, startPoint y: 250, endPoint x: 906, endPoint y: 247, distance: 134.9
click at [906, 275] on p "Clean Formula" at bounding box center [887, 284] width 223 height 18
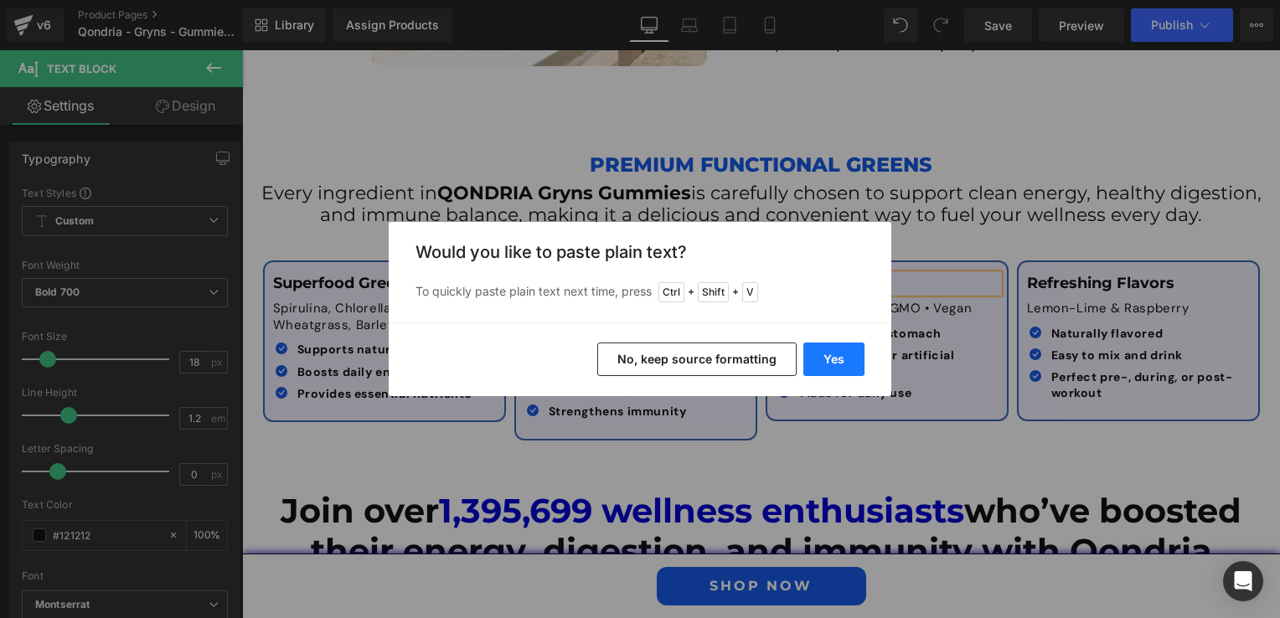
click at [839, 364] on button "Yes" at bounding box center [833, 360] width 61 height 34
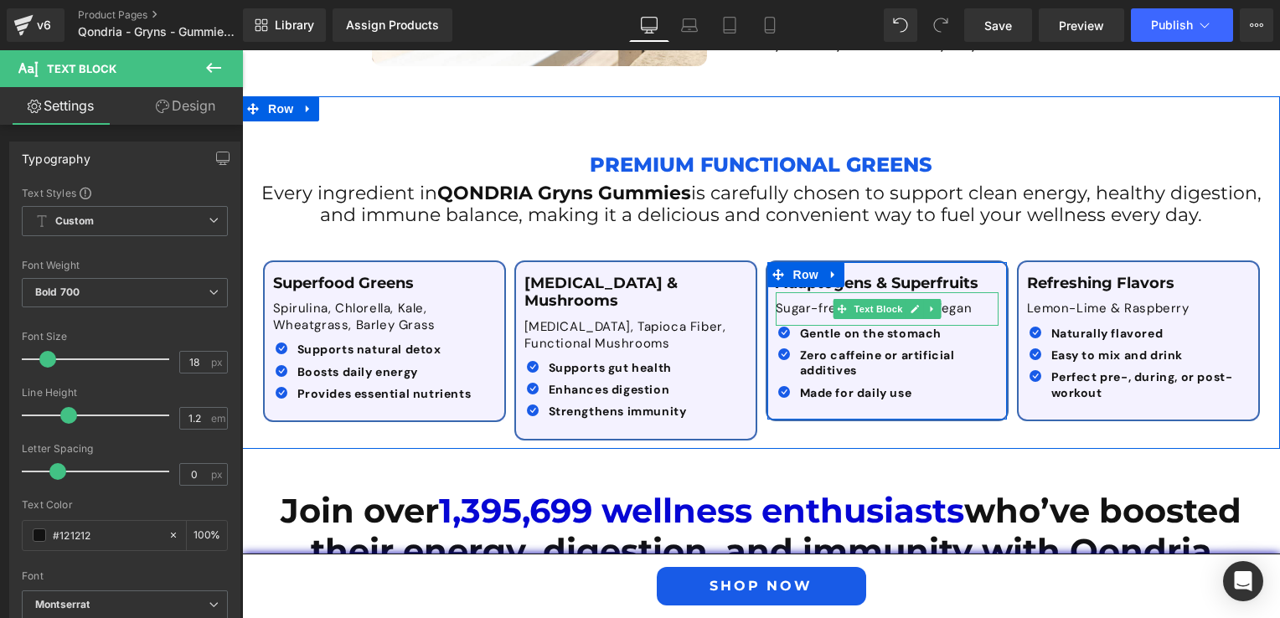
click at [781, 301] on p "Sugar-free • Non-GMO • Vegan" at bounding box center [887, 309] width 223 height 17
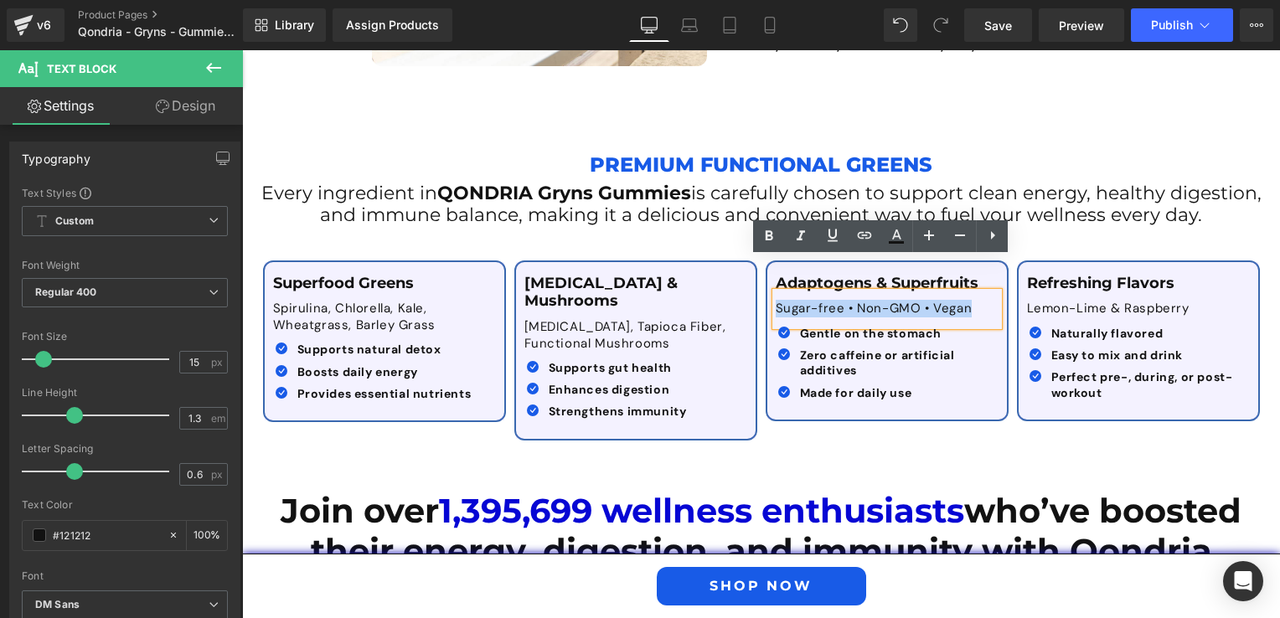
click at [776, 292] on div "Sugar-free • Non-GMO • Vegan" at bounding box center [887, 309] width 223 height 34
paste div
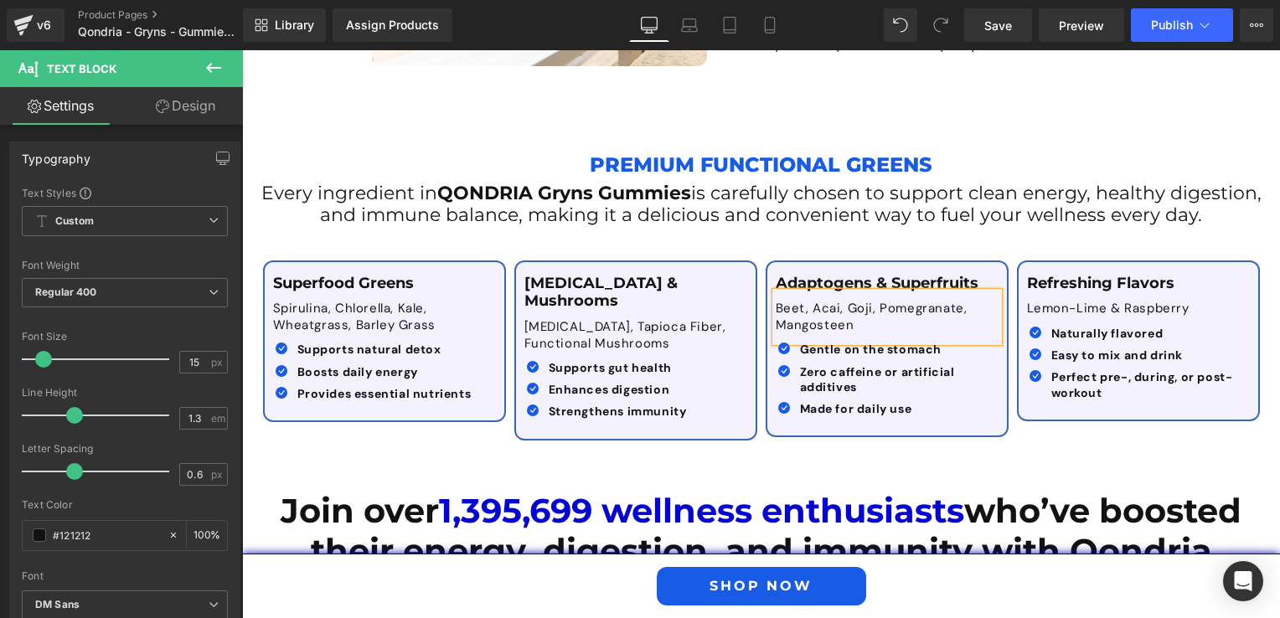
click at [809, 304] on div "Beet, Acai, Goji, Pomegranate, Mangosteen" at bounding box center [887, 316] width 223 height 49
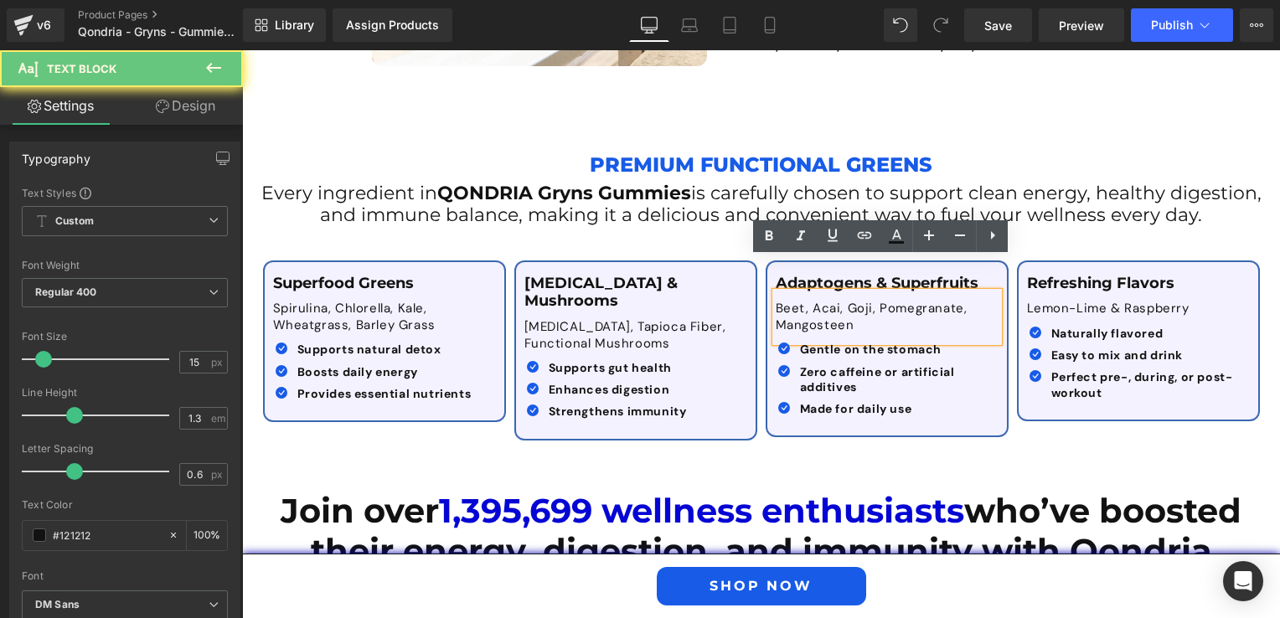
click at [868, 301] on p "Beet, Acai, Goji, Pomegranate, Mangosteen" at bounding box center [887, 317] width 223 height 33
click at [845, 342] on span at bounding box center [847, 354] width 22 height 25
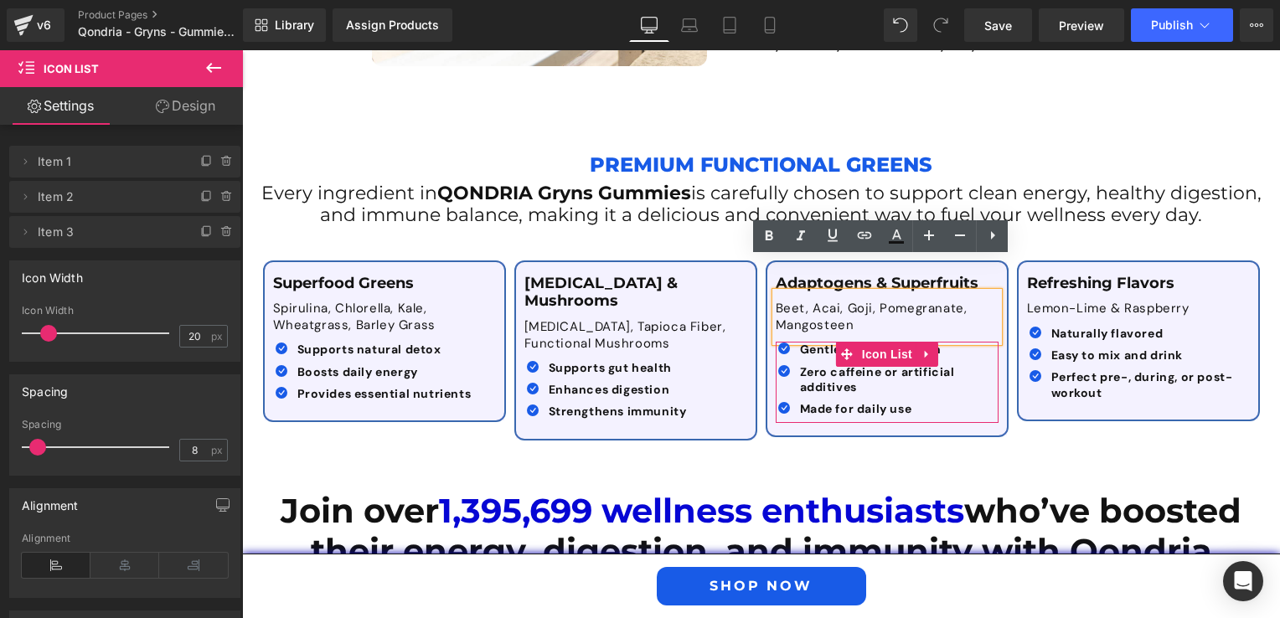
click at [821, 342] on ul "Icon Gentle on the stomach Text Block Icon Zero caffeine or artificial additive…" at bounding box center [883, 382] width 214 height 81
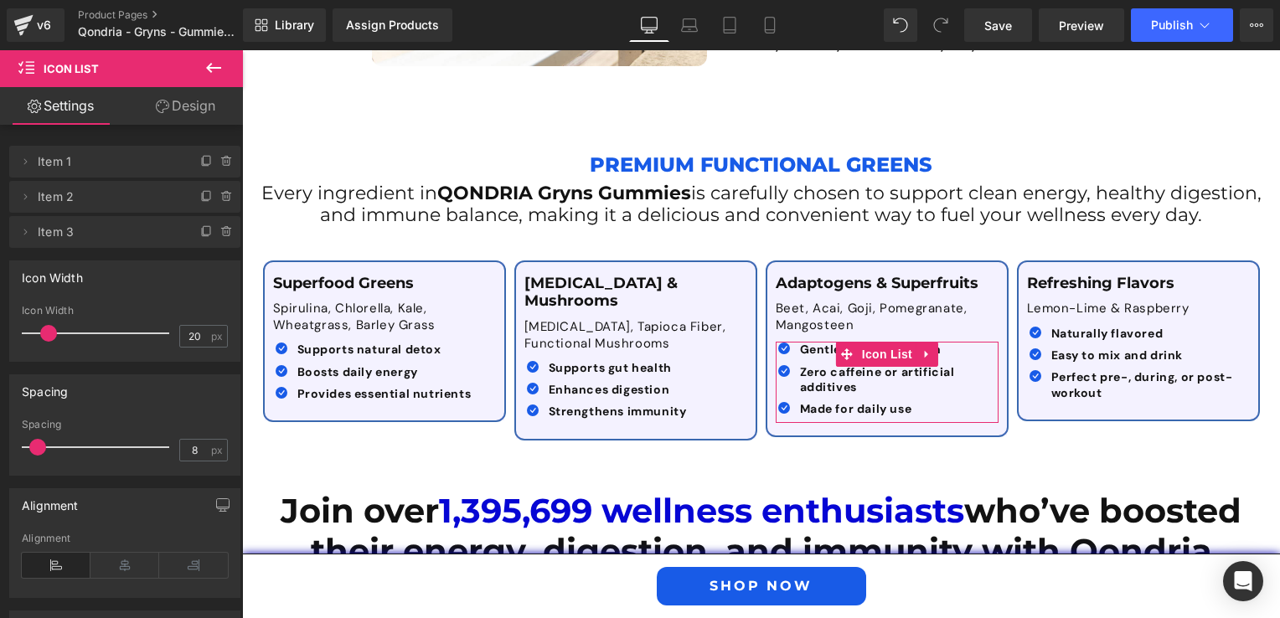
click at [814, 342] on b "Gentle on the stomach" at bounding box center [871, 349] width 142 height 15
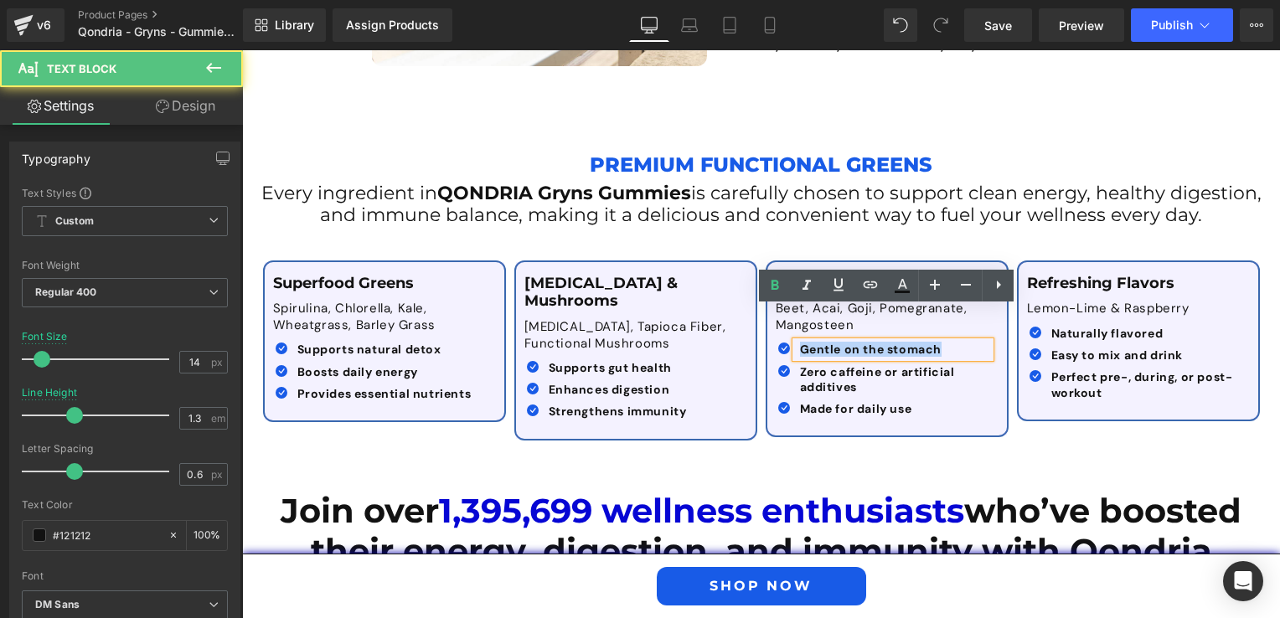
drag, startPoint x: 801, startPoint y: 318, endPoint x: 958, endPoint y: 323, distance: 157.6
click at [958, 342] on div "Gentle on the stomach" at bounding box center [893, 349] width 194 height 15
paste div
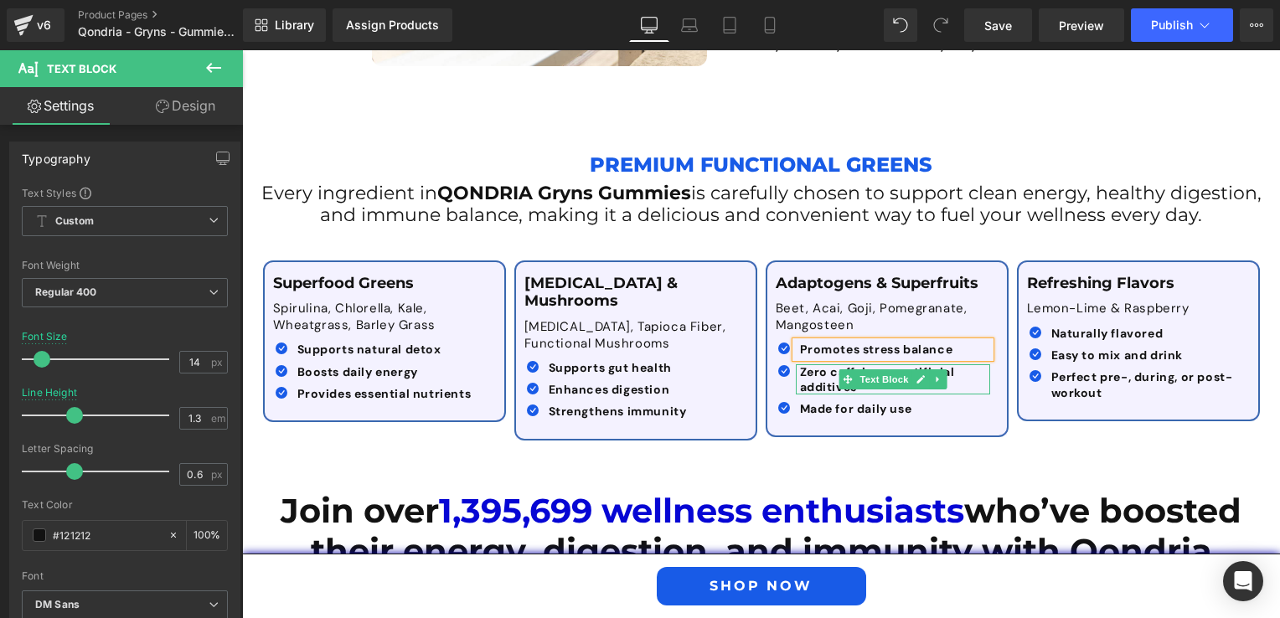
click at [803, 364] on b "Zero caffeine or artificial additives" at bounding box center [877, 379] width 155 height 30
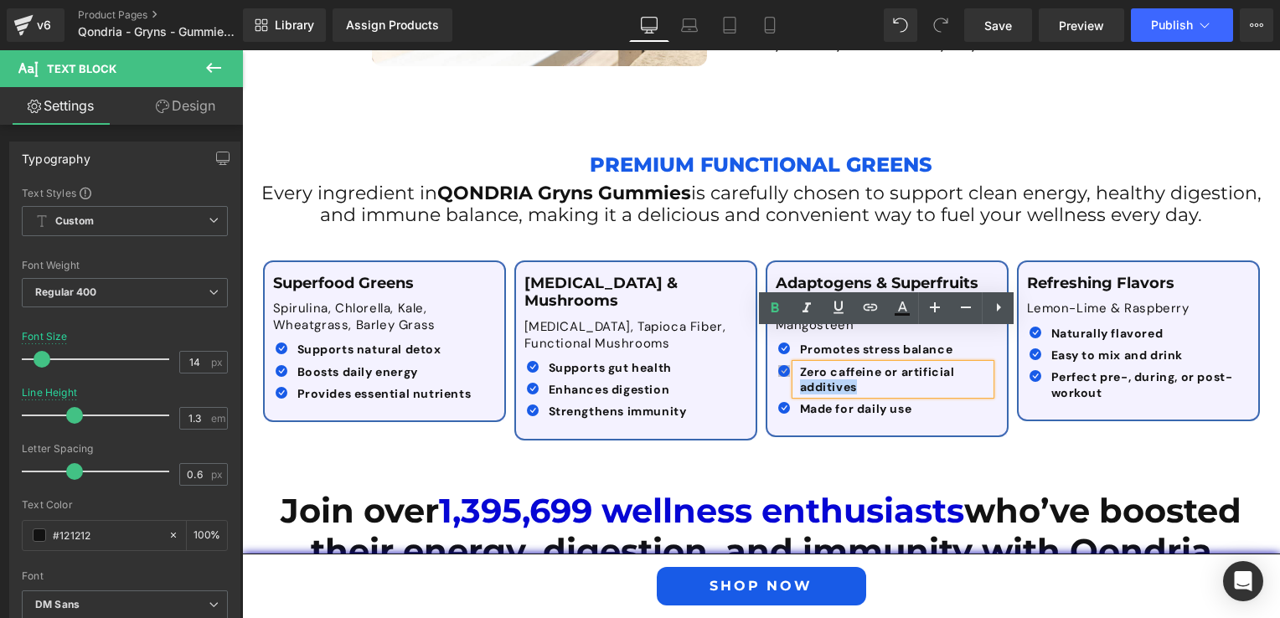
drag, startPoint x: 863, startPoint y: 354, endPoint x: 777, endPoint y: 337, distance: 87.1
click at [777, 364] on li "Icon Zero caffeine or artificial additives Text Block" at bounding box center [883, 379] width 214 height 30
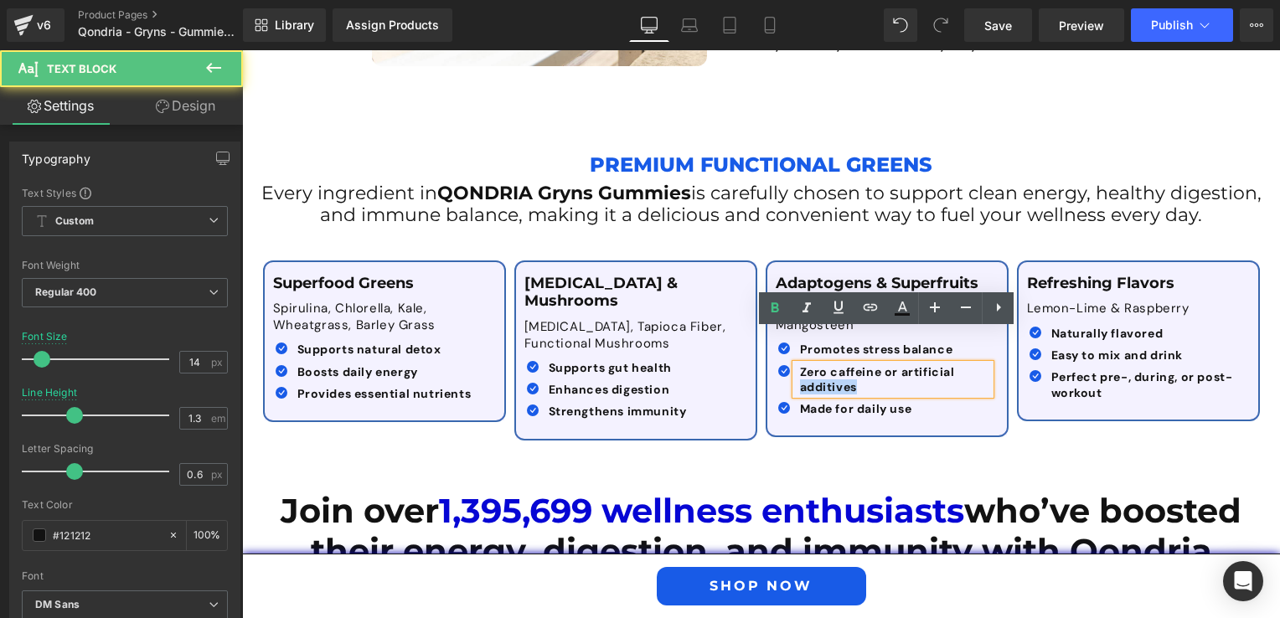
click at [865, 364] on p "Zero caffeine or artificial additives" at bounding box center [895, 379] width 190 height 30
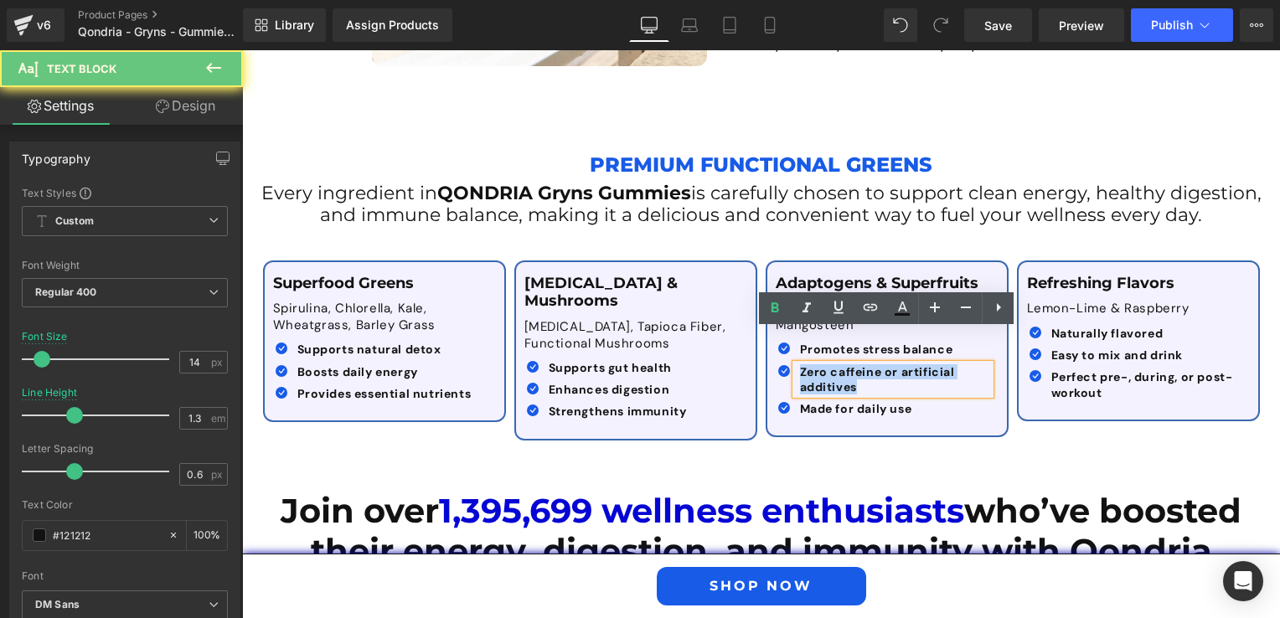
drag, startPoint x: 864, startPoint y: 353, endPoint x: 796, endPoint y: 337, distance: 69.7
click at [800, 364] on p "Zero caffeine or artificial additives" at bounding box center [895, 379] width 190 height 30
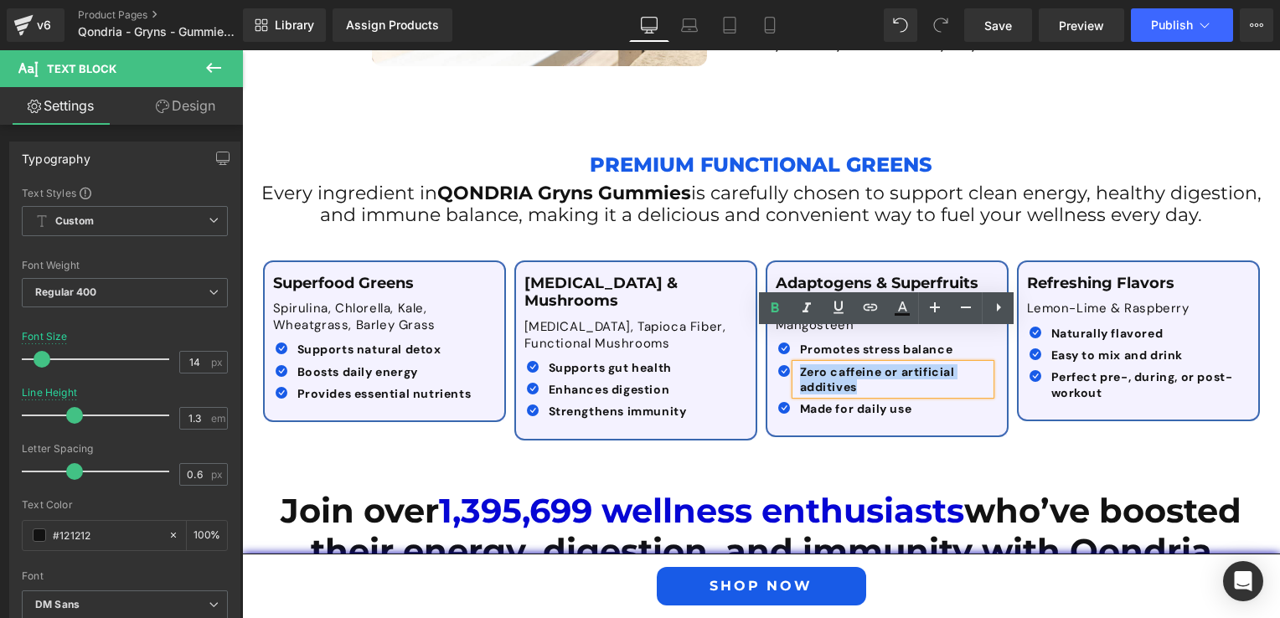
paste div
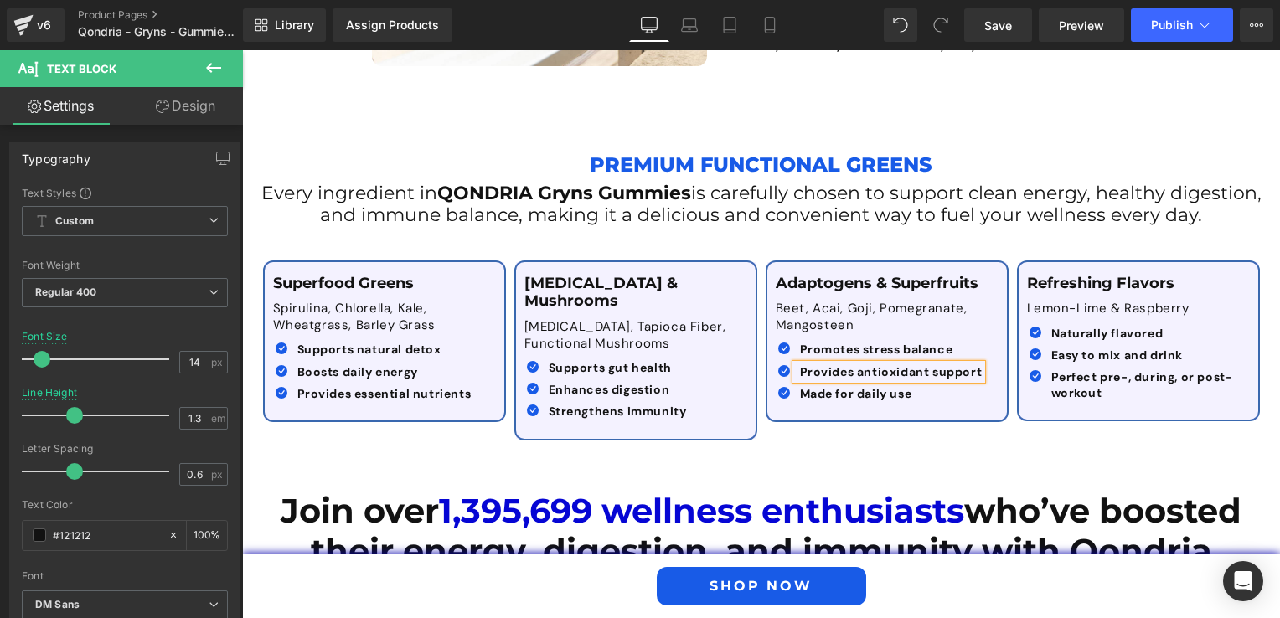
click at [822, 386] on div "Made for daily use Text Block" at bounding box center [889, 393] width 187 height 15
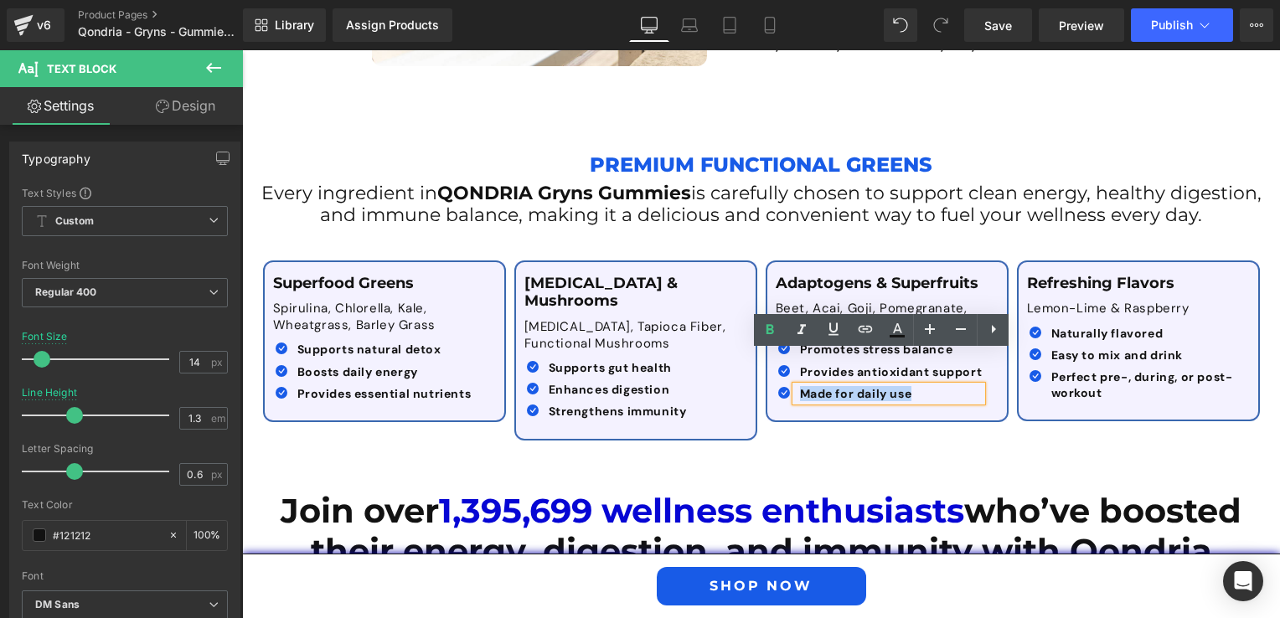
drag, startPoint x: 913, startPoint y: 359, endPoint x: 789, endPoint y: 357, distance: 124.0
click at [796, 386] on div "Made for daily use" at bounding box center [889, 393] width 187 height 15
paste div
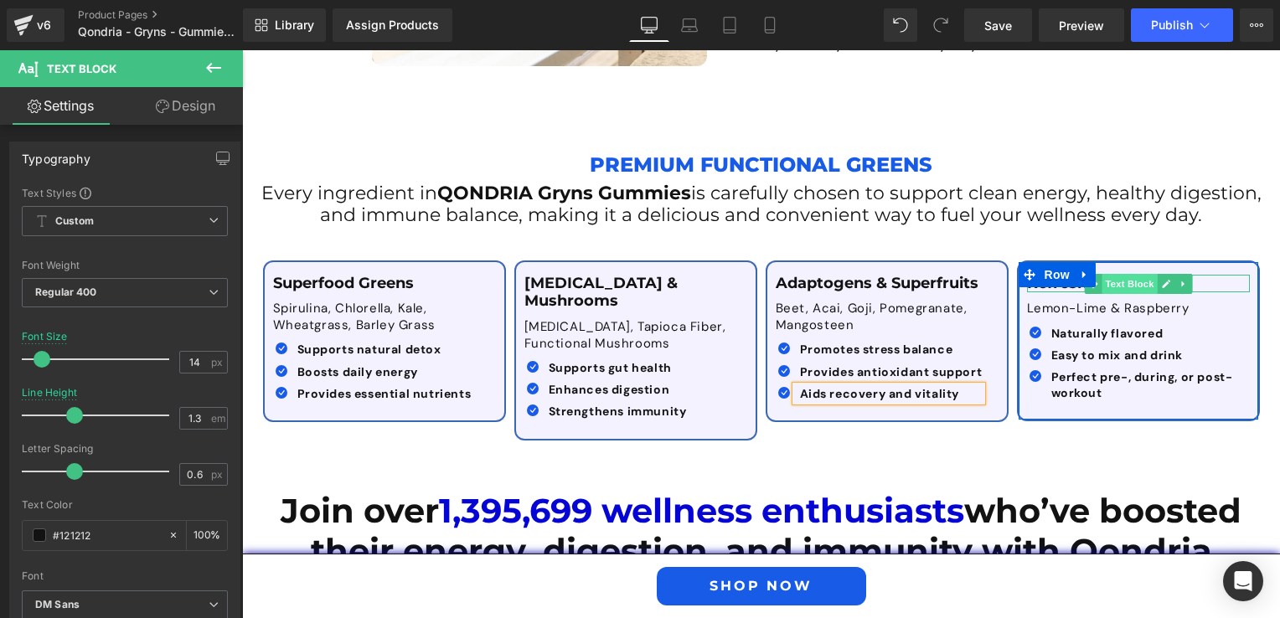
click at [1119, 274] on span "Text Block" at bounding box center [1129, 284] width 55 height 20
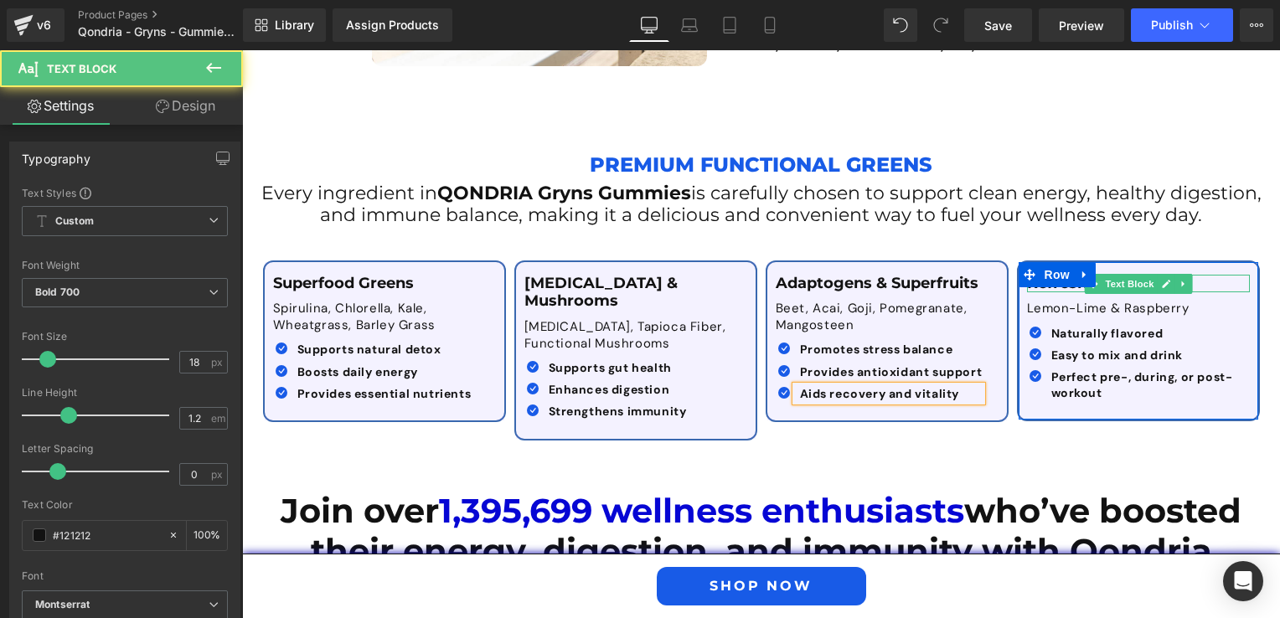
click at [1197, 275] on p "Refreshing Flavors" at bounding box center [1138, 284] width 223 height 18
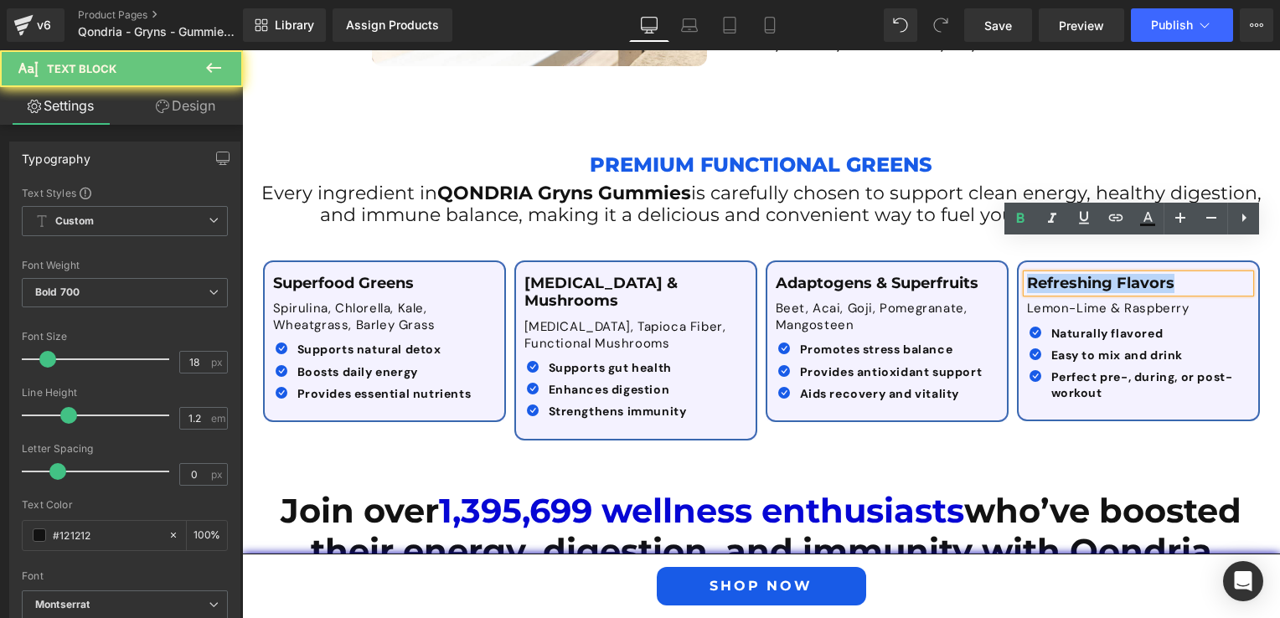
drag, startPoint x: 1193, startPoint y: 247, endPoint x: 992, endPoint y: 246, distance: 201.1
click at [992, 246] on div "Superfood Greens Text Block Spirulina, Chlorella, Kale, Wheatgrass, Barley Gras…" at bounding box center [761, 342] width 1005 height 214
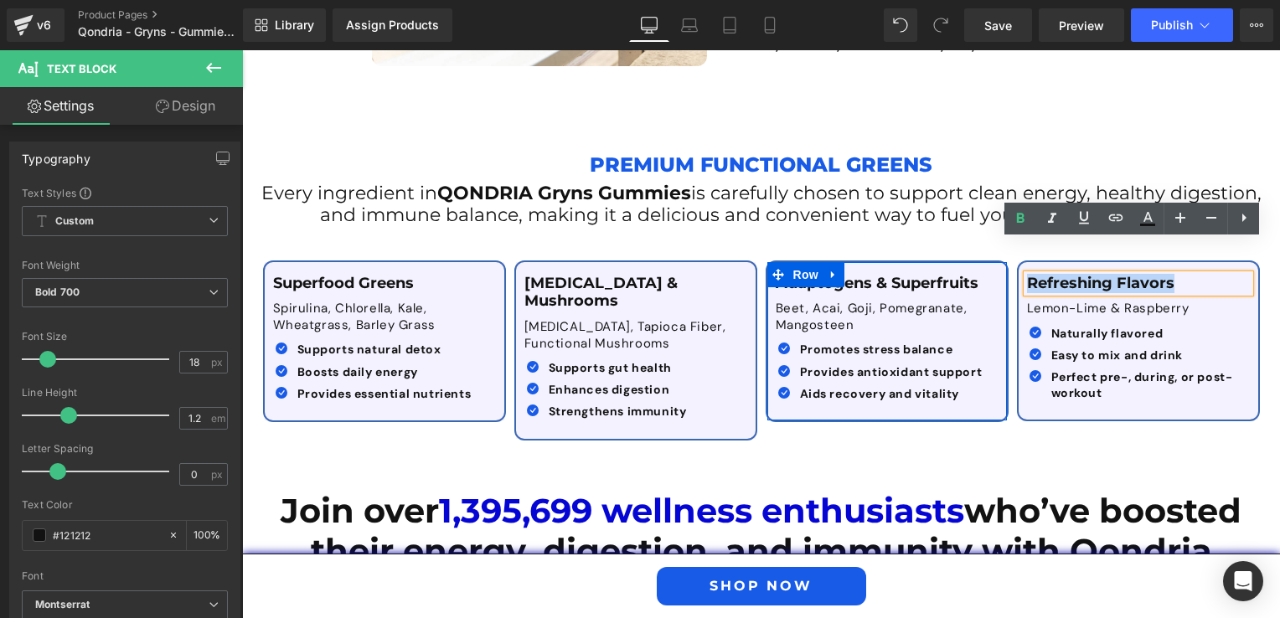
paste div
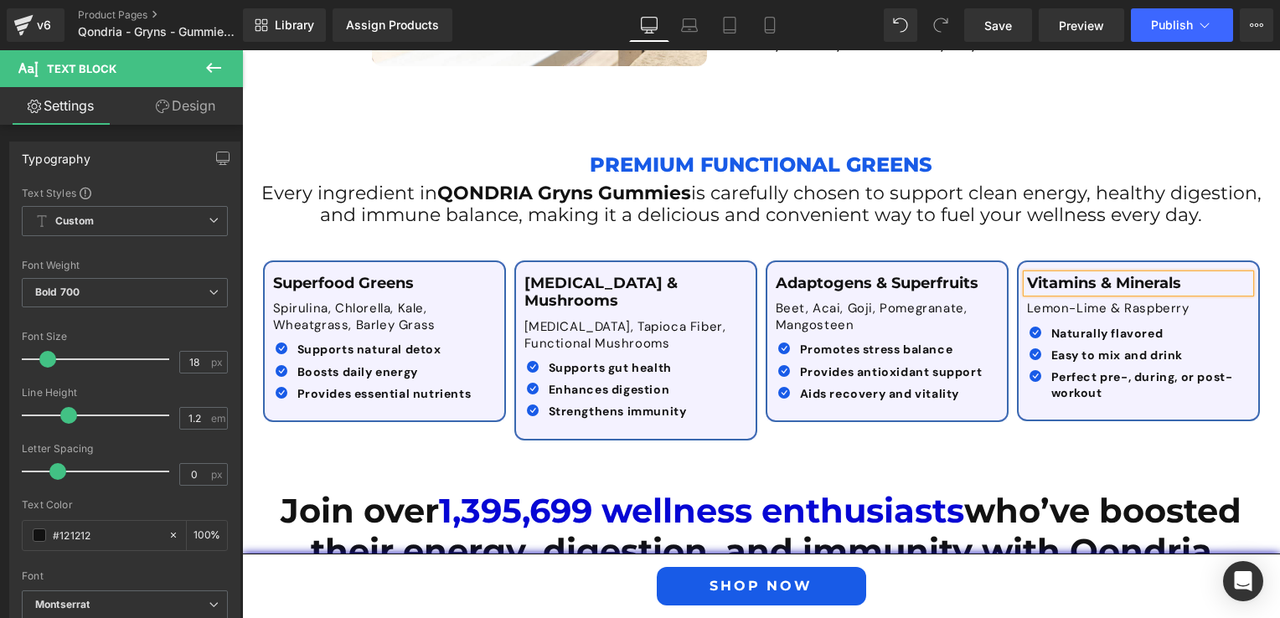
click at [1066, 301] on p "Lemon-Lime & Raspberry" at bounding box center [1138, 309] width 223 height 17
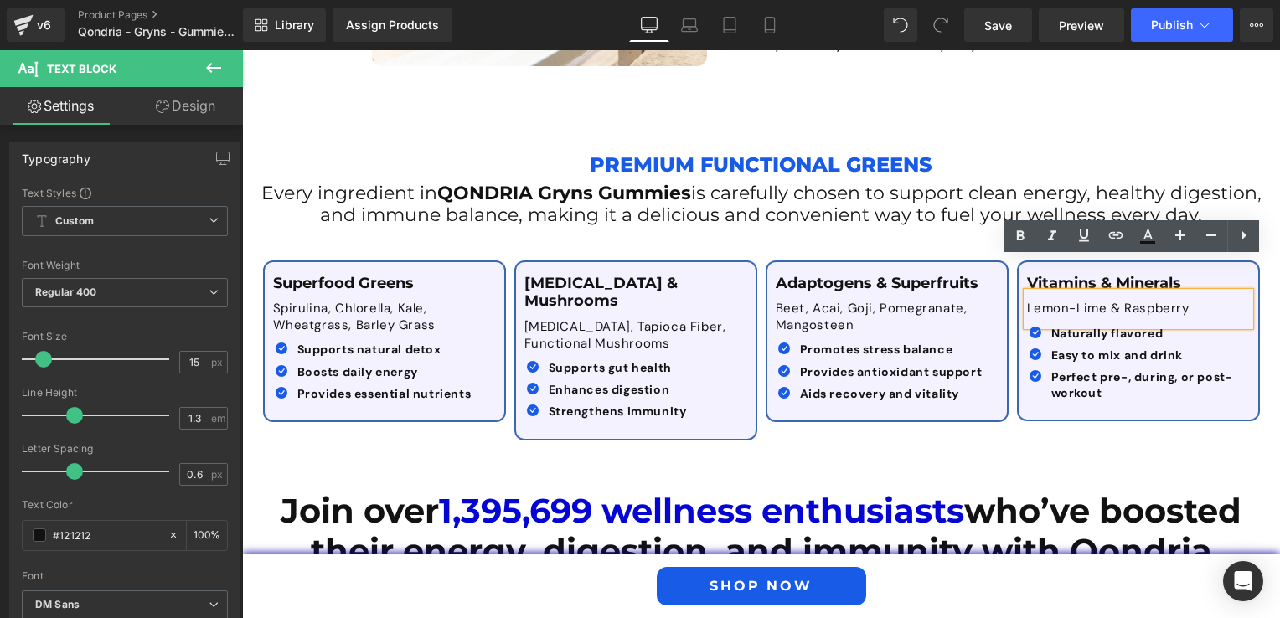
drag, startPoint x: 1196, startPoint y: 275, endPoint x: 1005, endPoint y: 267, distance: 191.2
click at [1005, 267] on div "Superfood Greens Text Block Spirulina, Chlorella, Kale, Wheatgrass, Barley Gras…" at bounding box center [761, 342] width 1005 height 214
paste div
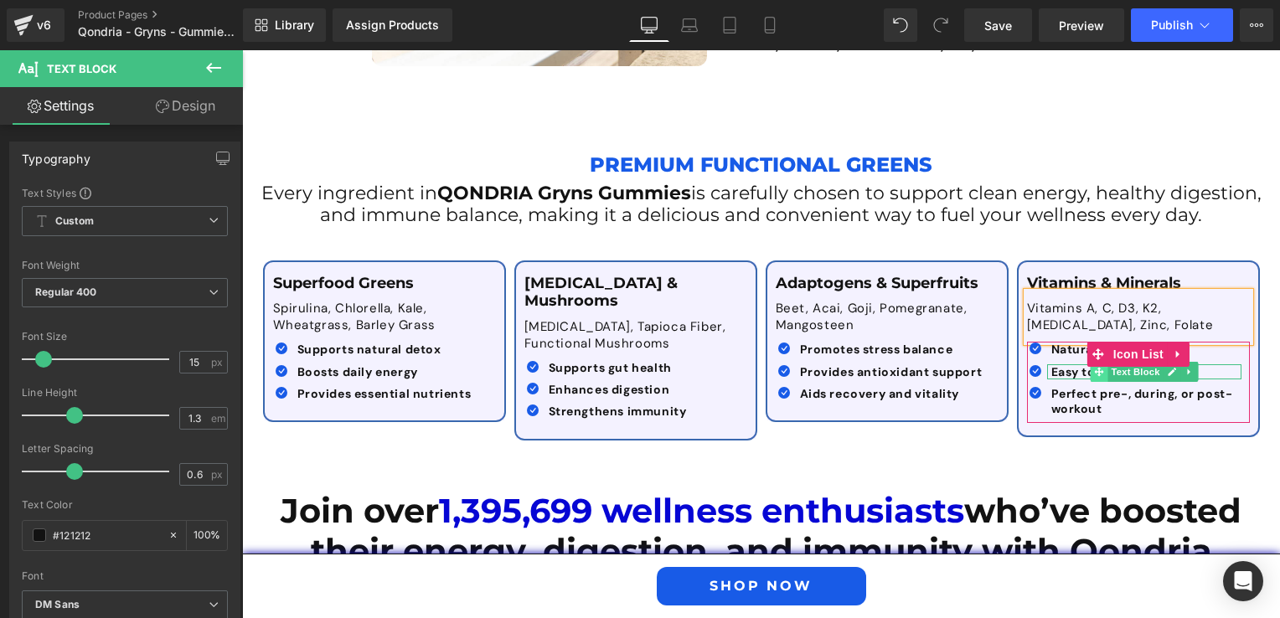
click at [1094, 367] on icon at bounding box center [1098, 371] width 9 height 9
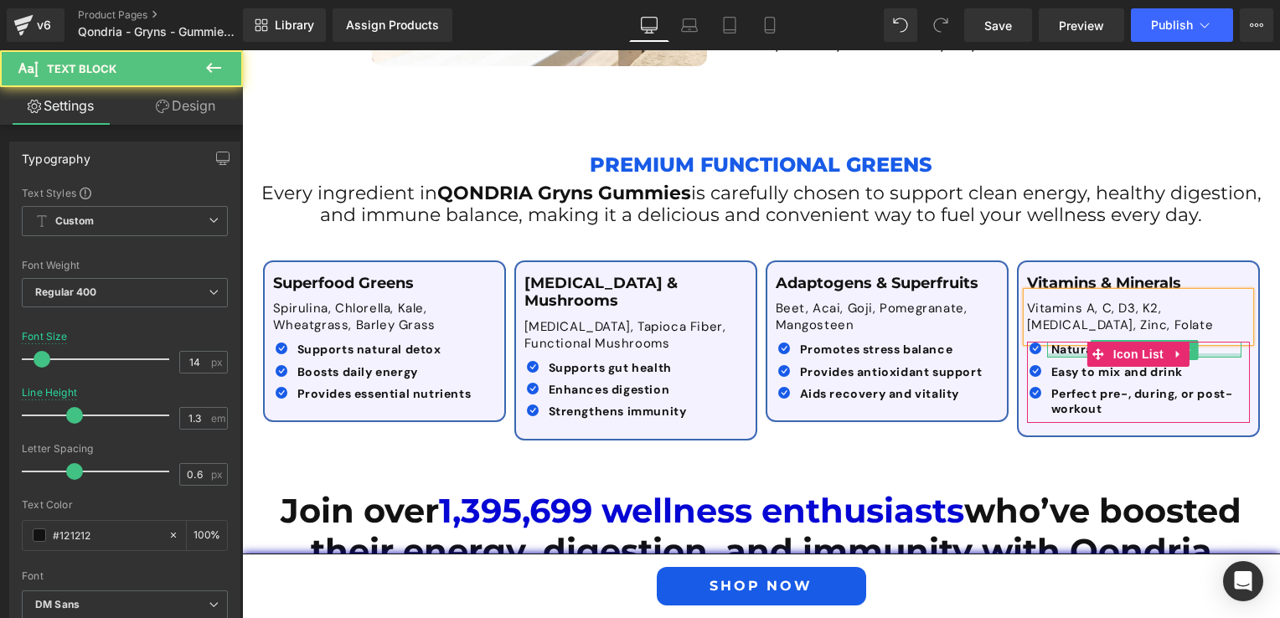
click at [1076, 354] on div at bounding box center [1144, 356] width 194 height 4
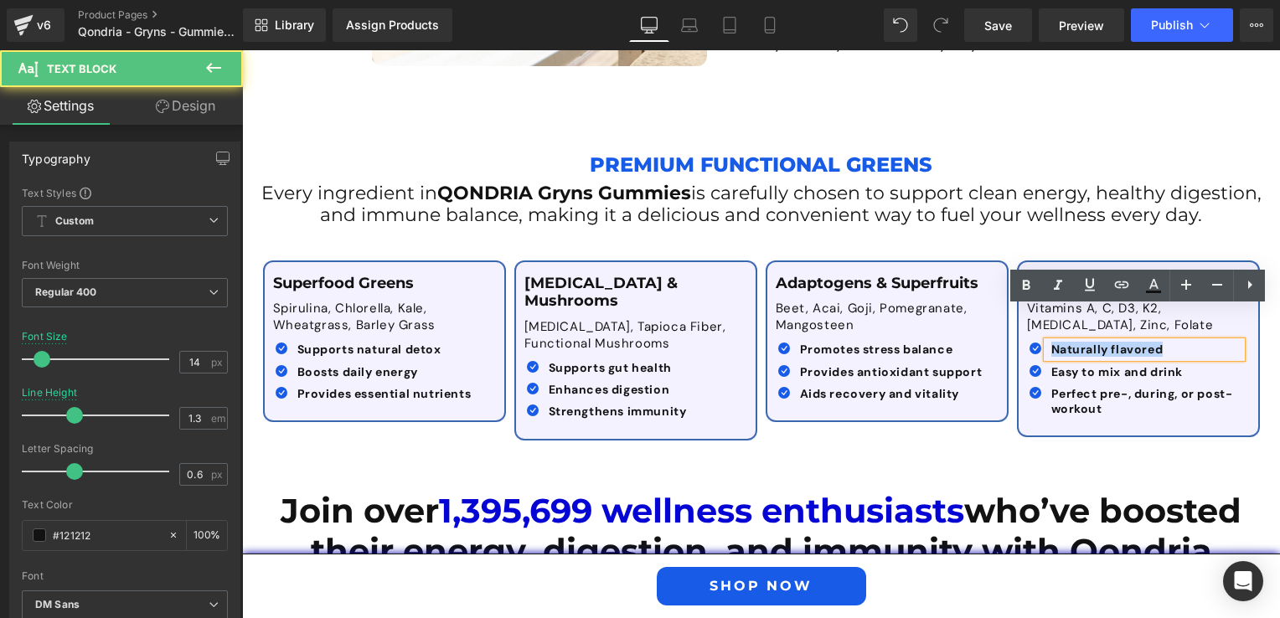
drag, startPoint x: 1163, startPoint y: 317, endPoint x: 1046, endPoint y: 318, distance: 116.5
click at [1051, 342] on p "Naturally flavored" at bounding box center [1146, 349] width 190 height 15
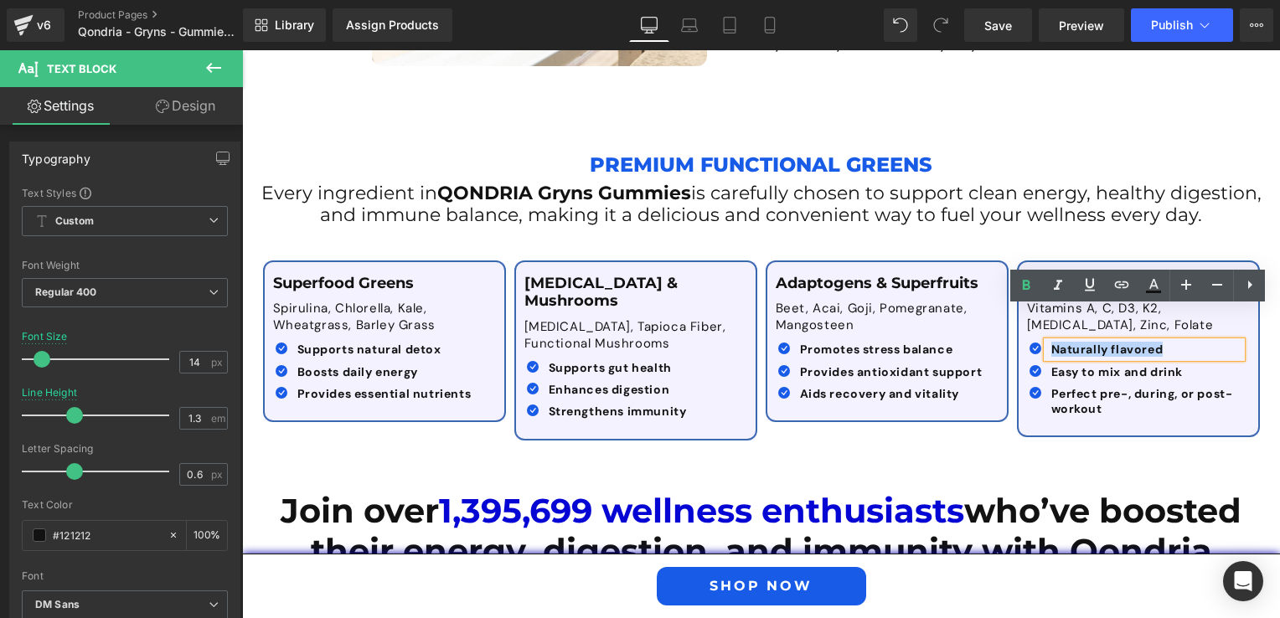
paste div
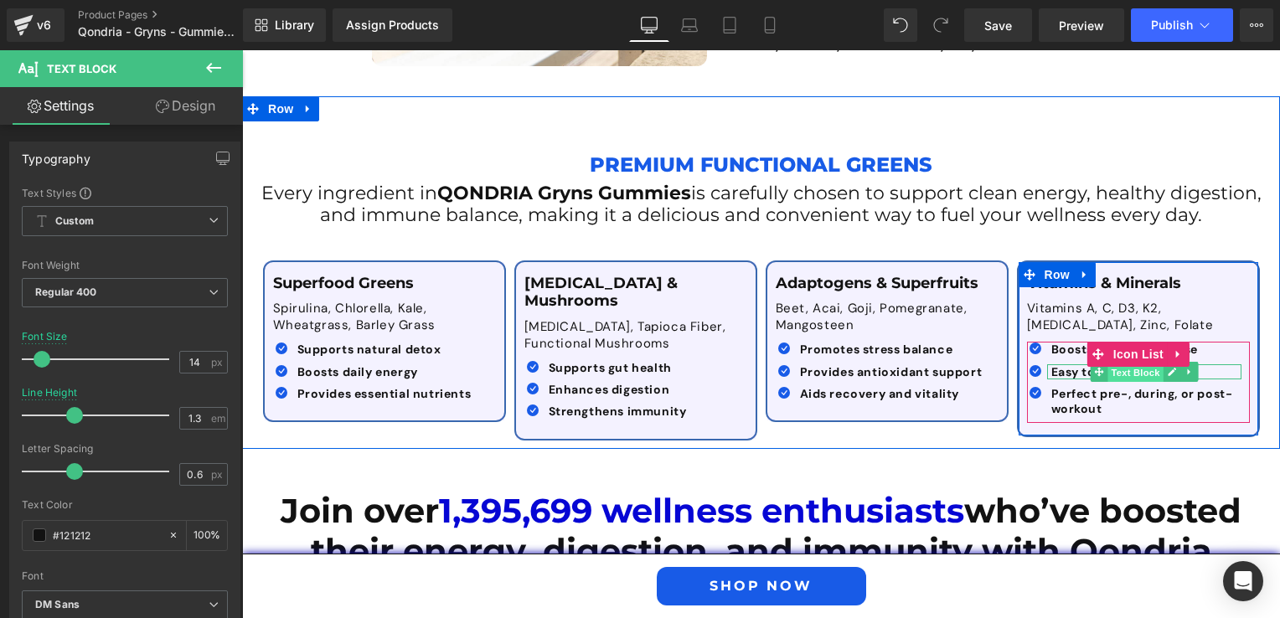
click at [1117, 363] on span "Text Block" at bounding box center [1135, 373] width 55 height 20
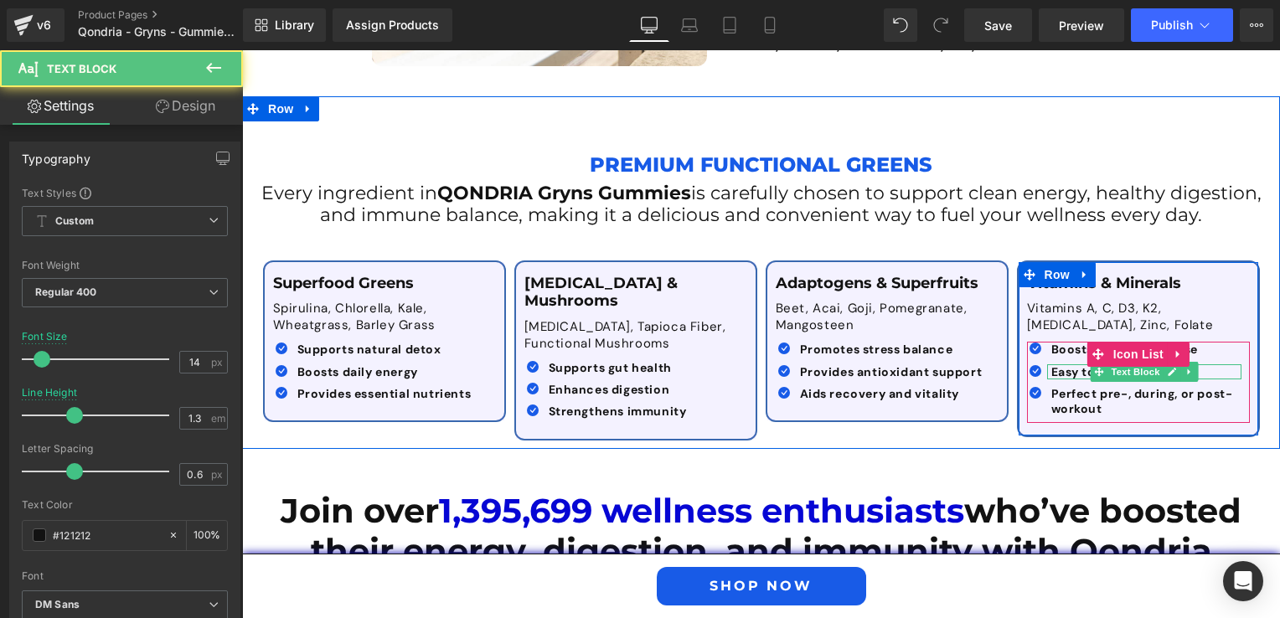
click at [1082, 364] on b "Easy to mix and drink" at bounding box center [1117, 371] width 132 height 15
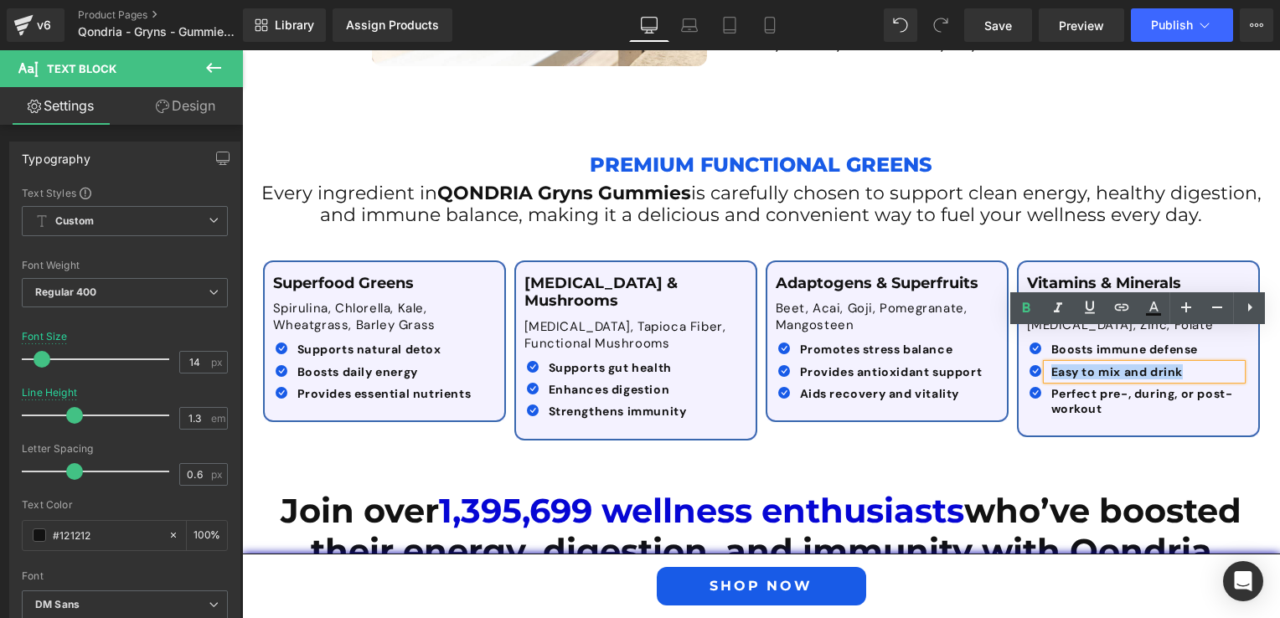
drag, startPoint x: 1045, startPoint y: 334, endPoint x: 1196, endPoint y: 330, distance: 151.7
click at [1196, 364] on p "Easy to mix and drink" at bounding box center [1146, 371] width 190 height 15
paste div
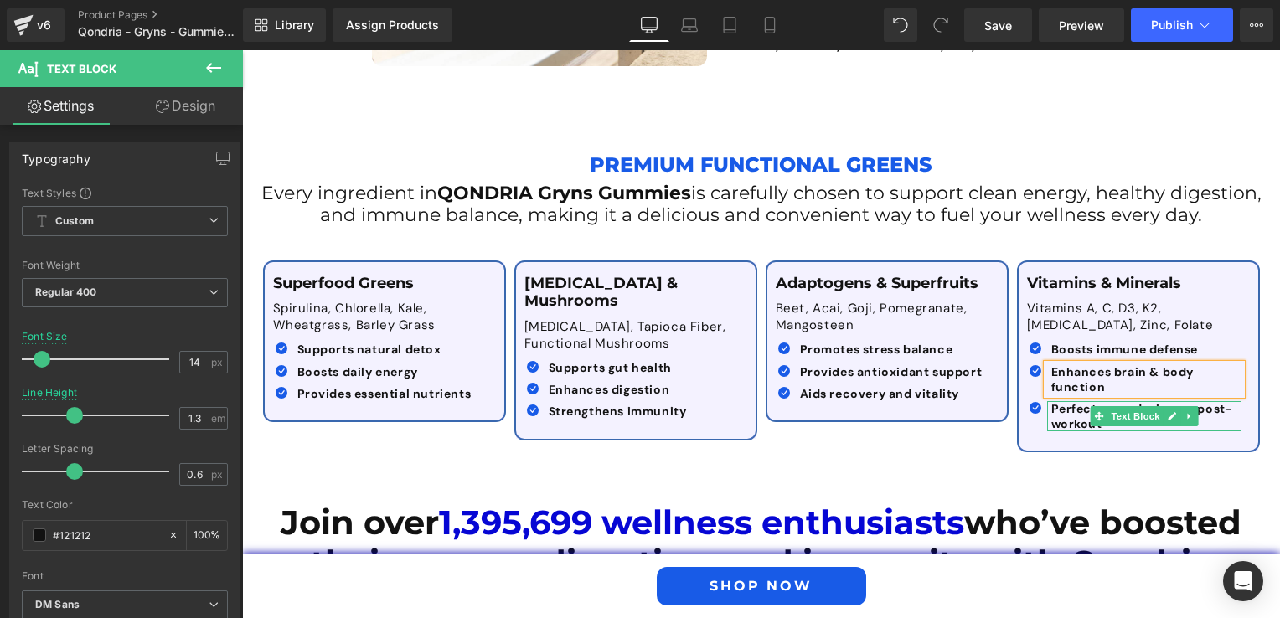
drag, startPoint x: 1074, startPoint y: 388, endPoint x: 1089, endPoint y: 388, distance: 15.1
click at [1074, 401] on b "Perfect pre-, during, or post-workout" at bounding box center [1142, 416] width 182 height 30
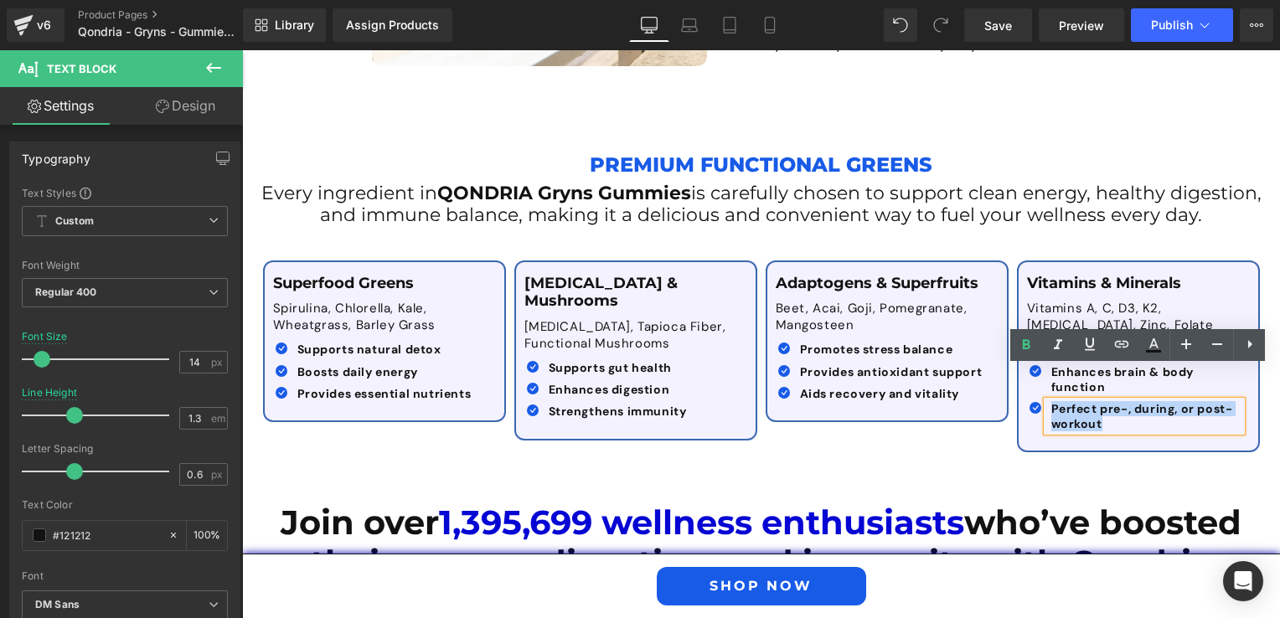
drag, startPoint x: 1105, startPoint y: 391, endPoint x: 1047, endPoint y: 374, distance: 60.4
click at [1051, 401] on p "Perfect pre-, during, or post-workout" at bounding box center [1146, 416] width 190 height 30
paste div
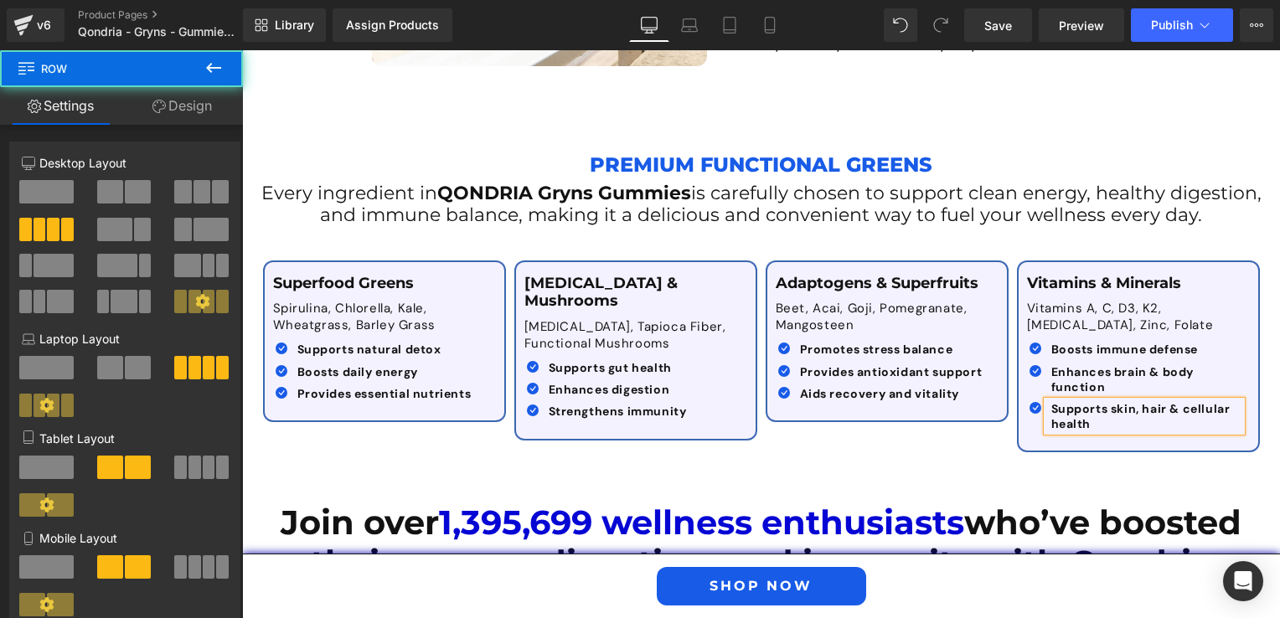
click at [674, 410] on div "Superfood Greens Text Block Spirulina, Chlorella, Kale, Wheatgrass, Barley Gras…" at bounding box center [761, 348] width 1005 height 226
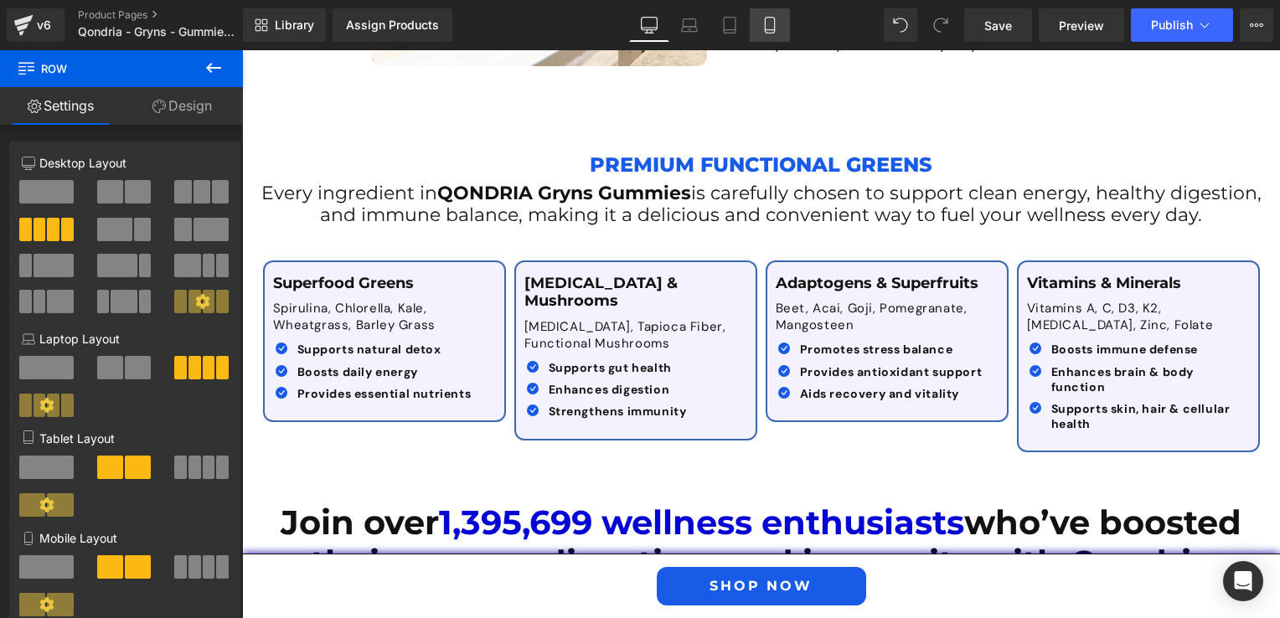
click at [770, 18] on icon at bounding box center [770, 25] width 17 height 17
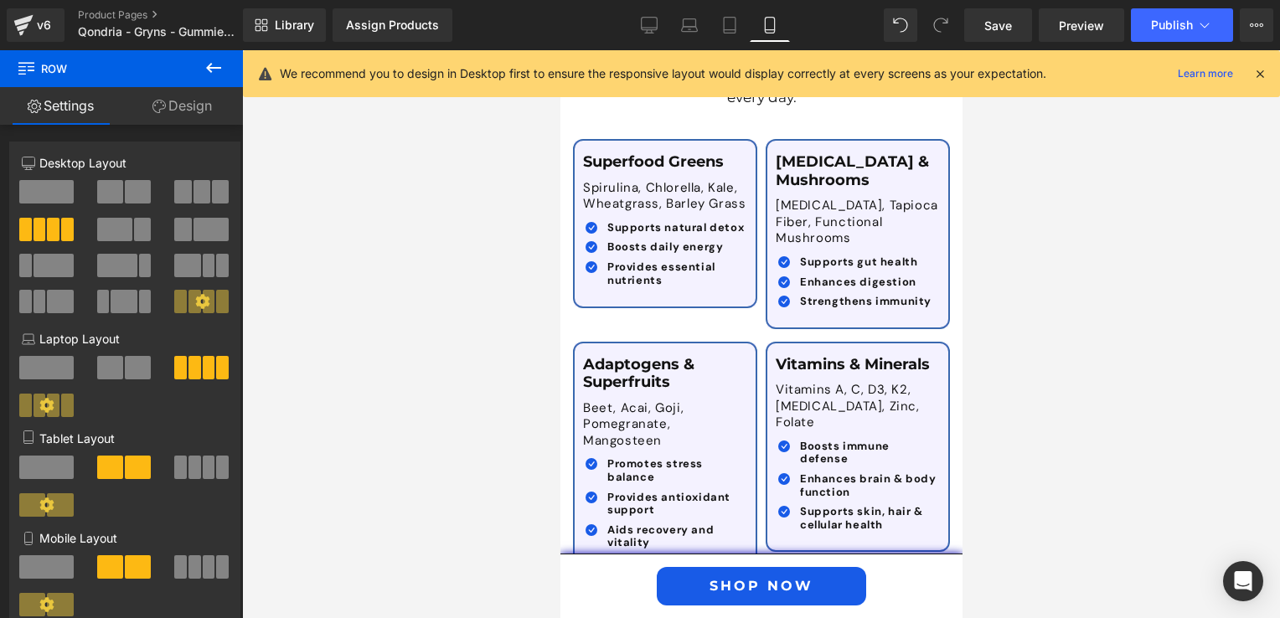
scroll to position [3645, 0]
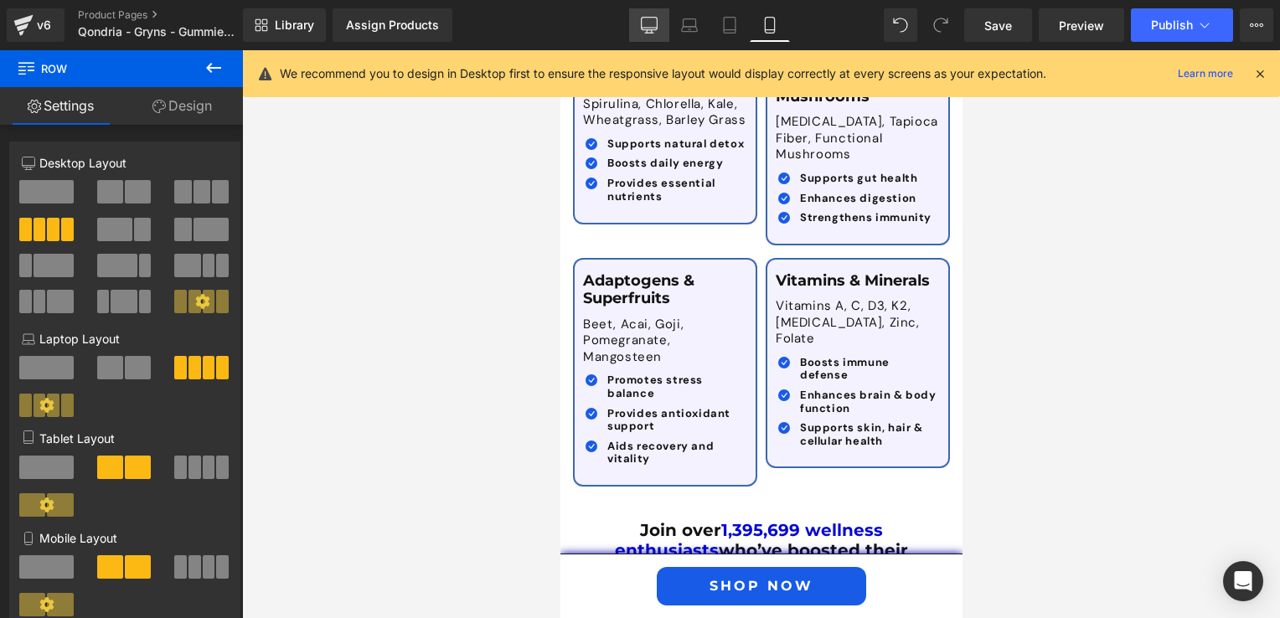
click at [647, 23] on icon at bounding box center [649, 25] width 17 height 17
type input "1200"
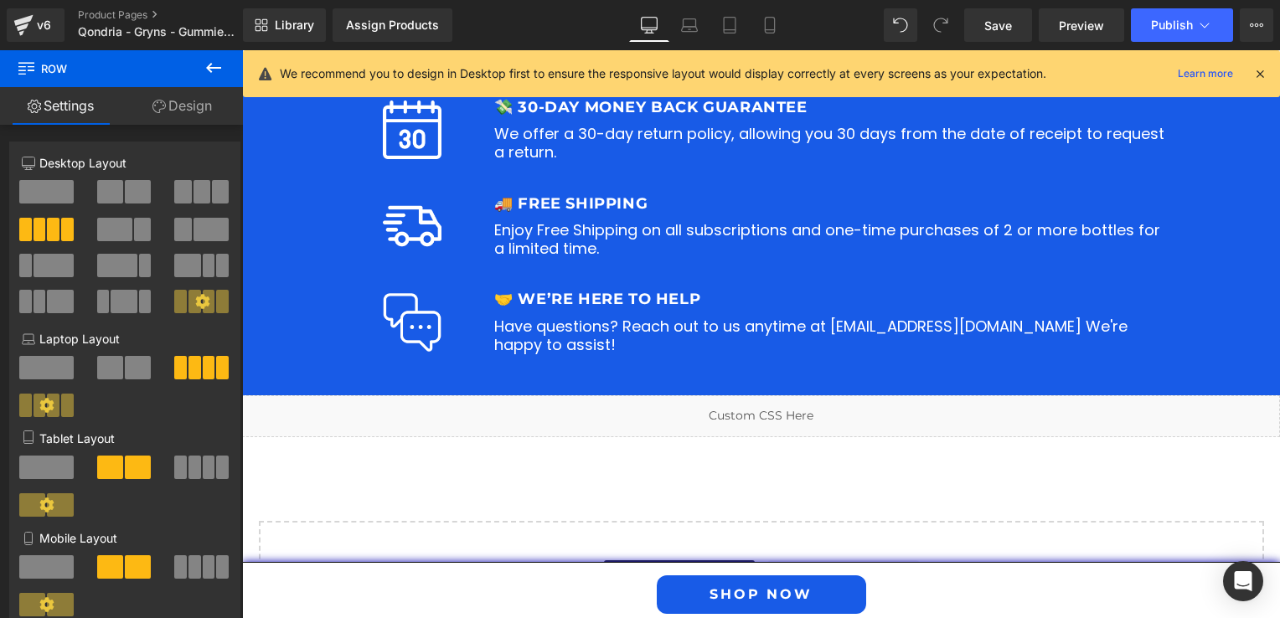
scroll to position [2138, 0]
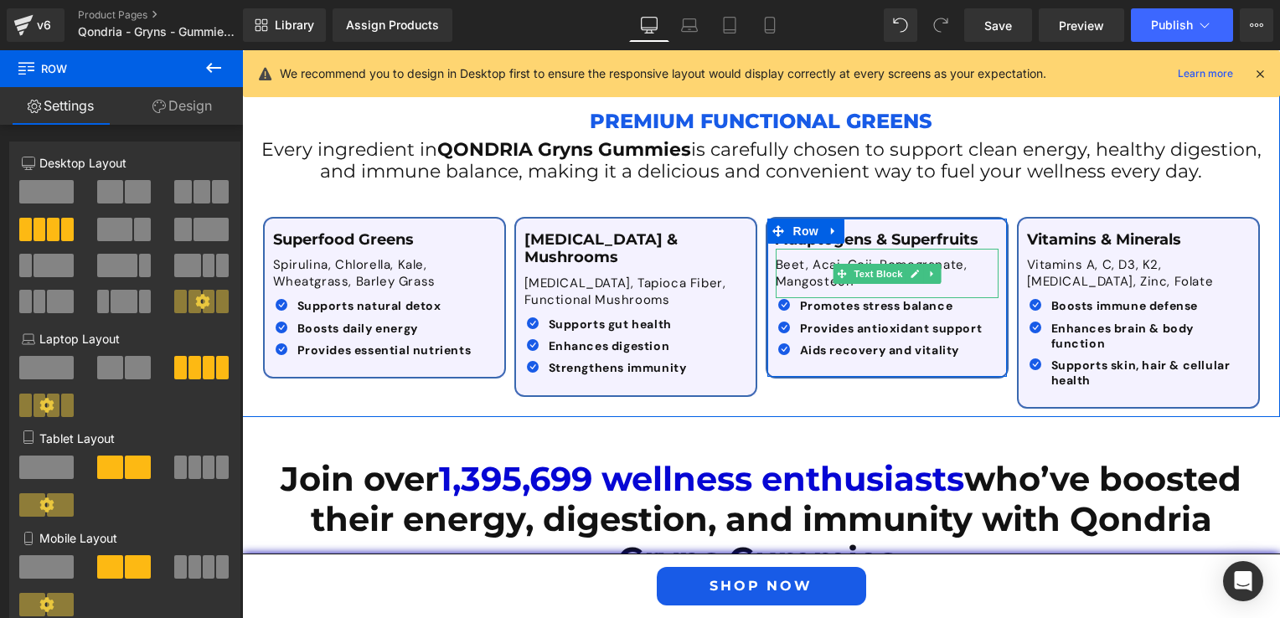
click at [809, 257] on p "Beet, Acai, Goji, Pomegranate, Mangosteen" at bounding box center [887, 273] width 223 height 33
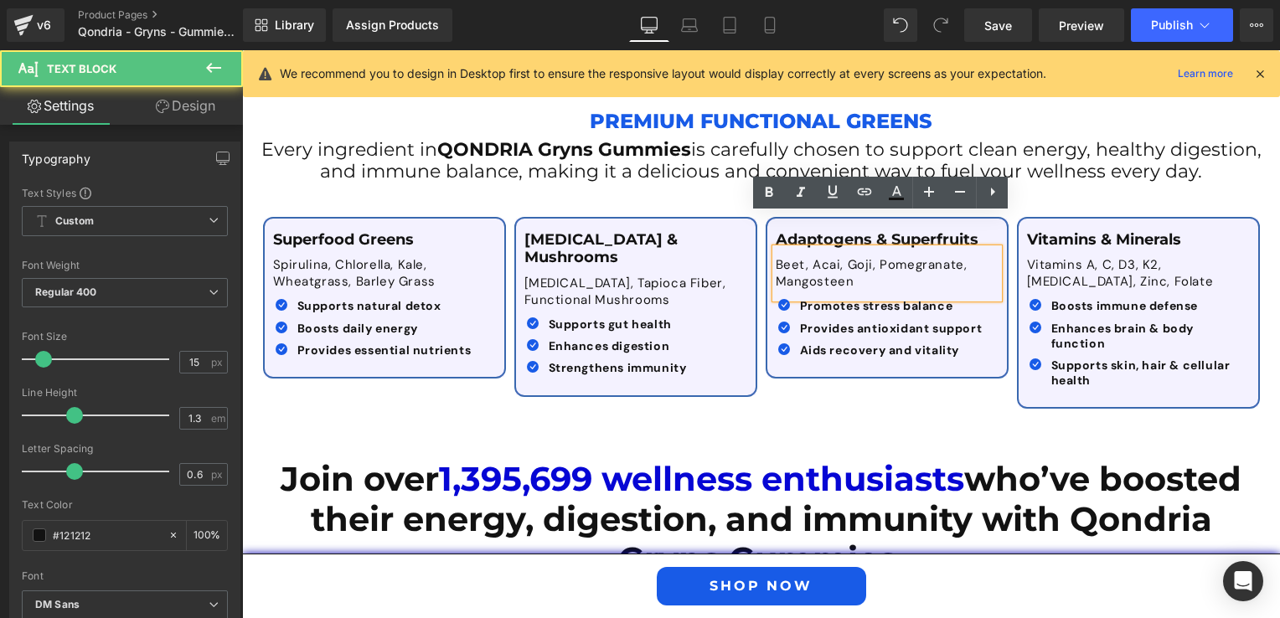
drag, startPoint x: 773, startPoint y: 231, endPoint x: 874, endPoint y: 250, distance: 102.4
click at [874, 257] on p "Beet, Acai, Goji, Pomegranate, Mangosteen" at bounding box center [887, 273] width 223 height 33
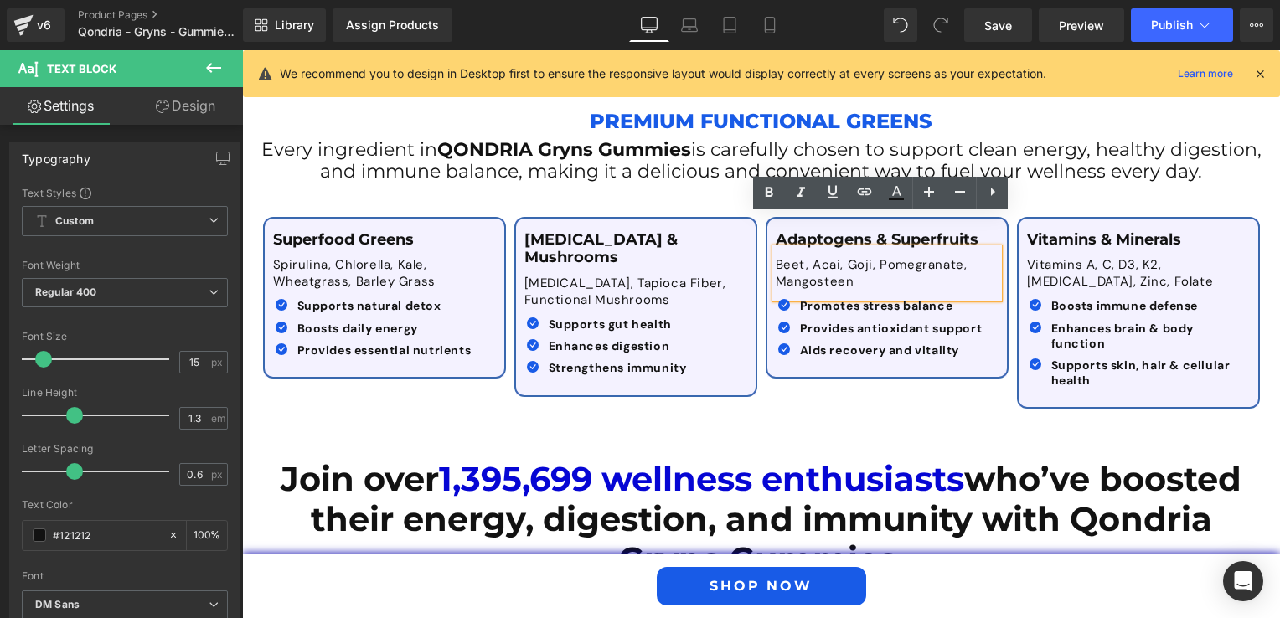
copy p "Beet, Acai, Goji, Pomegranate, Mangosteen"
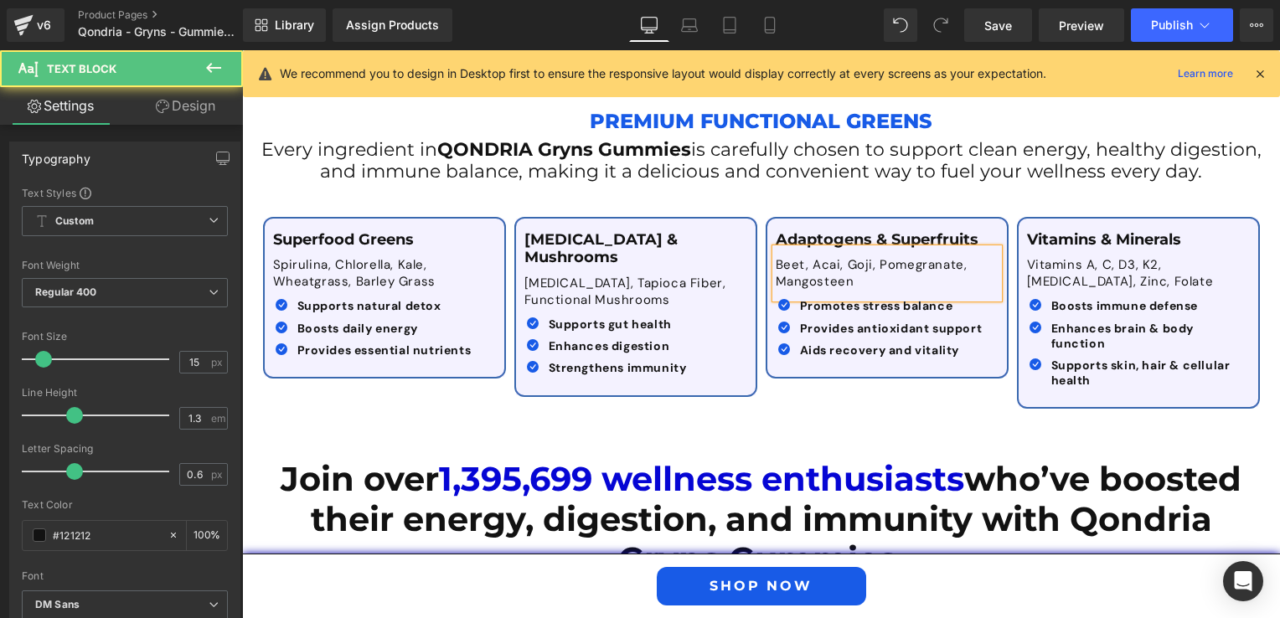
click at [824, 257] on p "Beet, Acai, Goji, Pomegranate, Mangosteen" at bounding box center [887, 273] width 223 height 33
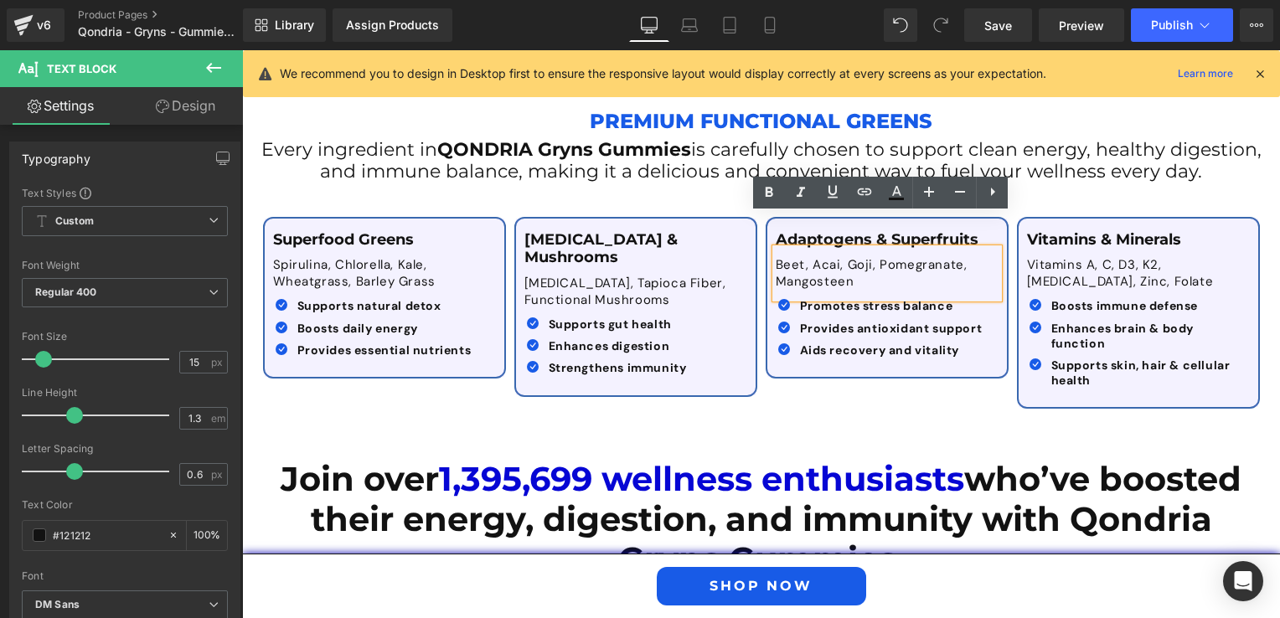
drag, startPoint x: 848, startPoint y: 253, endPoint x: 776, endPoint y: 233, distance: 74.8
click at [776, 257] on p "Beet, Acai, Goji, Pomegranate, Mangosteen" at bounding box center [887, 273] width 223 height 33
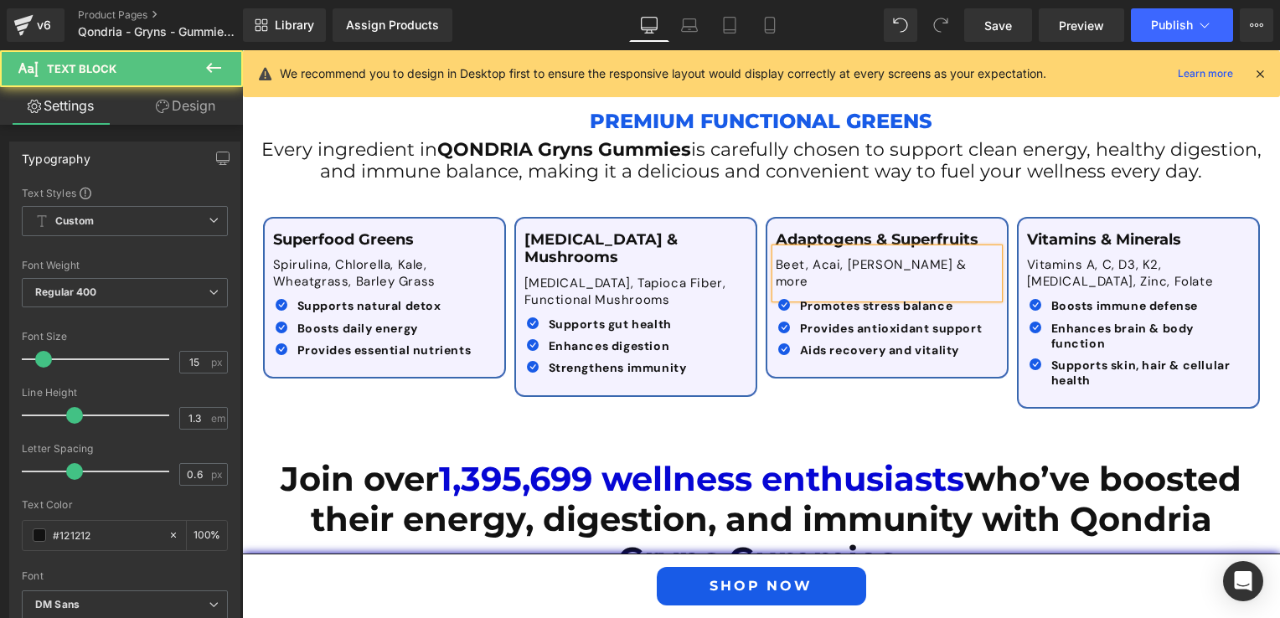
click at [776, 257] on p "Beet, Acai, [PERSON_NAME] & more" at bounding box center [887, 273] width 223 height 33
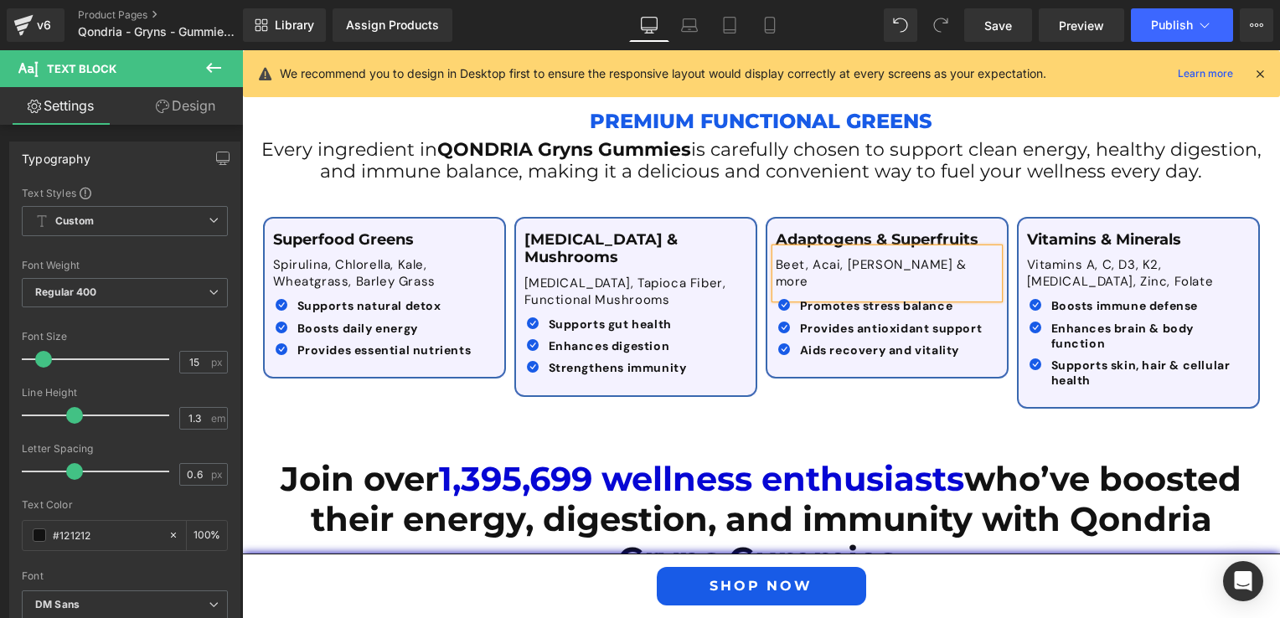
click at [707, 360] on div "Superfood Greens Text Block Spirulina, Chlorella, Kale, Wheatgrass, Barley Gras…" at bounding box center [761, 305] width 1005 height 226
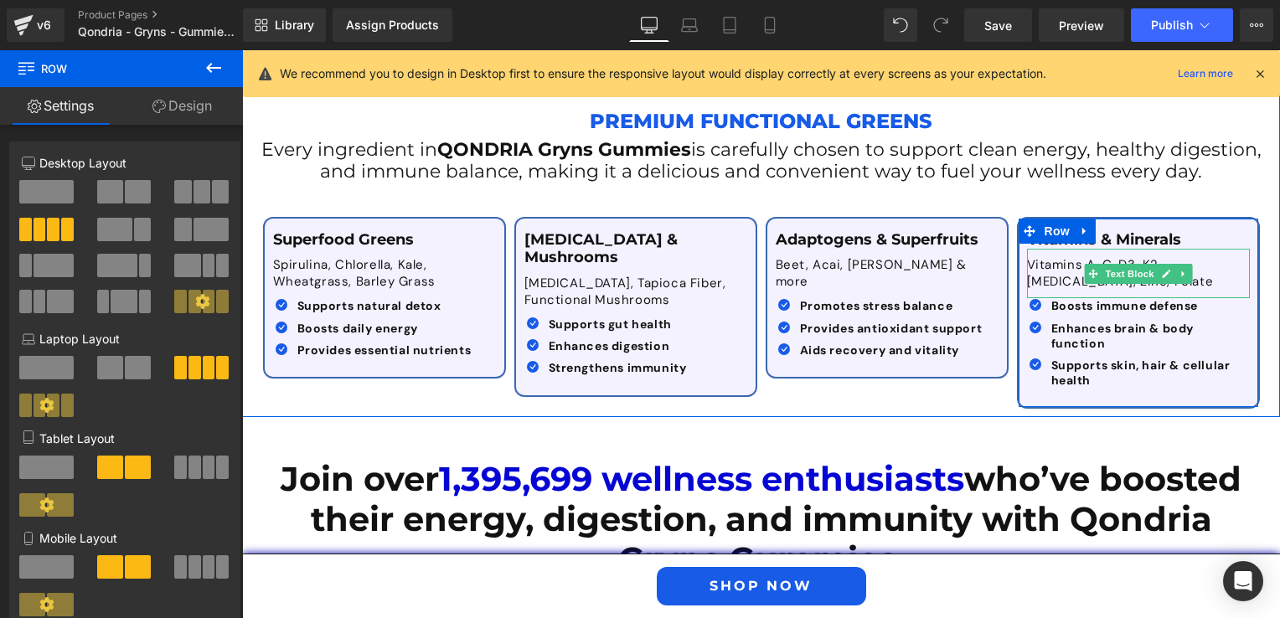
click at [1064, 257] on p "Vitamins A, C, D3, K2, [MEDICAL_DATA], Zinc, Folate" at bounding box center [1138, 273] width 223 height 33
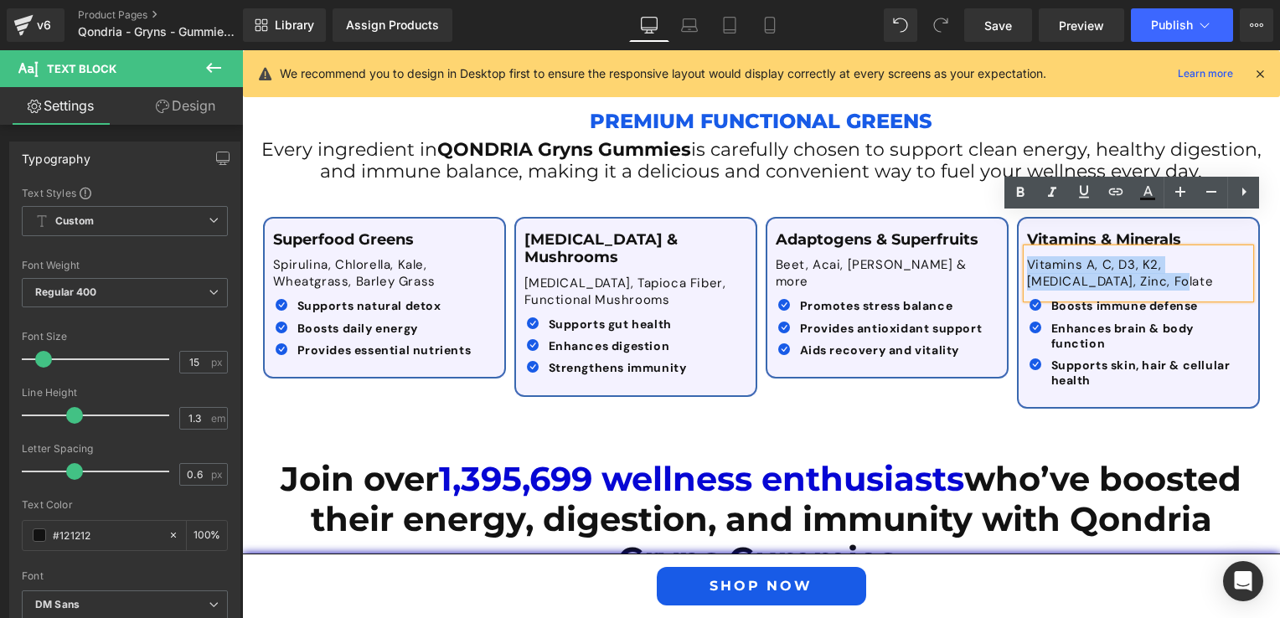
drag, startPoint x: 1098, startPoint y: 253, endPoint x: 1020, endPoint y: 228, distance: 82.7
click at [1027, 257] on p "Vitamins A, C, D3, K2, [MEDICAL_DATA], Zinc, Folate" at bounding box center [1138, 273] width 223 height 33
copy p "Vitamins A, C, D3, K2, [MEDICAL_DATA], Zinc, Folate"
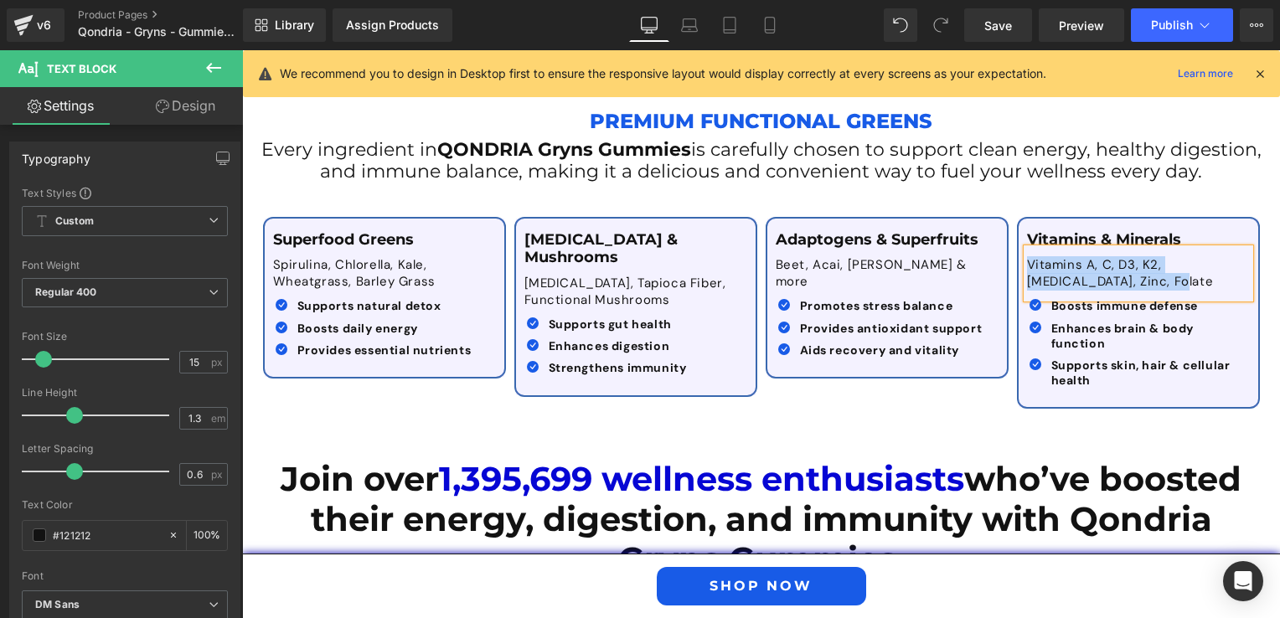
click at [1067, 257] on p "Vitamins A, C, D3, K2, [MEDICAL_DATA], Zinc, Folate" at bounding box center [1138, 273] width 223 height 33
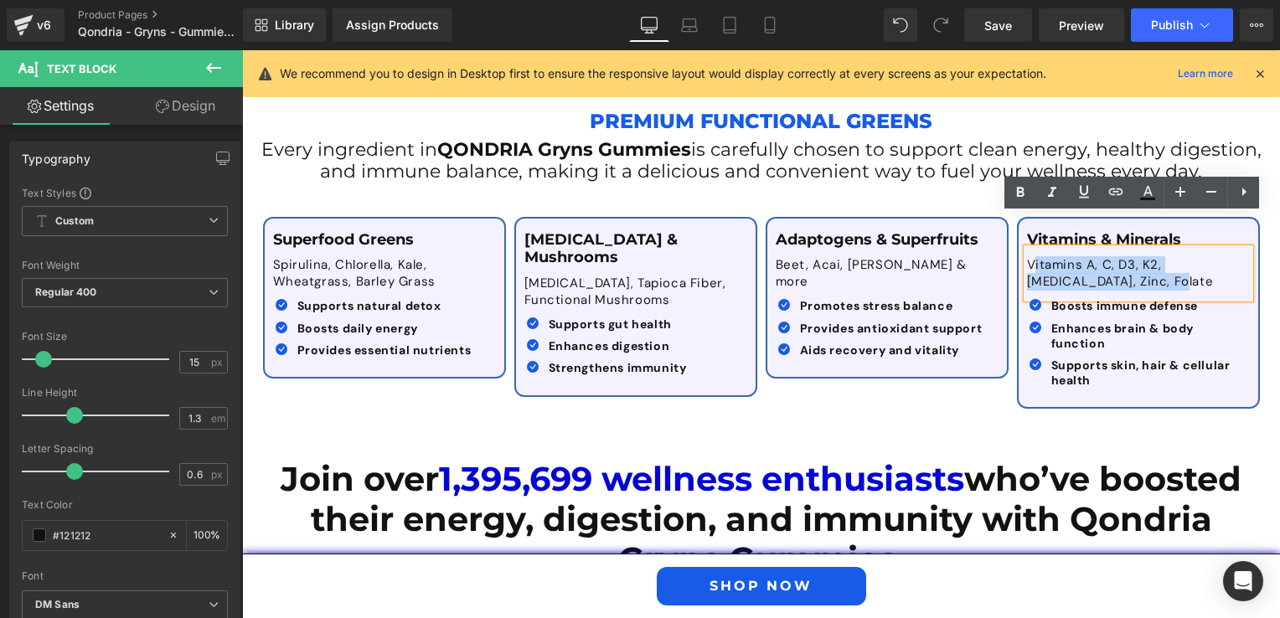
drag, startPoint x: 1097, startPoint y: 250, endPoint x: 1022, endPoint y: 234, distance: 76.2
click at [1027, 257] on p "Vitamins A, C, D3, K2, [MEDICAL_DATA], Zinc, Folate" at bounding box center [1138, 273] width 223 height 33
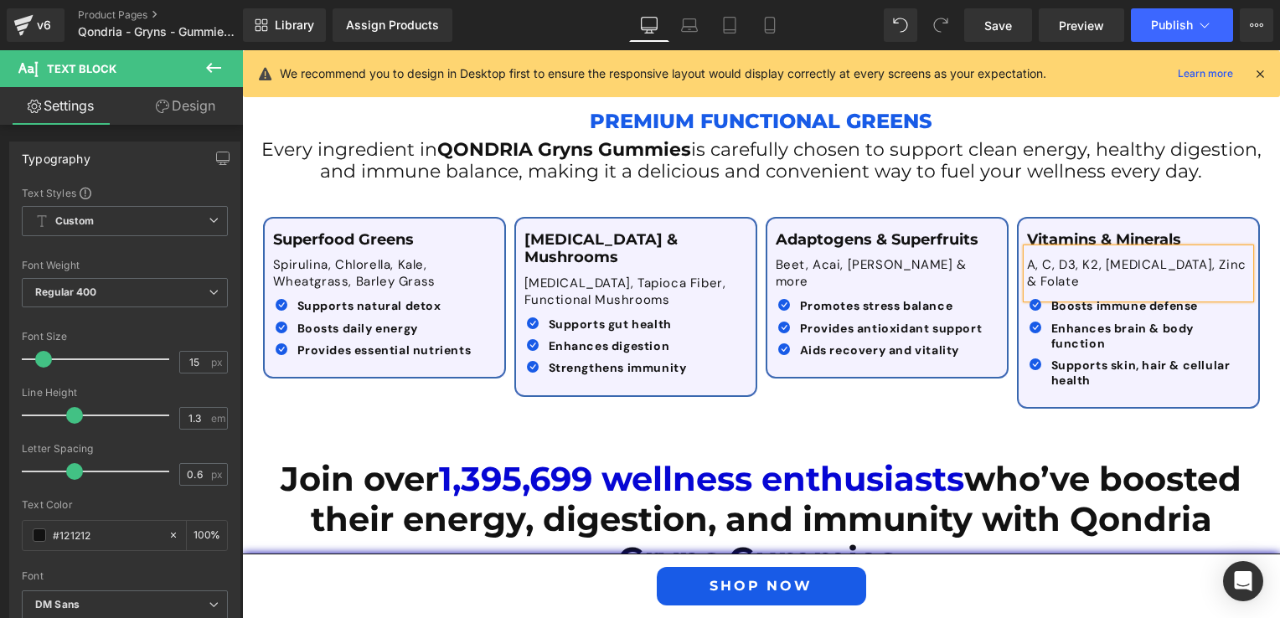
click at [1031, 257] on p "A, C, D3, K2, [MEDICAL_DATA], Zinc & Folate" at bounding box center [1138, 273] width 223 height 33
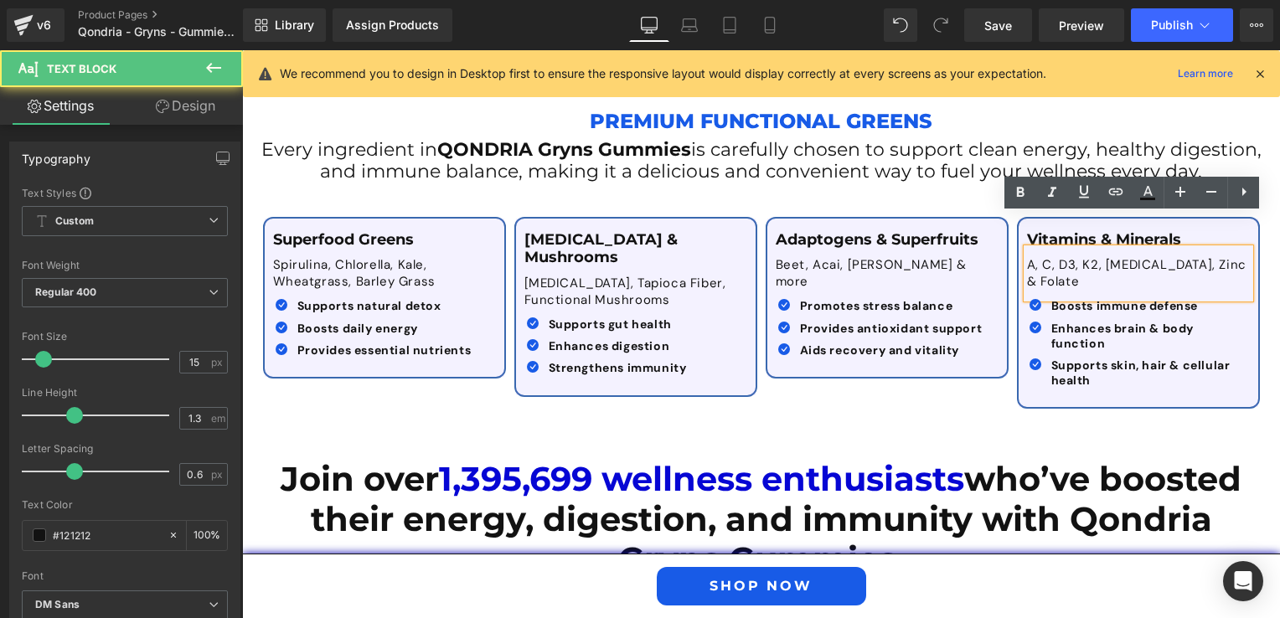
click at [1027, 257] on p "A, C, D3, K2, [MEDICAL_DATA], Zinc & Folate" at bounding box center [1138, 273] width 223 height 33
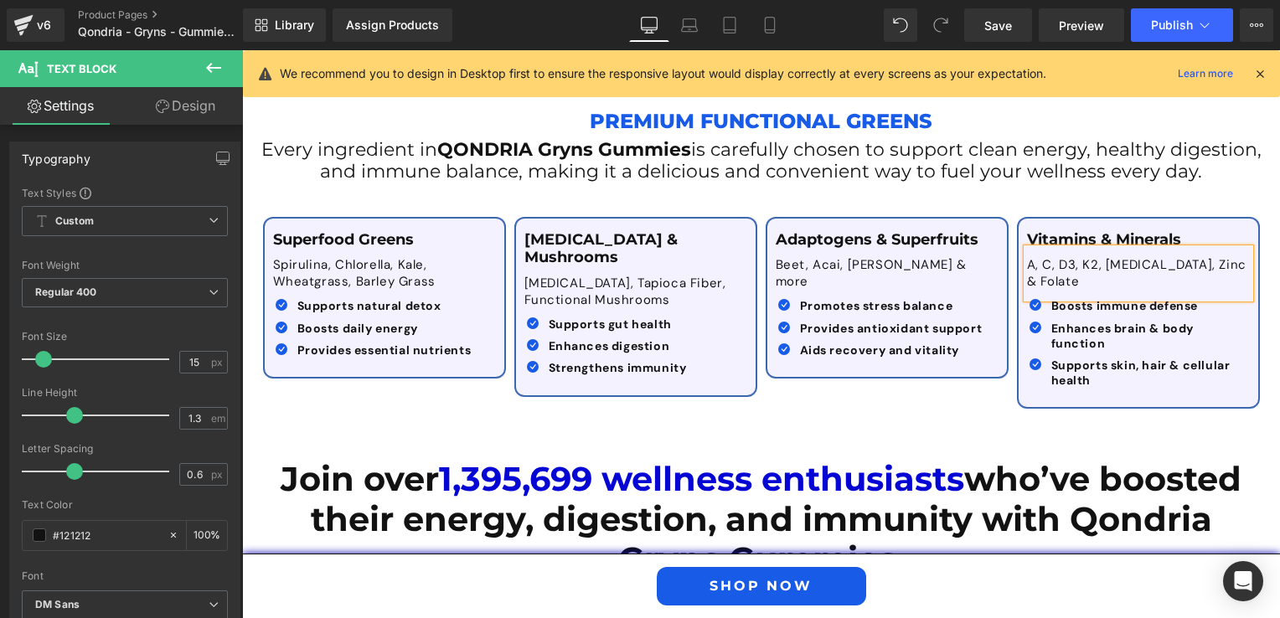
click at [878, 341] on div "Superfood Greens Text Block Spirulina, Chlorella, Kale, Wheatgrass, Barley Gras…" at bounding box center [761, 305] width 1005 height 226
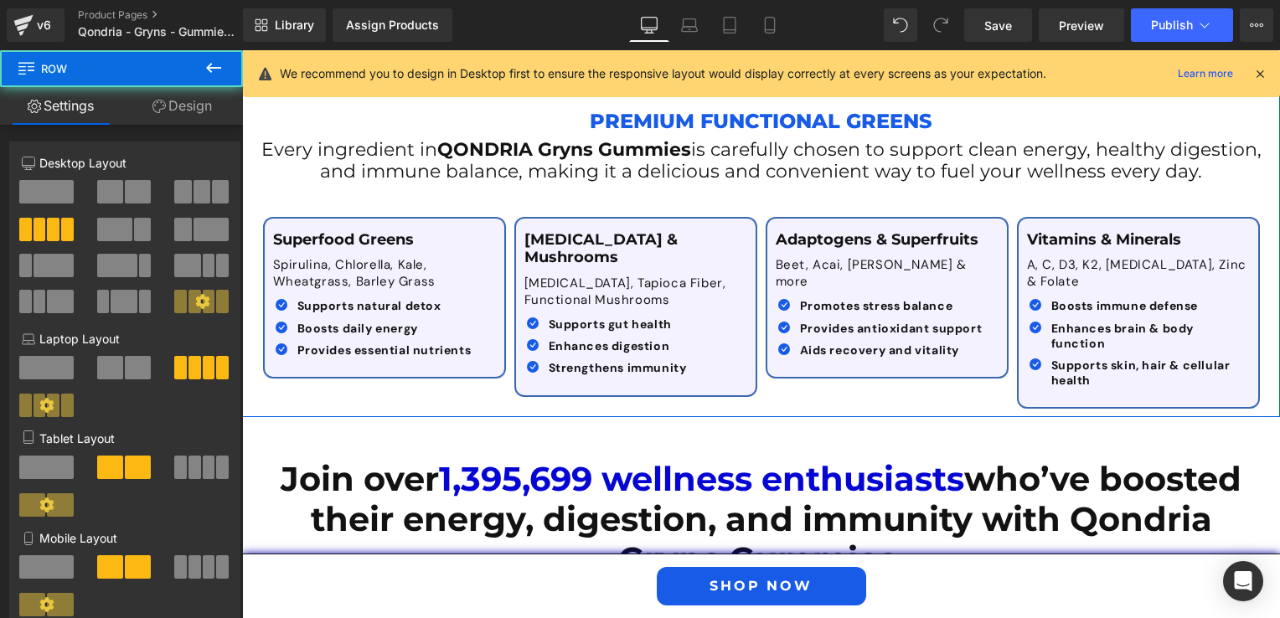
click at [967, 359] on div "Superfood Greens Text Block Spirulina, Chlorella, Kale, Wheatgrass, Barley Gras…" at bounding box center [761, 305] width 1005 height 226
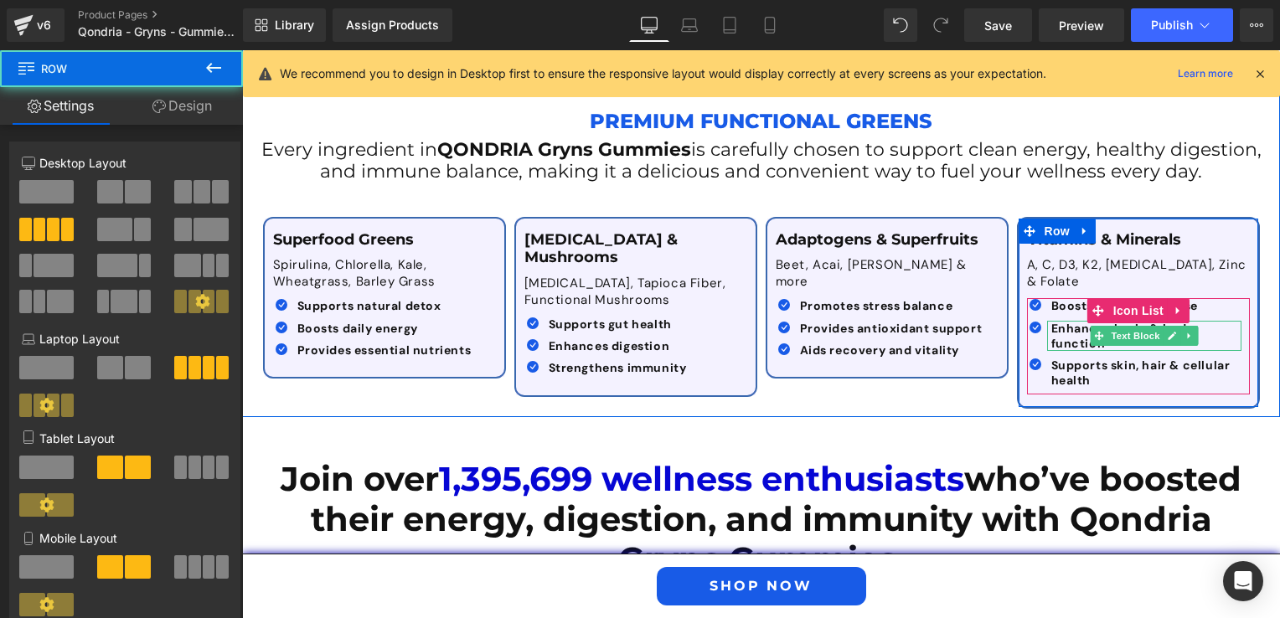
click at [1091, 326] on span at bounding box center [1100, 336] width 18 height 20
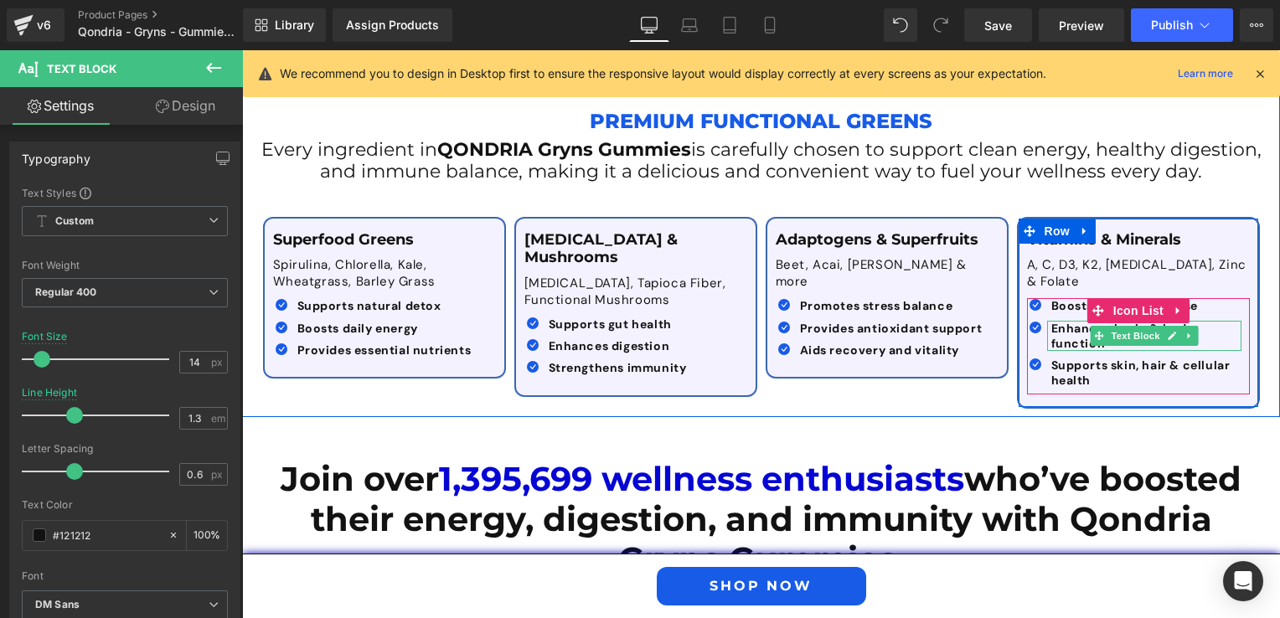
click at [1072, 321] on span "Enhances brain & body function" at bounding box center [1122, 336] width 143 height 30
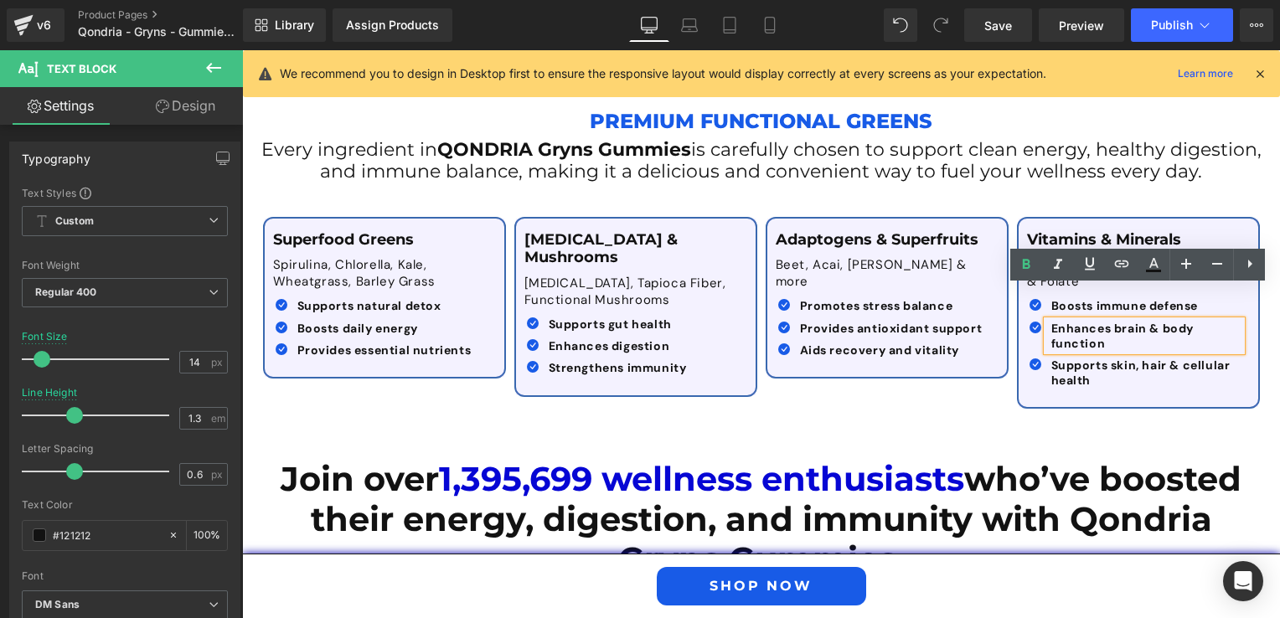
click at [1063, 321] on span "Enhances brain & body function" at bounding box center [1122, 336] width 143 height 30
click at [977, 353] on div "Superfood Greens Text Block Spirulina, Chlorella, Kale, Wheatgrass, Barley Gras…" at bounding box center [761, 305] width 1005 height 226
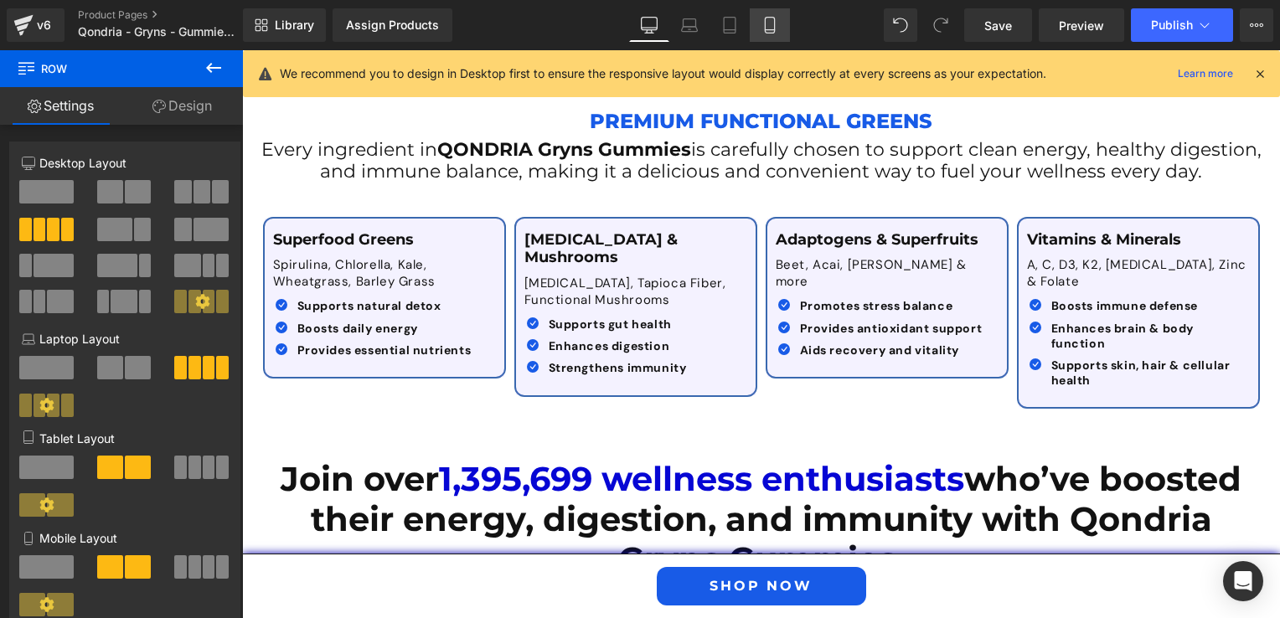
click at [775, 15] on link "Mobile" at bounding box center [770, 25] width 40 height 34
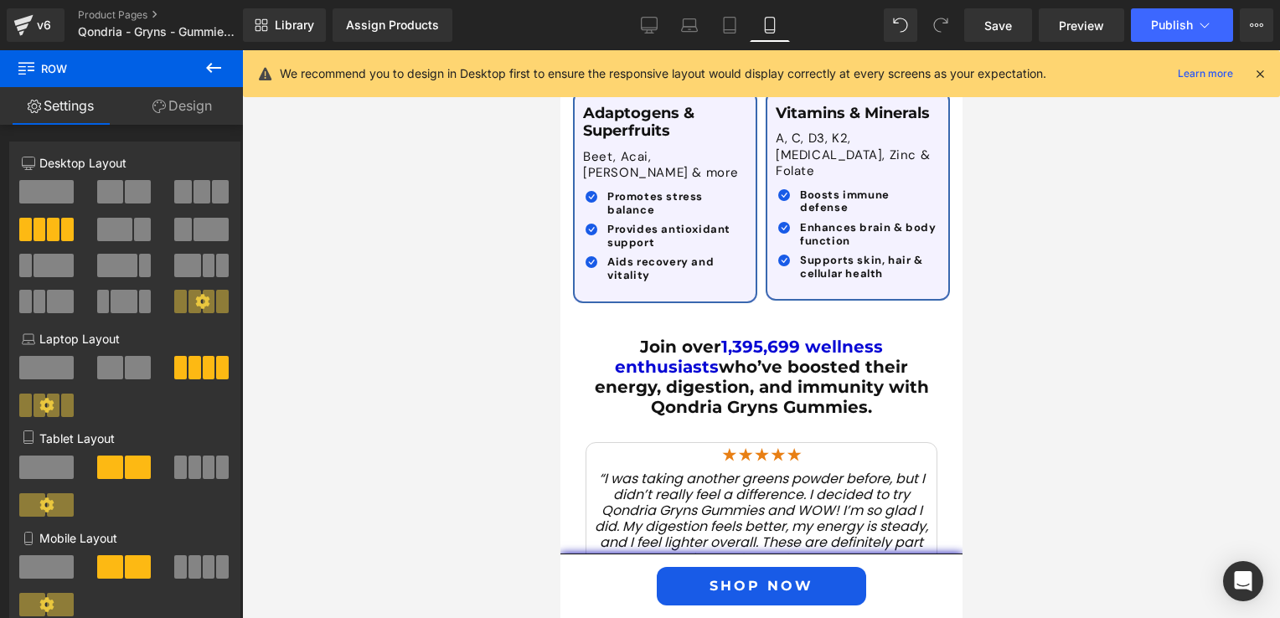
scroll to position [3645, 0]
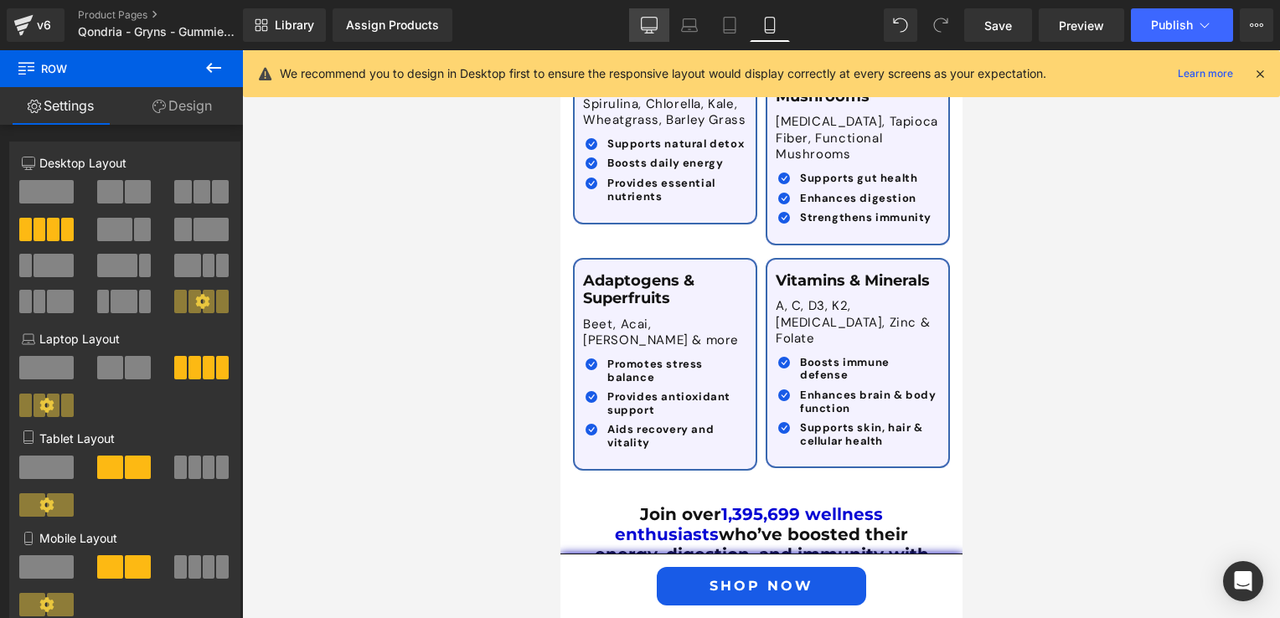
click at [659, 12] on link "Desktop" at bounding box center [649, 25] width 40 height 34
type input "1200"
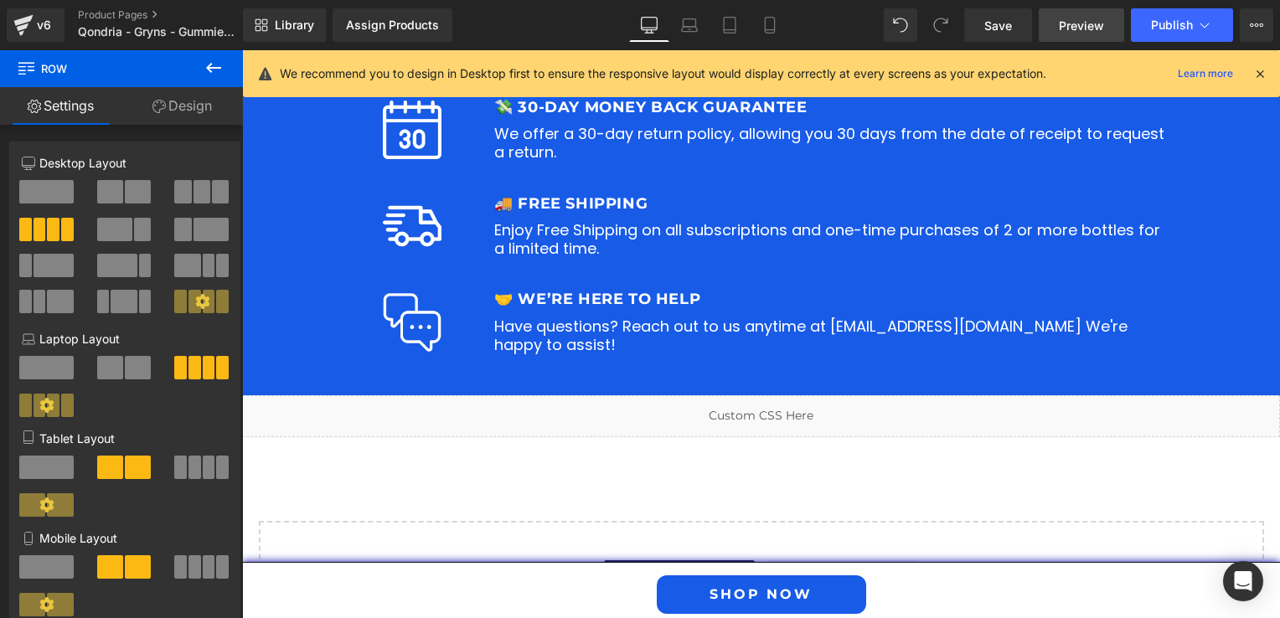
scroll to position [2138, 0]
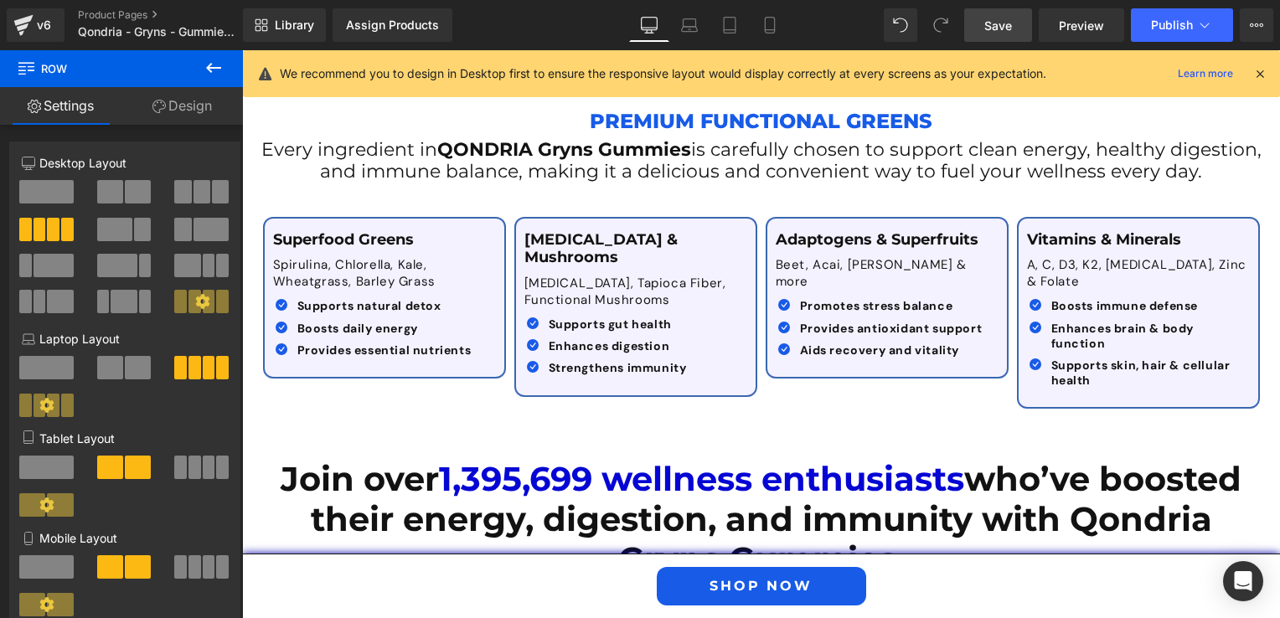
click at [1015, 23] on link "Save" at bounding box center [998, 25] width 68 height 34
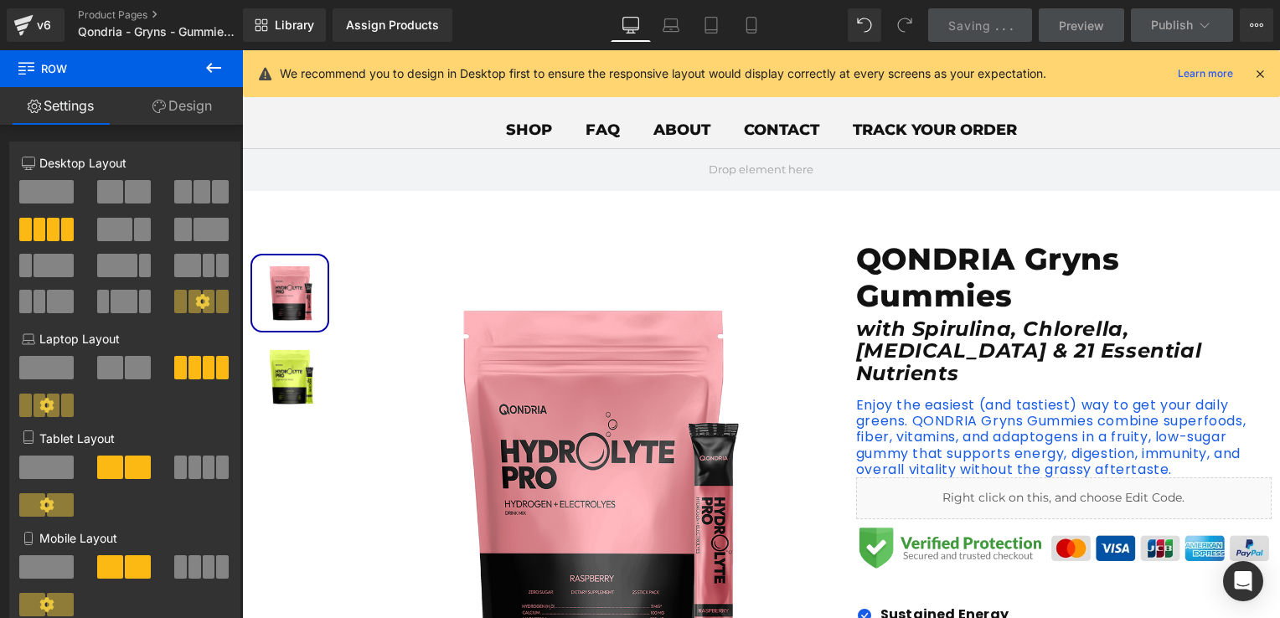
scroll to position [0, 0]
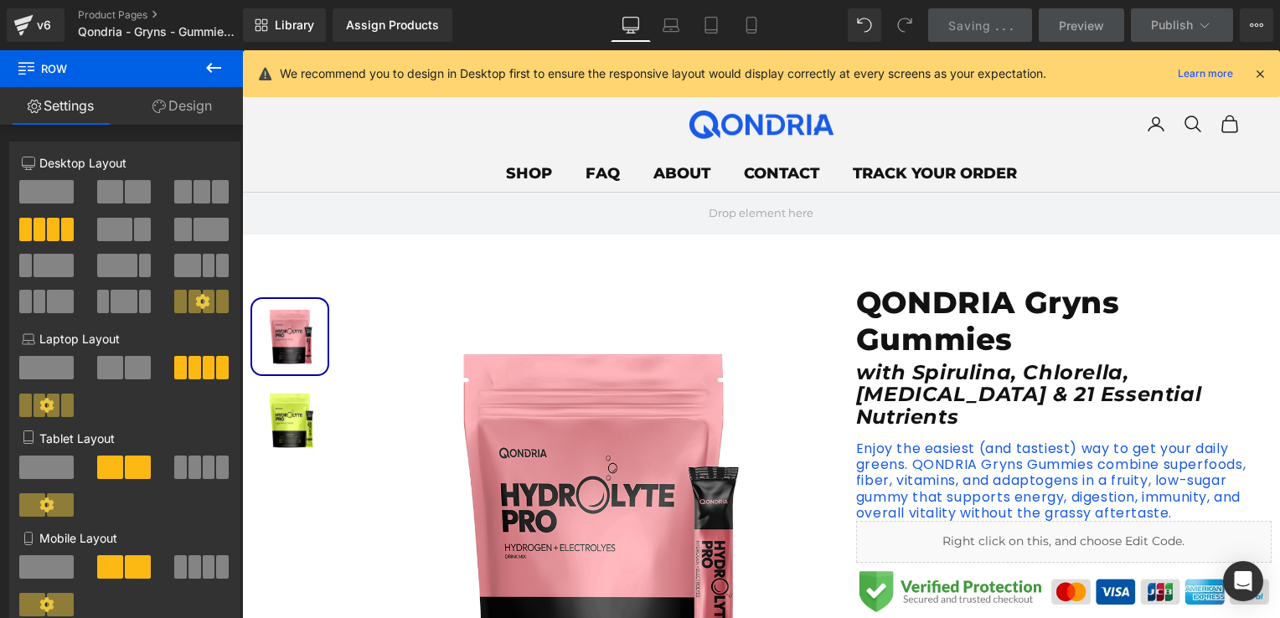
click at [1256, 68] on icon at bounding box center [1259, 73] width 15 height 15
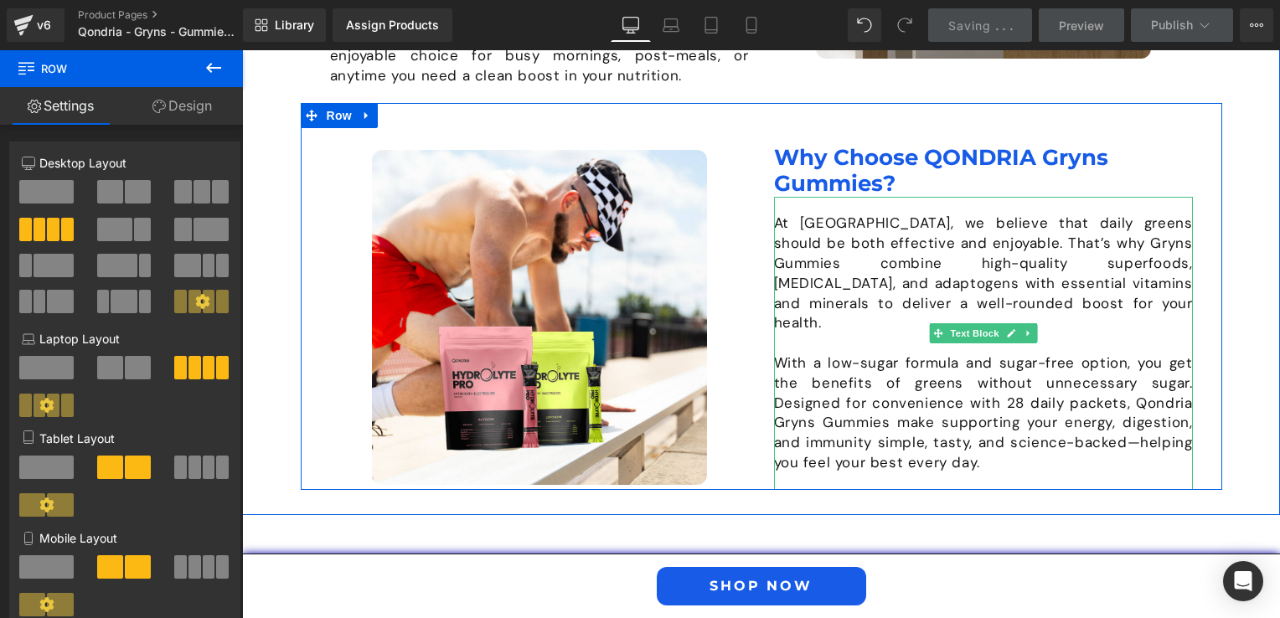
scroll to position [1759, 0]
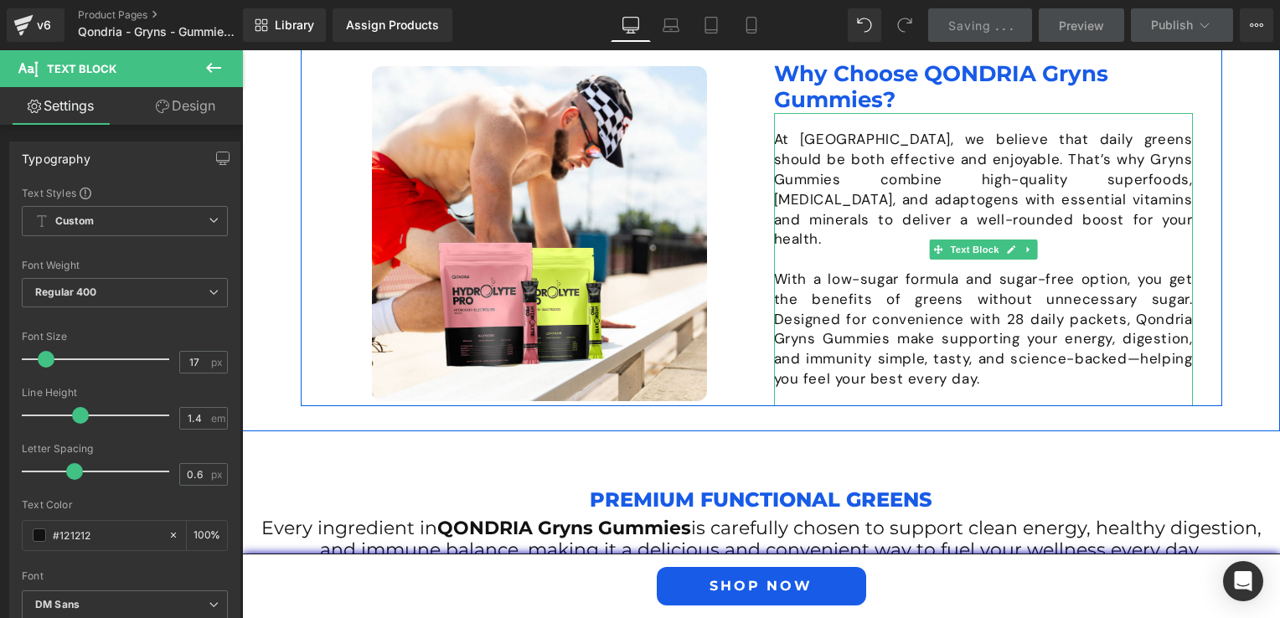
click at [1022, 344] on p "With a low-sugar formula and sugar-free option, you get the benefits of greens …" at bounding box center [983, 330] width 419 height 120
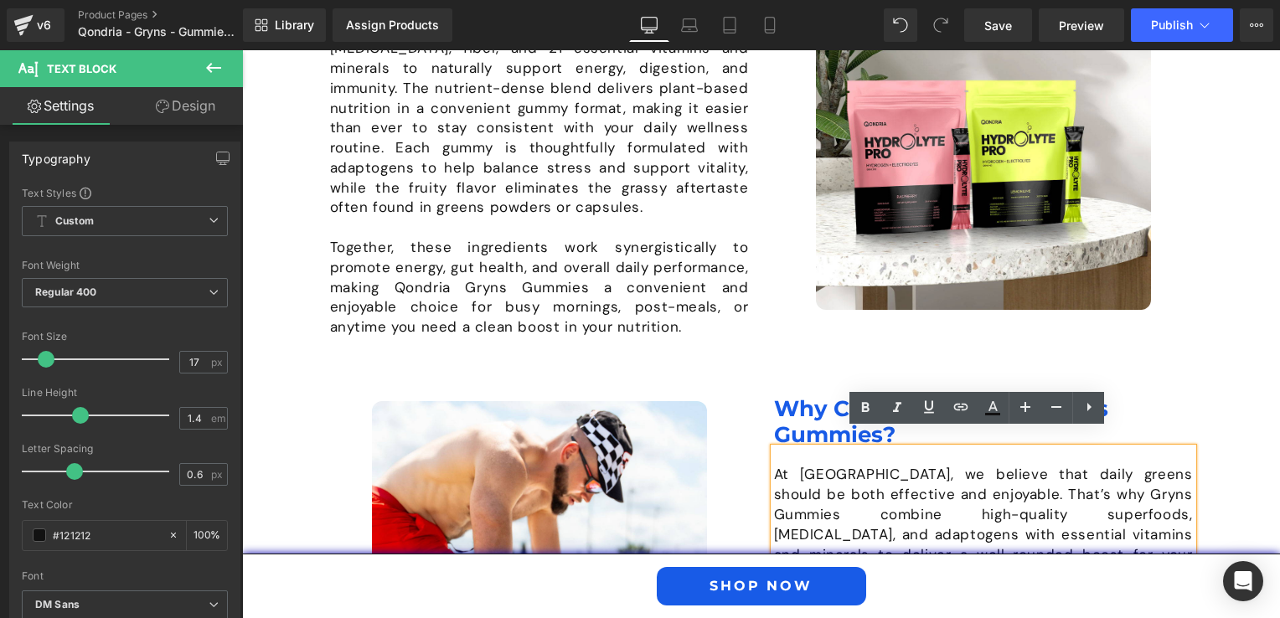
scroll to position [1592, 0]
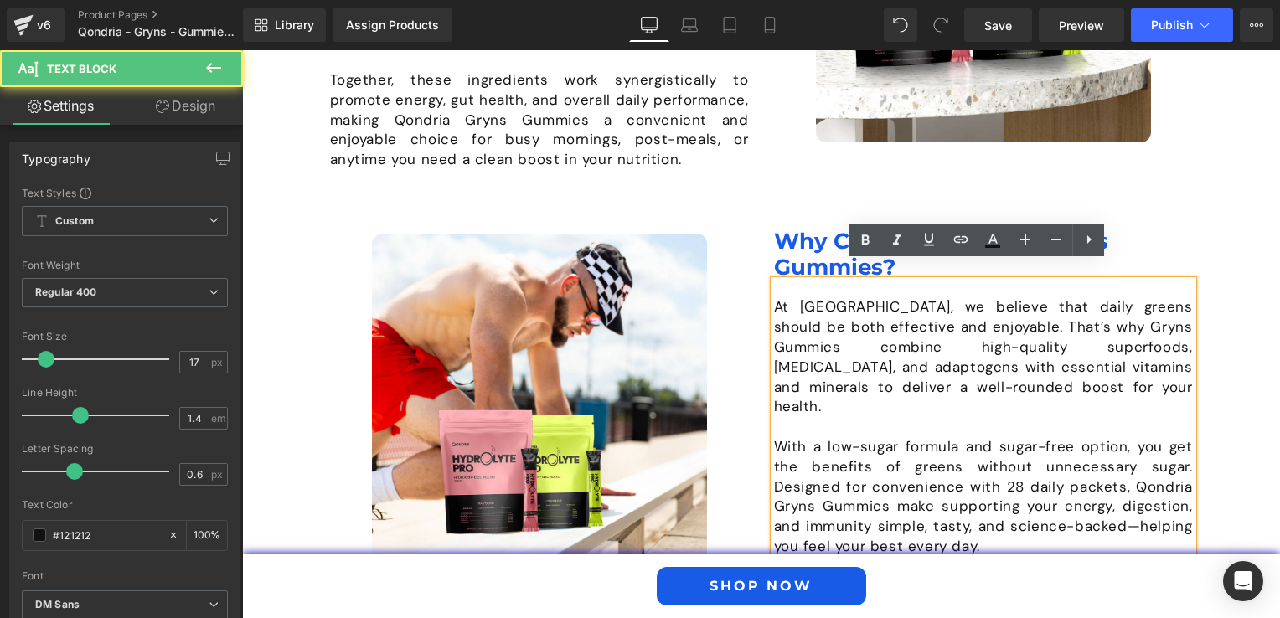
click at [824, 297] on p "At [GEOGRAPHIC_DATA], we believe that daily greens should be both effective and…" at bounding box center [983, 357] width 419 height 120
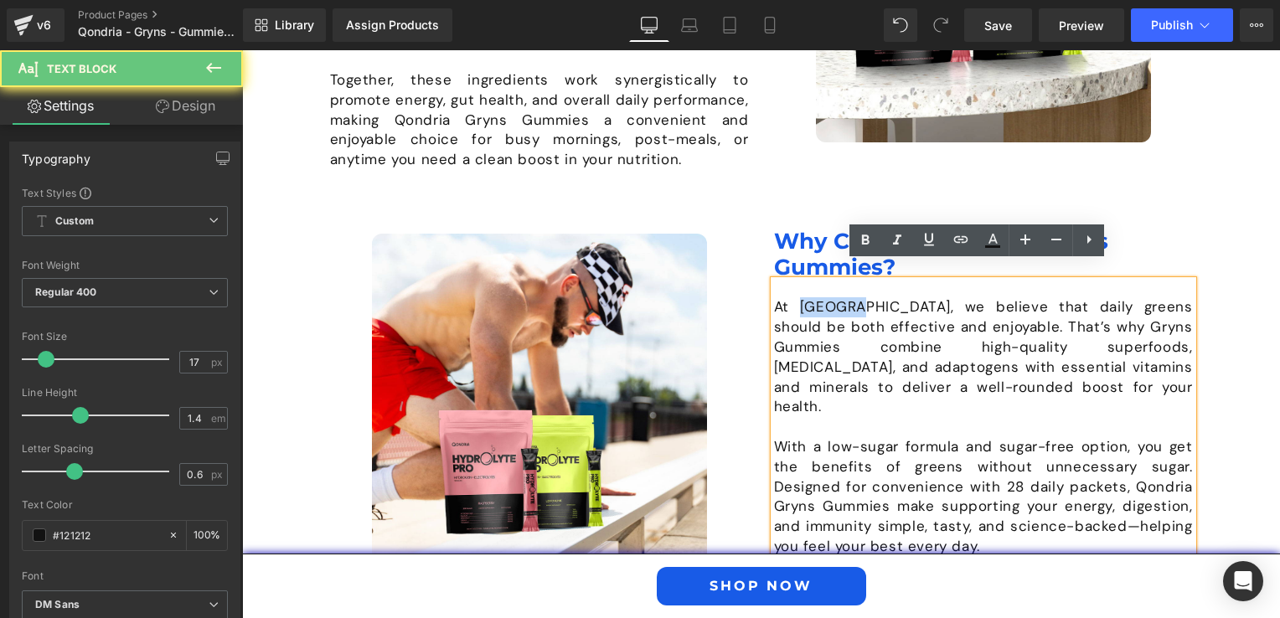
click at [824, 297] on p "At [GEOGRAPHIC_DATA], we believe that daily greens should be both effective and…" at bounding box center [983, 357] width 419 height 120
copy p "QONDRIA"
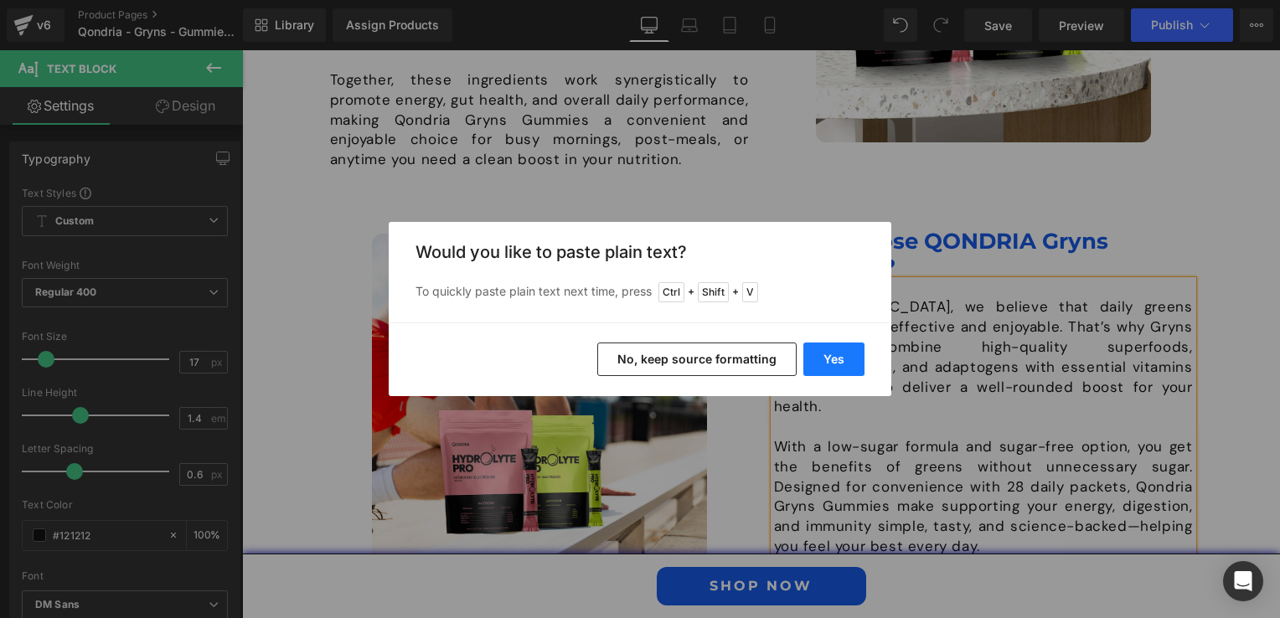
click at [839, 357] on button "Yes" at bounding box center [833, 360] width 61 height 34
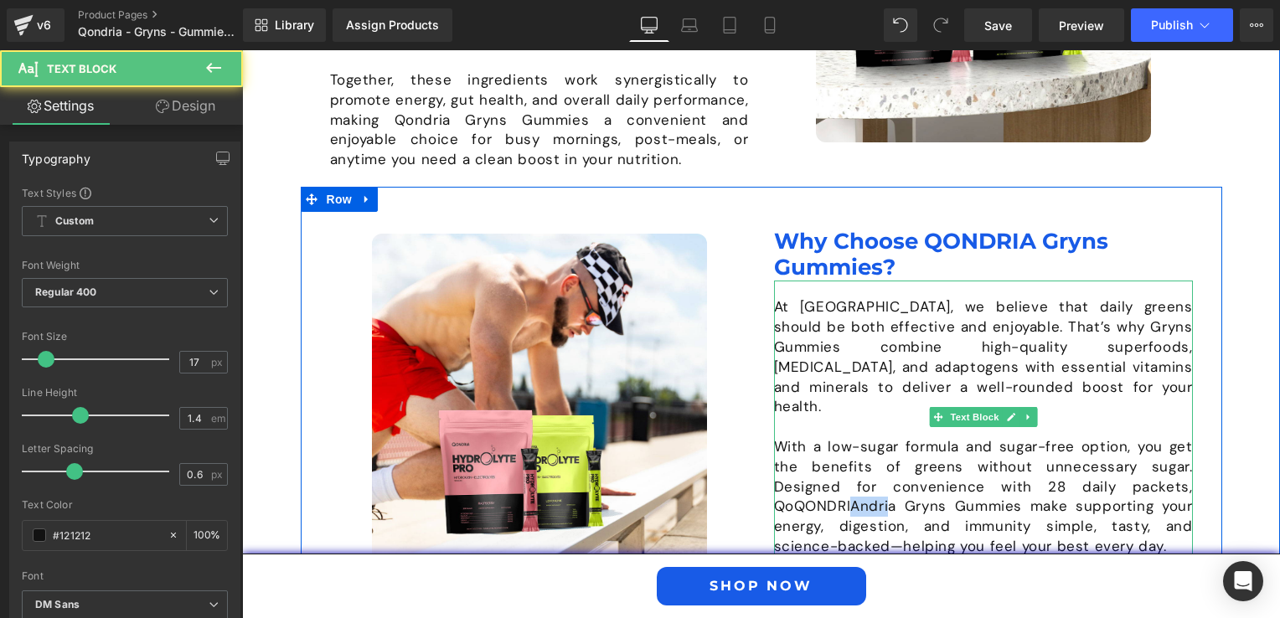
drag, startPoint x: 848, startPoint y: 471, endPoint x: 881, endPoint y: 473, distance: 33.6
click at [881, 473] on p "With a low-sugar formula and sugar-free option, you get the benefits of greens …" at bounding box center [983, 497] width 419 height 120
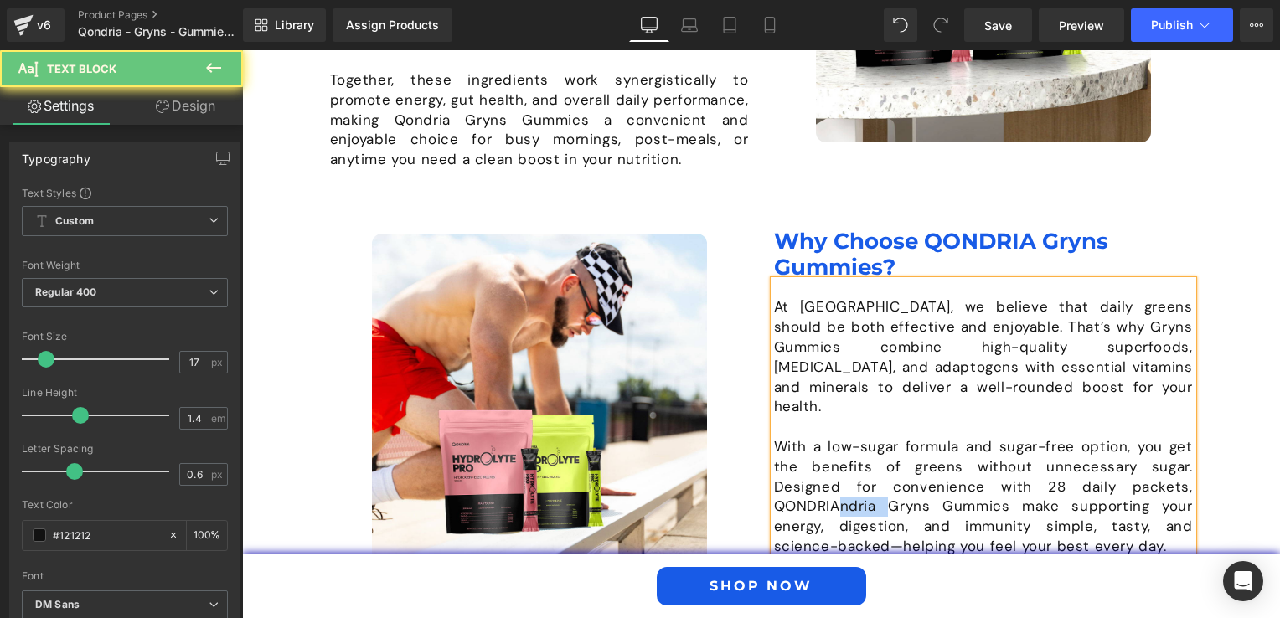
drag, startPoint x: 834, startPoint y: 468, endPoint x: 881, endPoint y: 469, distance: 47.8
click at [881, 469] on p "With a low-sugar formula and sugar-free option, you get the benefits of greens …" at bounding box center [983, 497] width 419 height 120
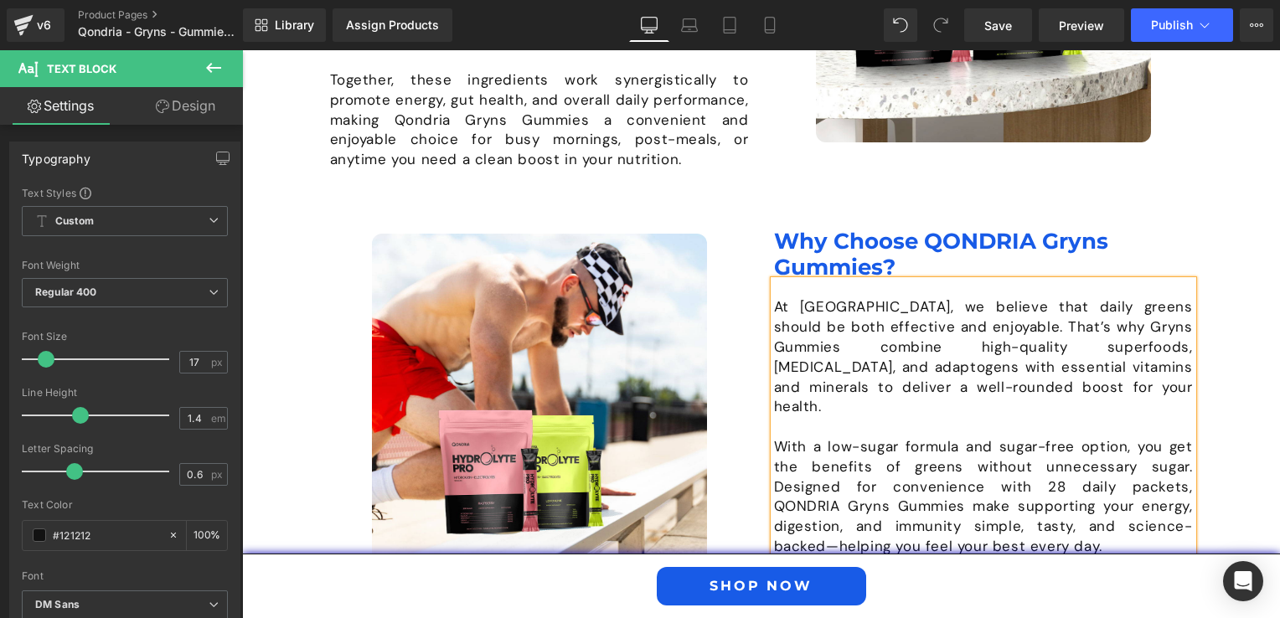
click at [1216, 457] on div "Image What are QONDRIA Gryns Gummies? Heading Qondria Gryns Gummies are a premi…" at bounding box center [761, 168] width 1038 height 812
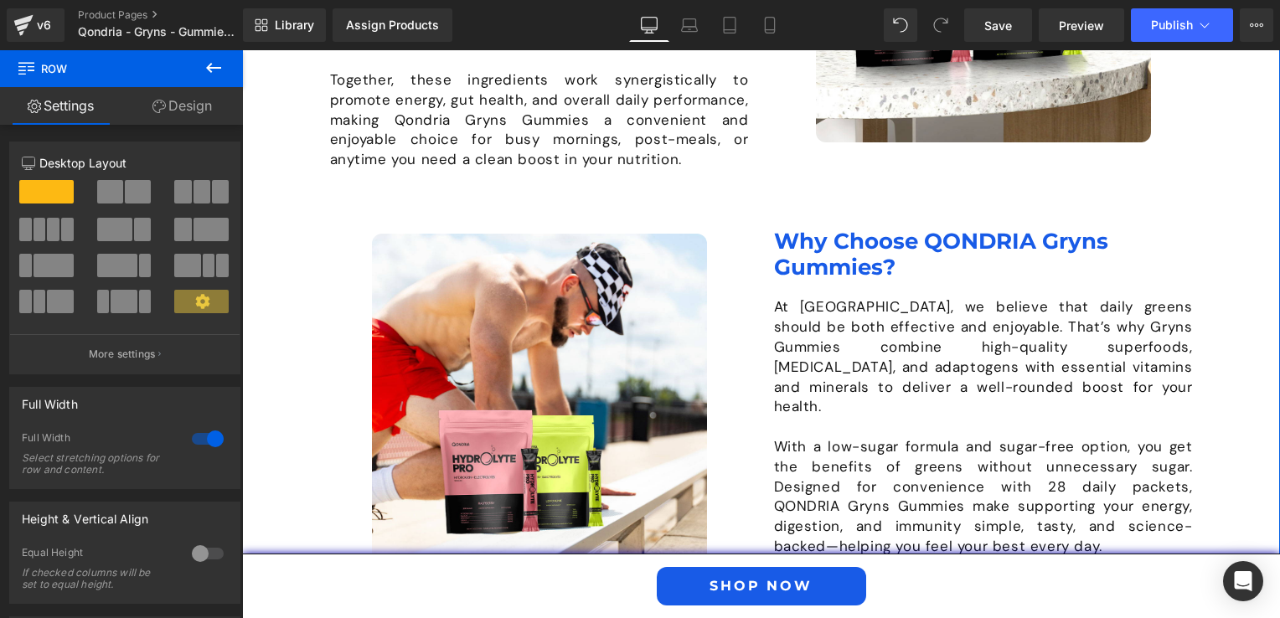
scroll to position [1424, 0]
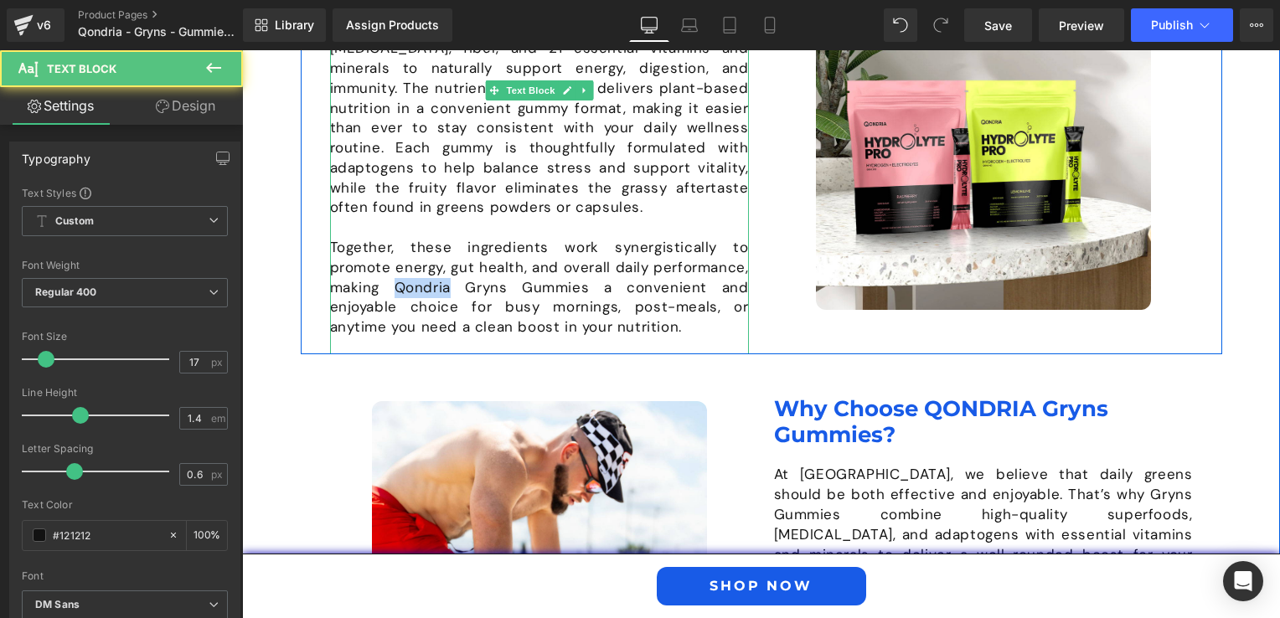
click at [349, 266] on p "Together, these ingredients work synergistically to promote energy, gut health,…" at bounding box center [539, 288] width 419 height 100
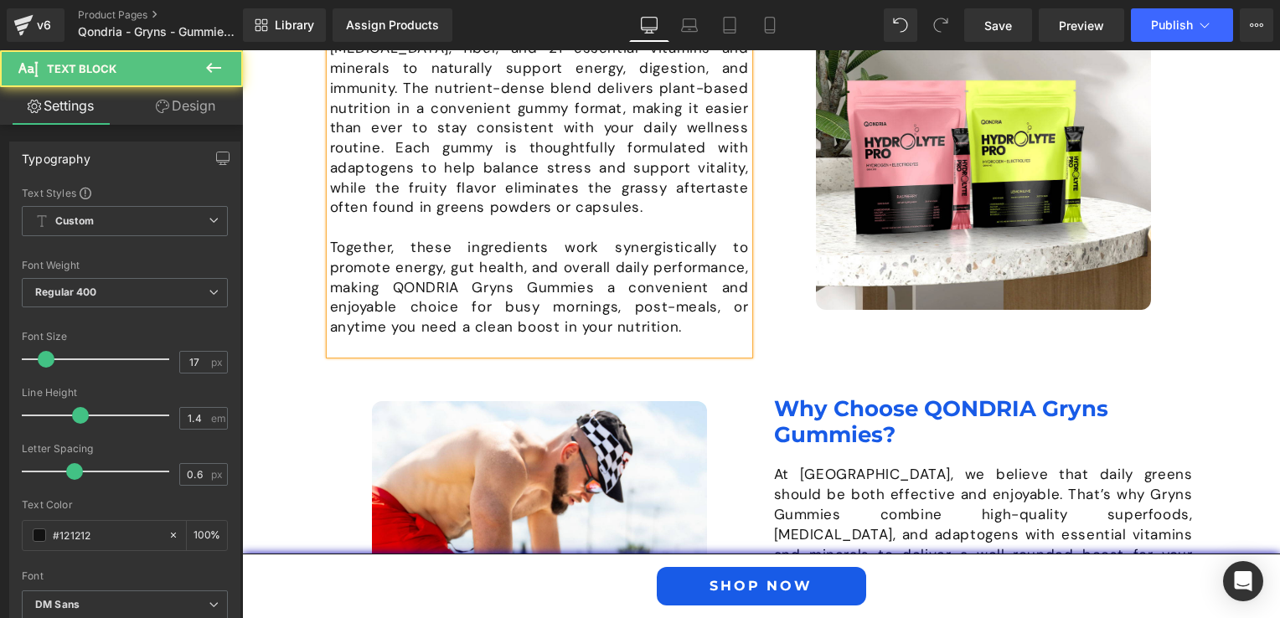
click at [400, 262] on p "Together, these ingredients work synergistically to promote energy, gut health,…" at bounding box center [539, 288] width 419 height 100
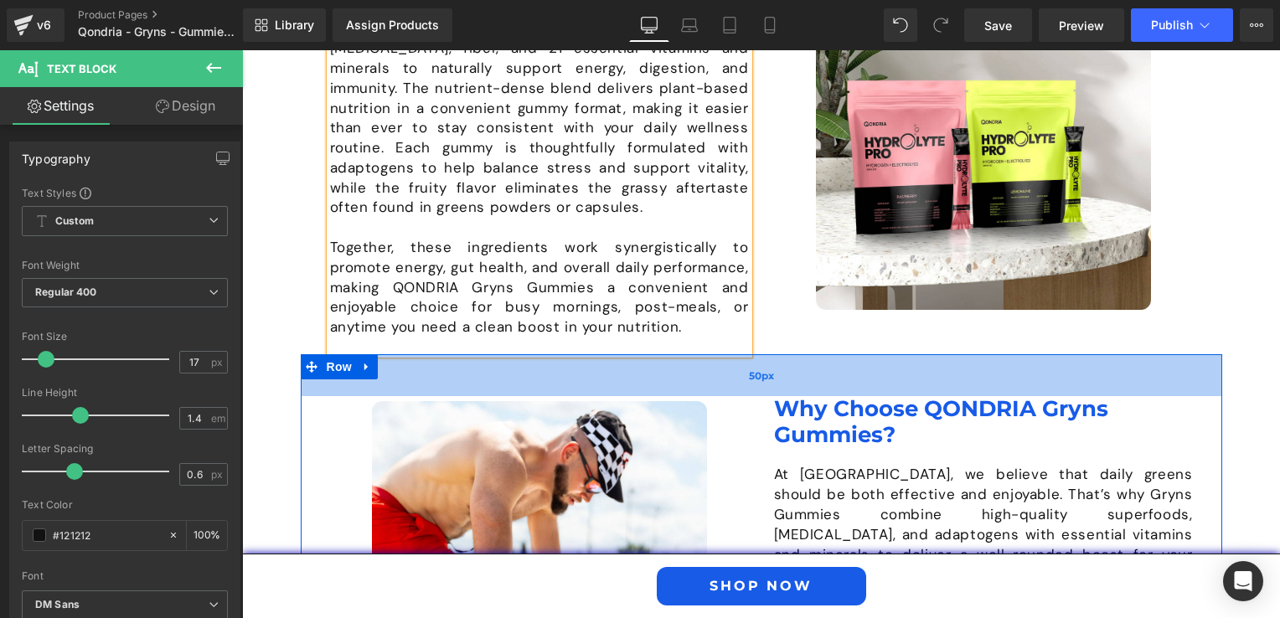
click at [915, 354] on div "50px" at bounding box center [762, 375] width 922 height 42
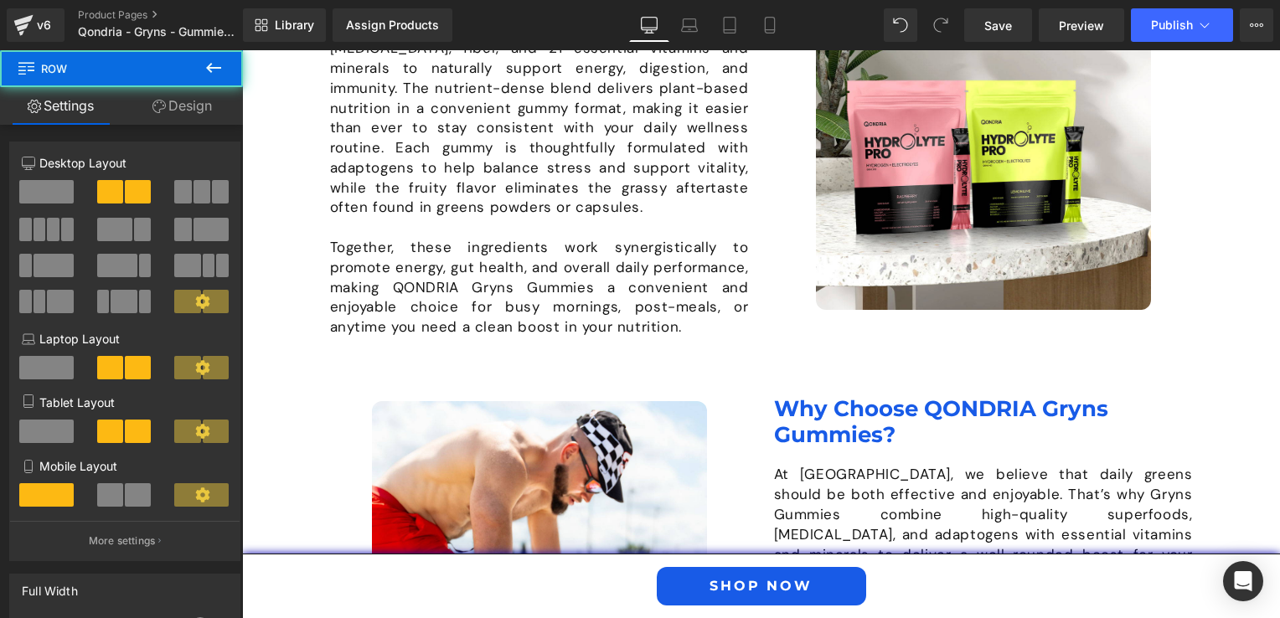
click at [1259, 359] on div "Image What are QONDRIA Gryns Gummies? Heading Qondria Gryns Gummies are a premi…" at bounding box center [761, 336] width 1038 height 812
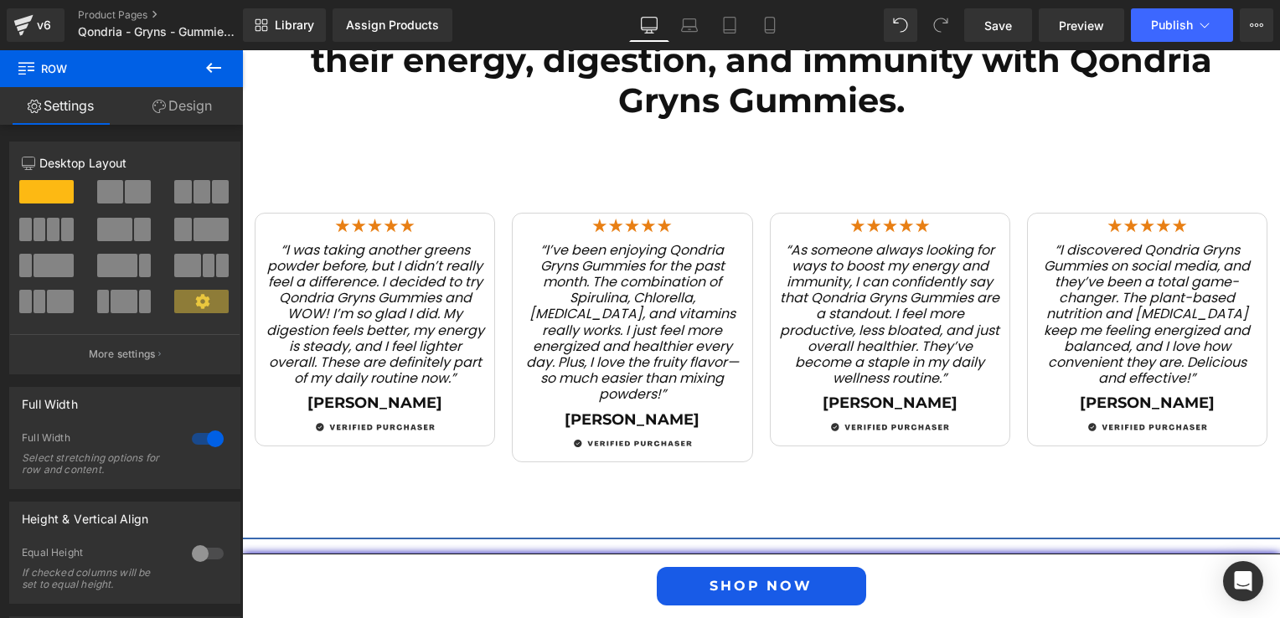
scroll to position [2346, 0]
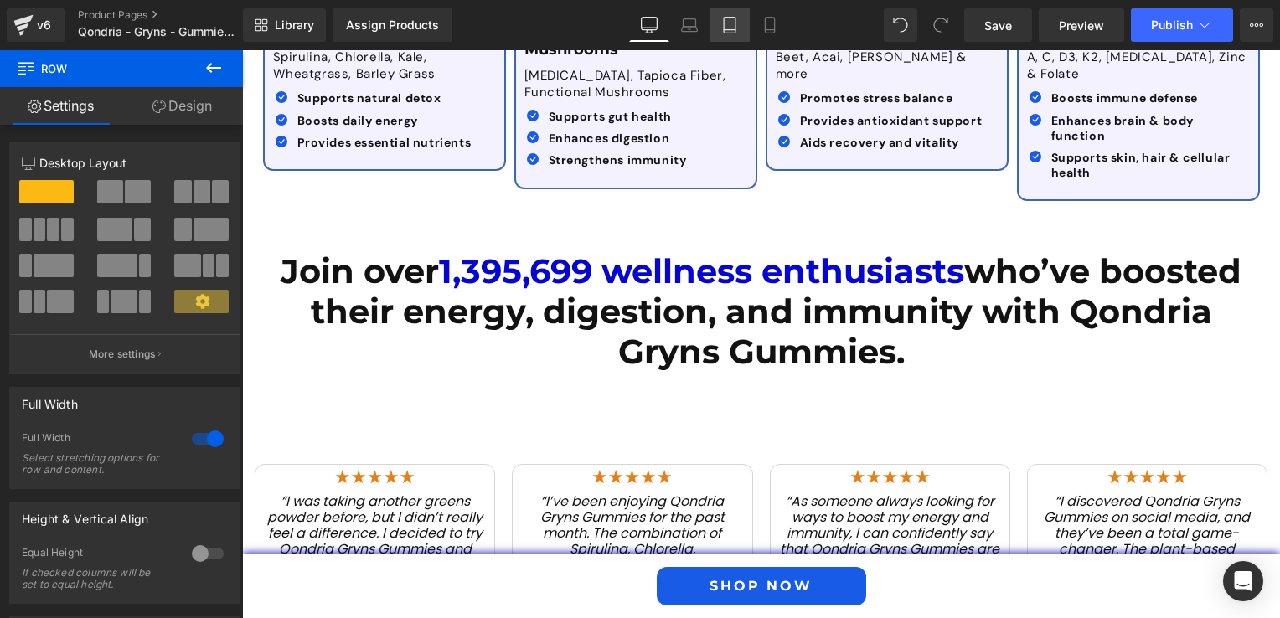
click at [744, 29] on link "Tablet" at bounding box center [730, 25] width 40 height 34
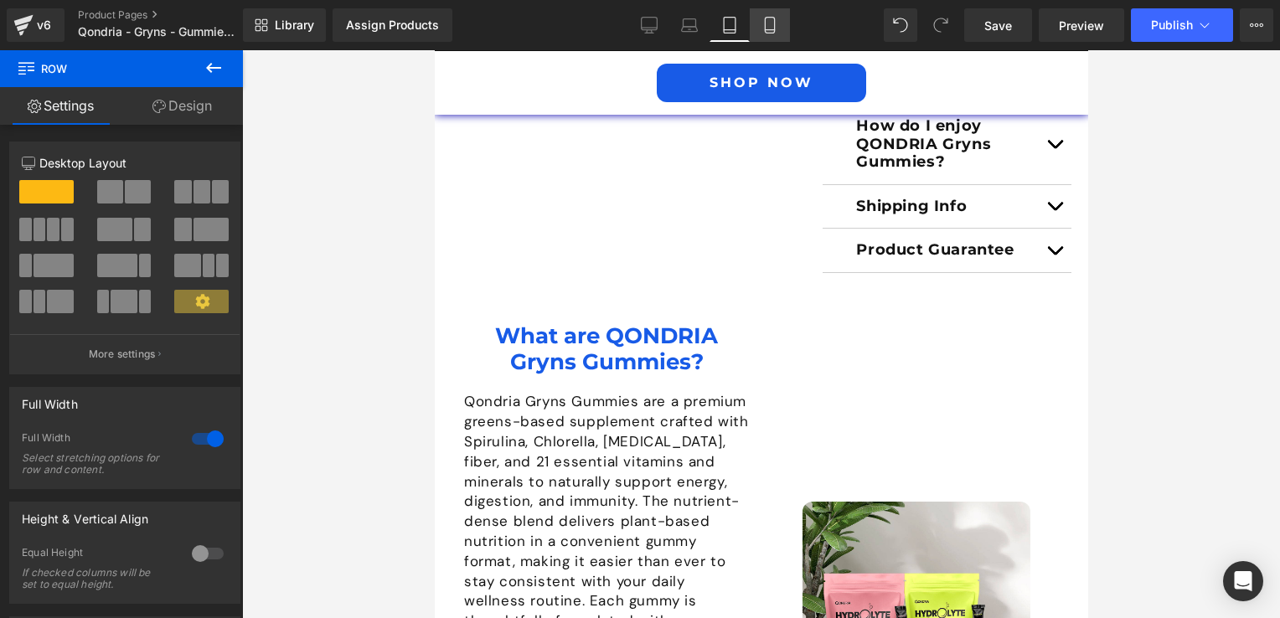
click at [765, 30] on icon at bounding box center [769, 26] width 9 height 16
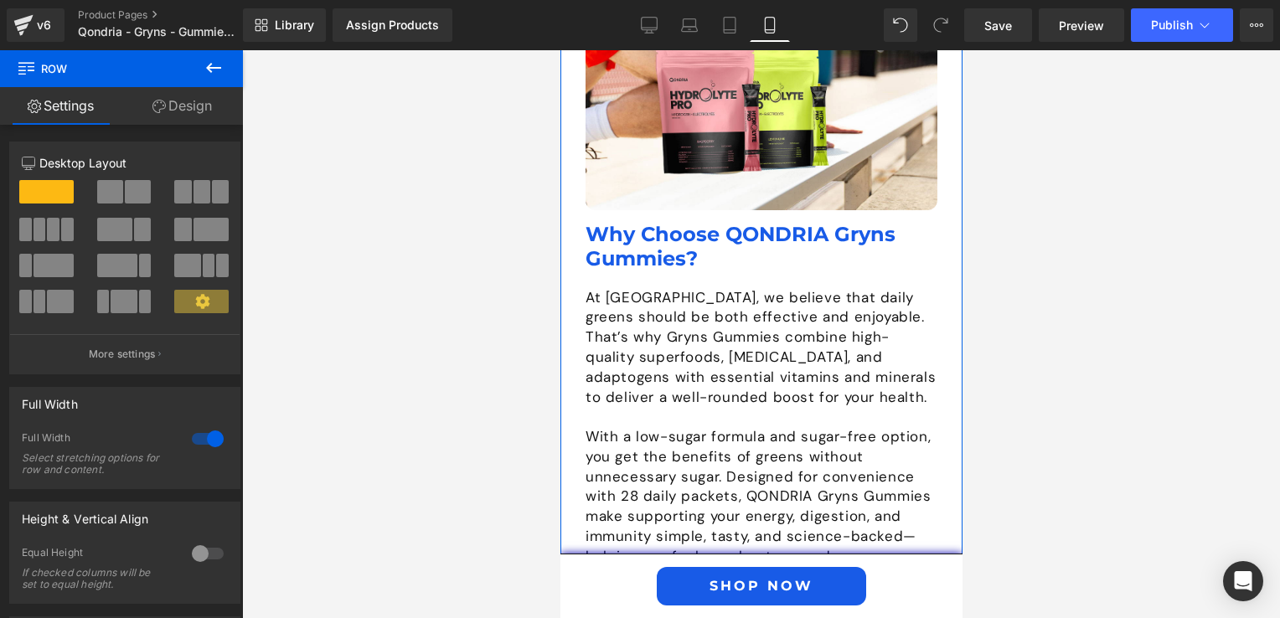
scroll to position [3123, 0]
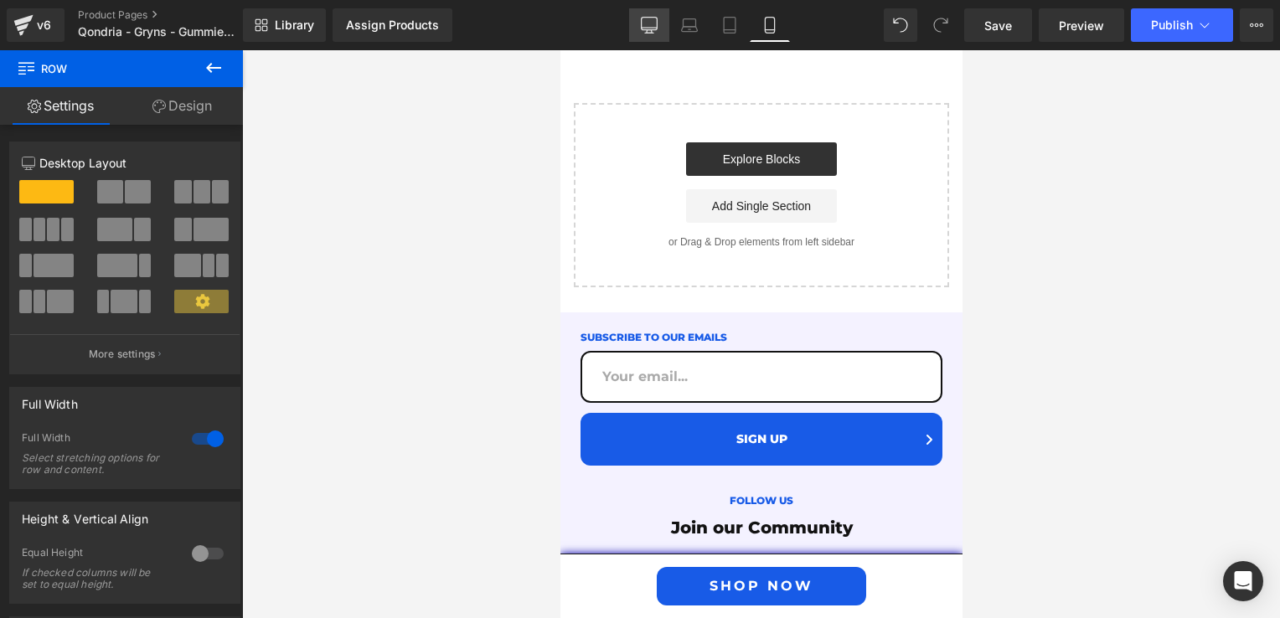
click at [659, 35] on link "Desktop" at bounding box center [649, 25] width 40 height 34
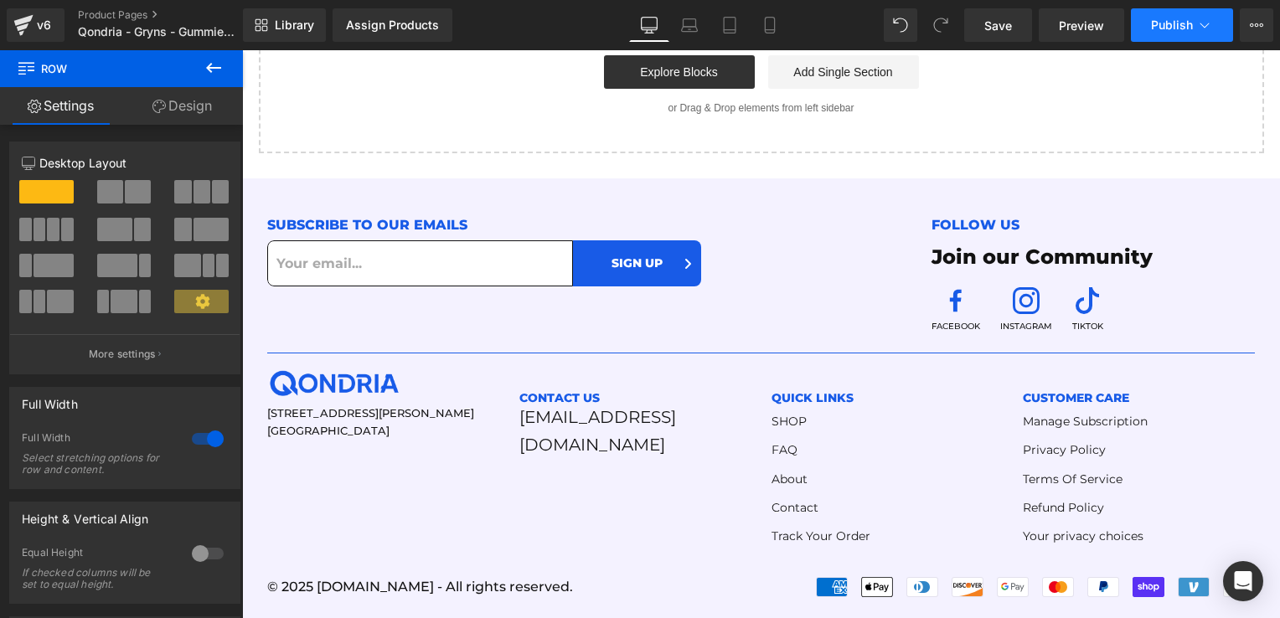
scroll to position [1062, 0]
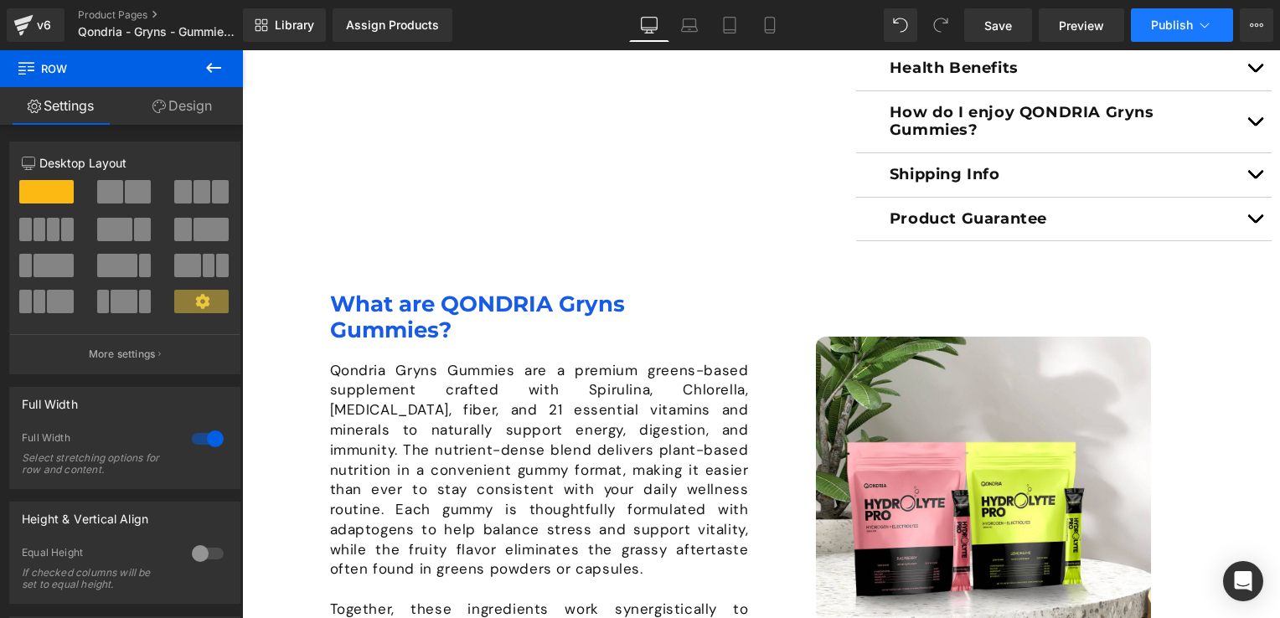
click at [1154, 20] on span "Publish" at bounding box center [1172, 24] width 42 height 13
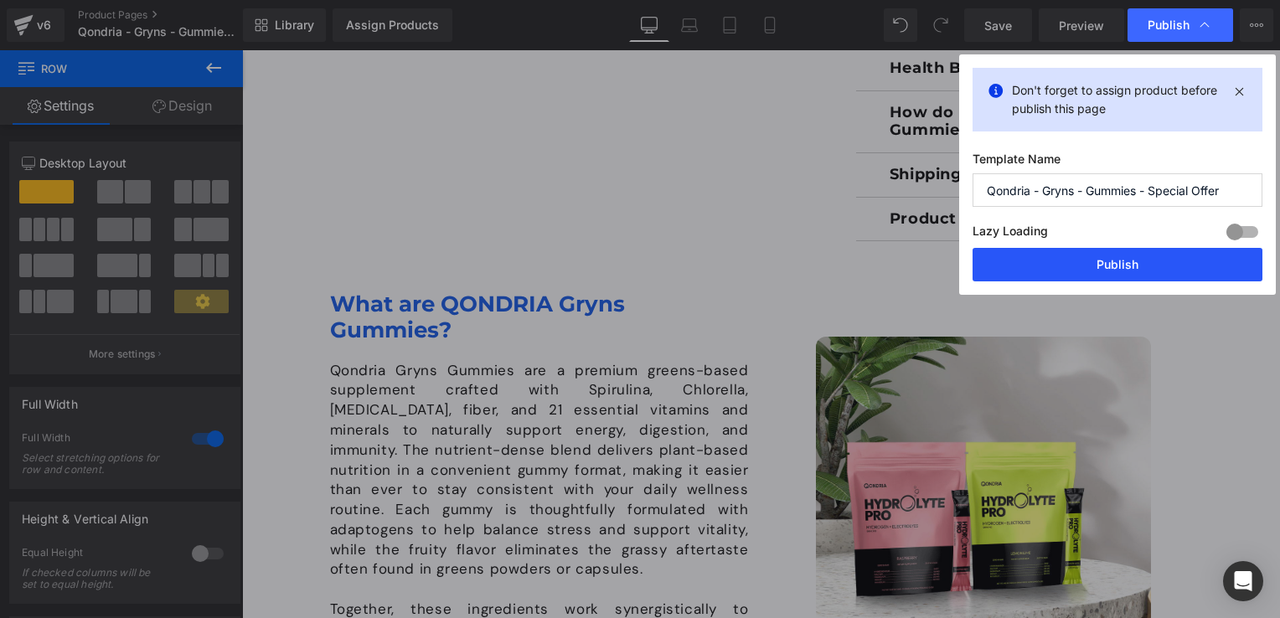
click at [1067, 269] on button "Publish" at bounding box center [1118, 265] width 290 height 34
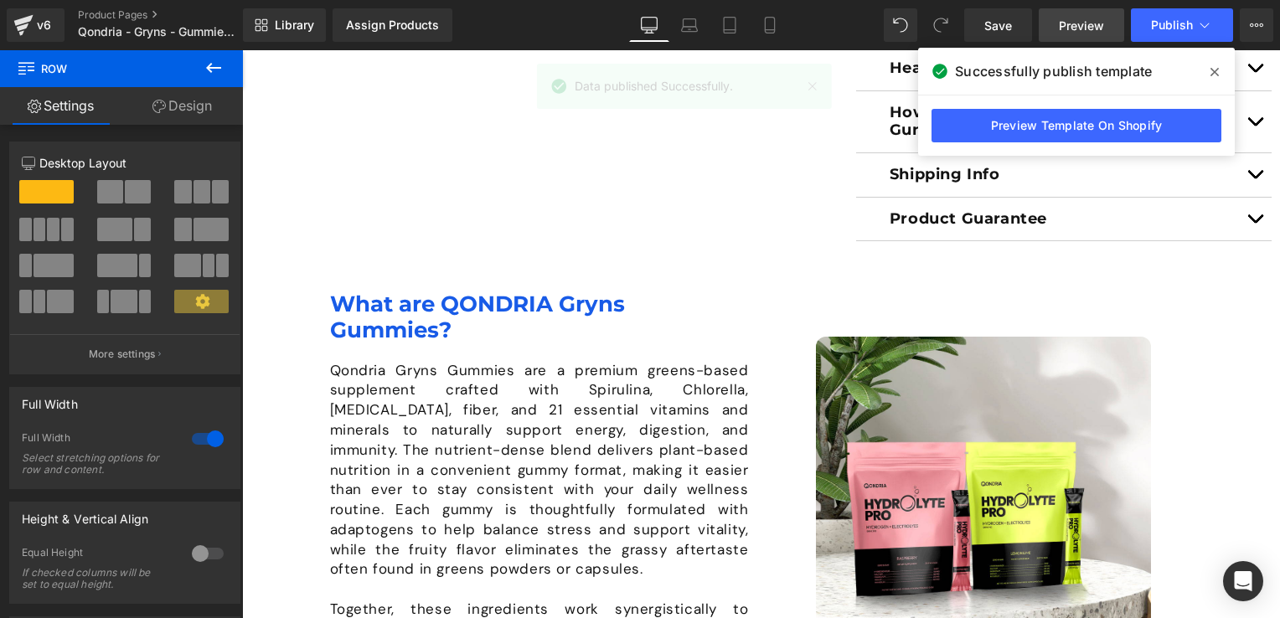
click at [1060, 18] on span "Preview" at bounding box center [1081, 26] width 45 height 18
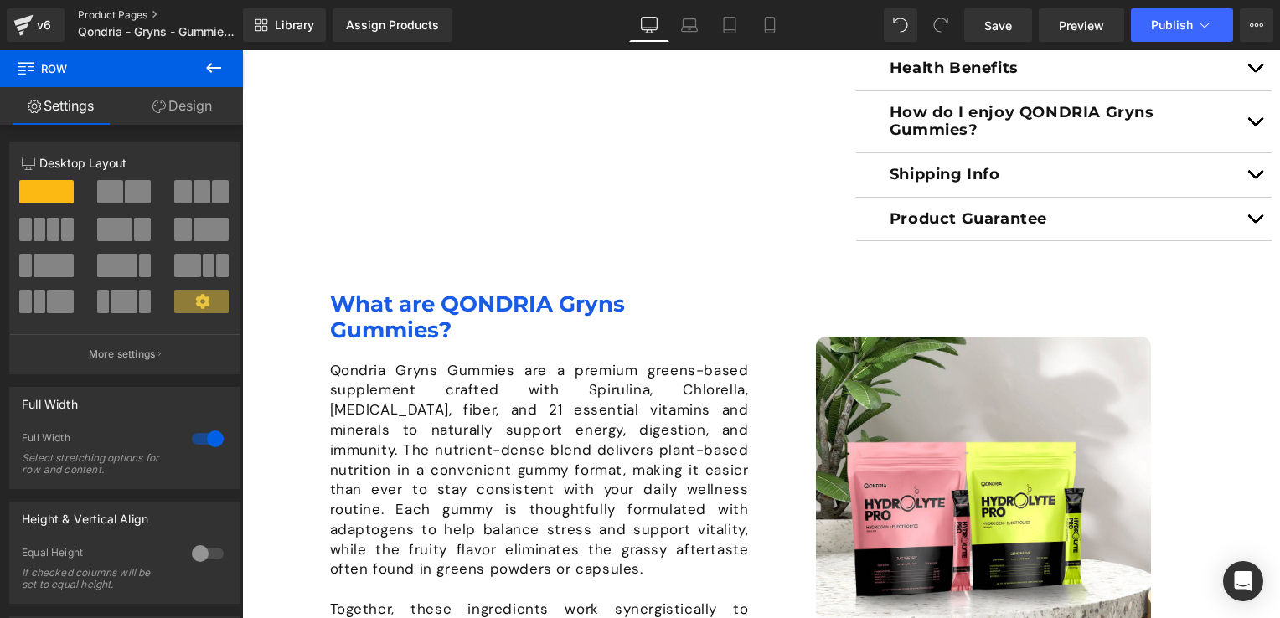
click at [111, 18] on link "Product Pages" at bounding box center [174, 14] width 193 height 13
